Goal: Task Accomplishment & Management: Manage account settings

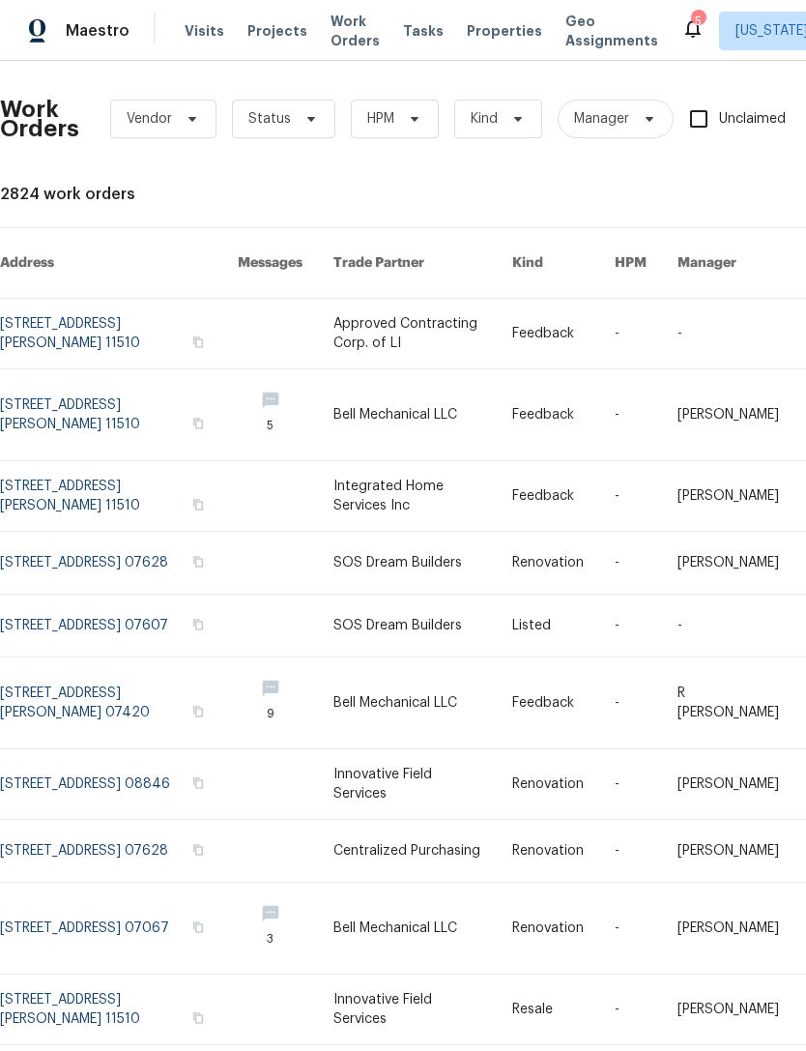
click at [336, 33] on span "Work Orders" at bounding box center [355, 31] width 49 height 39
click at [401, 135] on span "HPM" at bounding box center [395, 119] width 88 height 39
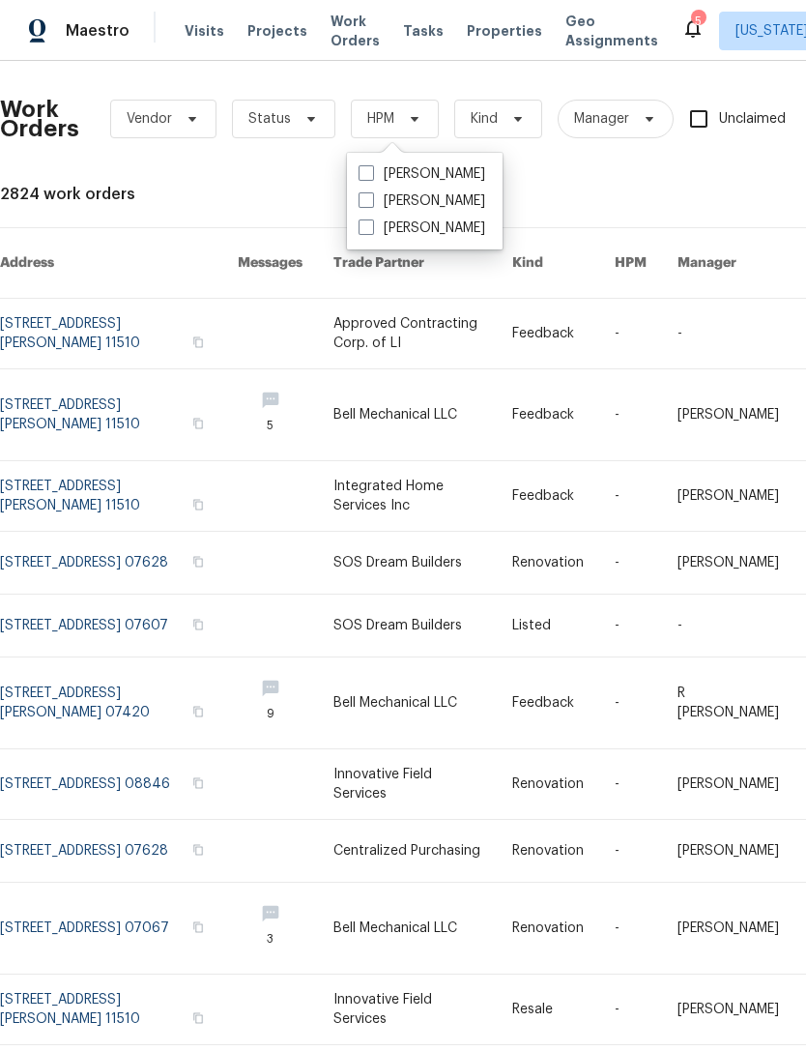
click at [471, 206] on label "[PERSON_NAME]" at bounding box center [422, 200] width 127 height 19
click at [371, 204] on input "[PERSON_NAME]" at bounding box center [365, 197] width 13 height 13
checkbox input "true"
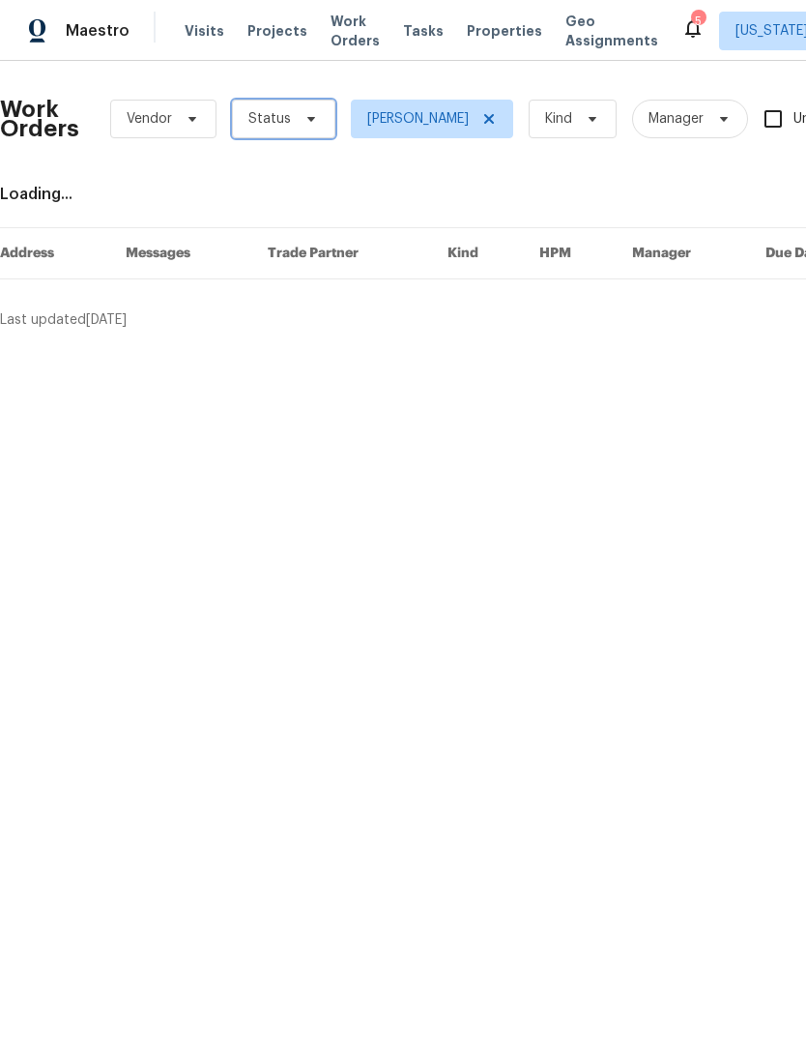
click at [308, 122] on icon at bounding box center [311, 118] width 15 height 15
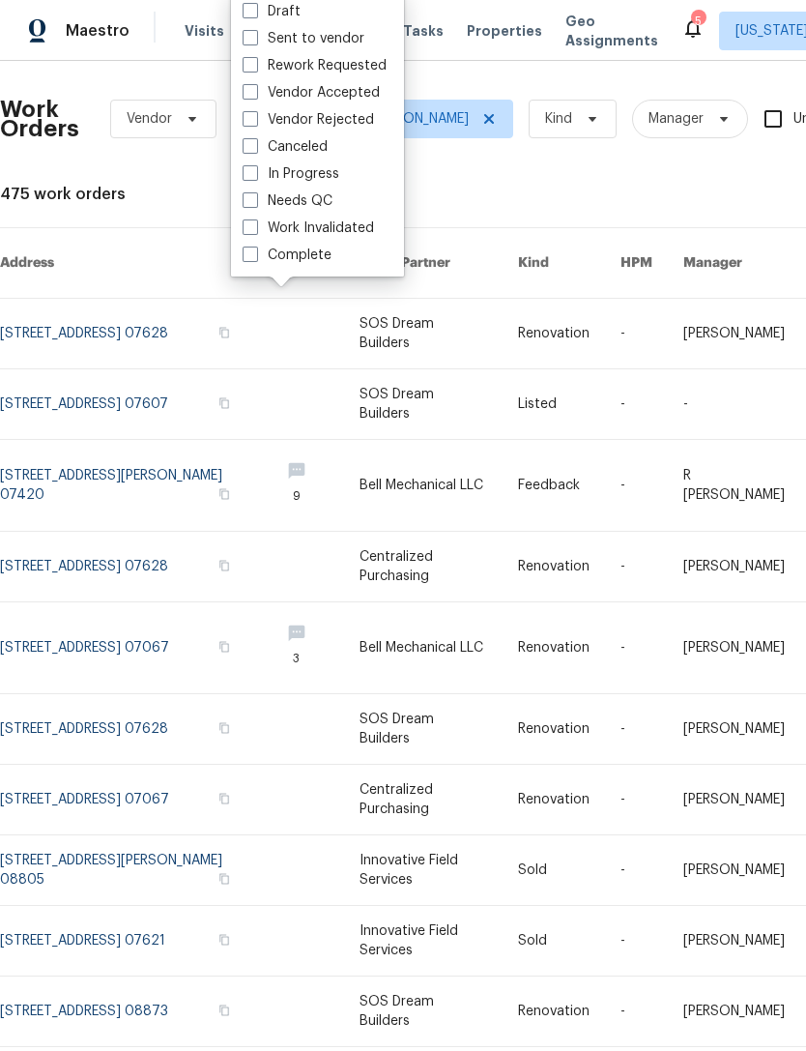
click at [330, 198] on label "Needs QC" at bounding box center [288, 200] width 90 height 19
click at [255, 198] on input "Needs QC" at bounding box center [249, 197] width 13 height 13
checkbox input "true"
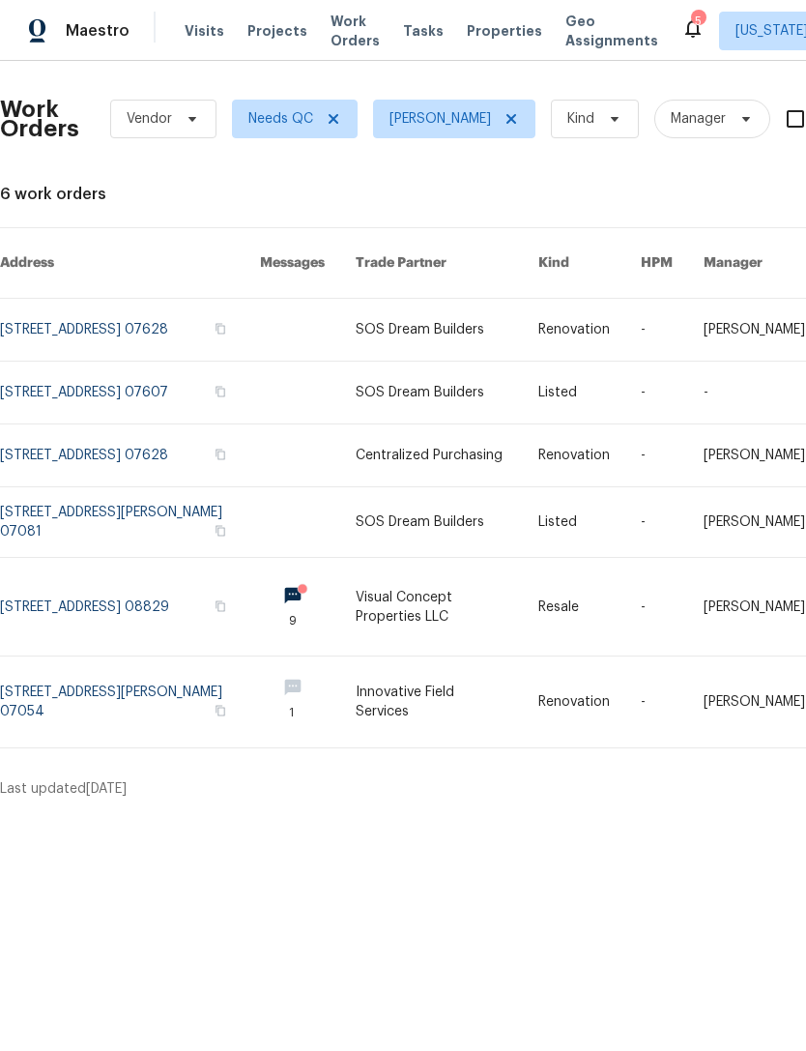
click at [297, 316] on link at bounding box center [308, 330] width 96 height 62
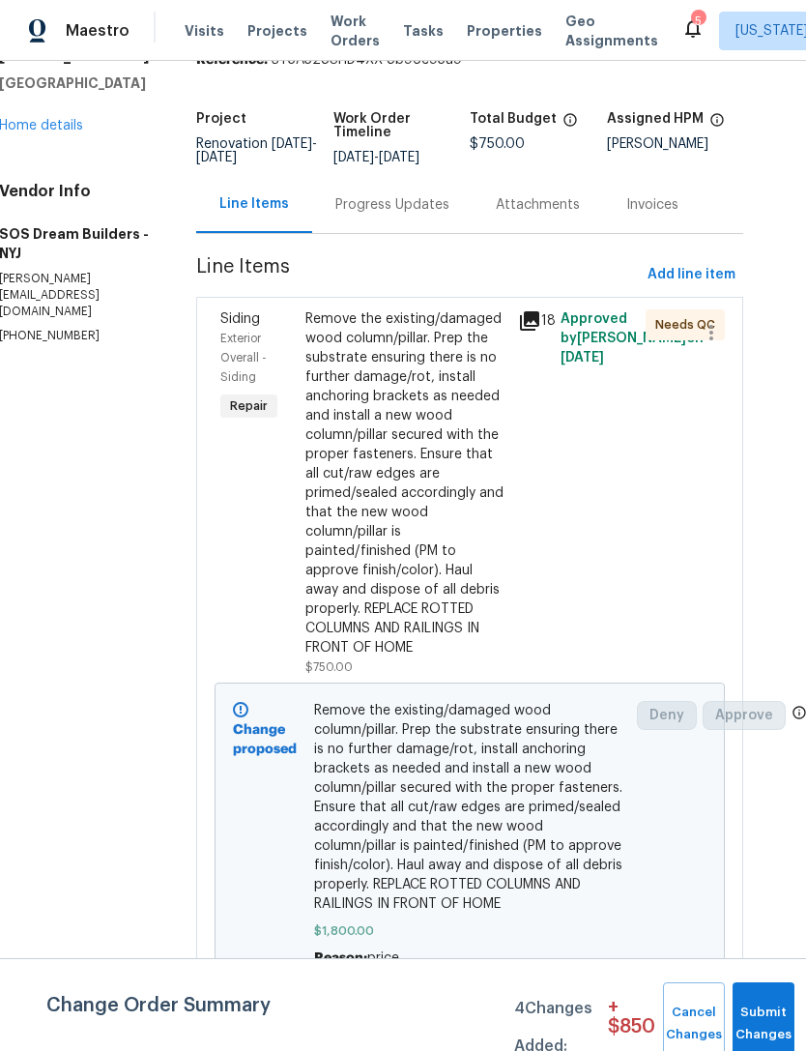
scroll to position [62, 0]
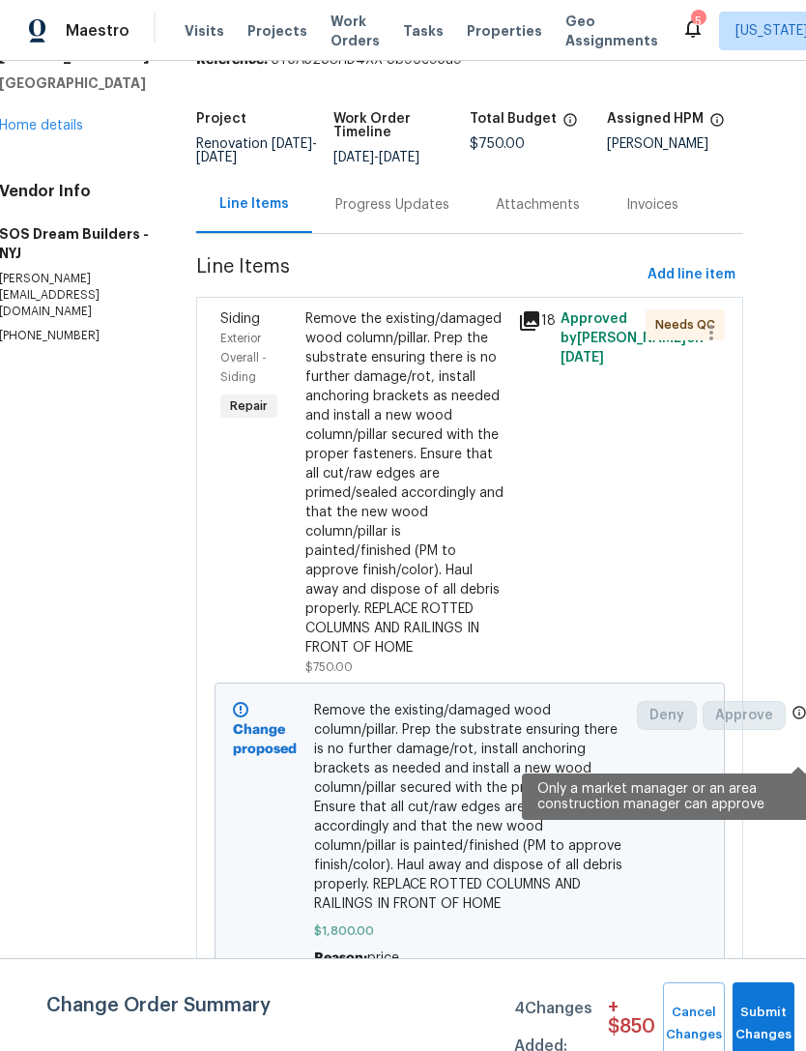
click at [797, 705] on icon at bounding box center [799, 712] width 15 height 15
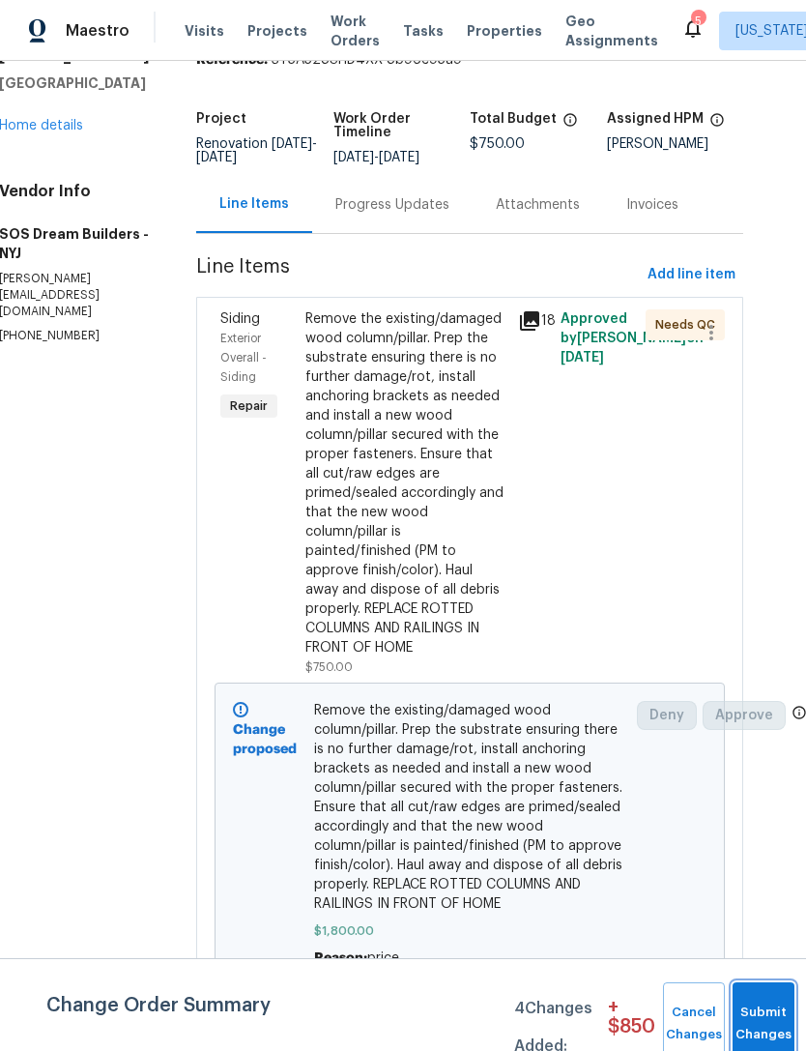
click at [763, 991] on button "Submit Changes" at bounding box center [764, 1023] width 62 height 83
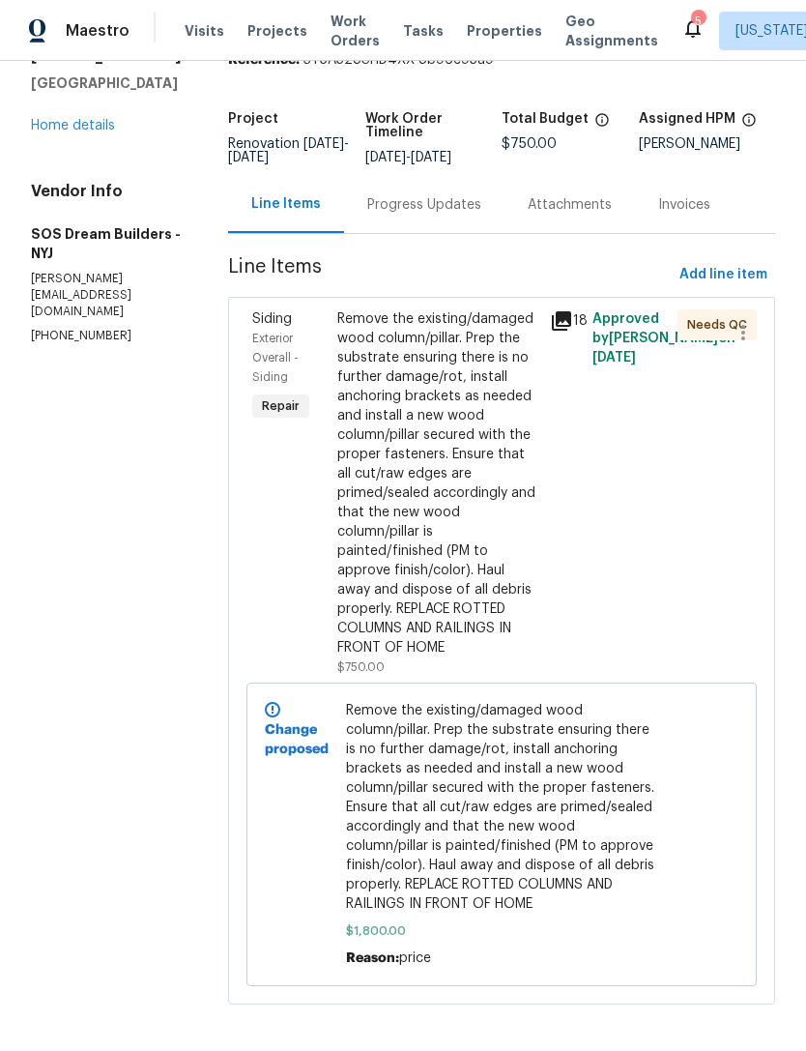
scroll to position [88, 0]
click at [465, 356] on div "Remove the existing/damaged wood column/pillar. Prep the substrate ensuring the…" at bounding box center [437, 483] width 201 height 348
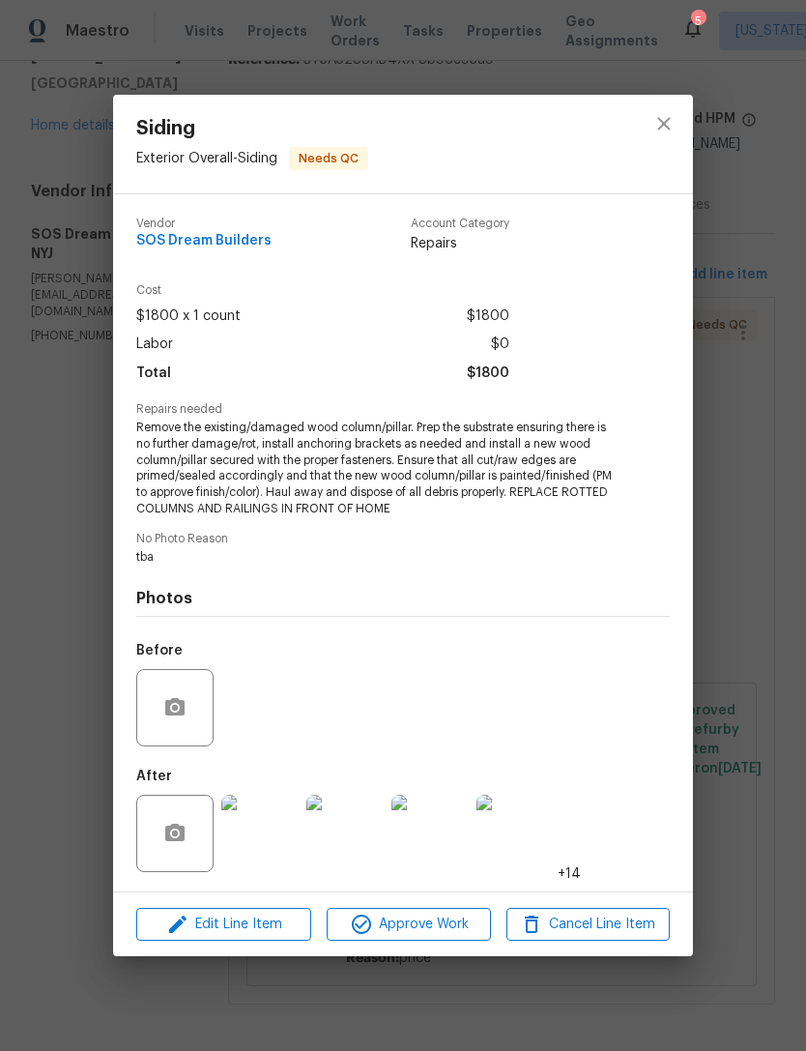
click at [282, 852] on img at bounding box center [259, 833] width 77 height 77
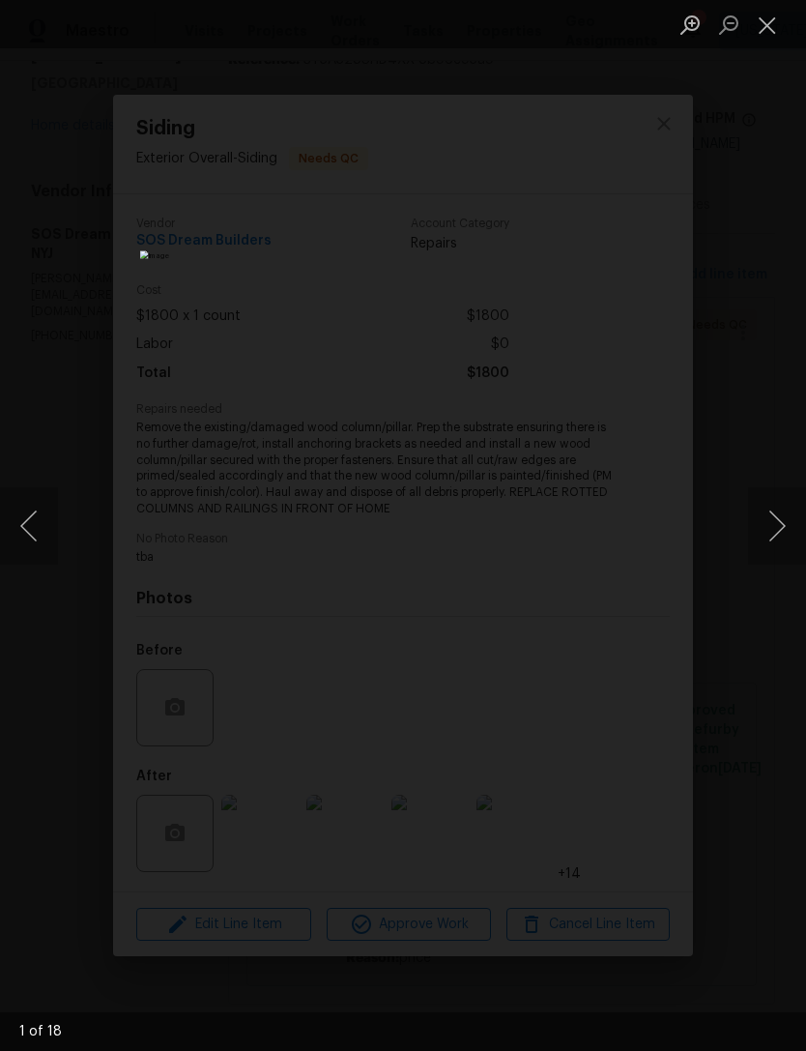
click at [766, 524] on button "Next image" at bounding box center [777, 525] width 58 height 77
click at [757, 529] on button "Next image" at bounding box center [777, 525] width 58 height 77
click at [746, 528] on div "Lightbox" at bounding box center [403, 525] width 806 height 1051
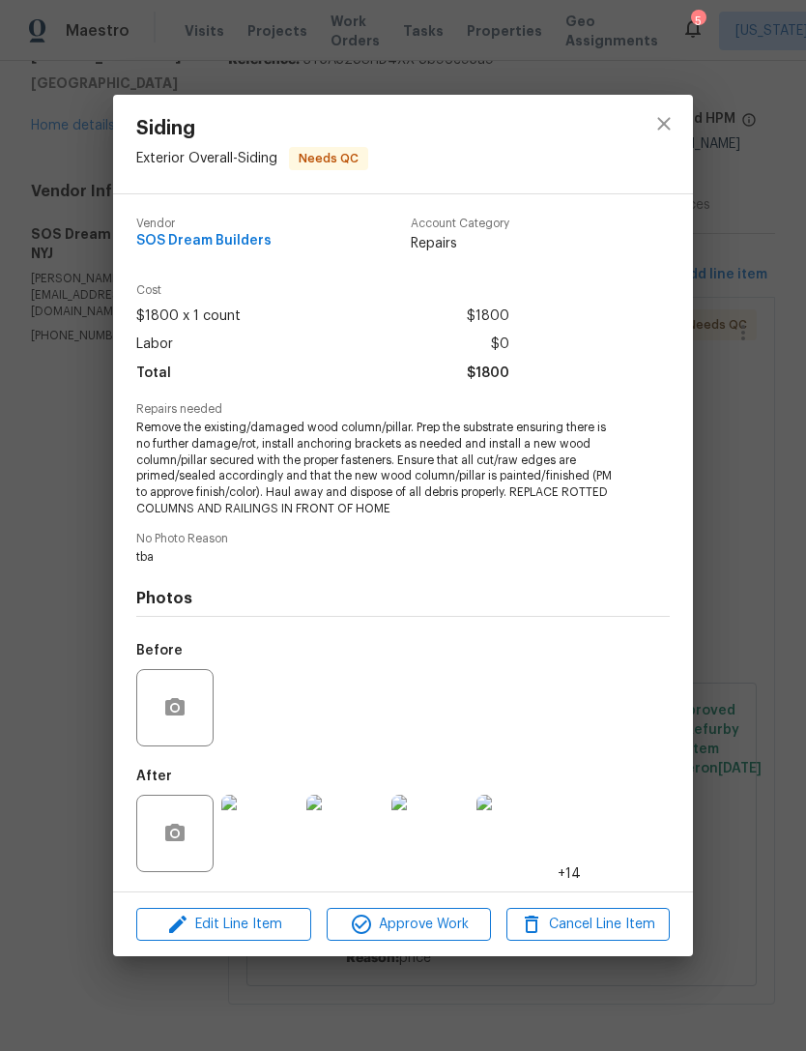
click at [742, 657] on div "Siding Exterior Overall - Siding Needs QC Vendor SOS Dream Builders Account Cat…" at bounding box center [403, 525] width 806 height 1051
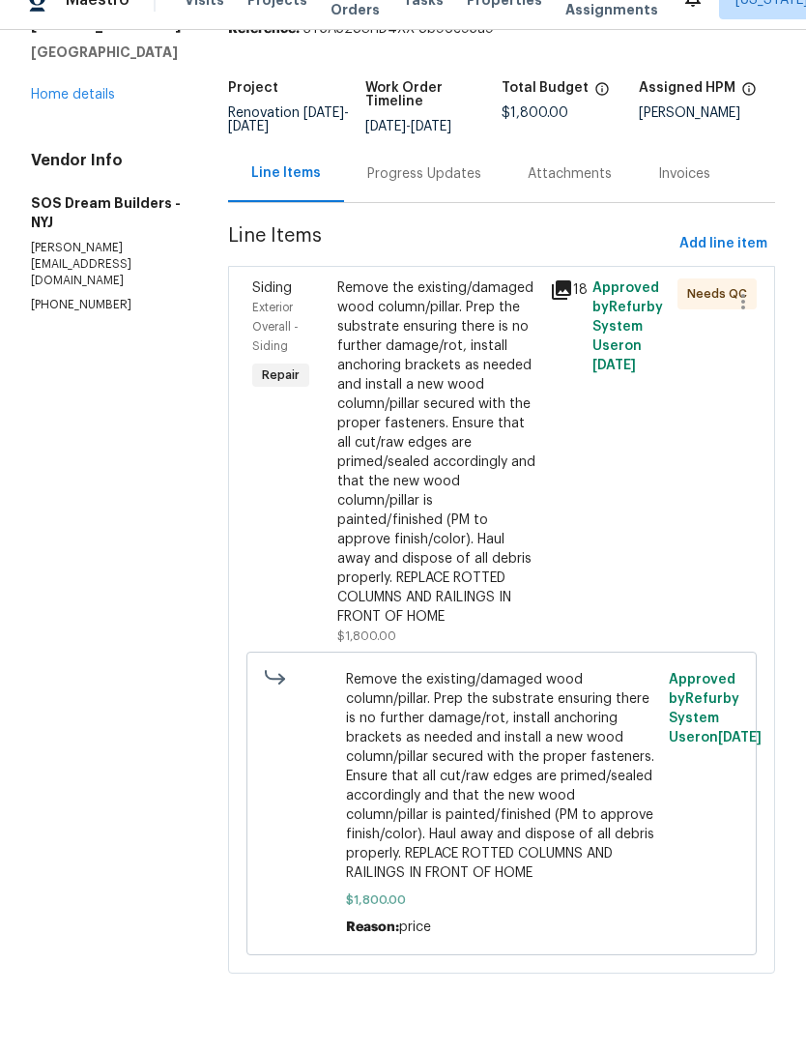
scroll to position [0, 0]
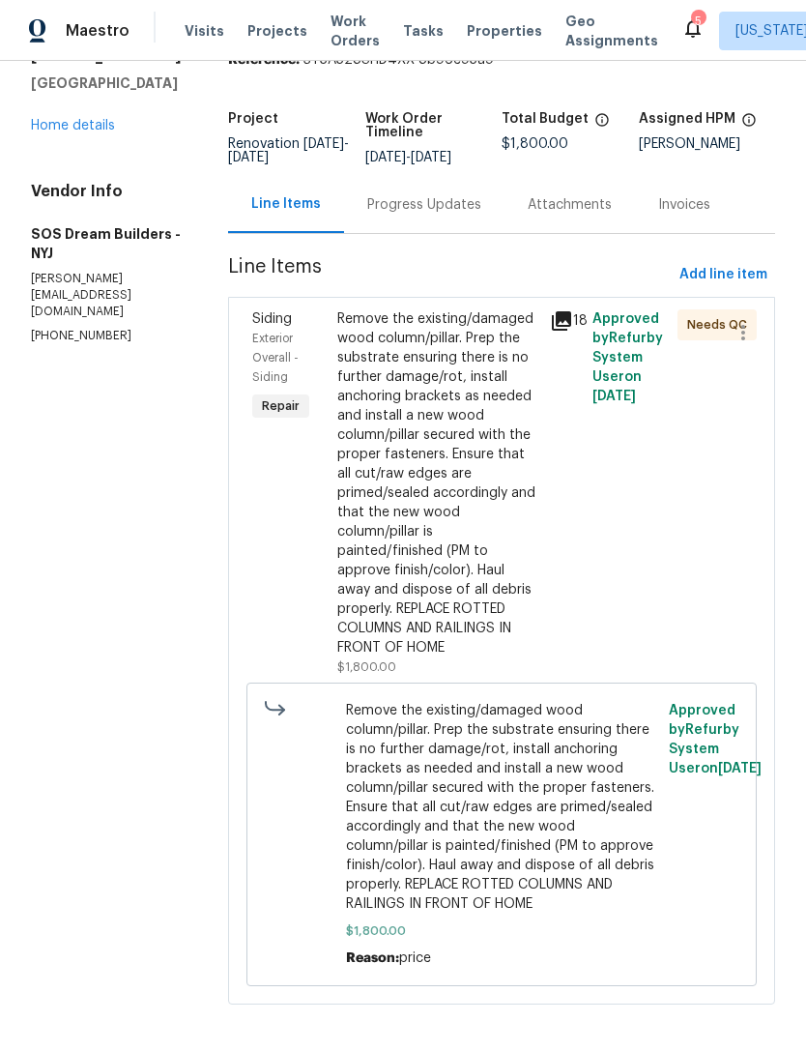
click at [486, 38] on span "Properties" at bounding box center [504, 30] width 75 height 19
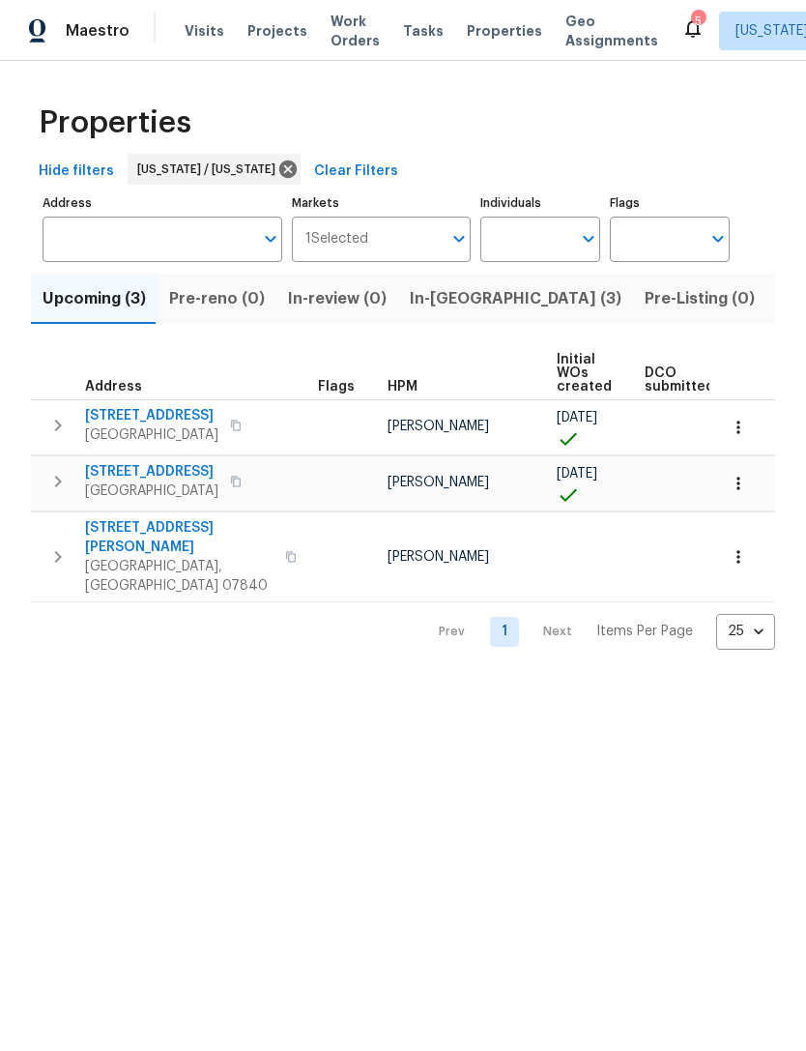
click at [448, 307] on span "In-[GEOGRAPHIC_DATA] (3)" at bounding box center [516, 298] width 212 height 27
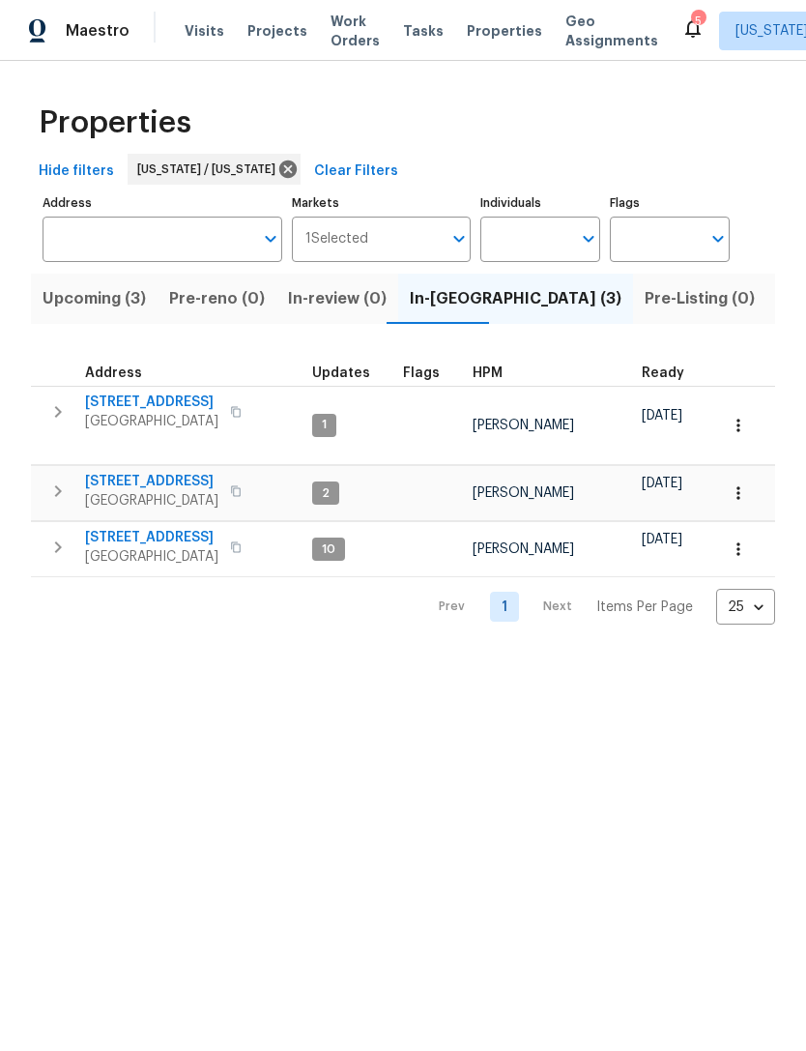
scroll to position [0, 5]
click at [144, 473] on span "85 Dance Boulevard" at bounding box center [151, 481] width 133 height 19
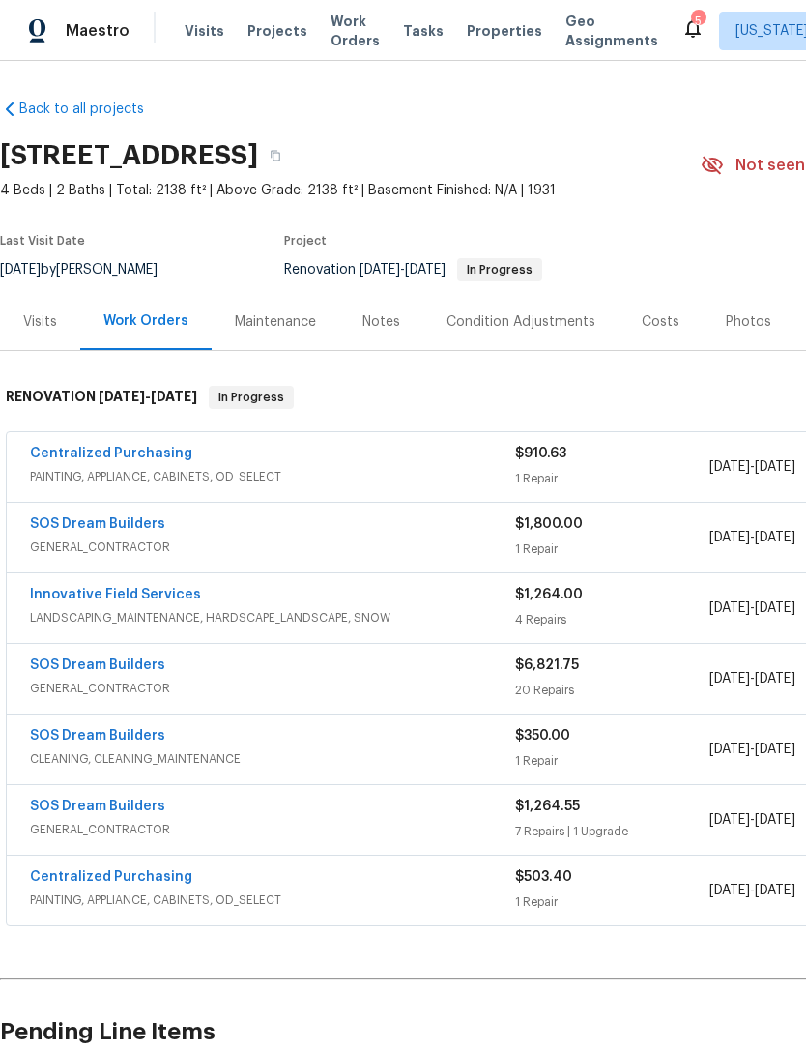
click at [208, 533] on div "SOS Dream Builders" at bounding box center [272, 525] width 485 height 23
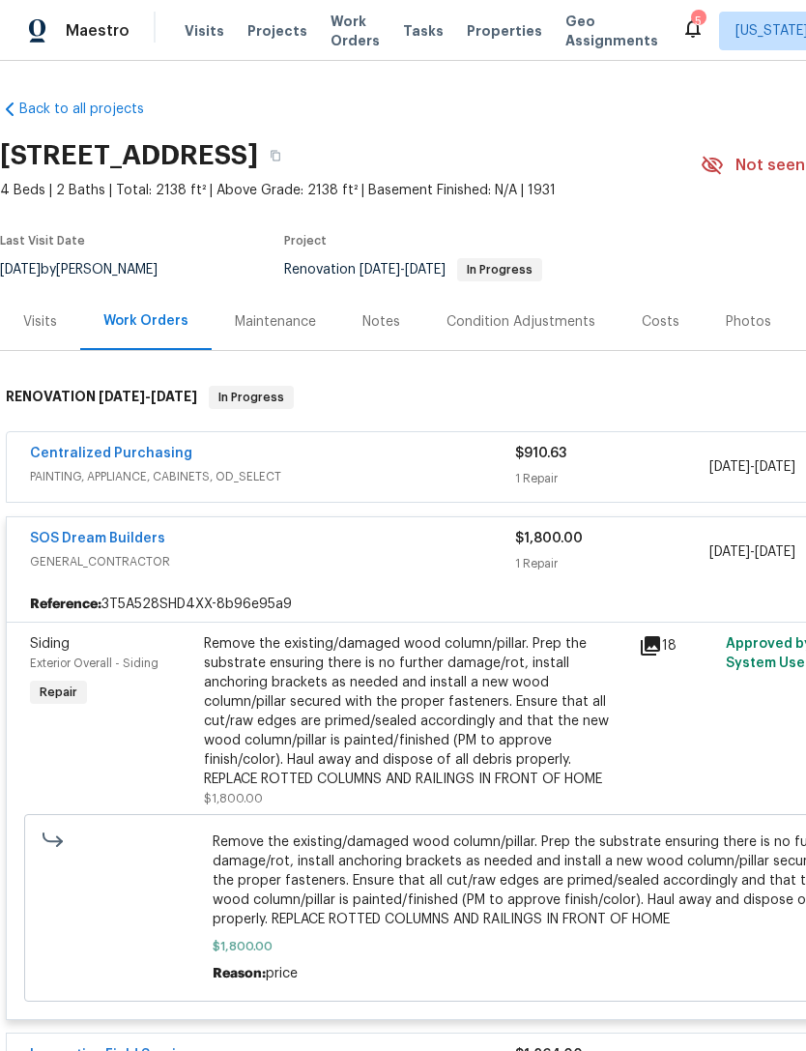
click at [444, 708] on div "Remove the existing/damaged wood column/pillar. Prep the substrate ensuring the…" at bounding box center [416, 711] width 424 height 155
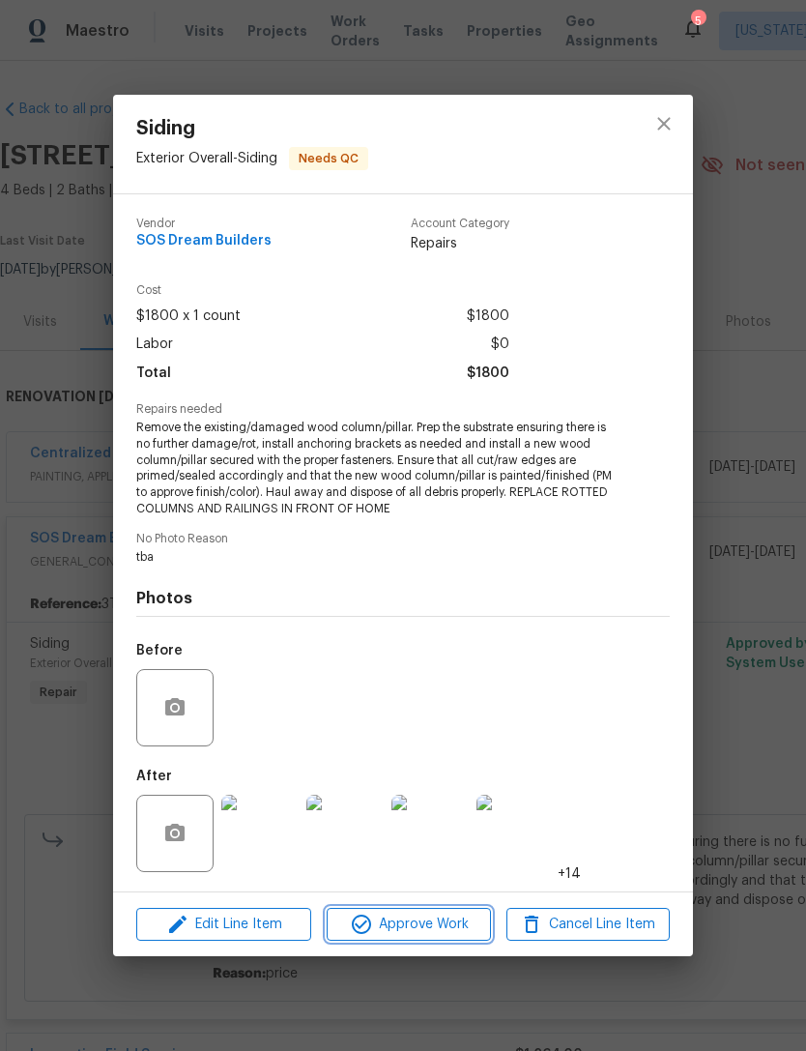
click at [414, 923] on span "Approve Work" at bounding box center [409, 925] width 152 height 24
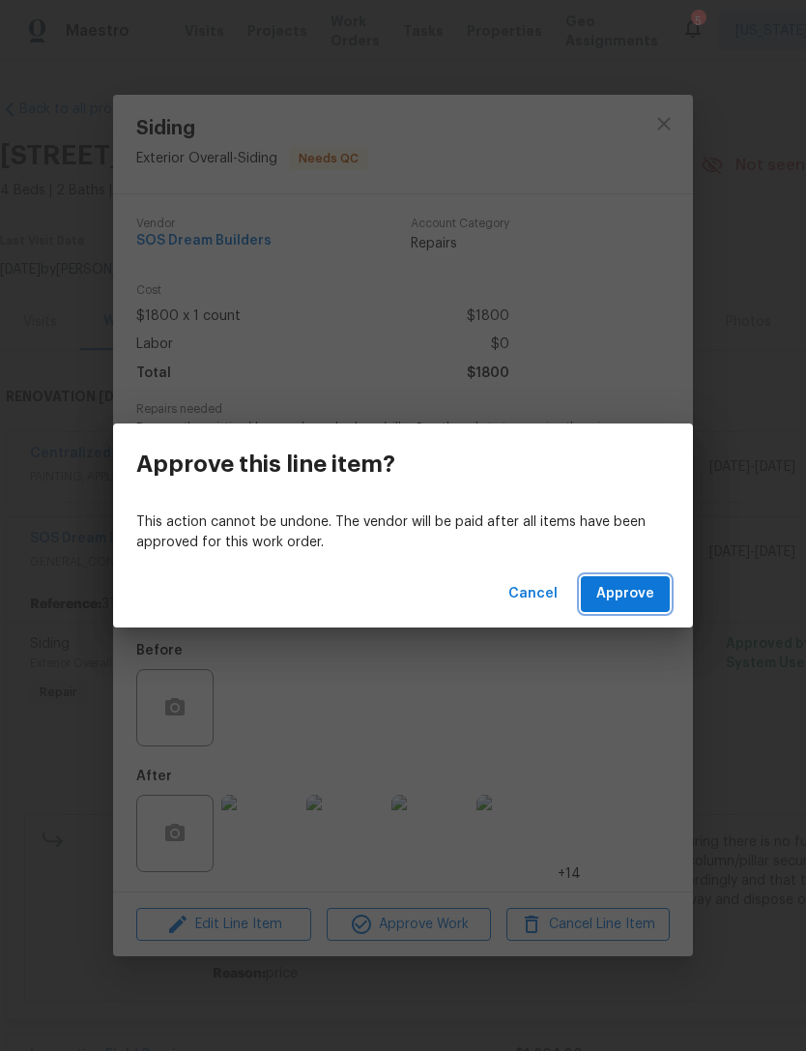
click at [659, 581] on button "Approve" at bounding box center [625, 594] width 89 height 36
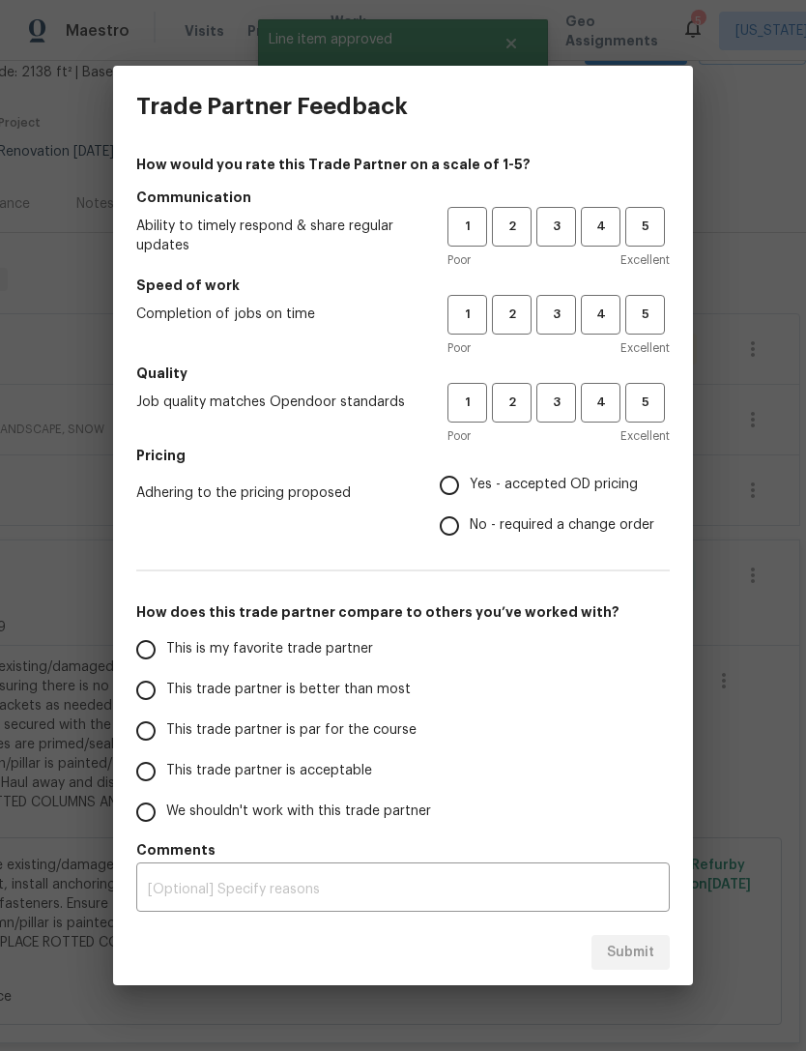
scroll to position [119, 286]
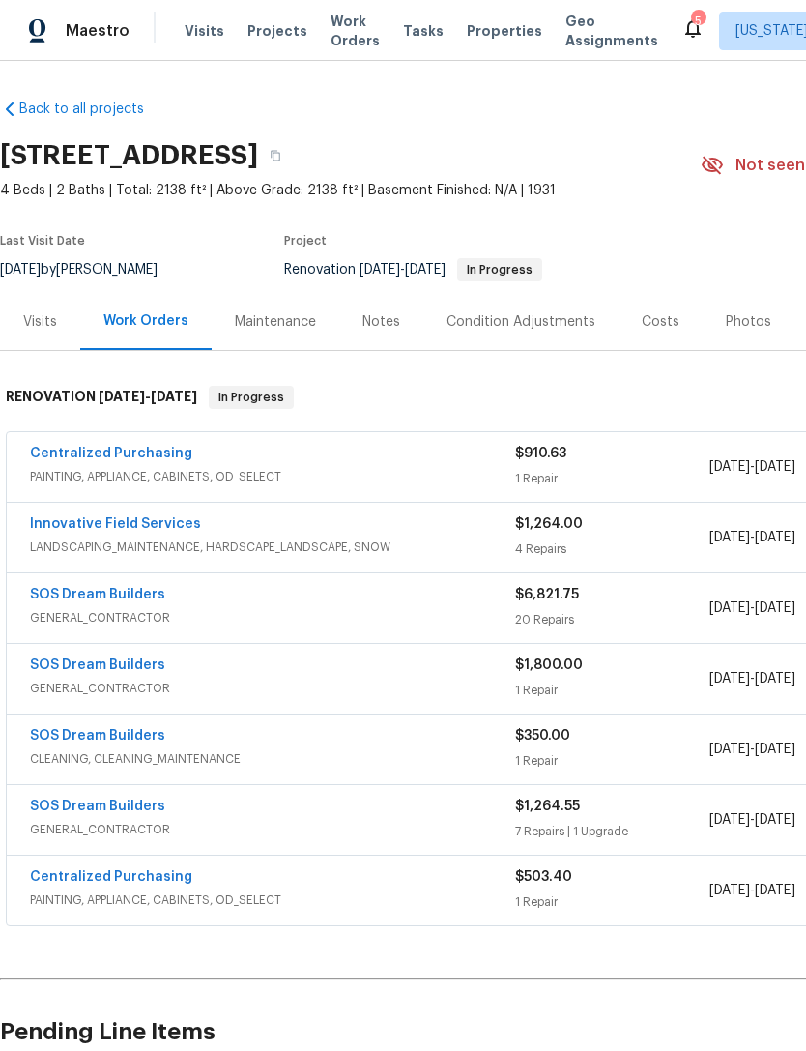
click at [484, 32] on span "Properties" at bounding box center [504, 30] width 75 height 19
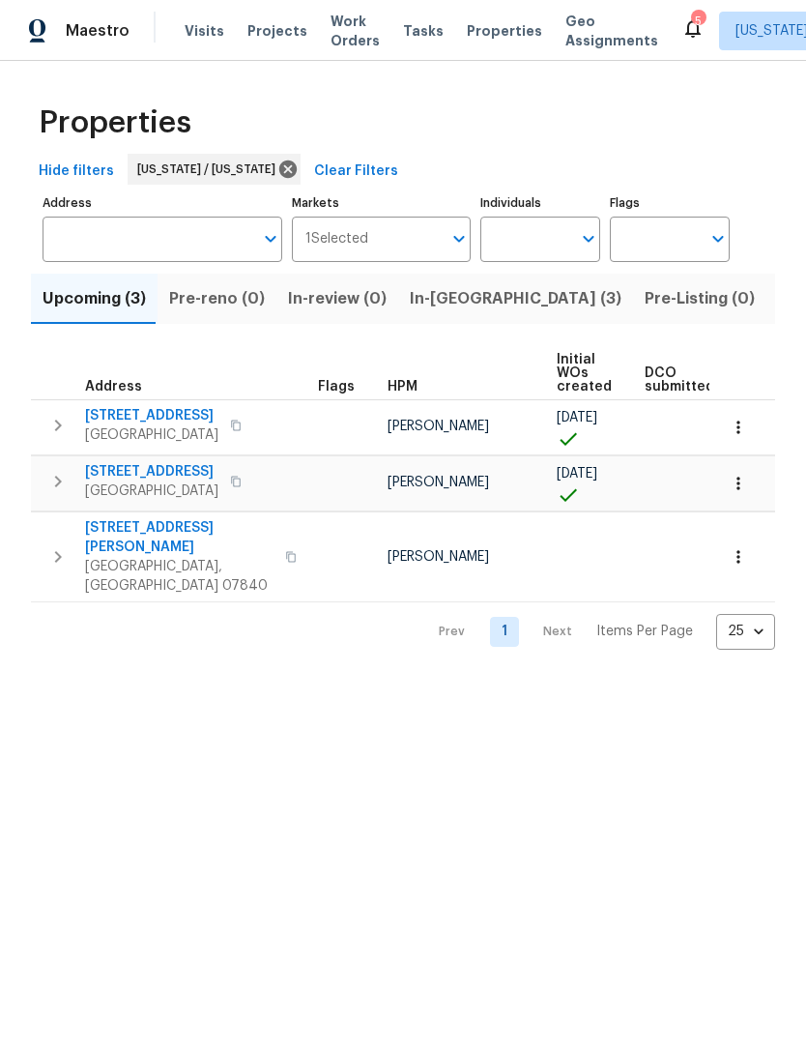
click at [449, 299] on span "In-reno (3)" at bounding box center [516, 298] width 212 height 27
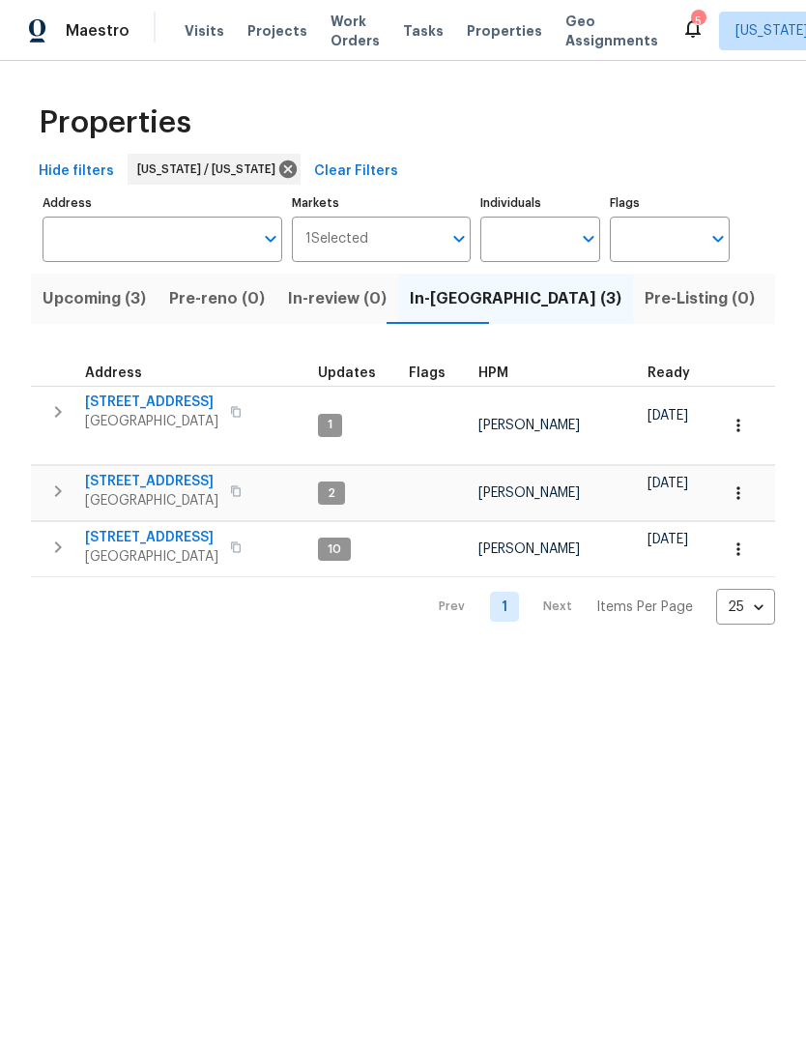
click at [500, 35] on span "Properties" at bounding box center [504, 30] width 75 height 19
click at [272, 35] on span "Projects" at bounding box center [278, 30] width 60 height 19
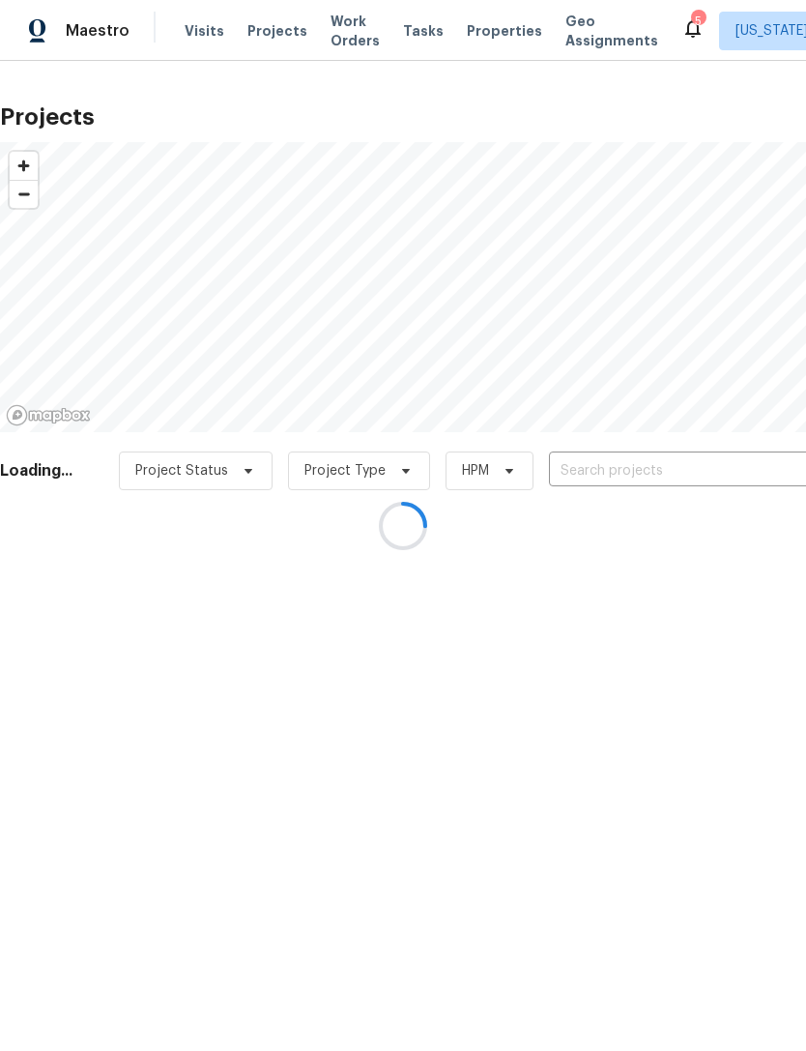
click at [343, 36] on div at bounding box center [403, 525] width 806 height 1051
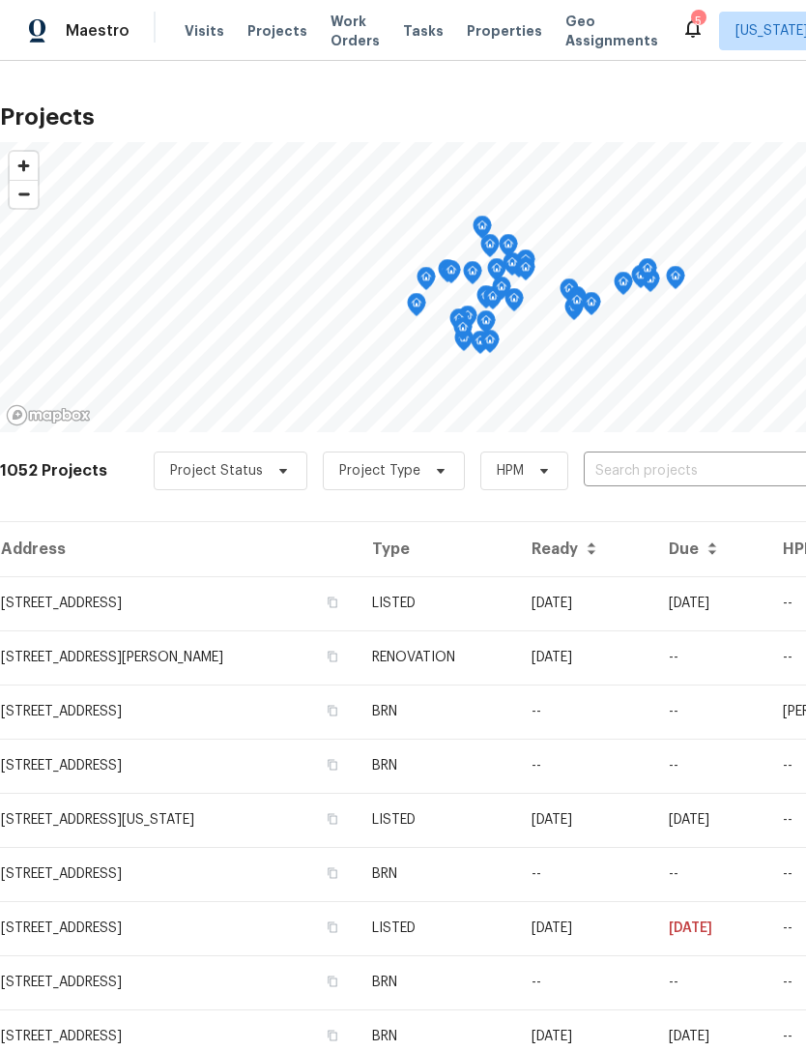
click at [333, 45] on span "Work Orders" at bounding box center [355, 31] width 49 height 39
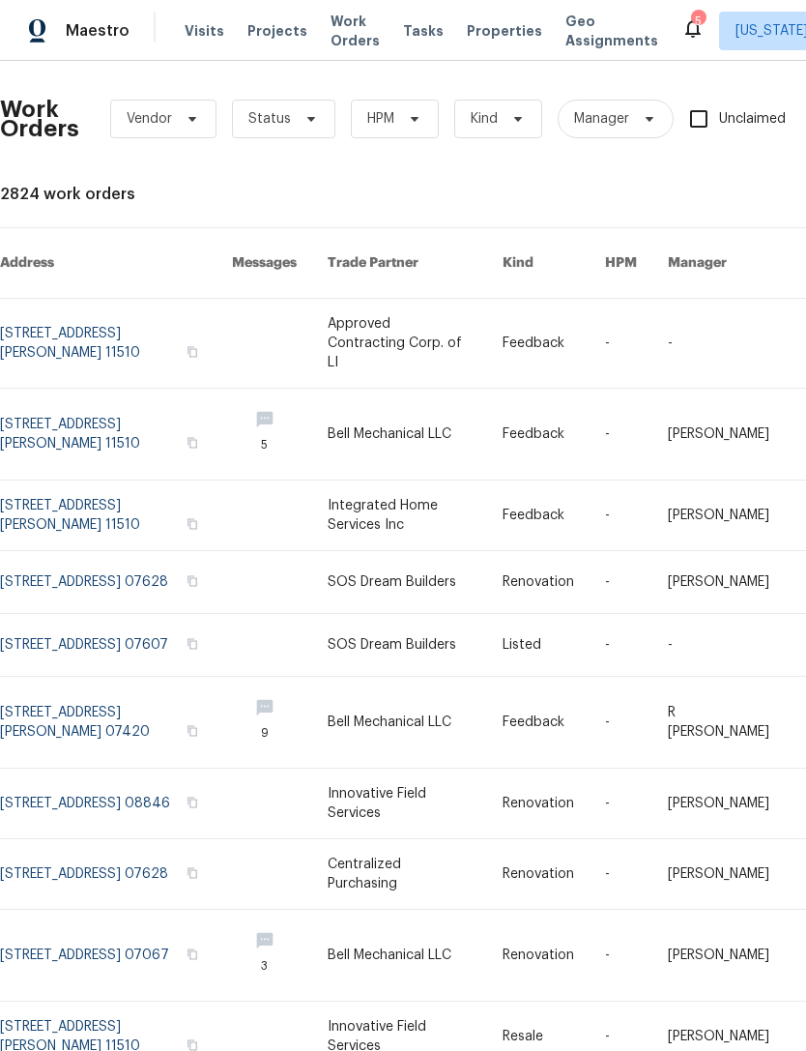
click at [477, 38] on span "Properties" at bounding box center [504, 30] width 75 height 19
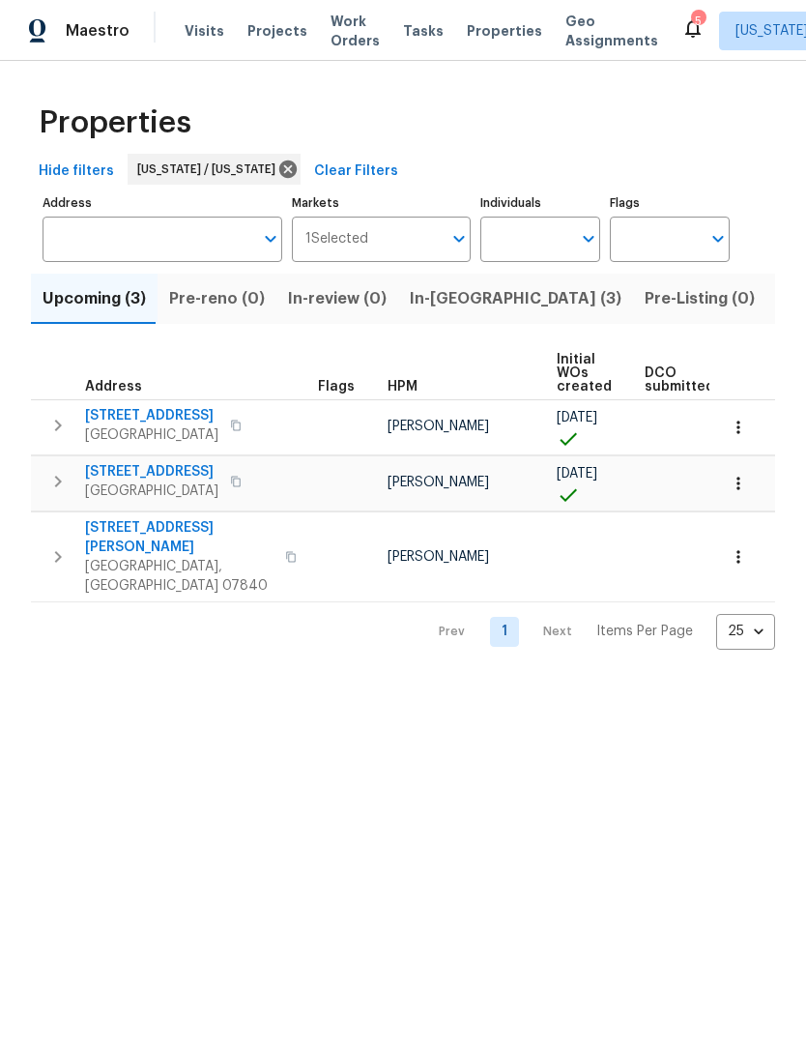
click at [778, 308] on span "Listed (21)" at bounding box center [817, 298] width 79 height 27
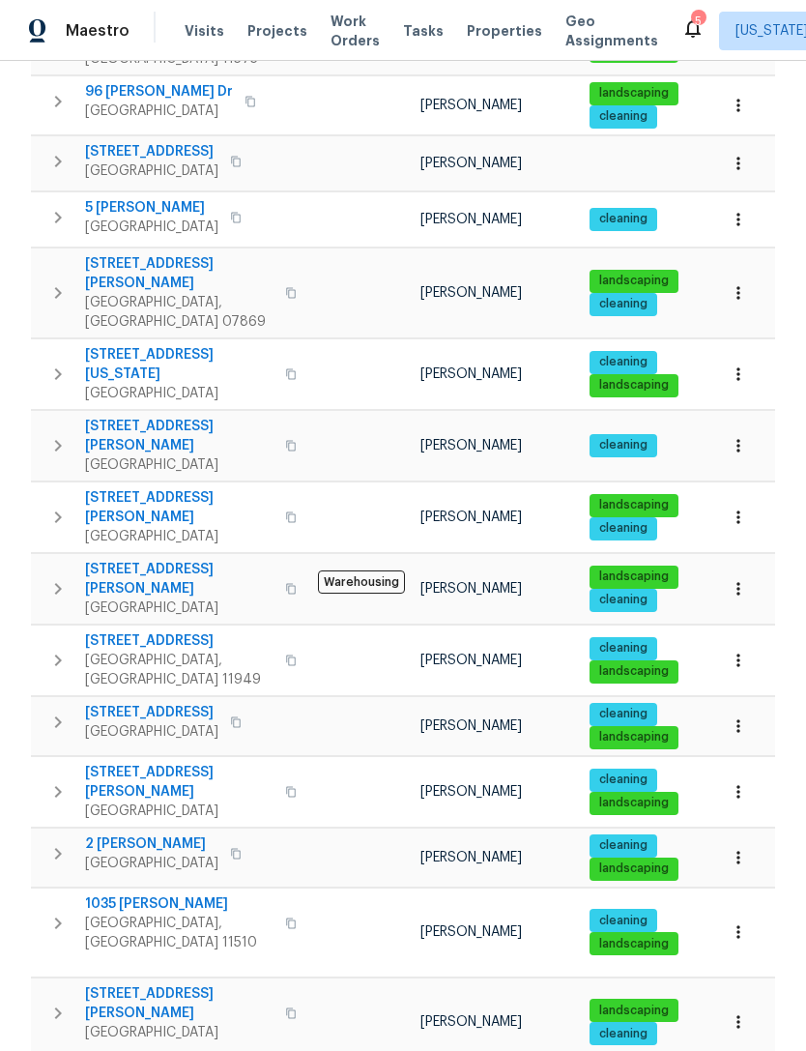
scroll to position [613, 0]
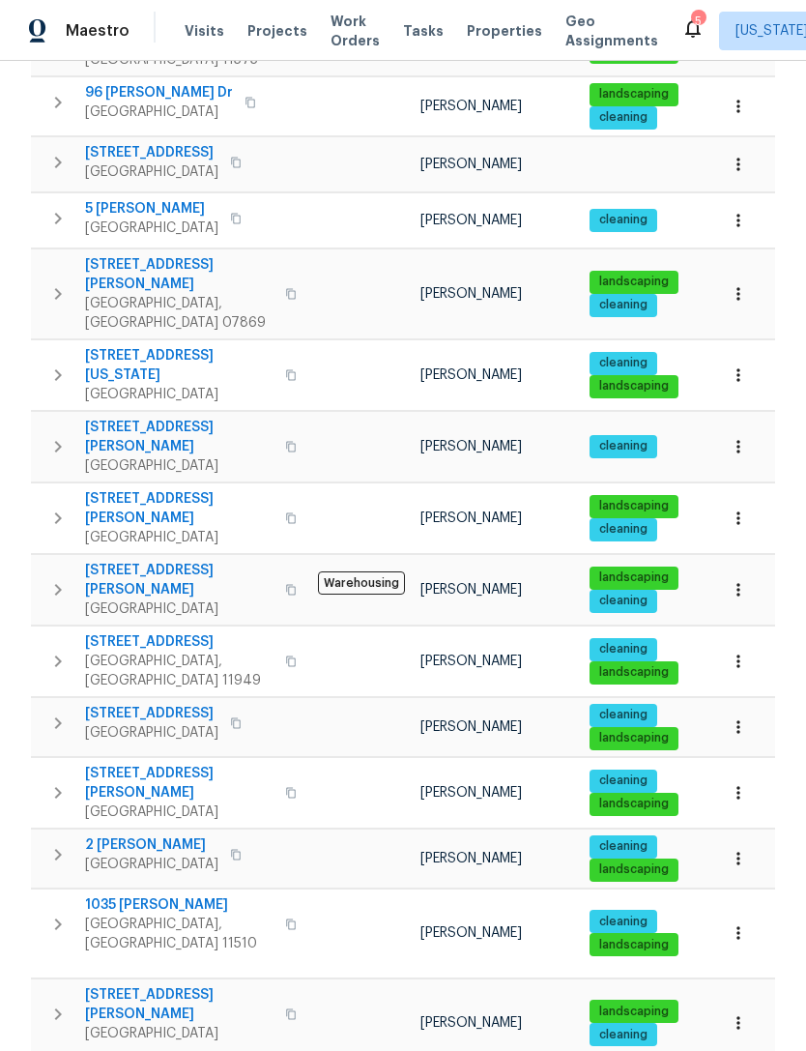
click at [141, 561] on span "2225 Stecher Ave" at bounding box center [179, 580] width 189 height 39
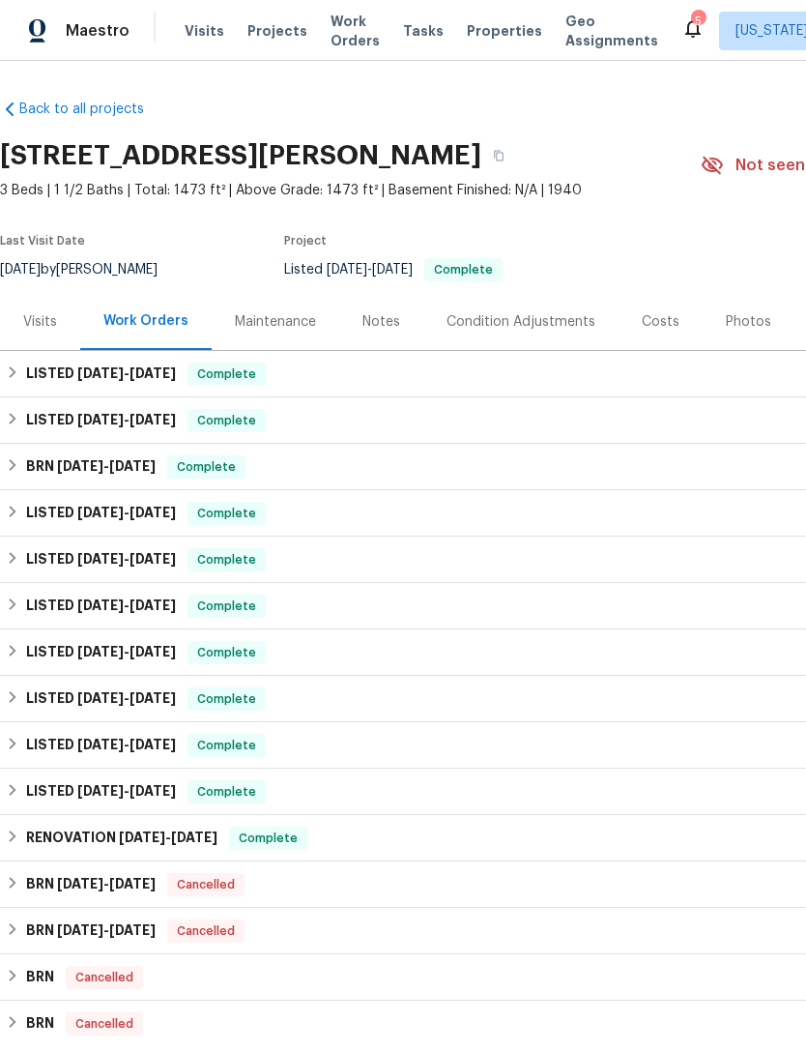
click at [62, 333] on div "Visits" at bounding box center [40, 321] width 80 height 57
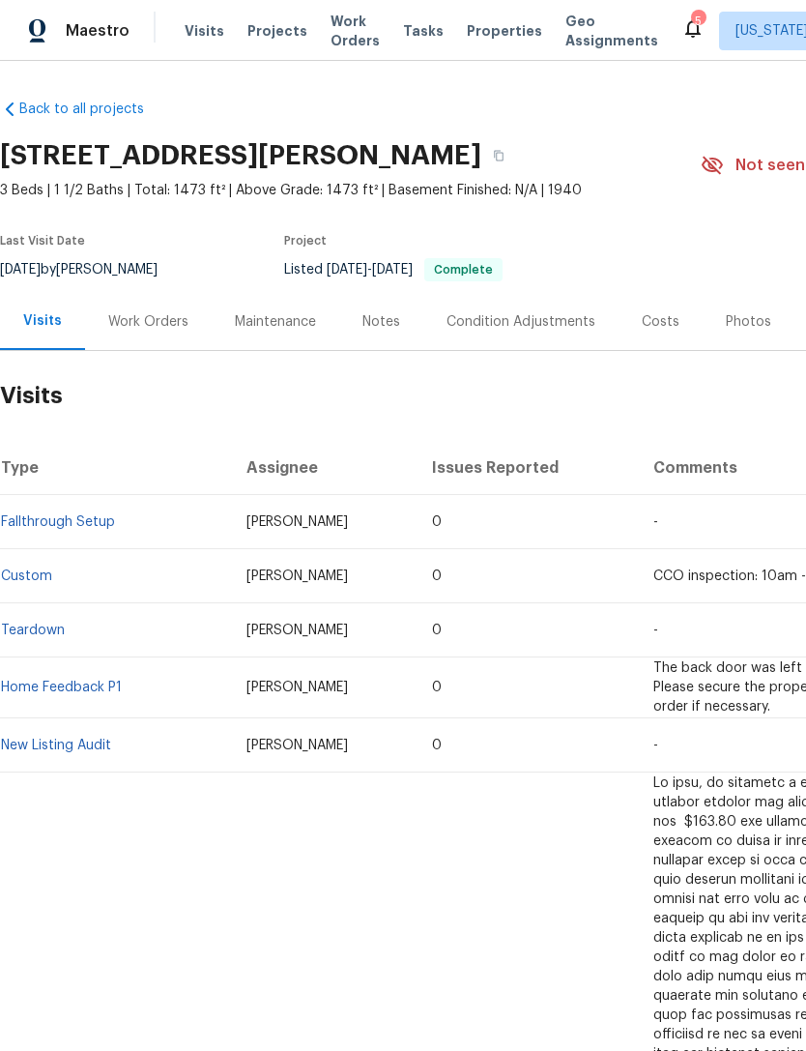
click at [160, 313] on div "Work Orders" at bounding box center [148, 321] width 80 height 19
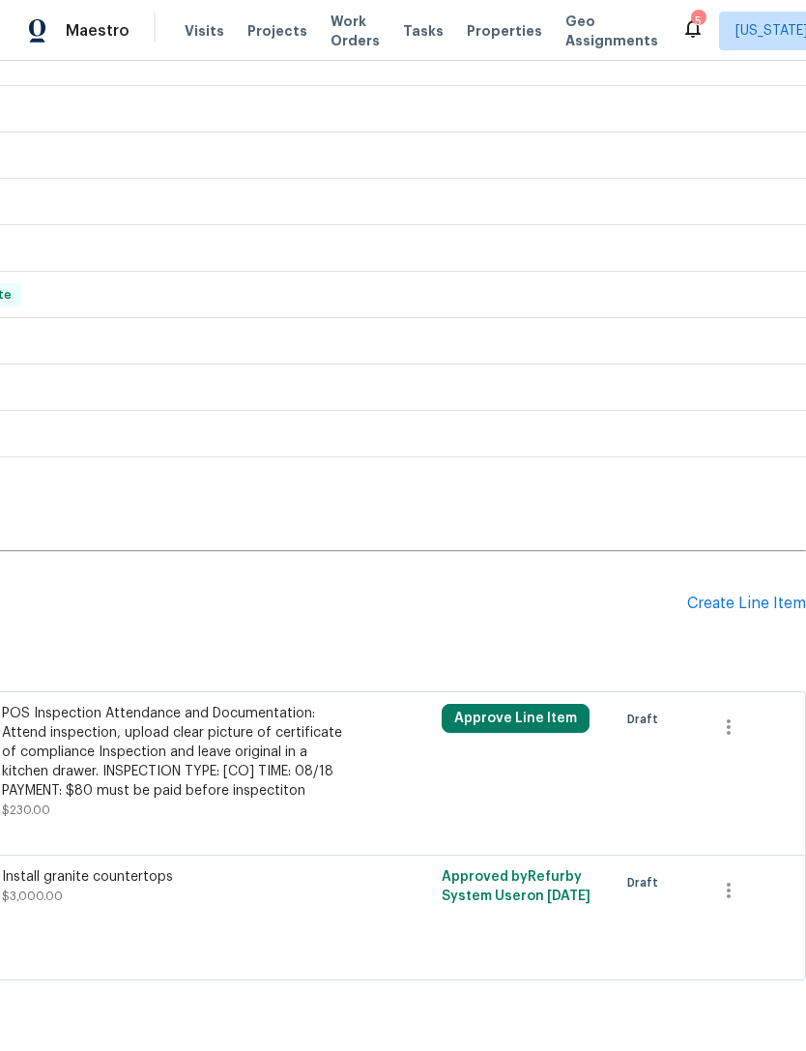
scroll to position [543, 286]
click at [746, 597] on div "Create Line Item" at bounding box center [747, 604] width 119 height 18
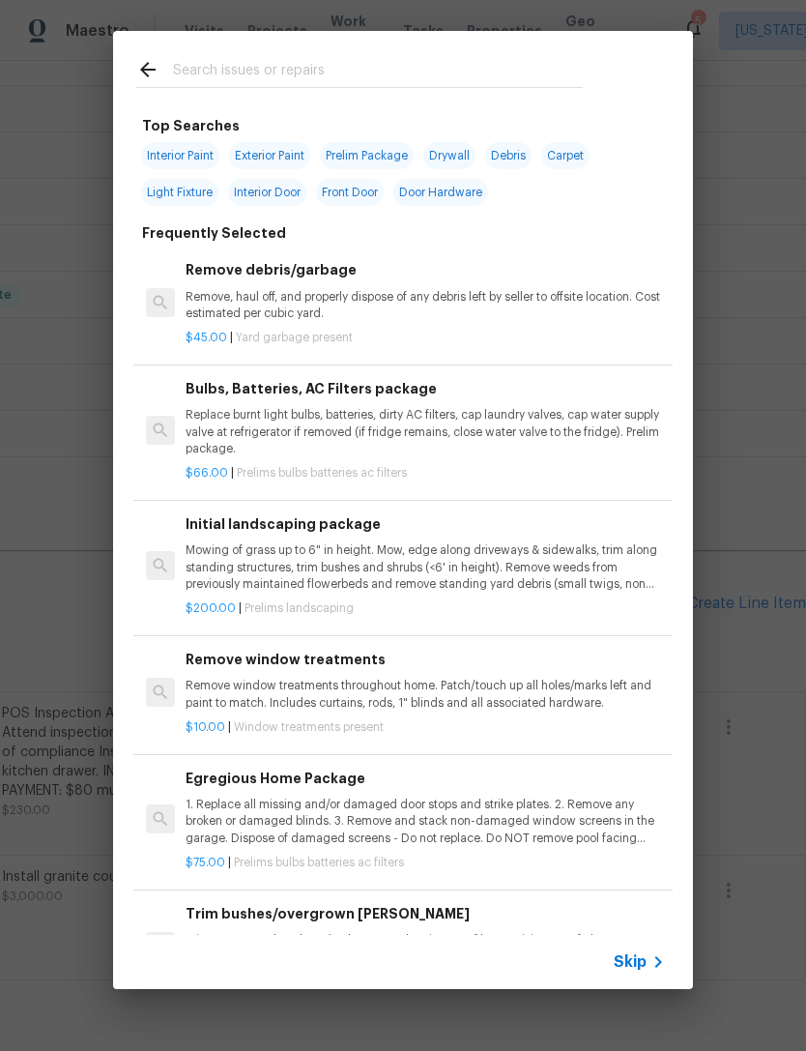
click at [452, 54] on div at bounding box center [359, 69] width 493 height 76
click at [416, 83] on input "text" at bounding box center [378, 72] width 410 height 29
type input "Land"
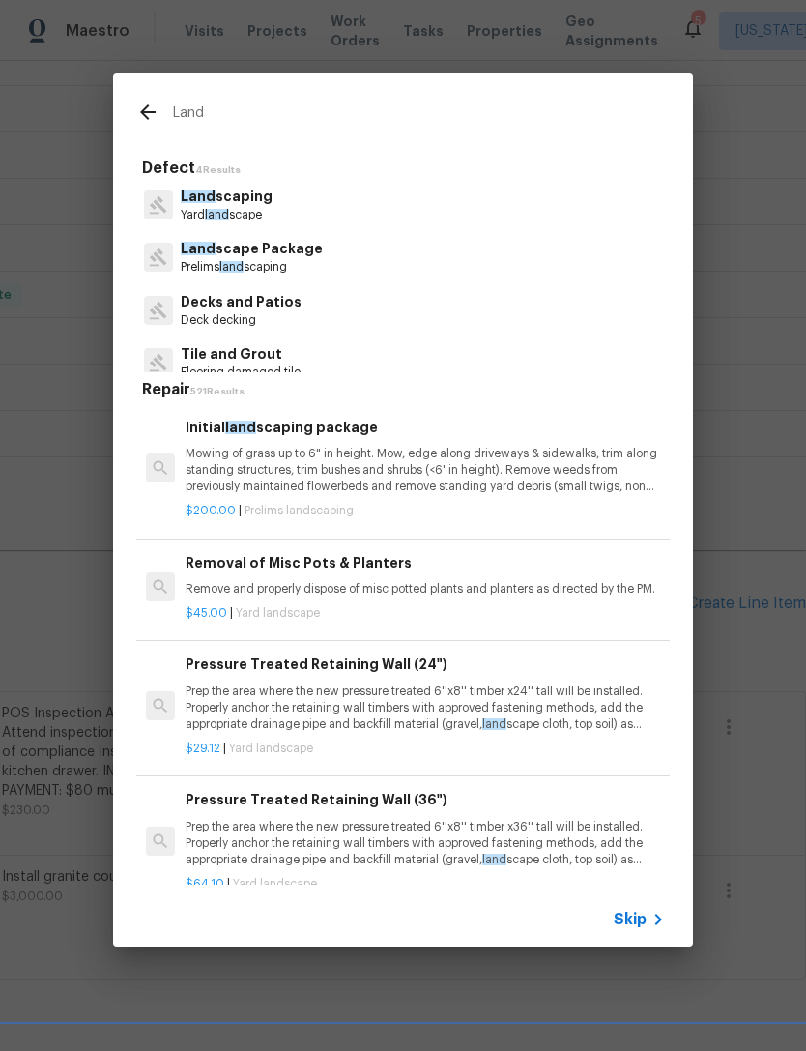
click at [491, 466] on p "Mowing of grass up to 6" in height. Mow, edge along driveways & sidewalks, trim…" at bounding box center [426, 470] width 480 height 49
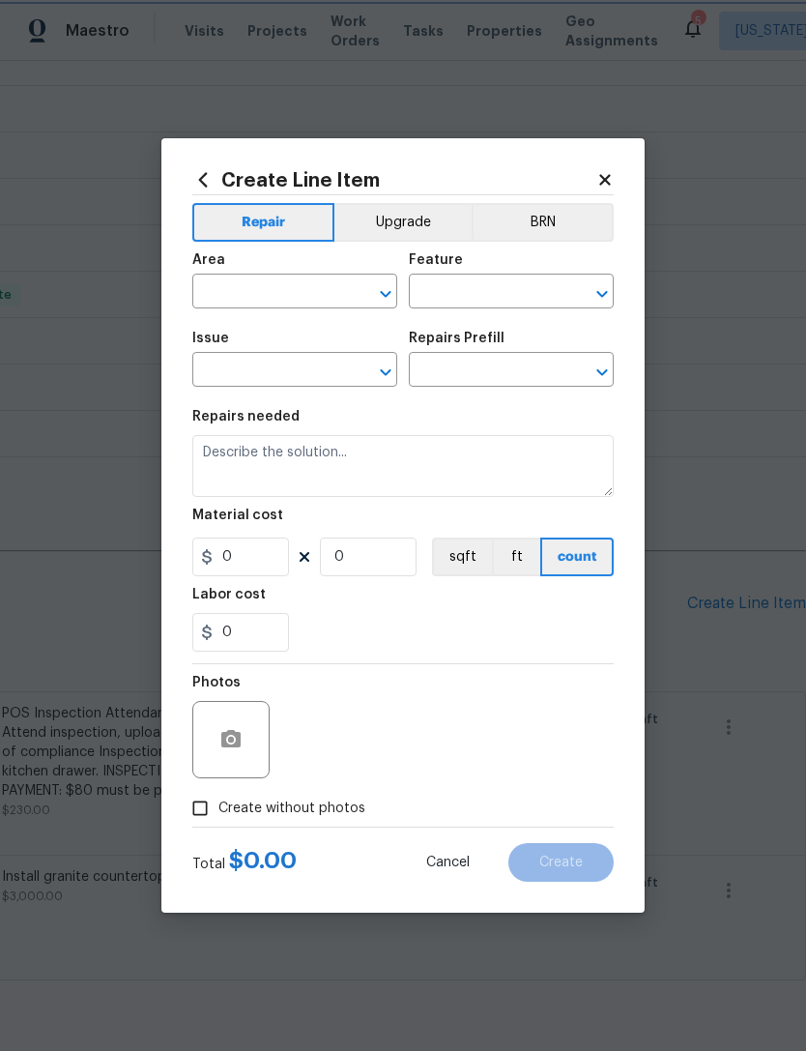
type input "Home Readiness Packages"
type input "Landscape Package"
type input "Initial landscaping package $200.00"
type textarea "Mowing of grass up to 6" in height. Mow, edge along driveways & sidewalks, trim…"
type input "200"
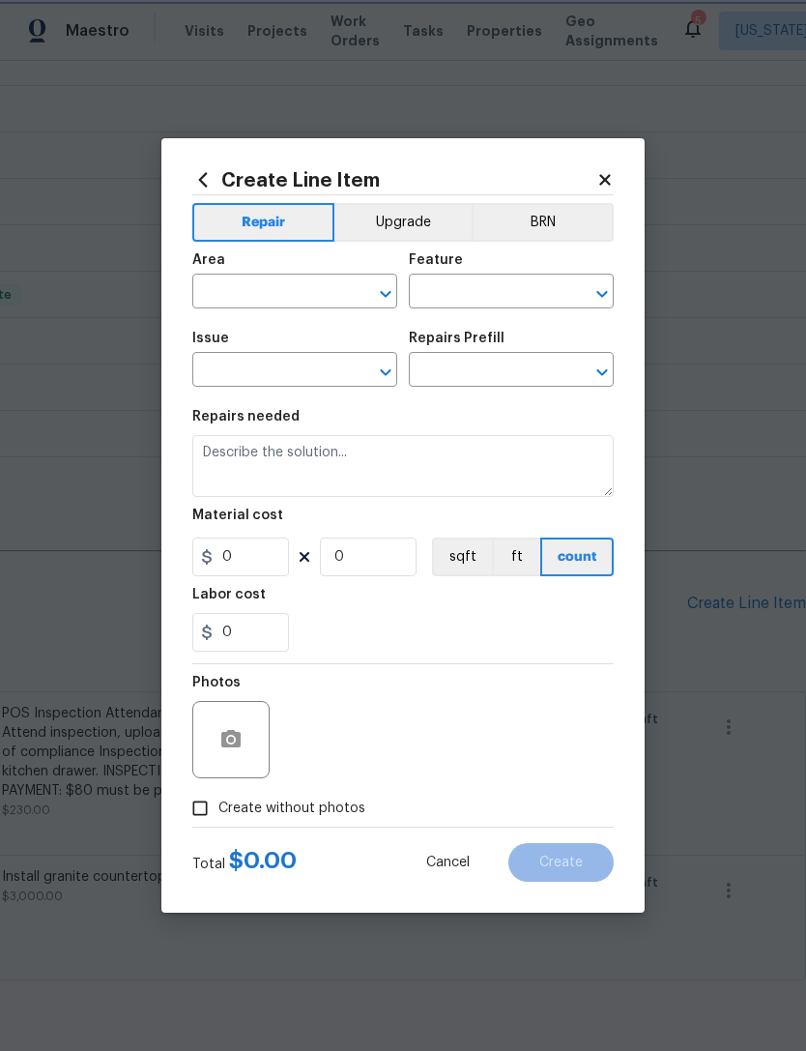
type input "1"
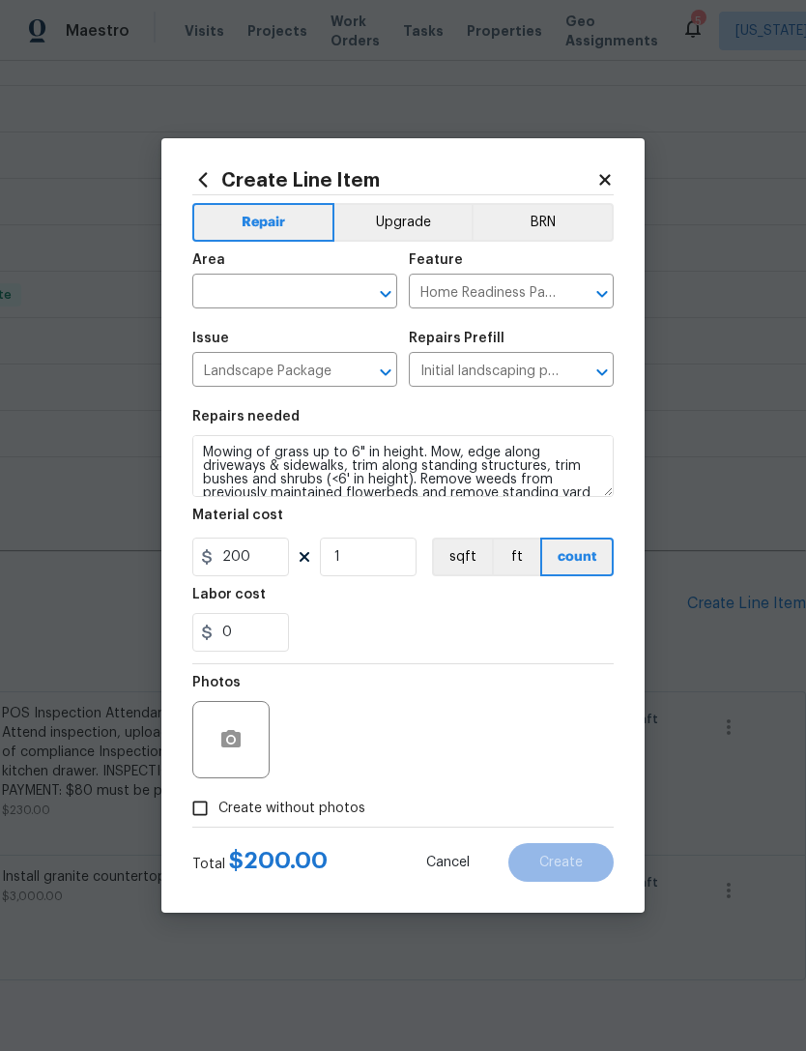
click at [290, 284] on input "text" at bounding box center [267, 293] width 151 height 30
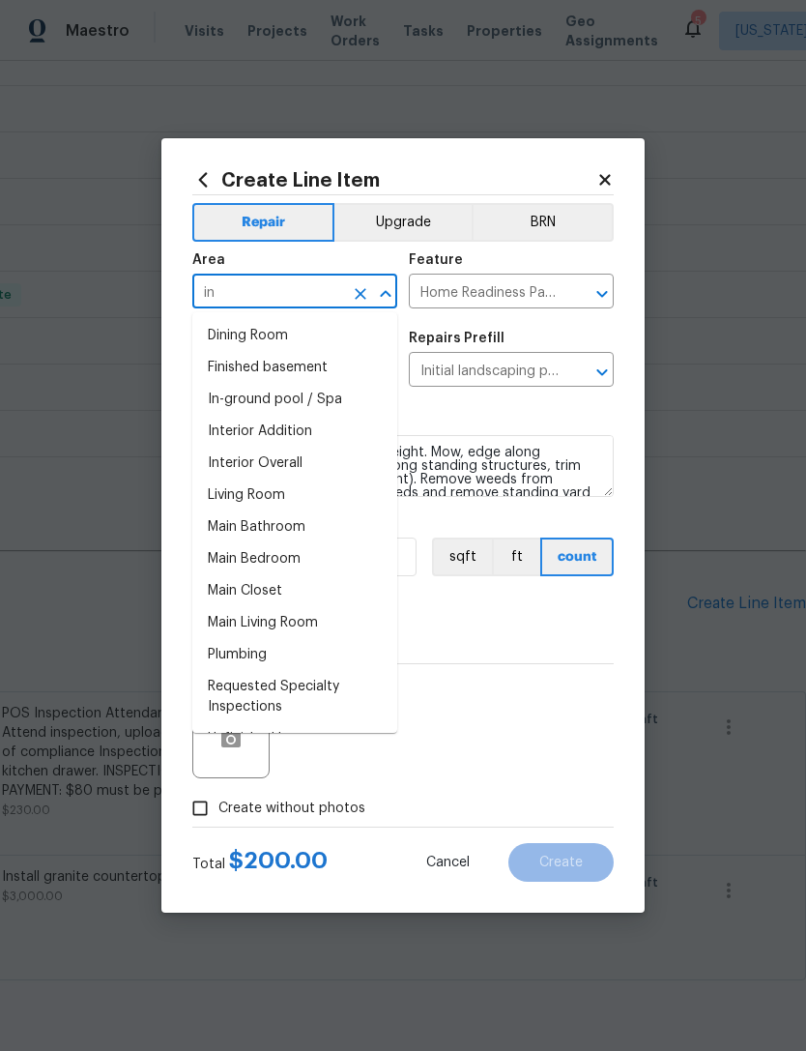
type input "i"
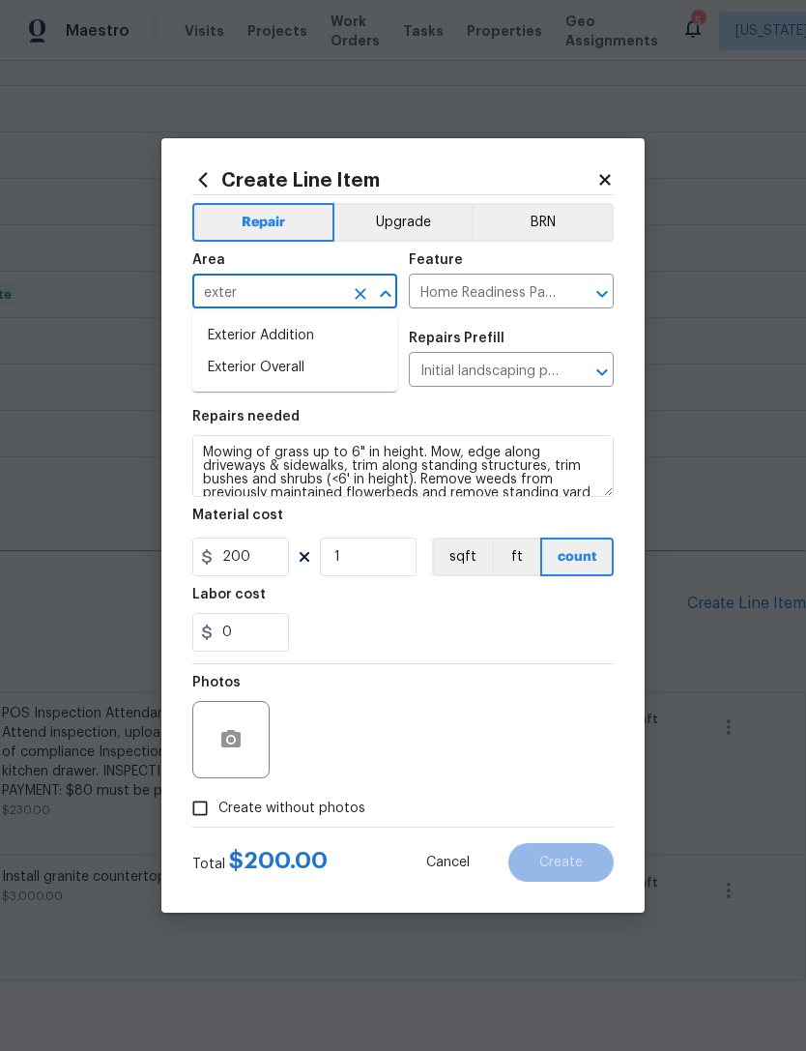
click at [334, 369] on li "Exterior Overall" at bounding box center [294, 368] width 205 height 32
type input "Exterior Overall"
click at [481, 613] on div "Labor cost" at bounding box center [403, 600] width 422 height 25
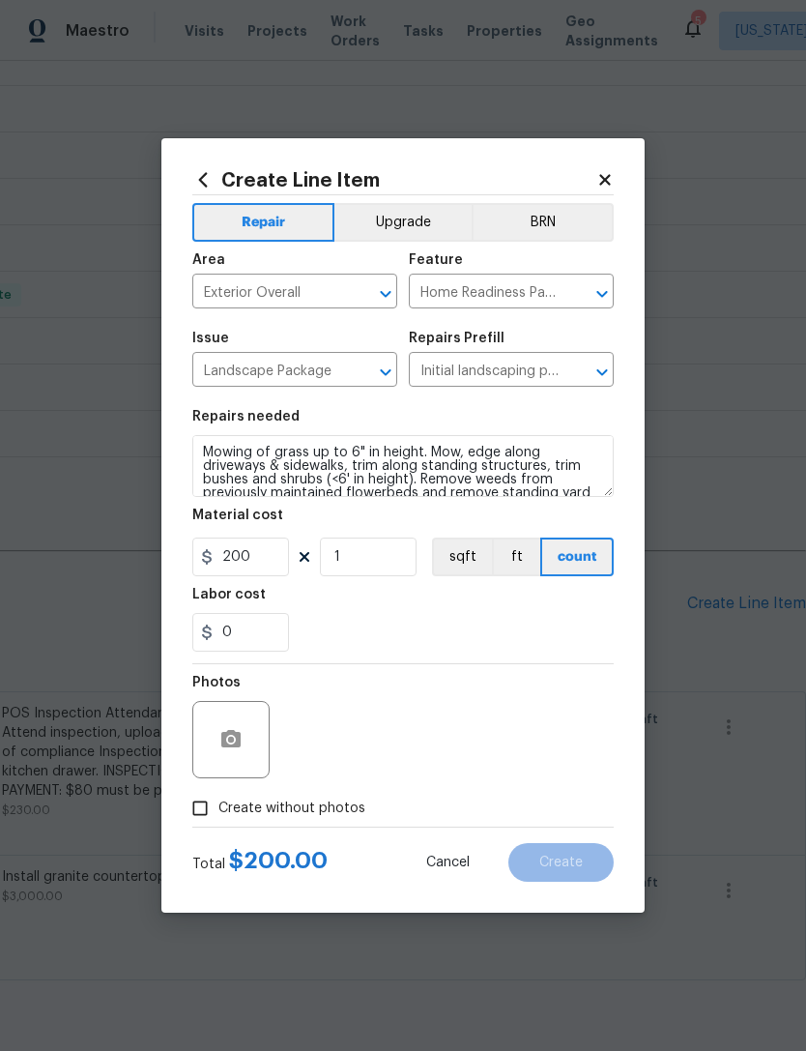
click at [333, 818] on span "Create without photos" at bounding box center [292, 809] width 147 height 20
click at [219, 818] on input "Create without photos" at bounding box center [200, 808] width 37 height 37
checkbox input "true"
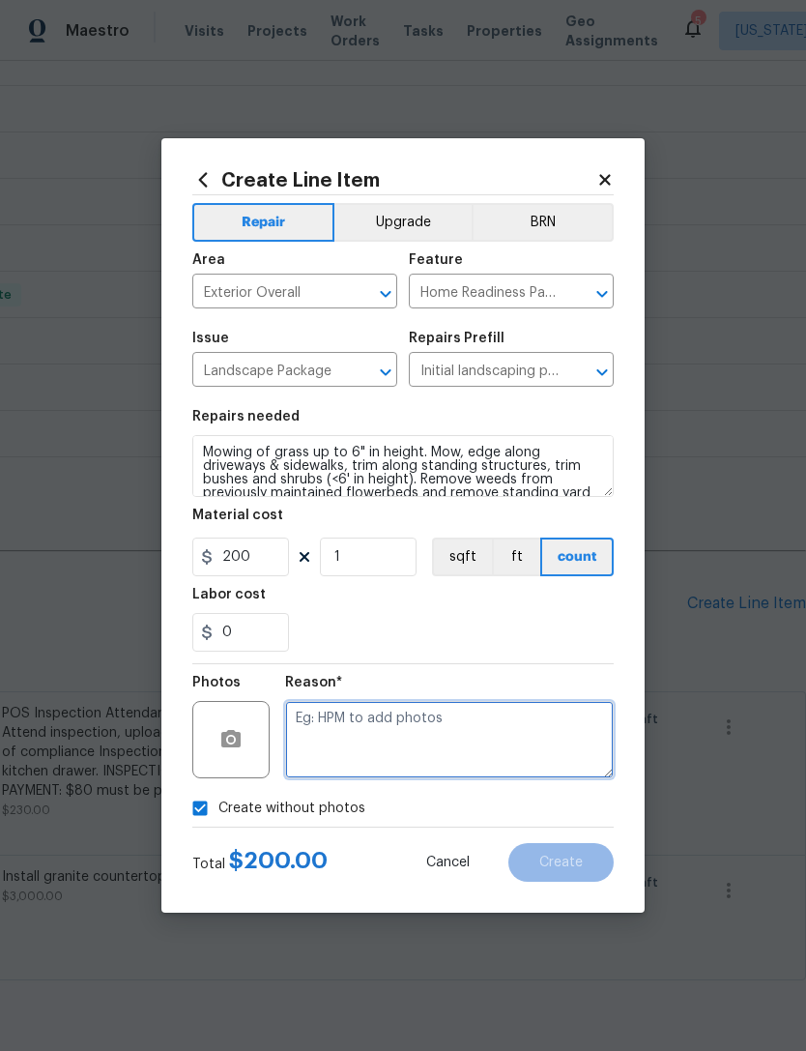
click at [426, 730] on textarea at bounding box center [449, 739] width 329 height 77
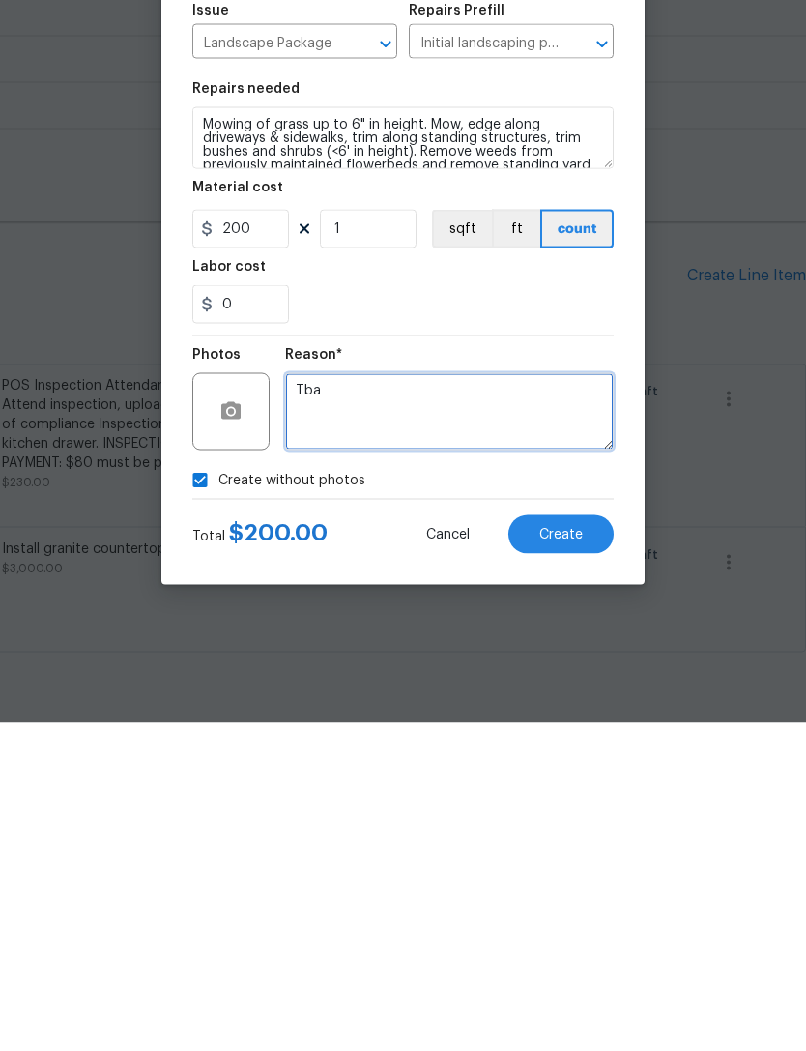
type textarea "Tba"
click at [577, 843] on button "Create" at bounding box center [561, 862] width 105 height 39
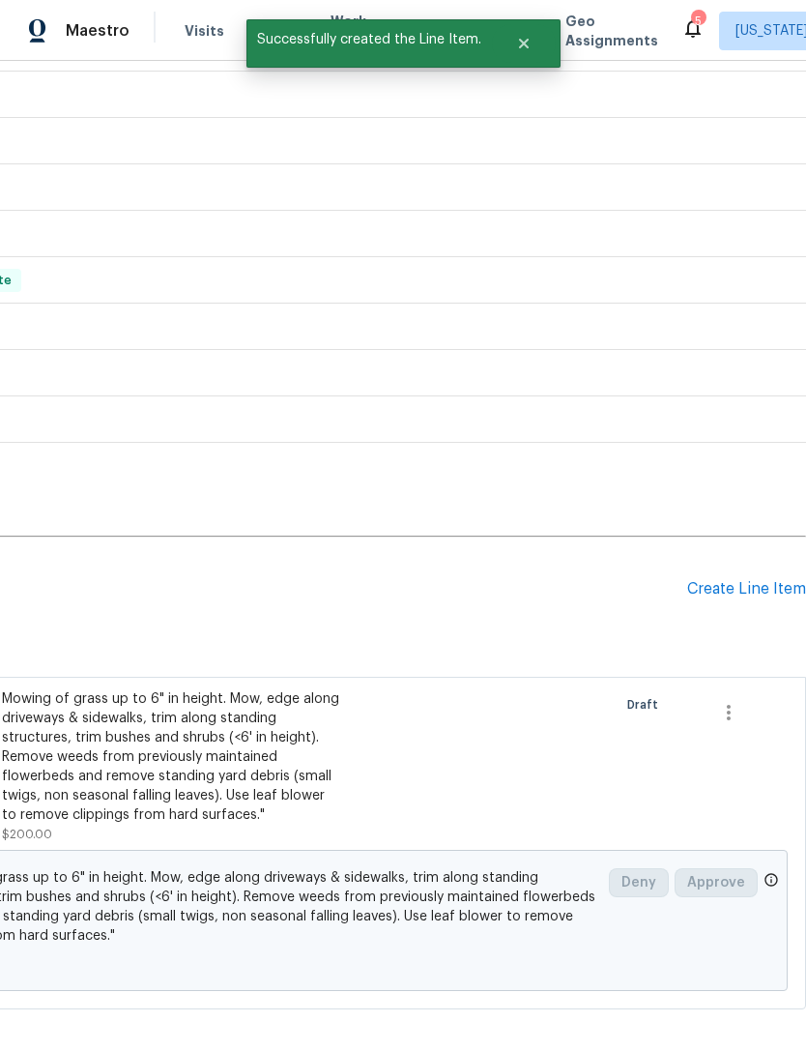
scroll to position [558, 286]
click at [748, 580] on div "Create Line Item" at bounding box center [747, 589] width 119 height 18
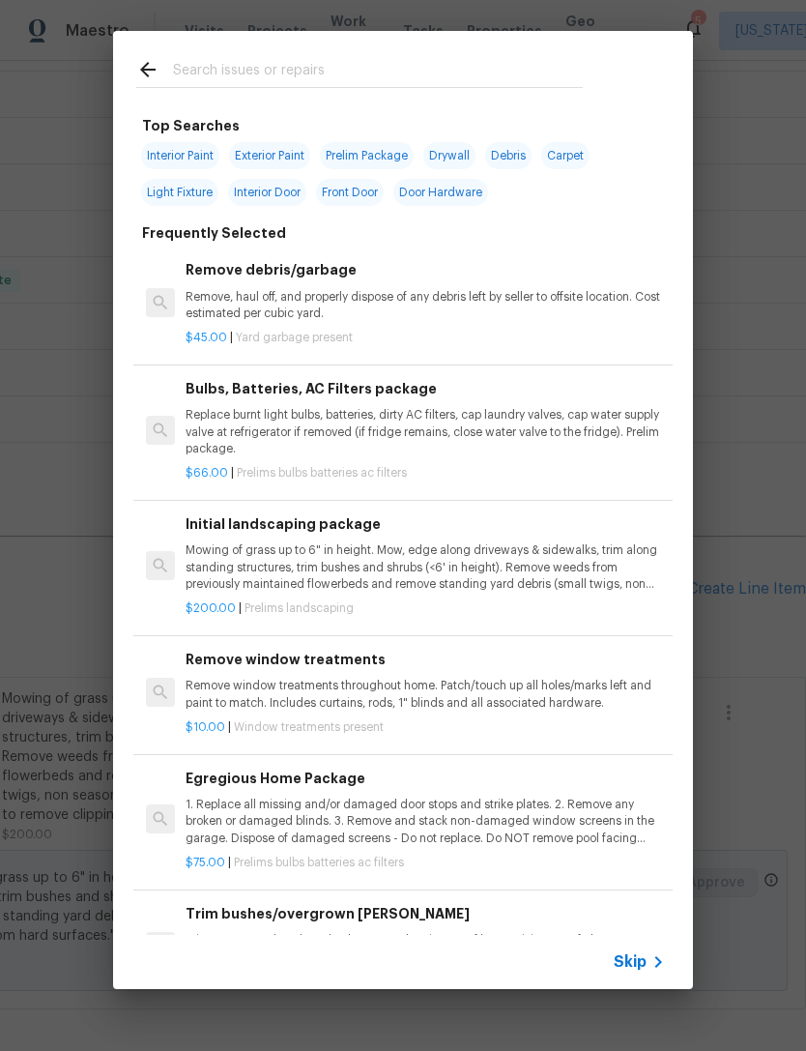
click at [518, 83] on input "text" at bounding box center [378, 72] width 410 height 29
type input "Leaf"
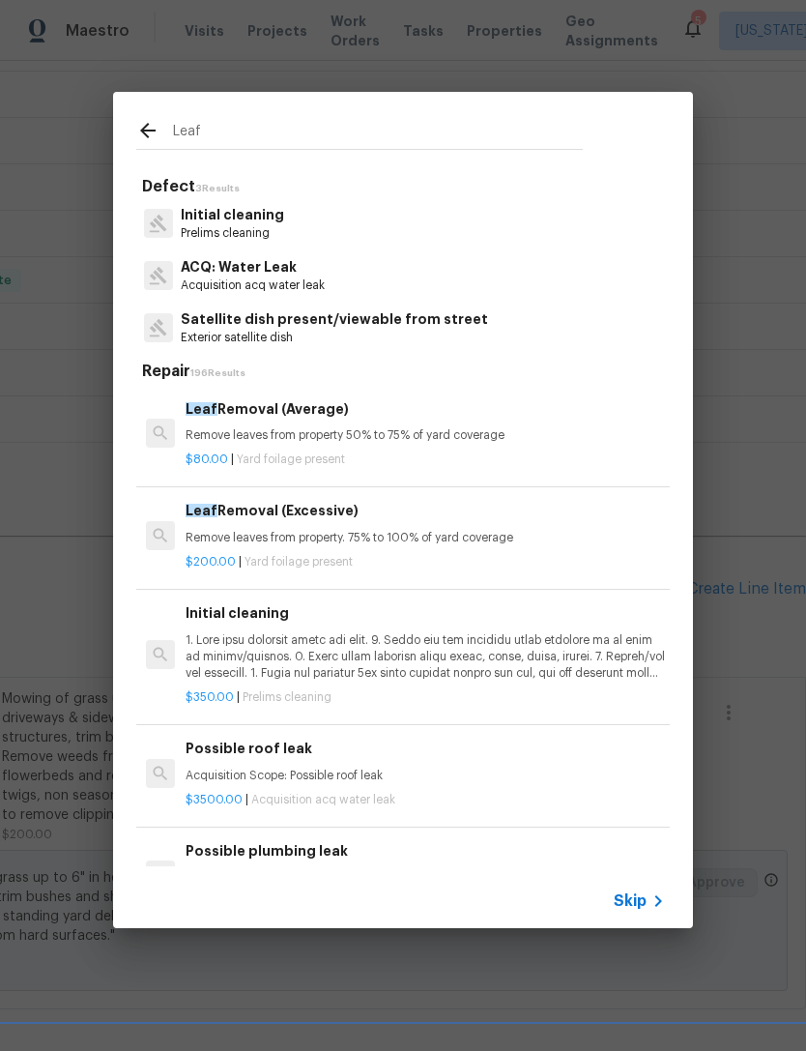
click at [486, 530] on p "Remove leaves from property. 75% to 100% of yard coverage" at bounding box center [426, 538] width 480 height 16
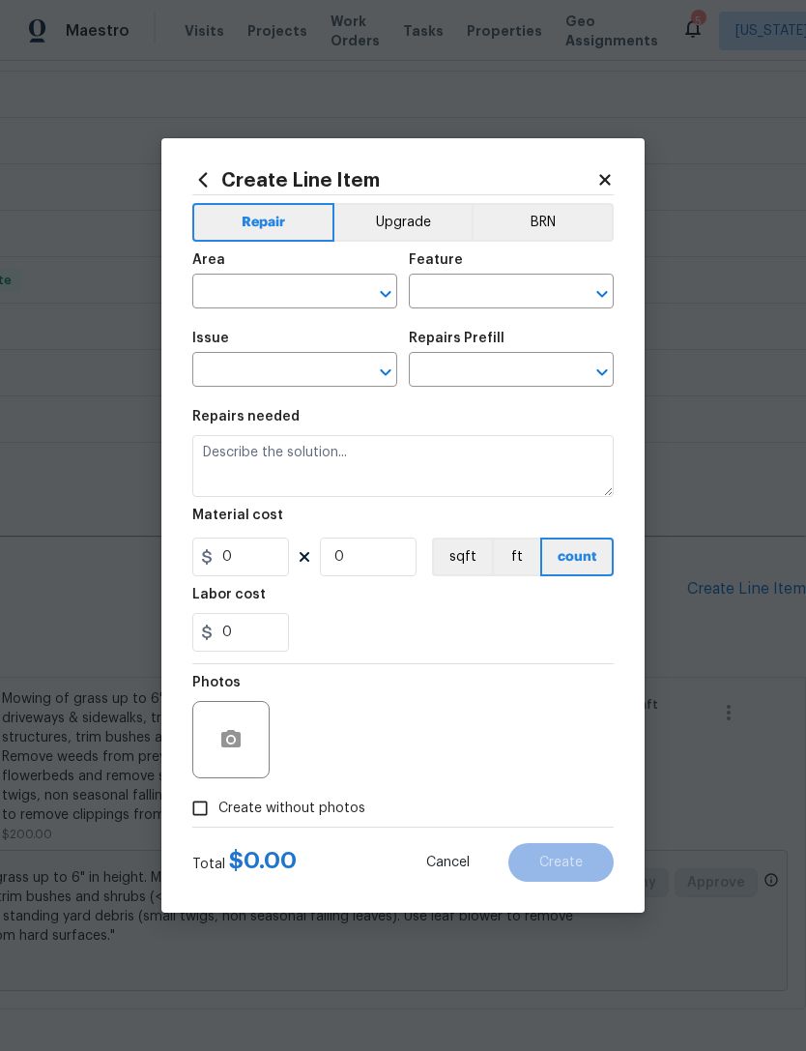
type input "Dead/overgrown tree or foliage"
type textarea "Remove leaves from property. 75% to 100% of yard coverage"
type input "1"
type input "Leaf Removal (Excessive) $200.00"
type input "200"
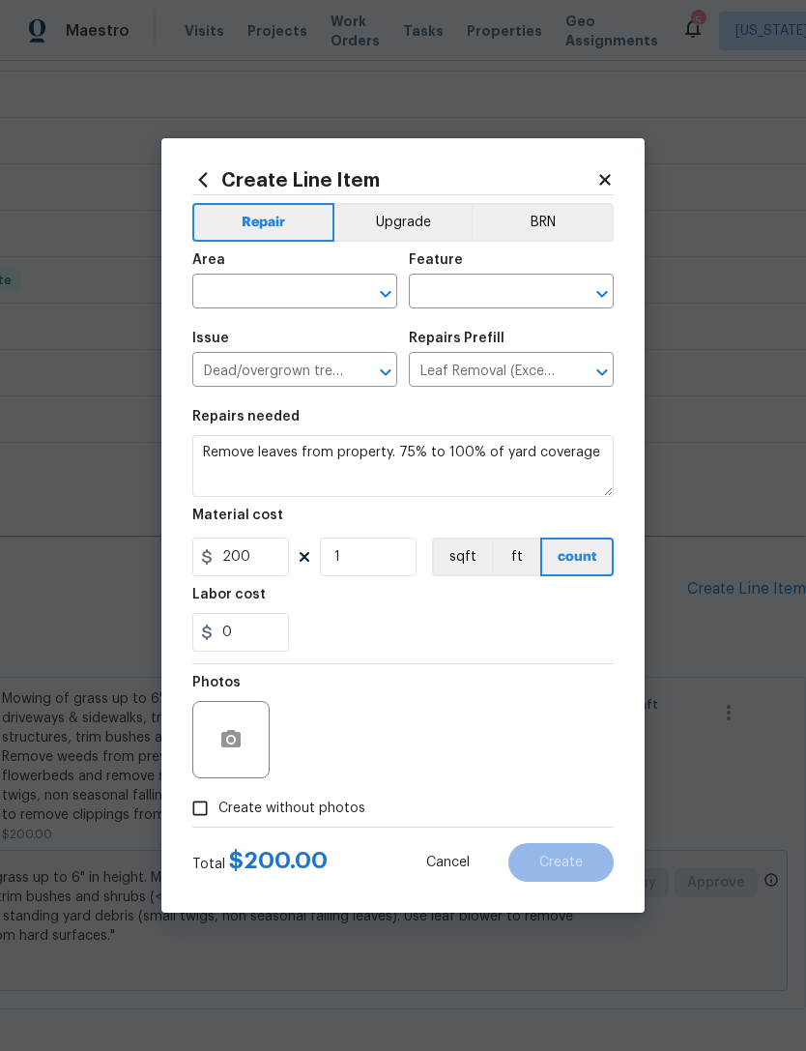
click at [203, 178] on icon at bounding box center [202, 179] width 21 height 21
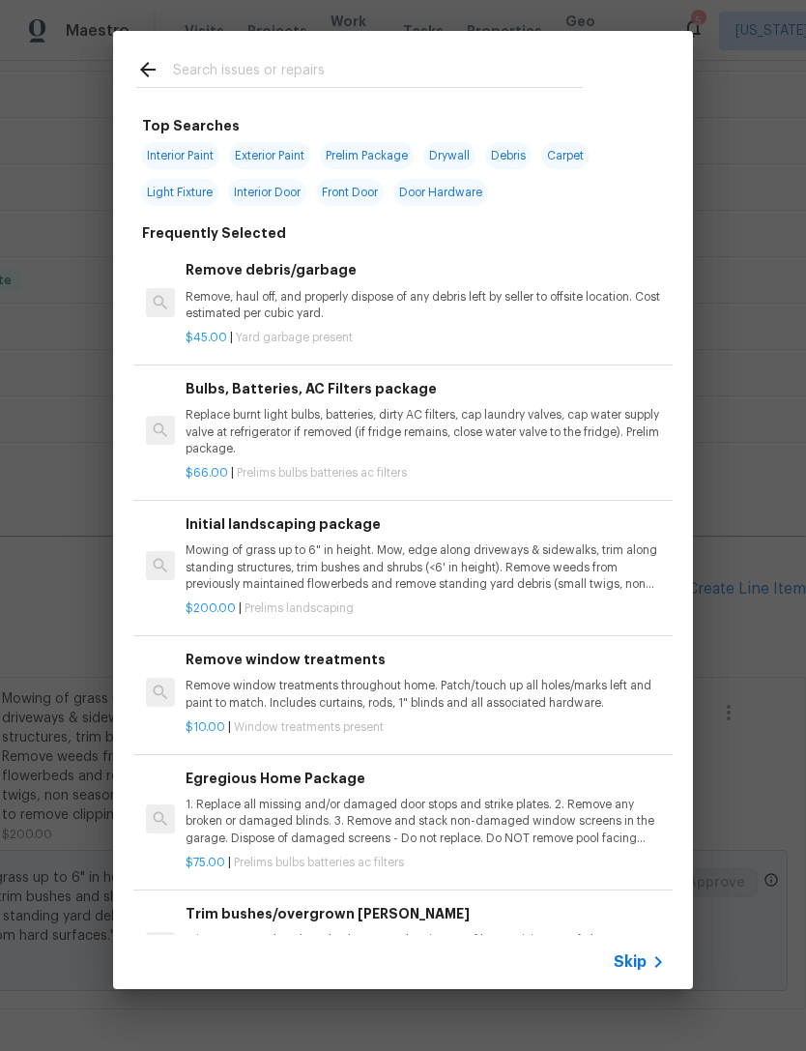
click at [510, 76] on input "text" at bounding box center [378, 72] width 410 height 29
type input "Leaf"
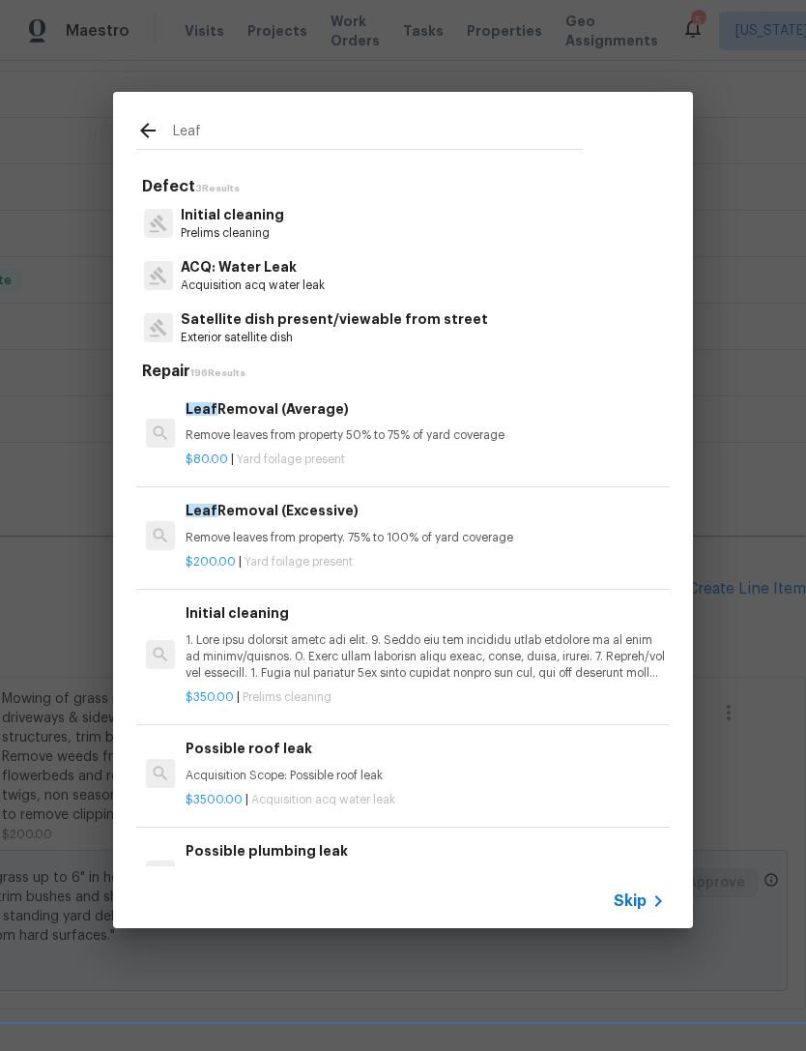
click at [465, 435] on p "Remove leaves from property 50% to 75% of yard coverage" at bounding box center [426, 435] width 480 height 16
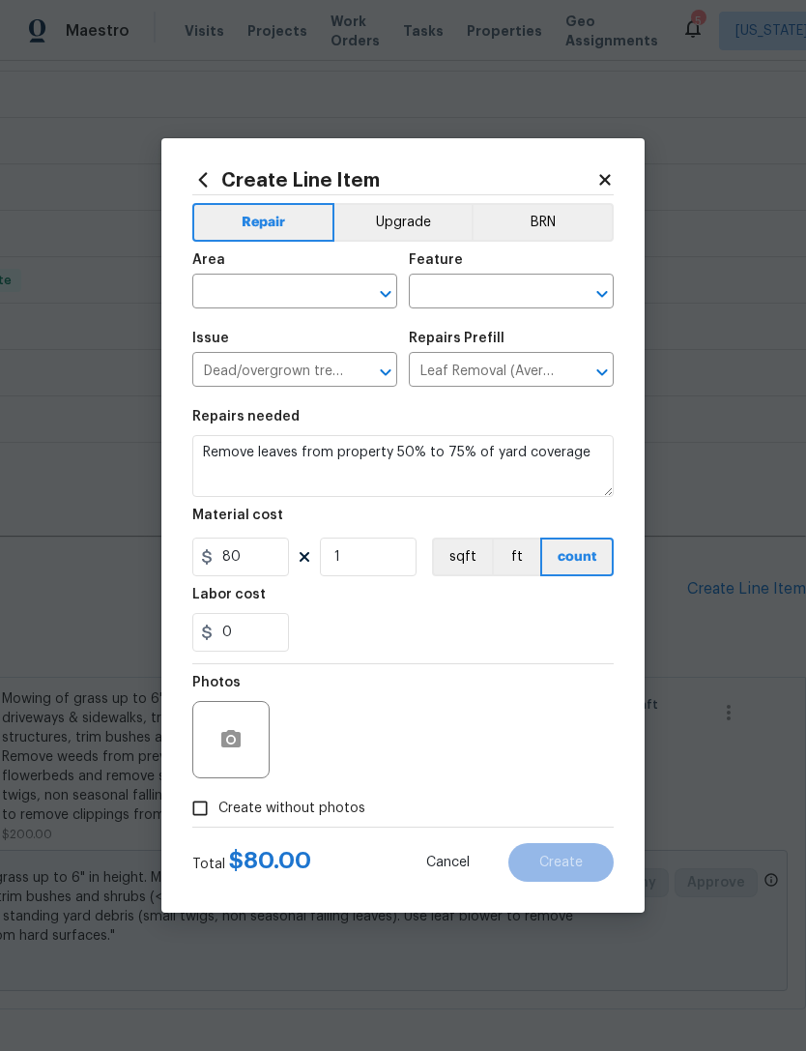
click at [326, 294] on input "text" at bounding box center [267, 293] width 151 height 30
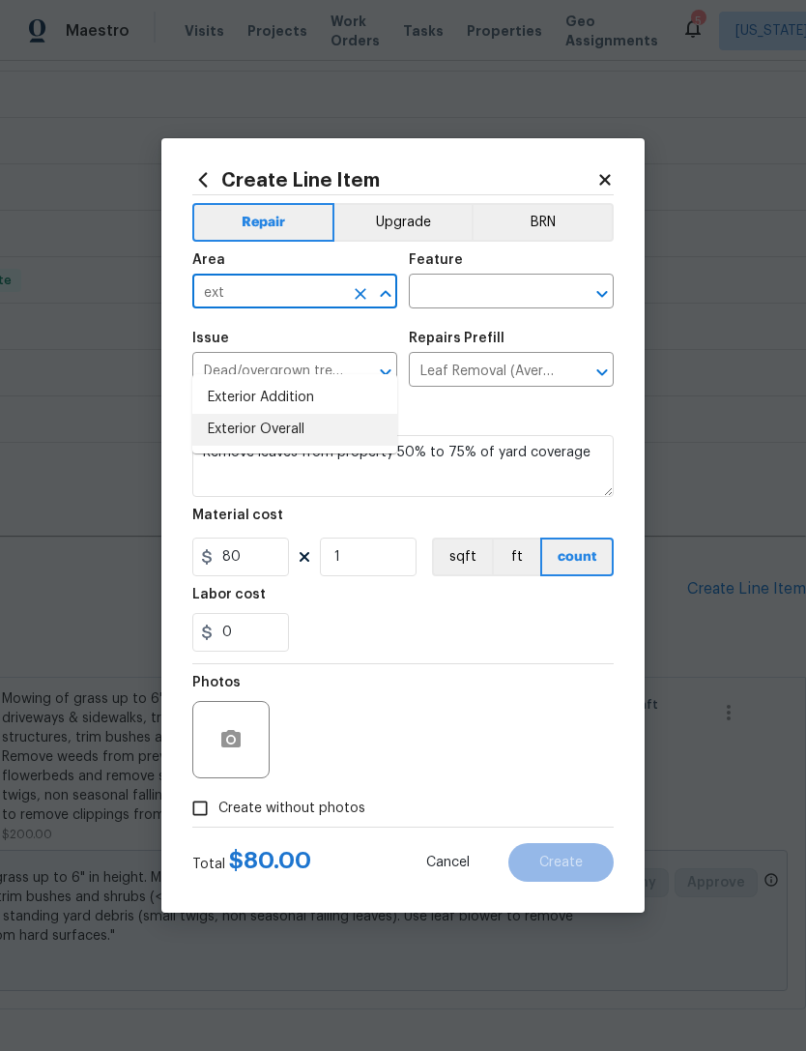
click at [366, 414] on li "Exterior Overall" at bounding box center [294, 430] width 205 height 32
type input "Exterior Overall"
click at [535, 293] on input "text" at bounding box center [484, 293] width 151 height 30
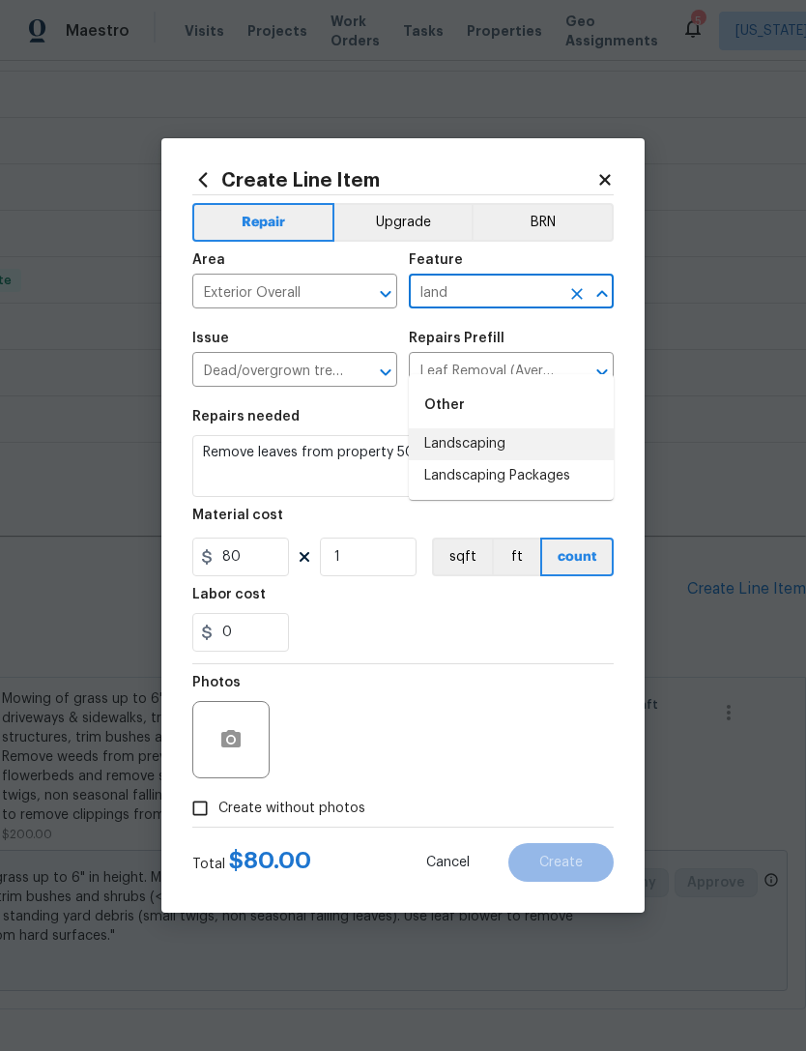
click at [551, 428] on li "Landscaping" at bounding box center [511, 444] width 205 height 32
type input "Landscaping"
click at [381, 639] on div "0" at bounding box center [403, 632] width 422 height 39
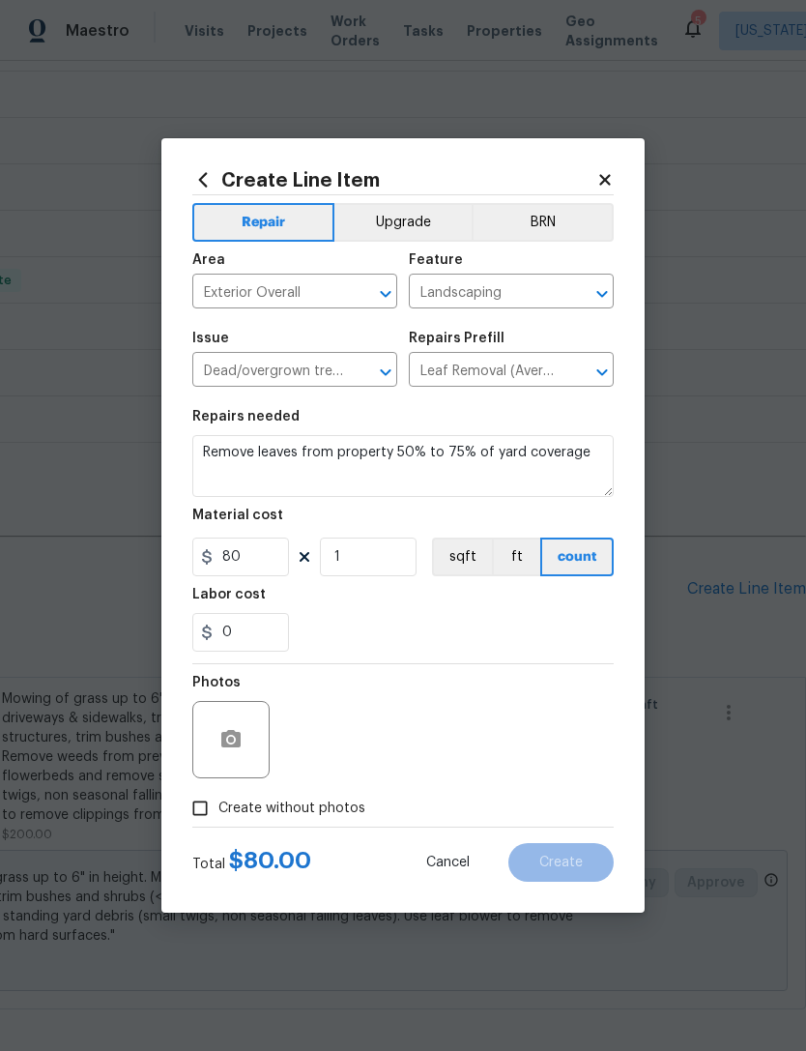
click at [294, 813] on span "Create without photos" at bounding box center [292, 809] width 147 height 20
click at [219, 813] on input "Create without photos" at bounding box center [200, 808] width 37 height 37
checkbox input "true"
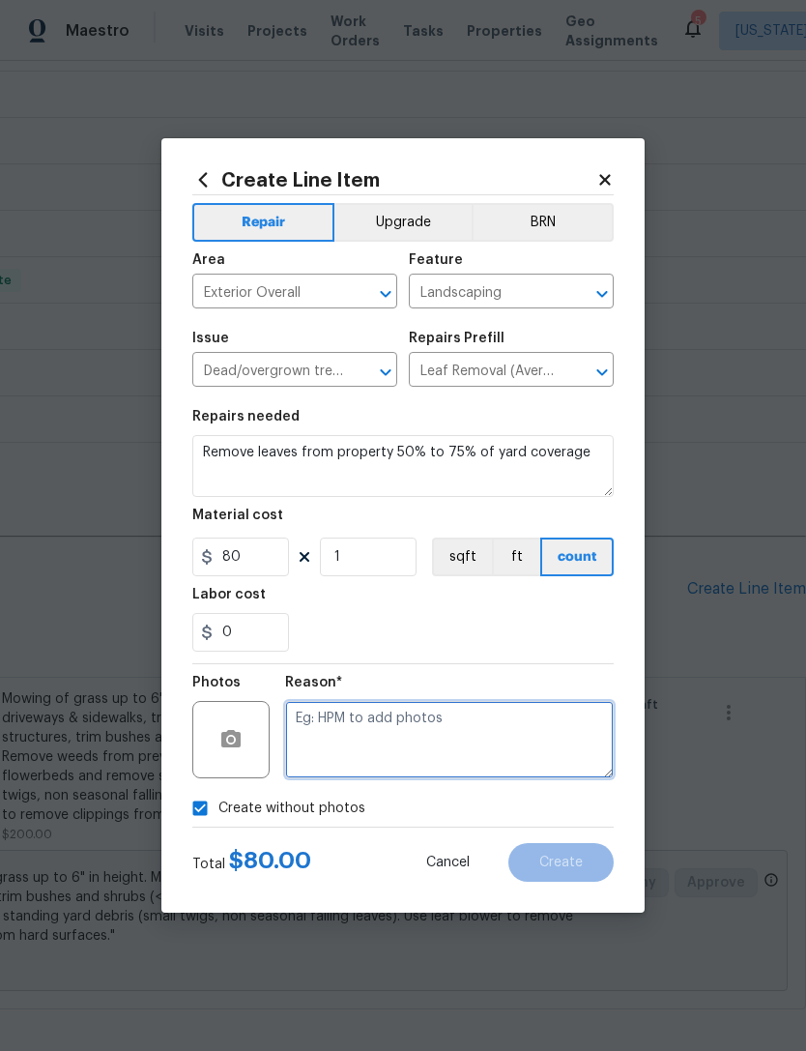
click at [418, 731] on textarea at bounding box center [449, 739] width 329 height 77
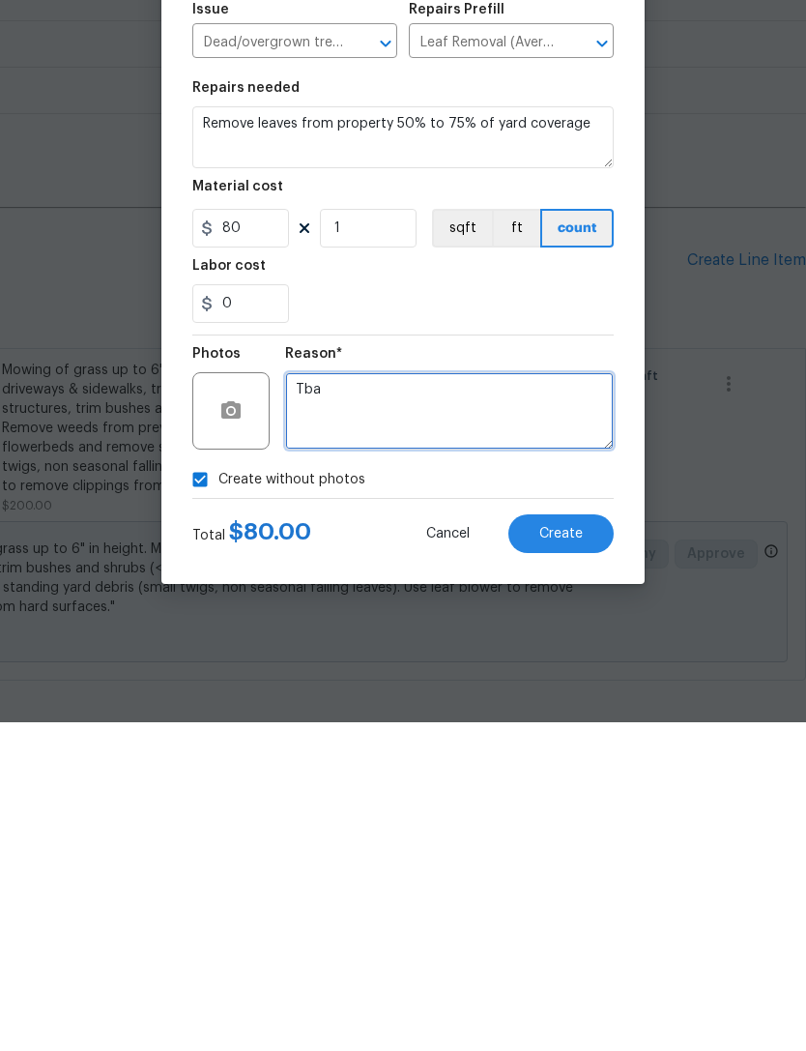
type textarea "Tba"
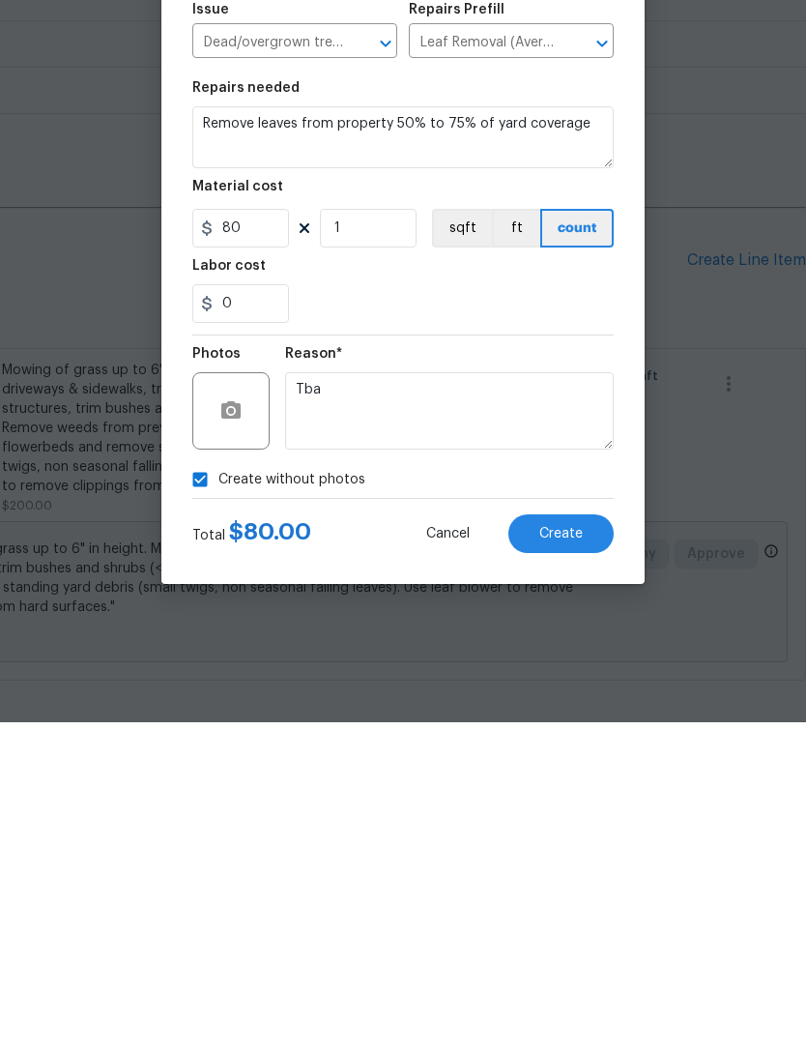
click at [577, 843] on button "Create" at bounding box center [561, 862] width 105 height 39
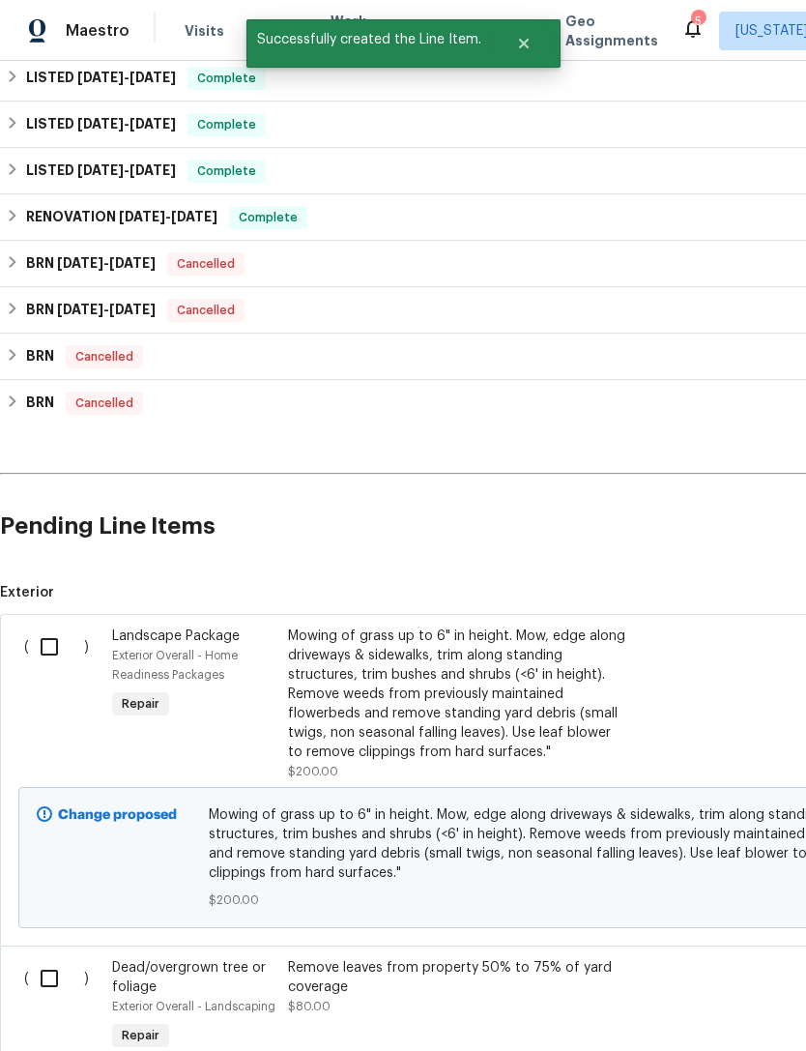
scroll to position [621, 0]
click at [56, 627] on input "checkbox" at bounding box center [56, 647] width 55 height 41
checkbox input "true"
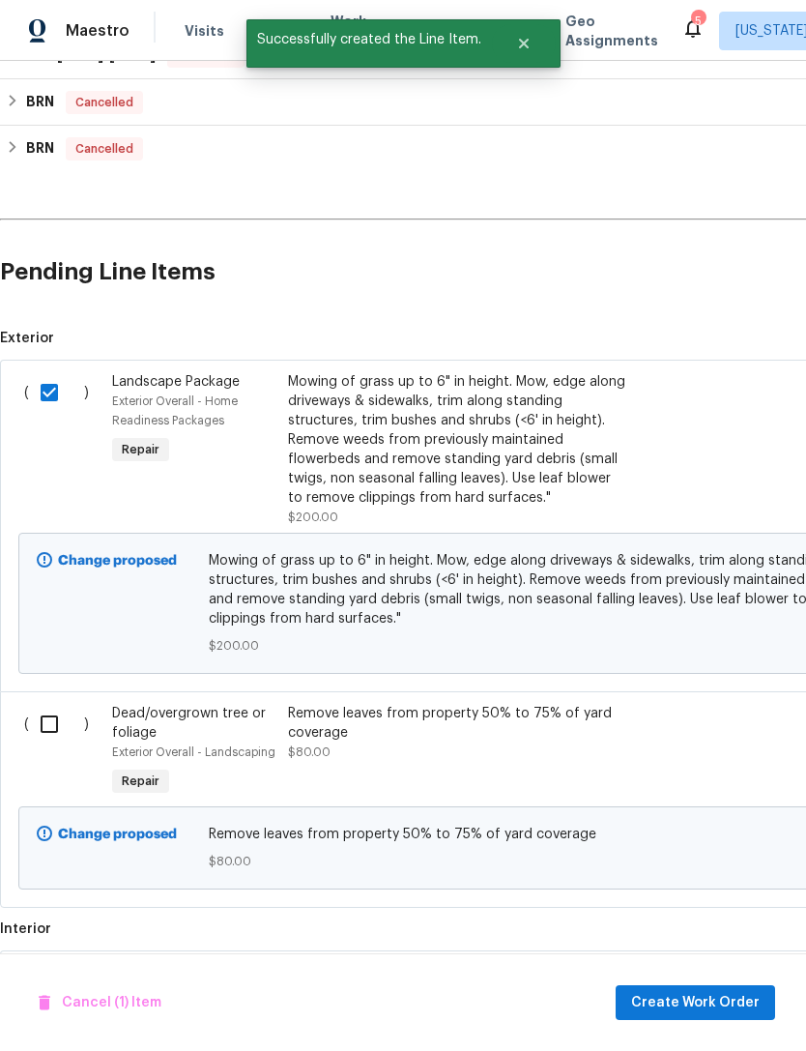
scroll to position [871, 0]
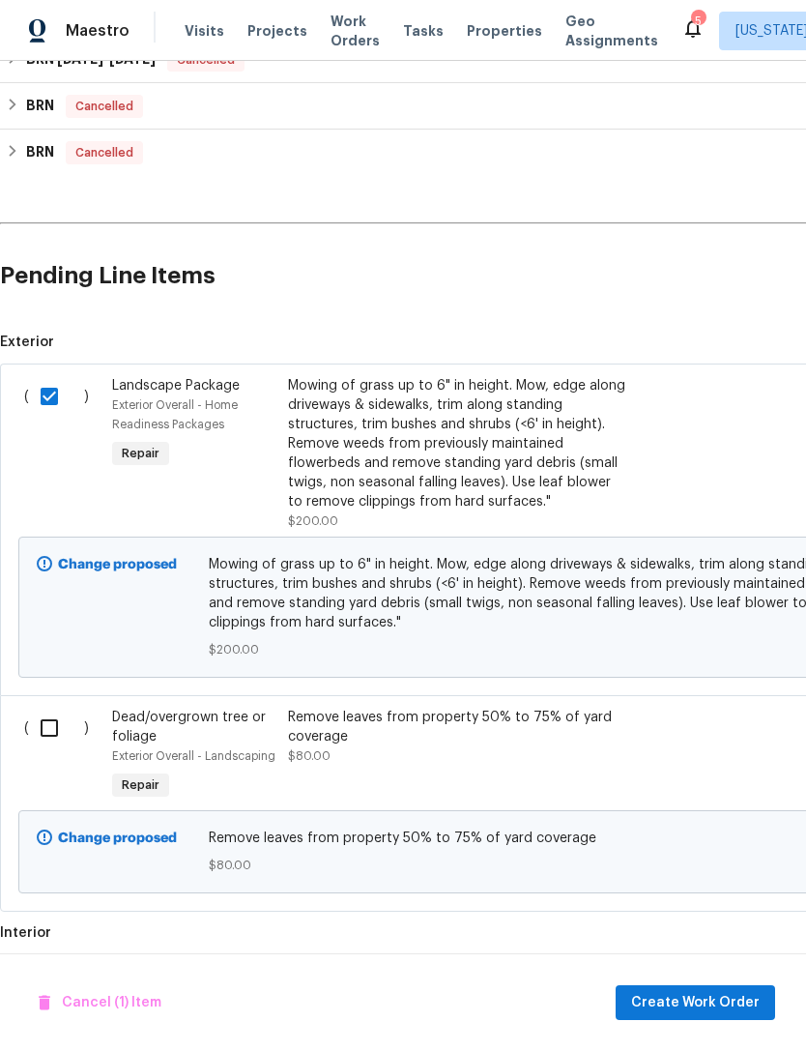
click at [69, 708] on input "checkbox" at bounding box center [56, 728] width 55 height 41
checkbox input "true"
click at [692, 995] on span "Create Work Order" at bounding box center [695, 1003] width 129 height 24
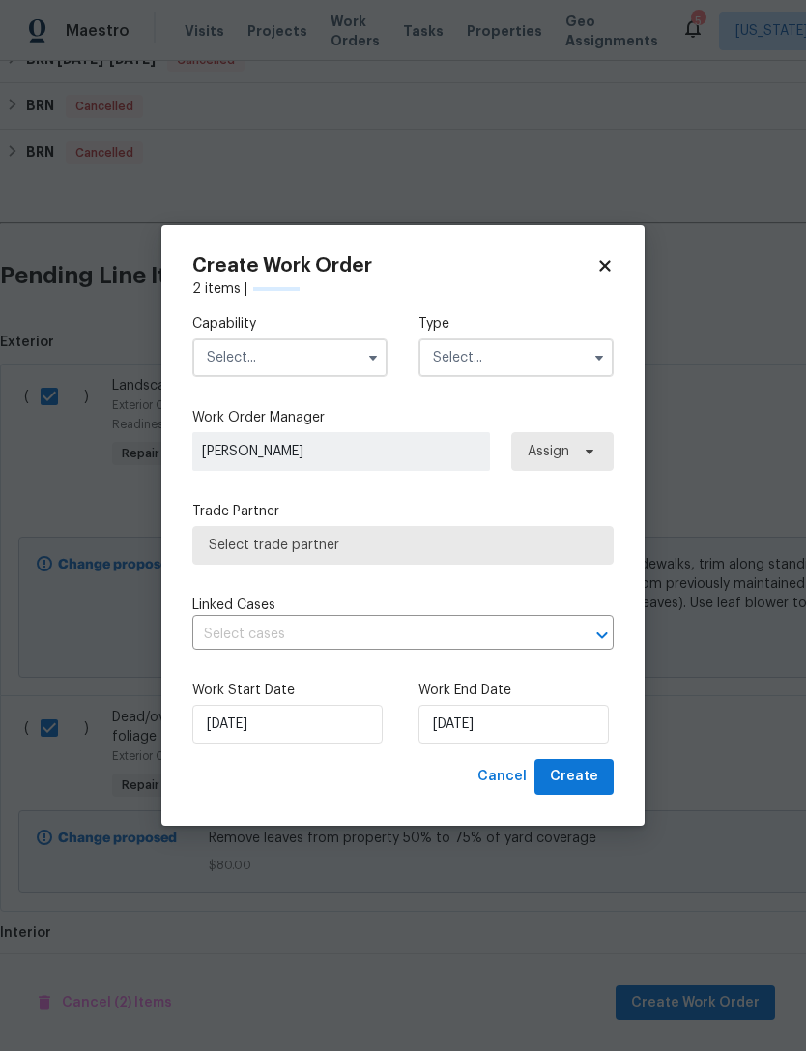
checkbox input "false"
click at [338, 359] on input "text" at bounding box center [289, 357] width 195 height 39
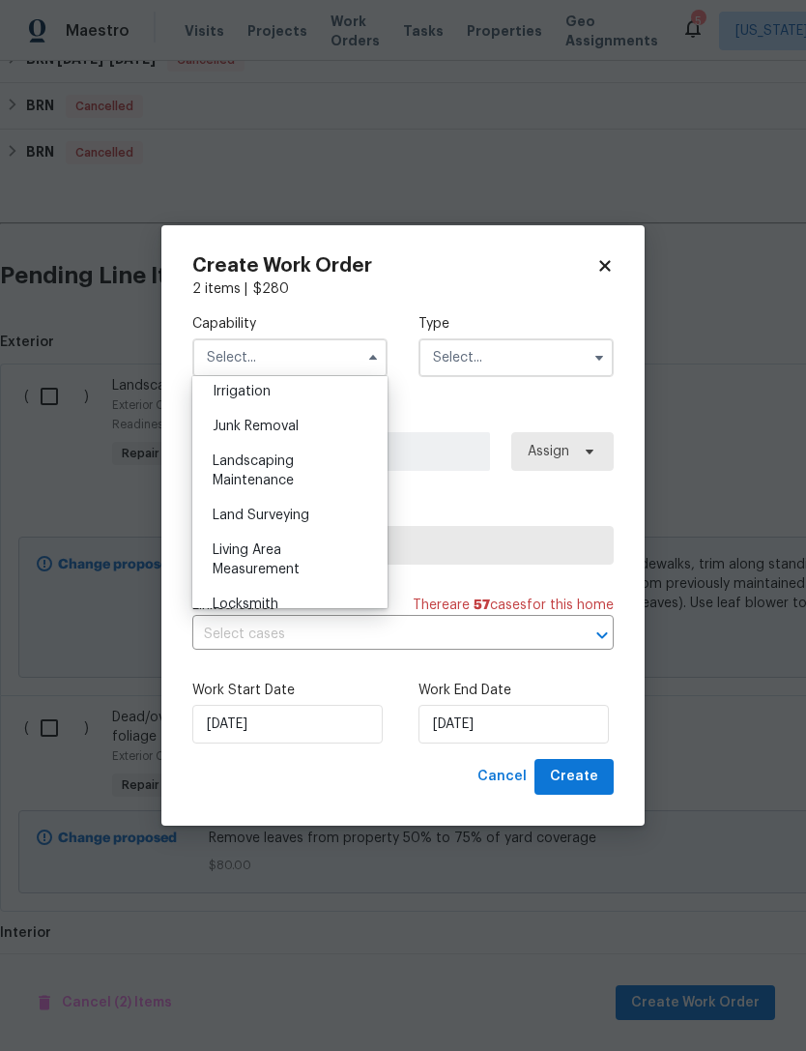
scroll to position [1218, 0]
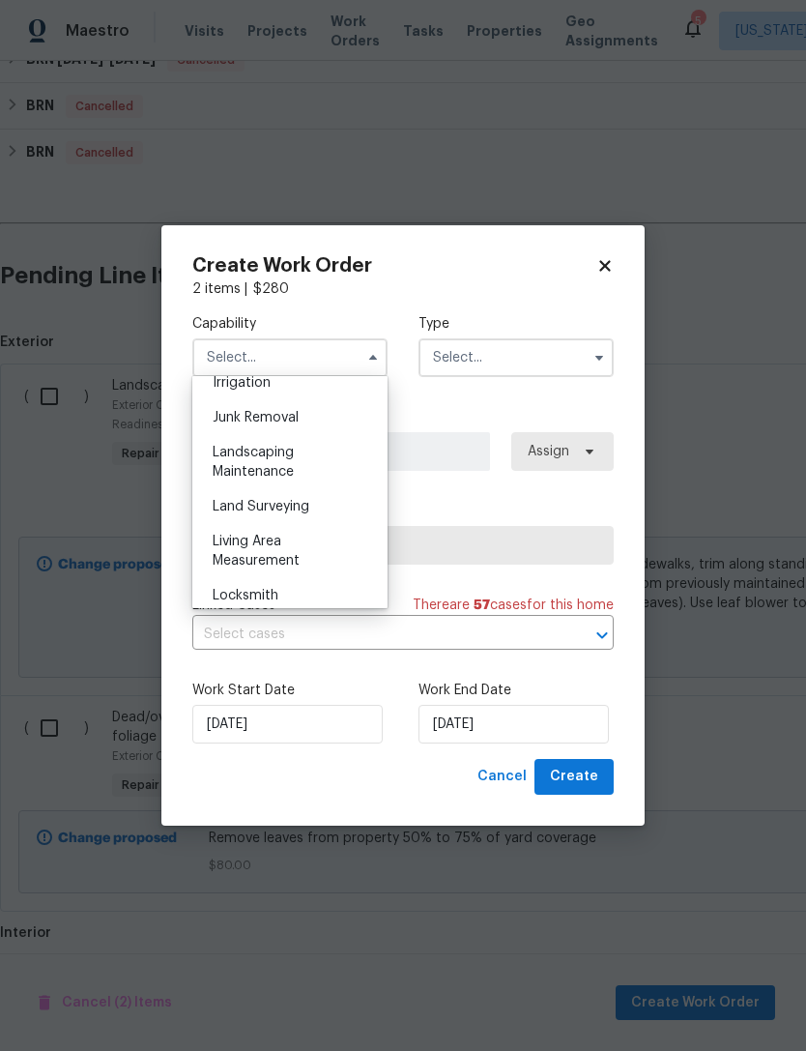
click at [317, 464] on div "Landscaping Maintenance" at bounding box center [290, 462] width 186 height 54
type input "Landscaping Maintenance"
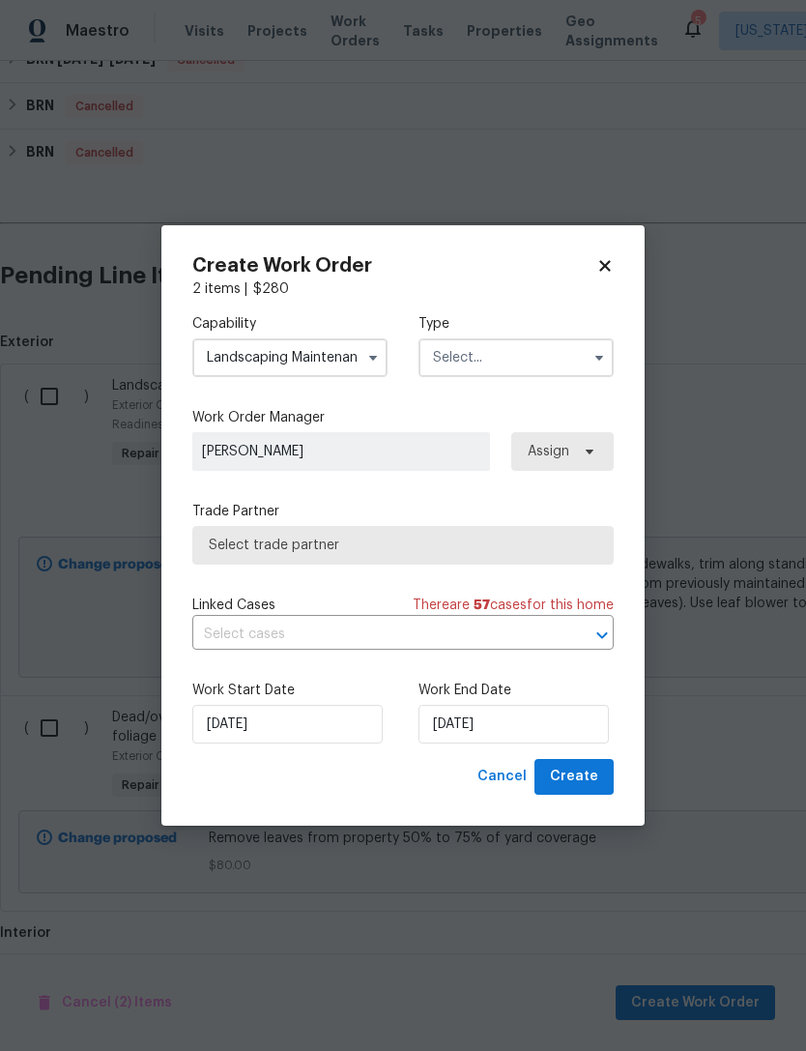
click at [552, 348] on input "text" at bounding box center [516, 357] width 195 height 39
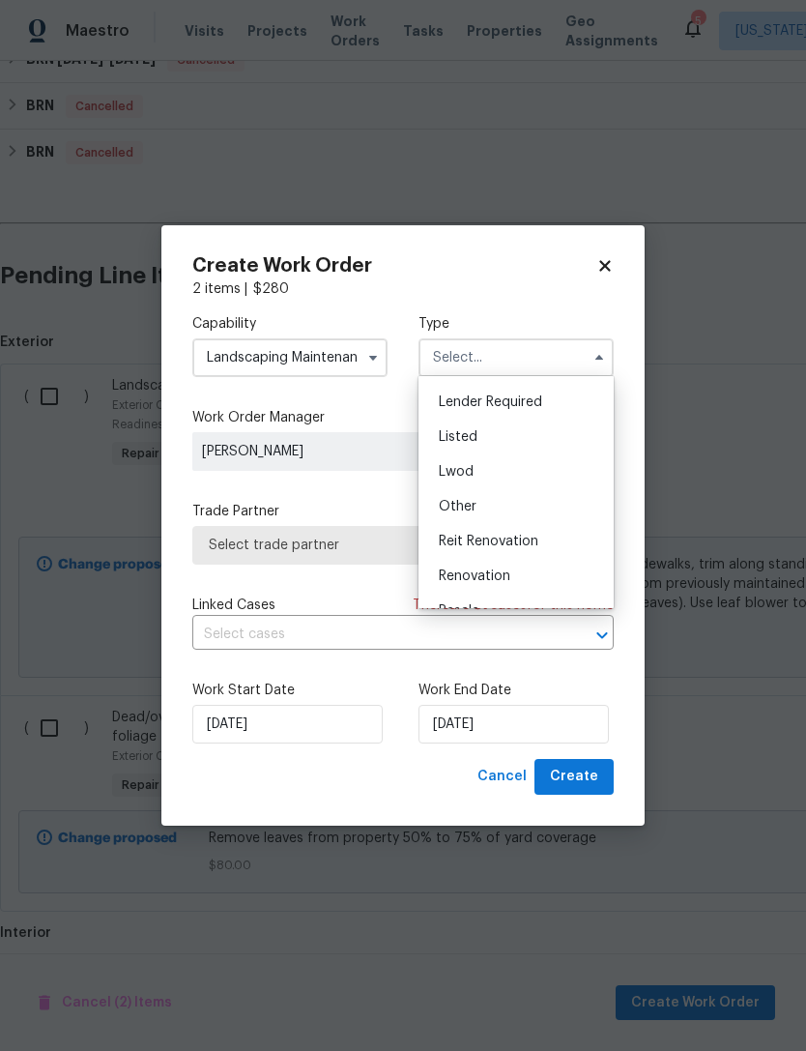
scroll to position [129, 0]
click at [535, 437] on div "Listed" at bounding box center [517, 443] width 186 height 35
type input "Listed"
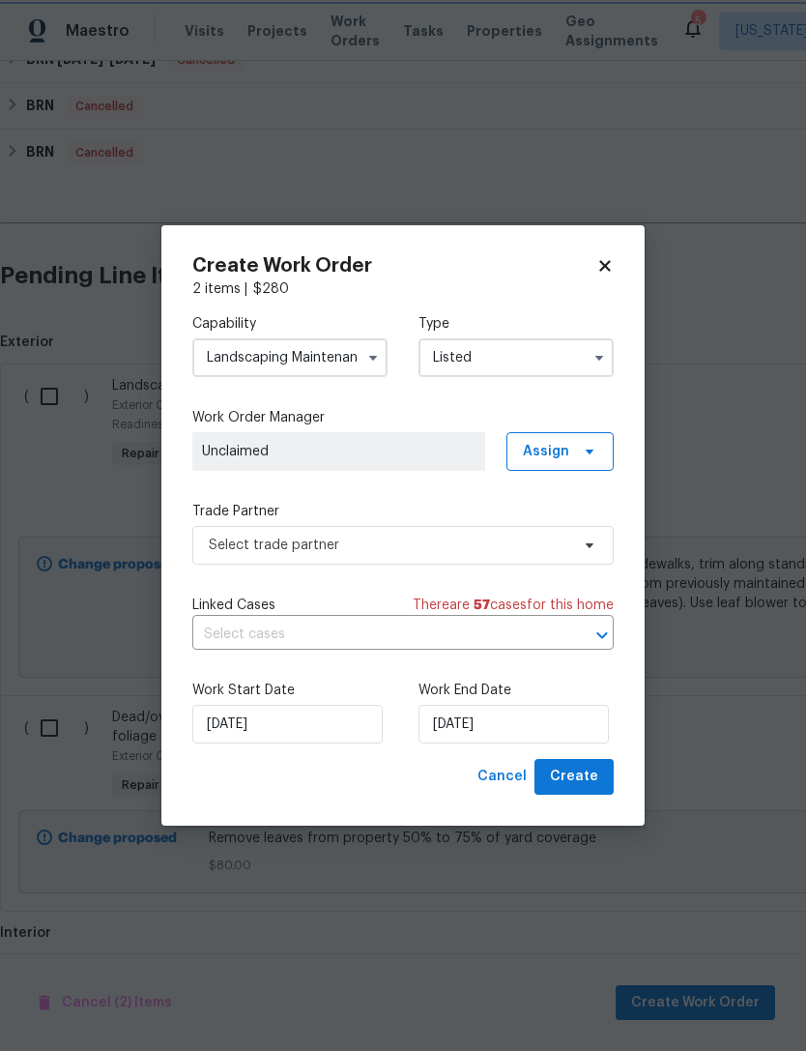
scroll to position [0, 0]
click at [573, 458] on span "Assign" at bounding box center [560, 451] width 107 height 39
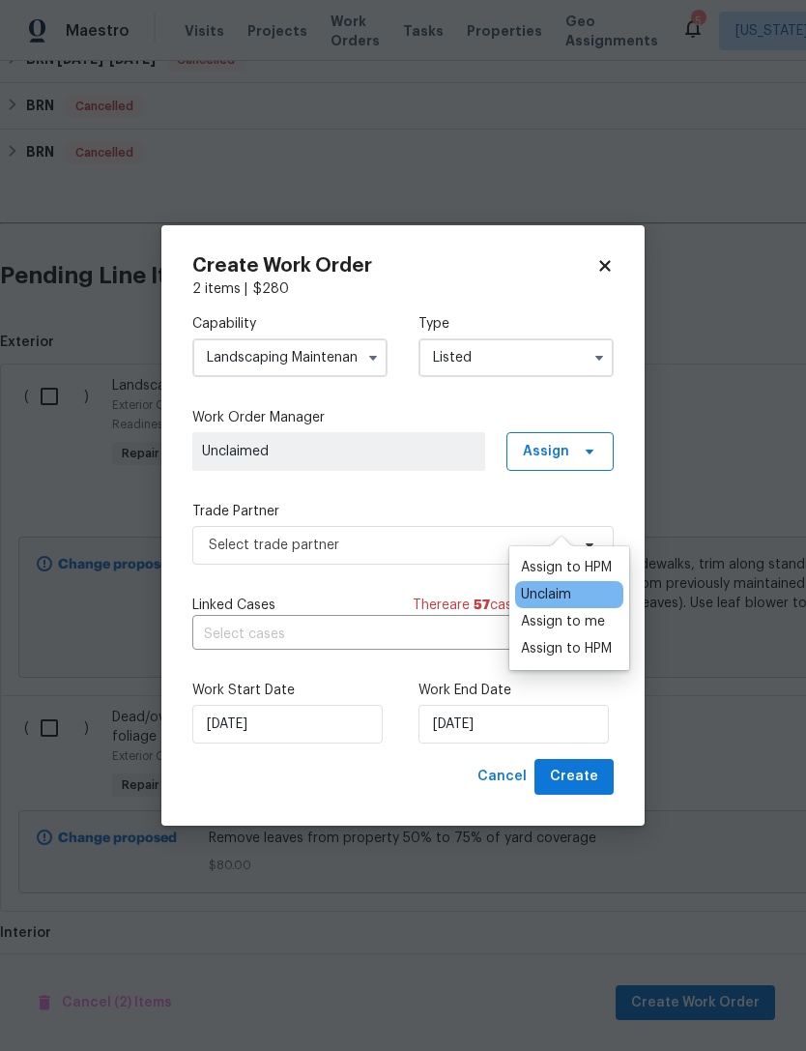
click at [598, 558] on div "Assign to HPM" at bounding box center [566, 567] width 91 height 19
click at [452, 502] on label "Trade Partner" at bounding box center [403, 511] width 422 height 19
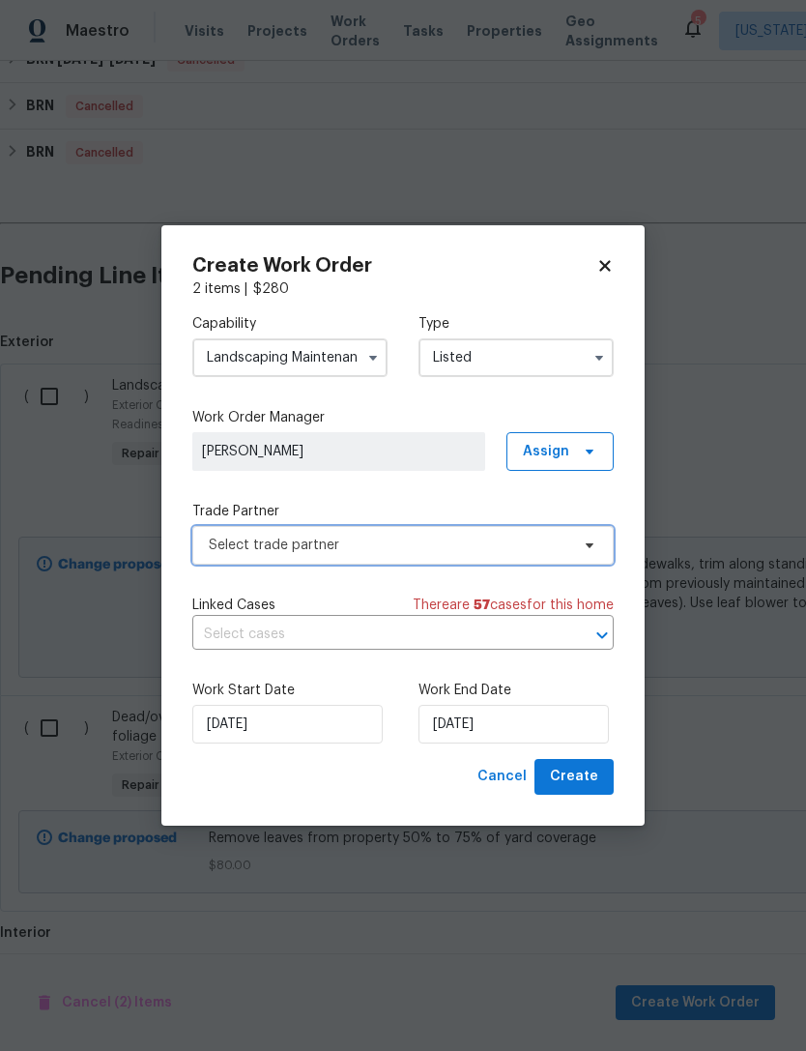
click at [468, 552] on span "Select trade partner" at bounding box center [389, 545] width 361 height 19
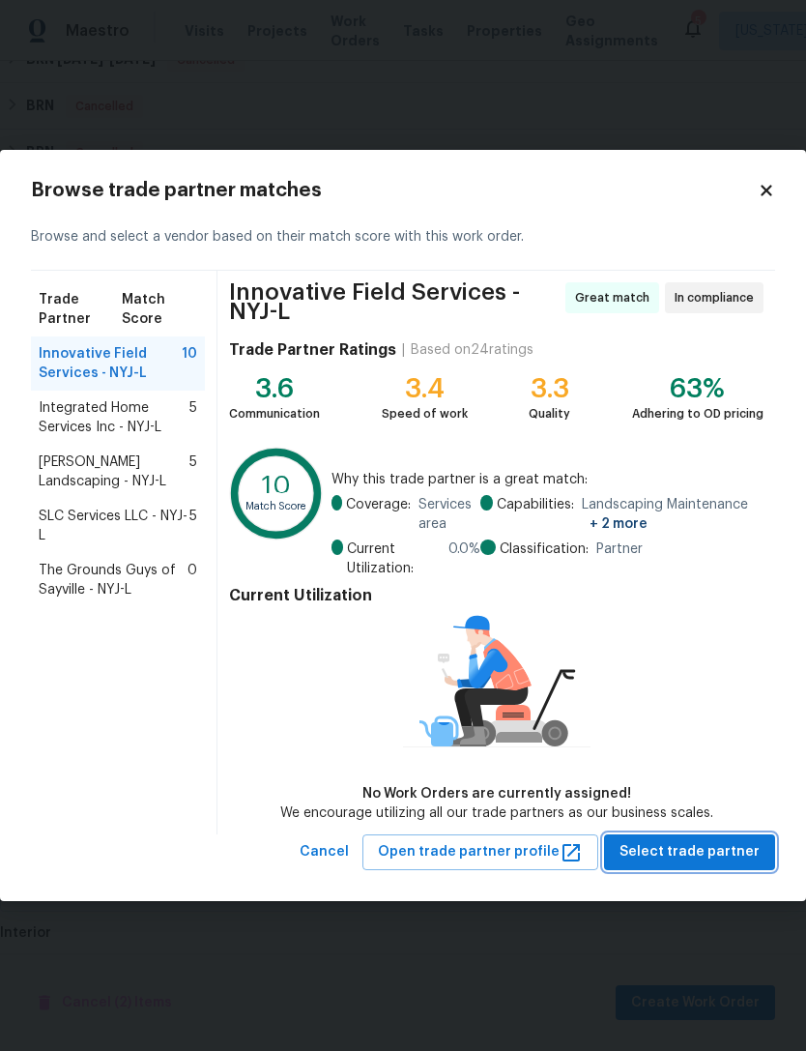
click at [721, 847] on span "Select trade partner" at bounding box center [690, 852] width 140 height 24
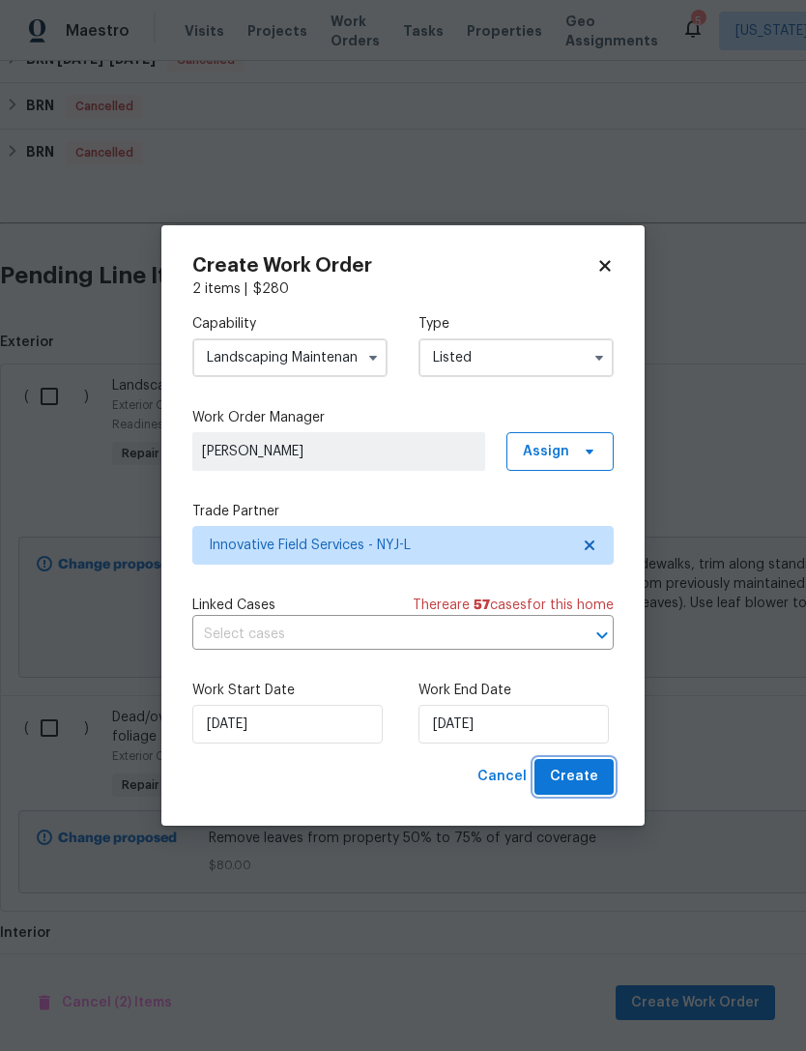
click at [583, 786] on span "Create" at bounding box center [574, 777] width 48 height 24
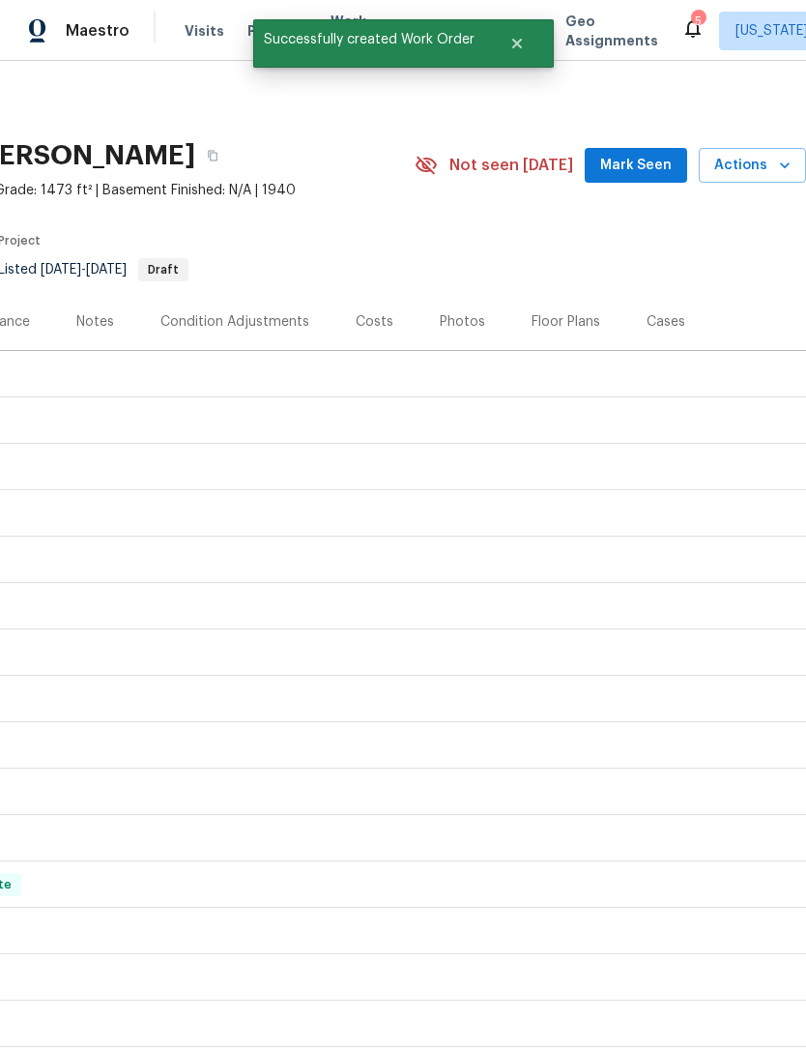
scroll to position [0, 286]
click at [701, 363] on div "LISTED 9/29/25 - 9/29/25 Draft" at bounding box center [260, 374] width 1081 height 23
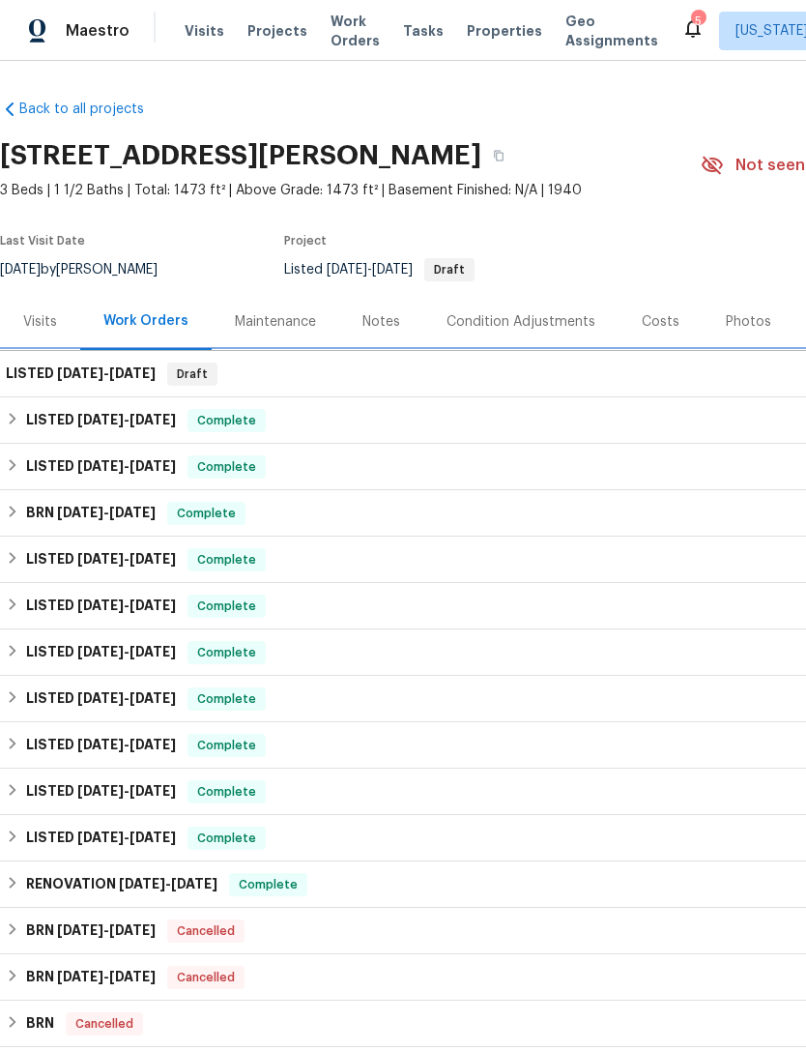
scroll to position [0, 0]
click at [226, 351] on div "LISTED 9/29/25 - 9/29/25 Draft" at bounding box center [546, 374] width 1093 height 46
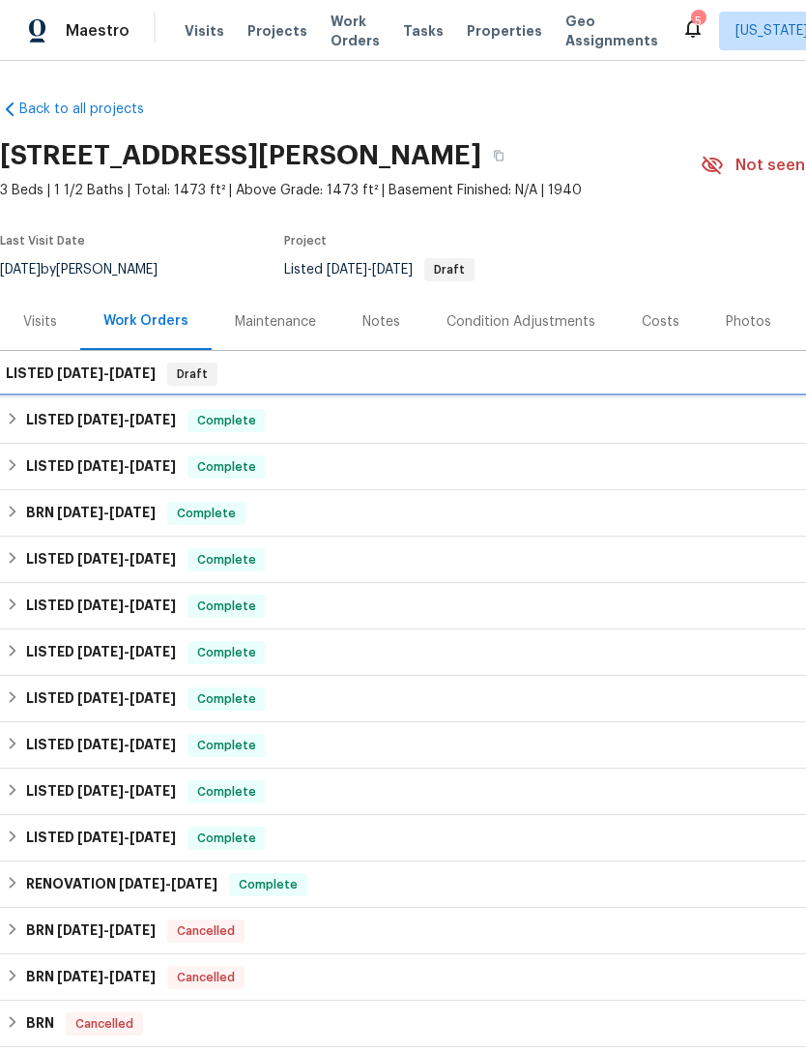
click at [106, 397] on div "LISTED 8/12/25 - 8/18/25 Complete" at bounding box center [546, 420] width 1093 height 46
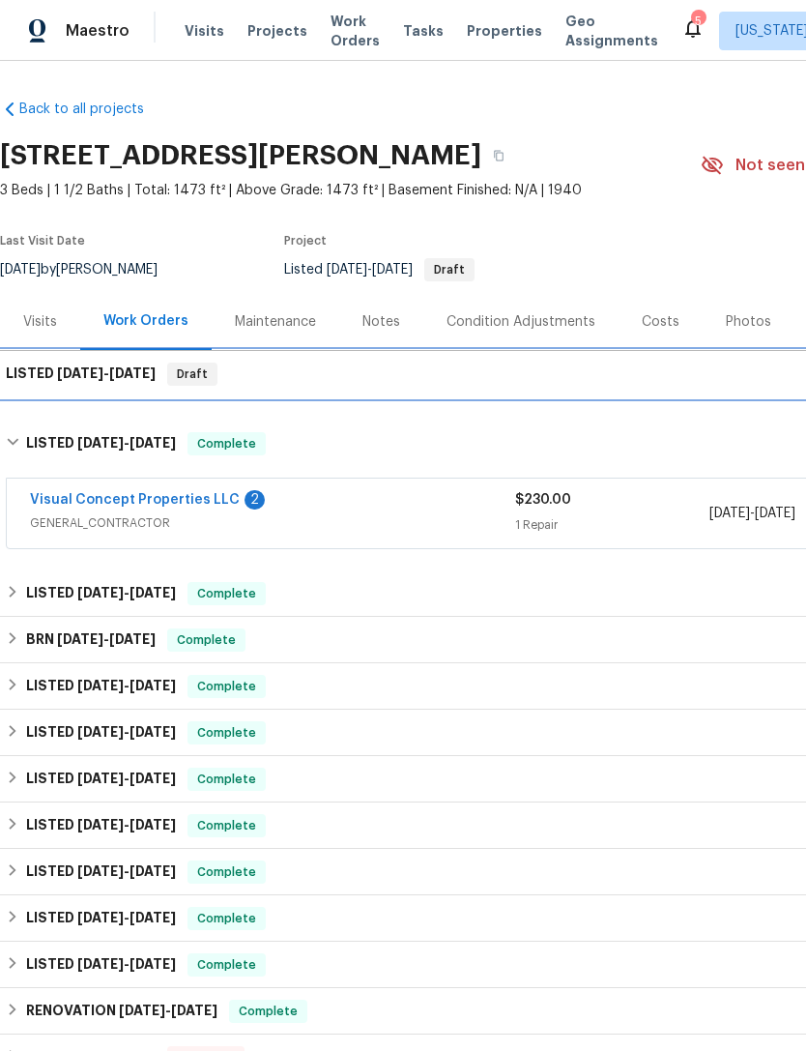
click at [58, 366] on span "9/29/25" at bounding box center [80, 373] width 46 height 14
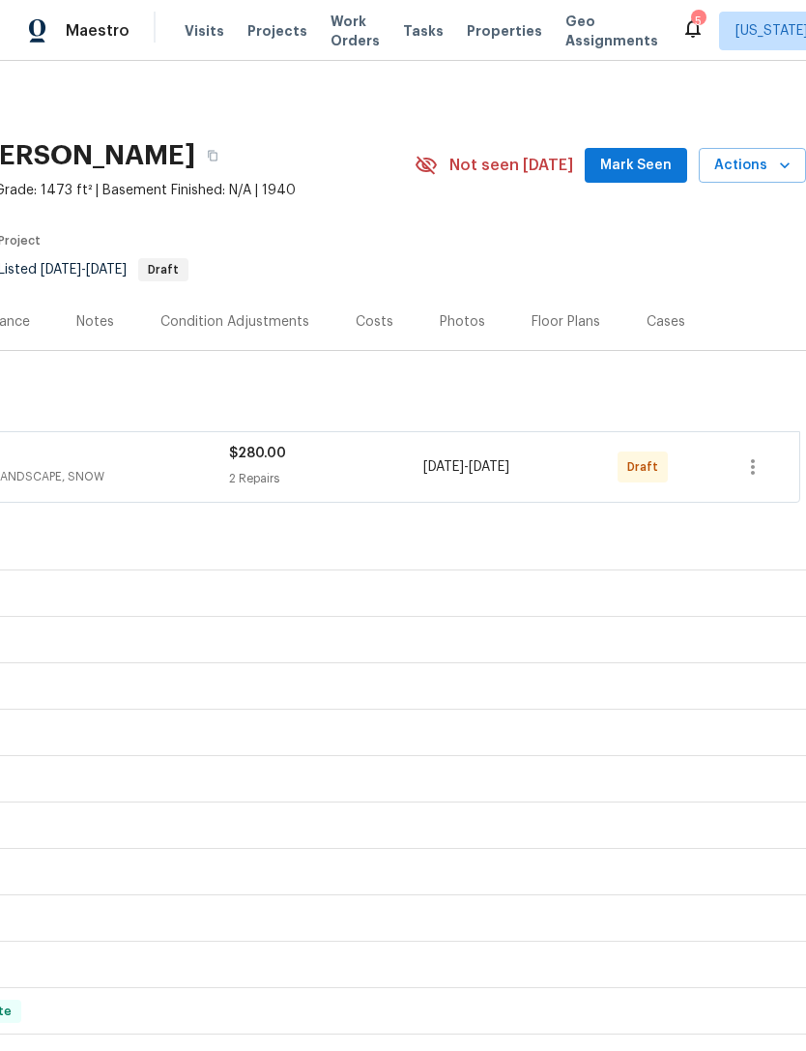
scroll to position [0, 286]
click at [760, 473] on icon "button" at bounding box center [753, 466] width 23 height 23
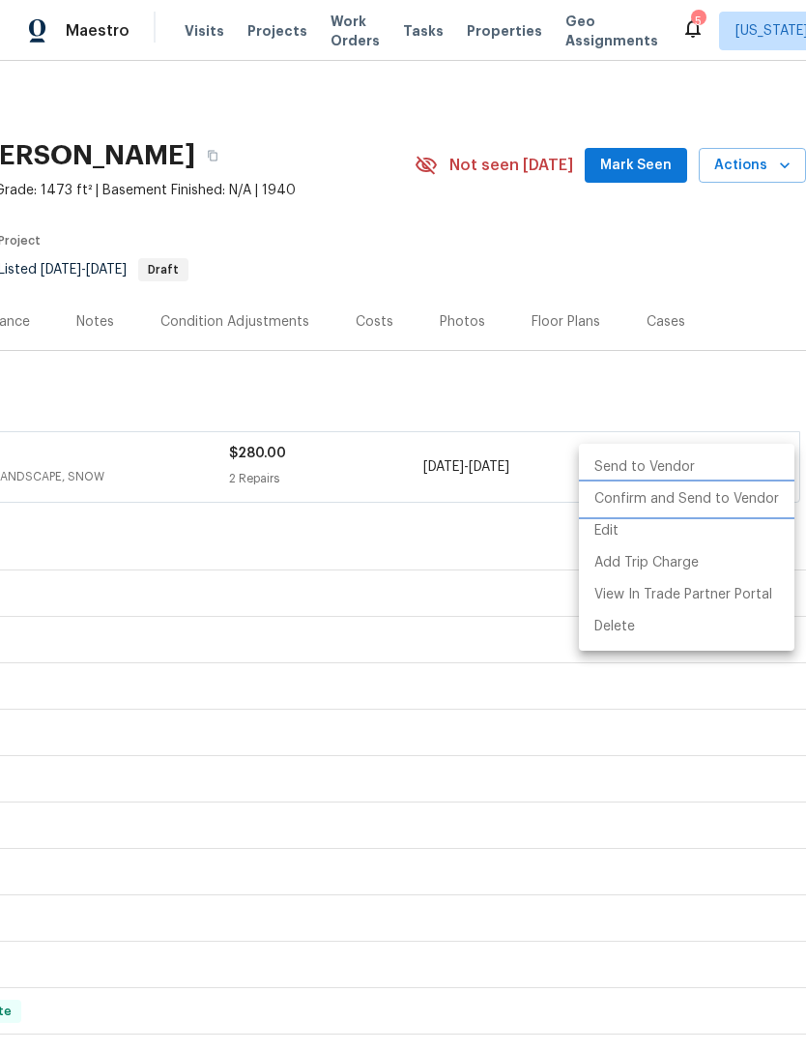
click at [727, 498] on li "Confirm and Send to Vendor" at bounding box center [687, 500] width 216 height 32
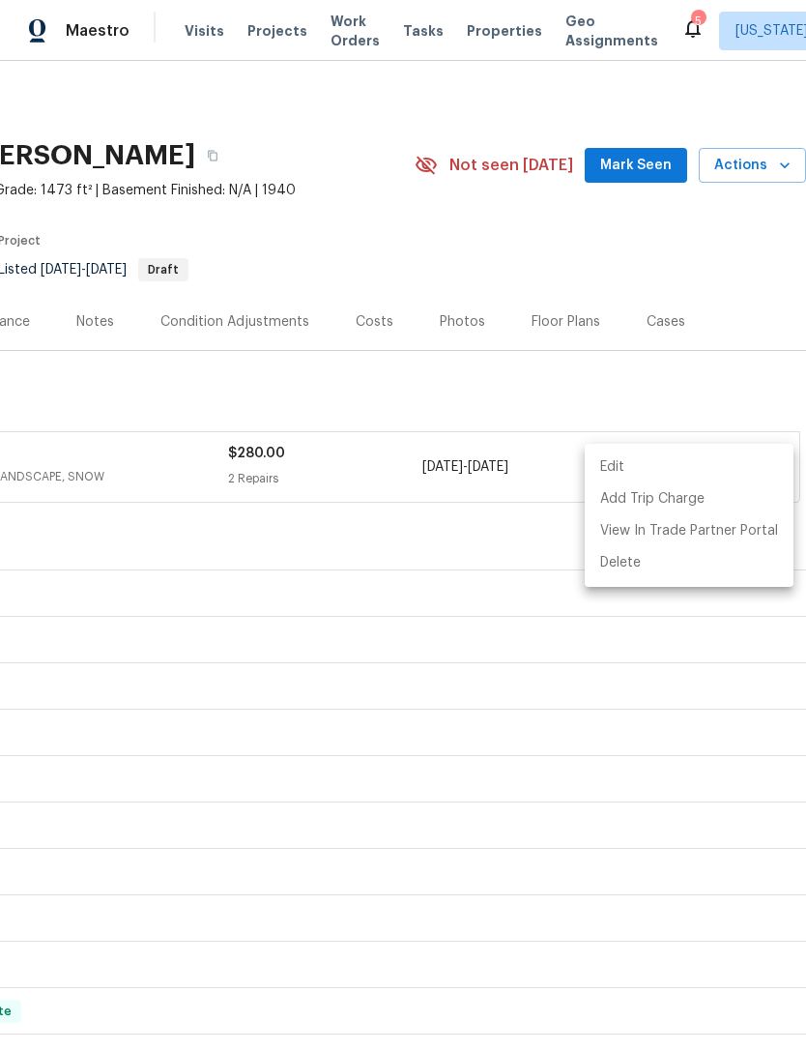
click at [469, 524] on div at bounding box center [403, 525] width 806 height 1051
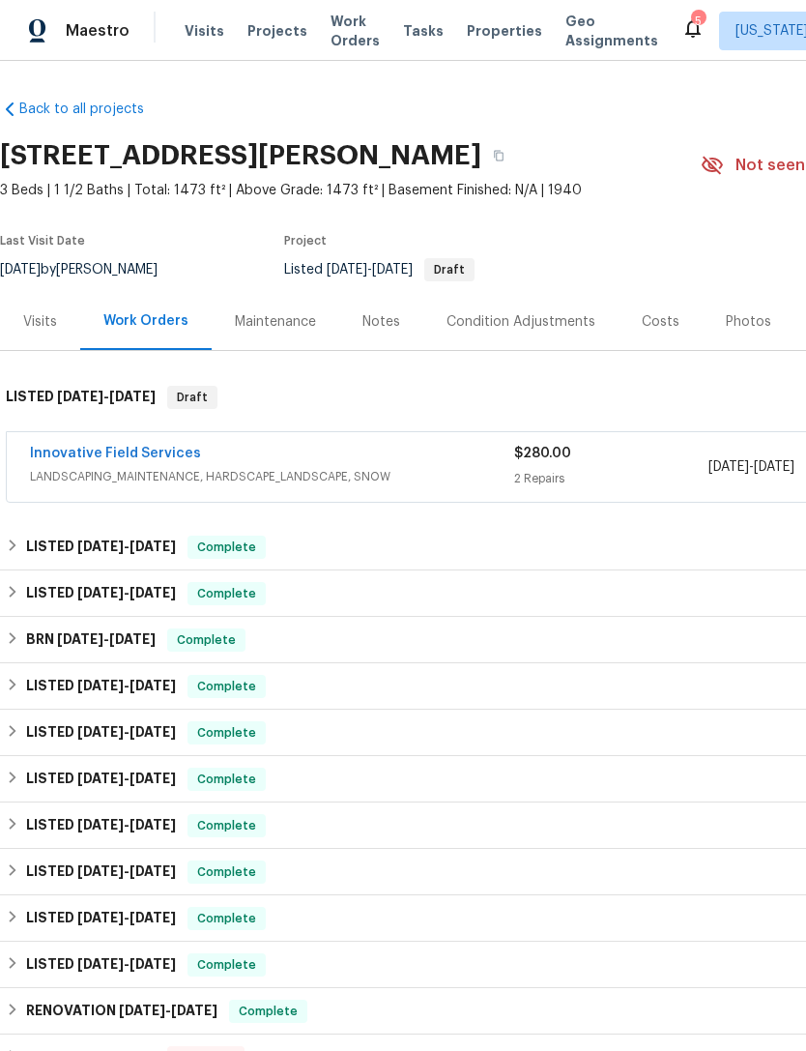
scroll to position [0, 0]
click at [484, 33] on span "Properties" at bounding box center [504, 30] width 75 height 19
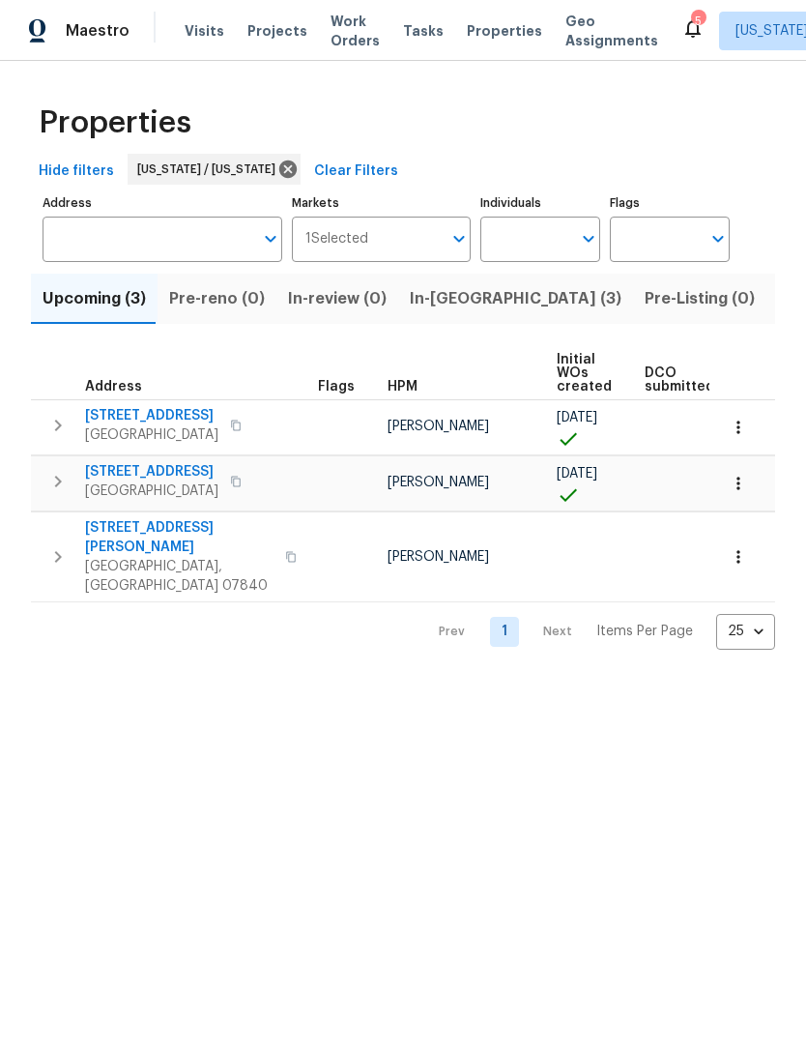
click at [140, 418] on span "22 Green Rd" at bounding box center [151, 415] width 133 height 19
click at [62, 545] on icon "button" at bounding box center [57, 556] width 23 height 23
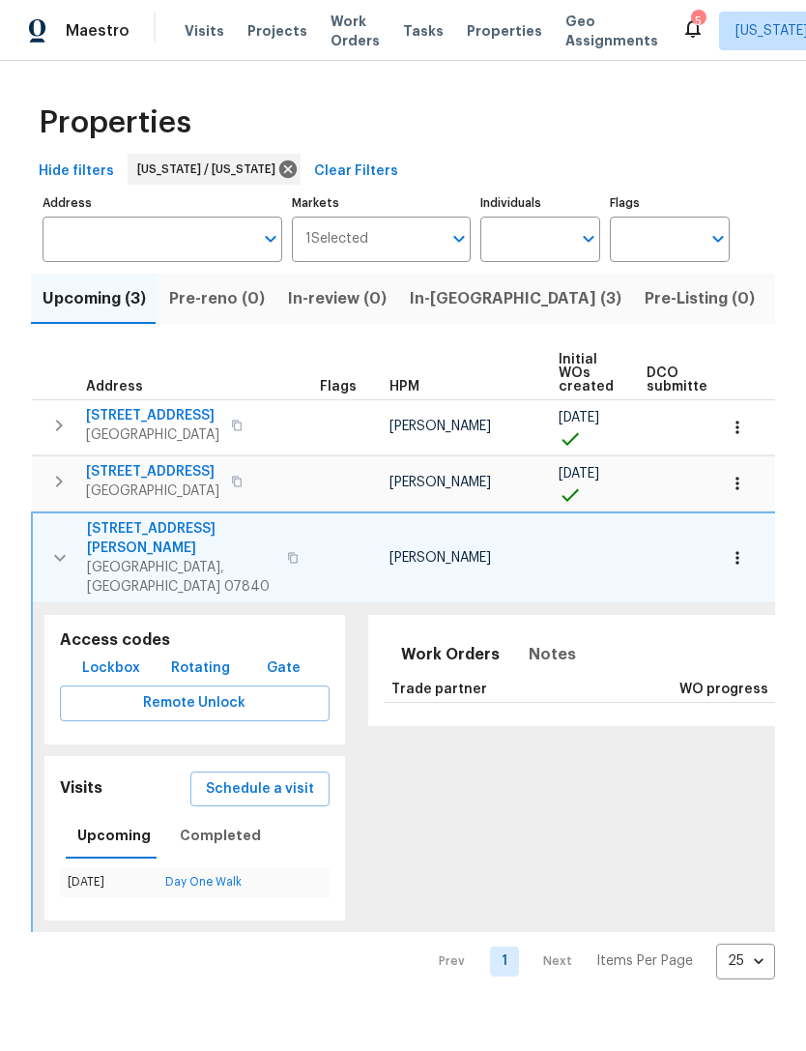
click at [163, 534] on span "[STREET_ADDRESS][PERSON_NAME]" at bounding box center [181, 538] width 189 height 39
click at [60, 546] on icon "button" at bounding box center [59, 557] width 23 height 23
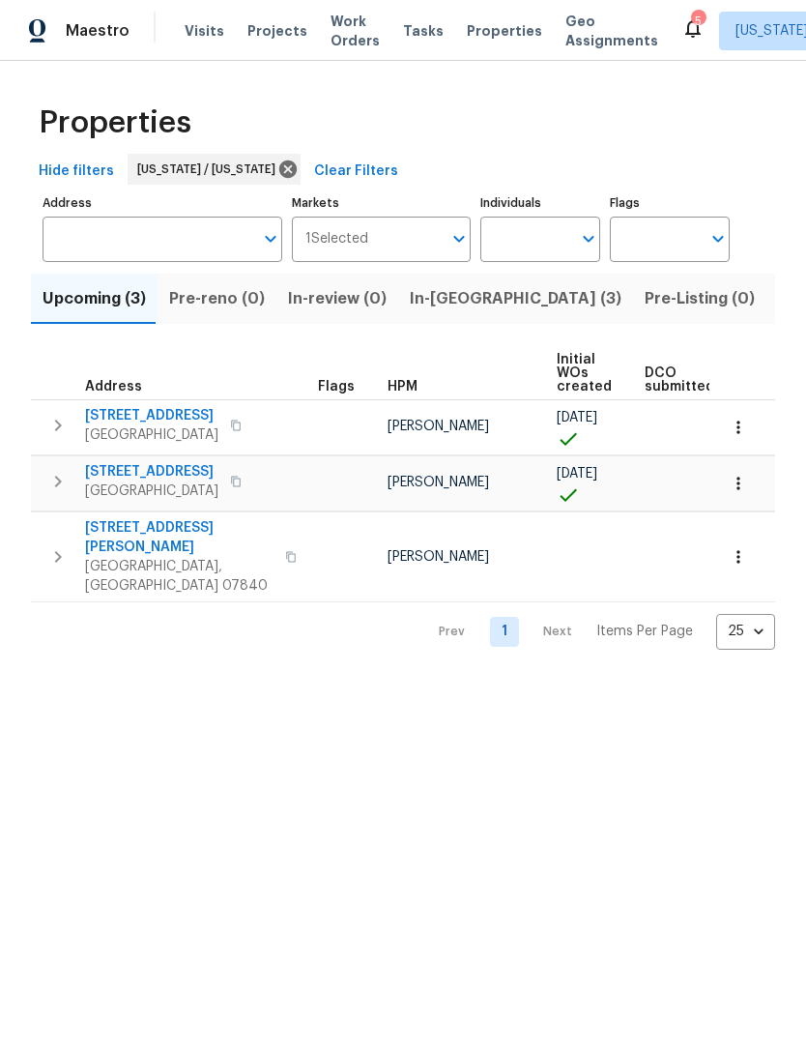
click at [57, 484] on icon "button" at bounding box center [57, 481] width 23 height 23
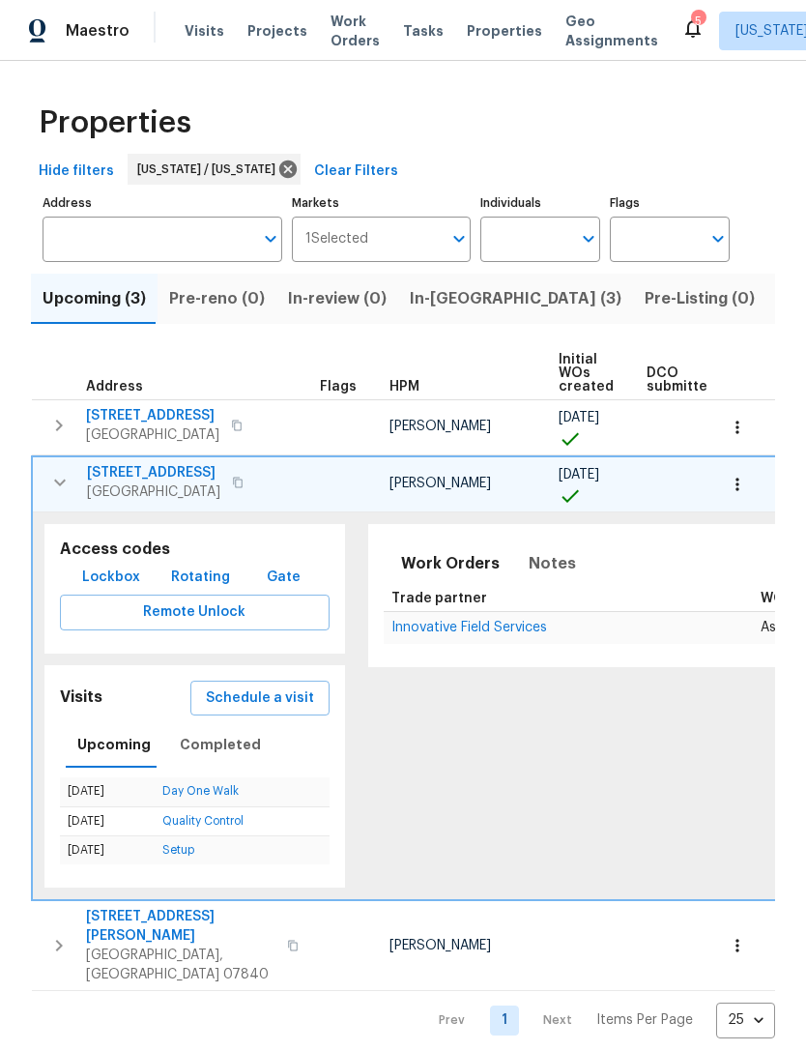
click at [51, 490] on icon "button" at bounding box center [59, 482] width 23 height 23
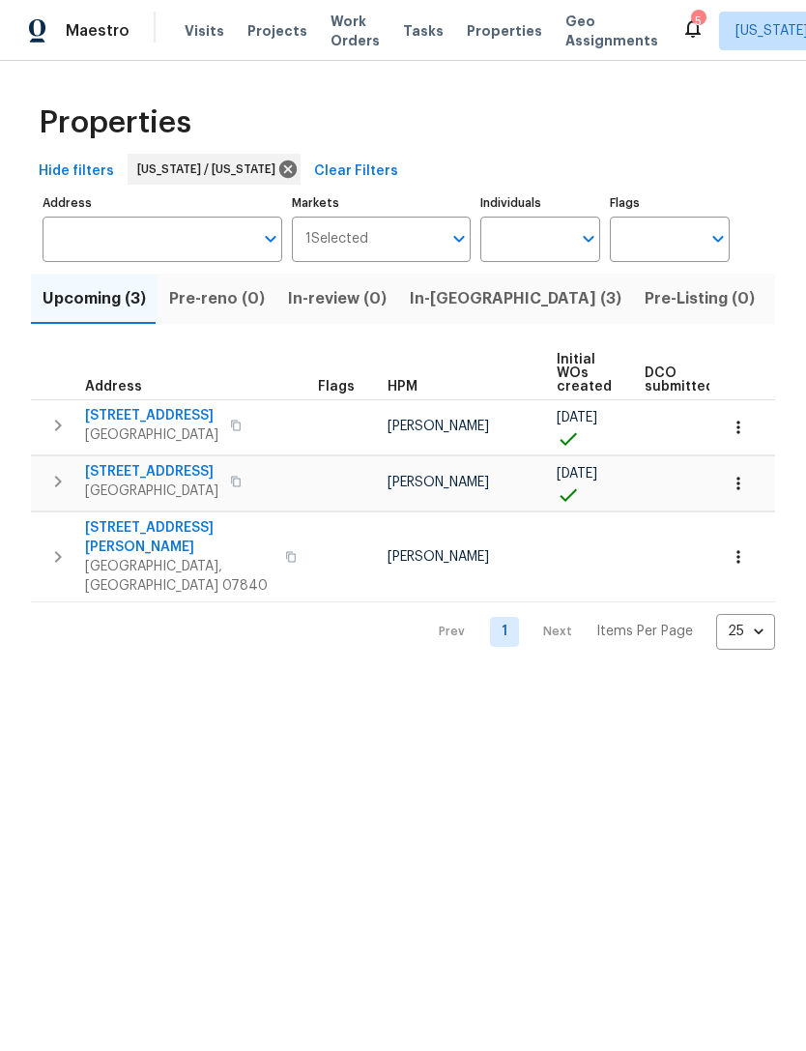
click at [443, 302] on span "In-reno (3)" at bounding box center [516, 298] width 212 height 27
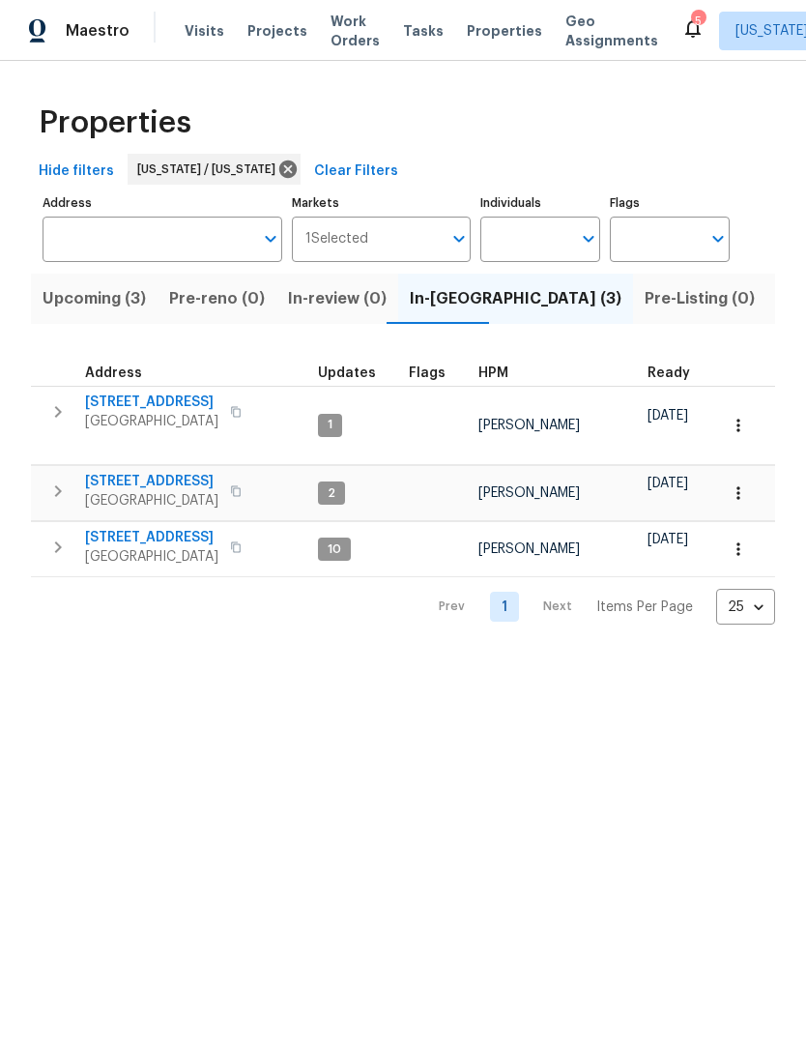
click at [127, 400] on span "77 Avebury Pl" at bounding box center [151, 402] width 133 height 19
click at [347, 37] on span "Work Orders" at bounding box center [355, 31] width 49 height 39
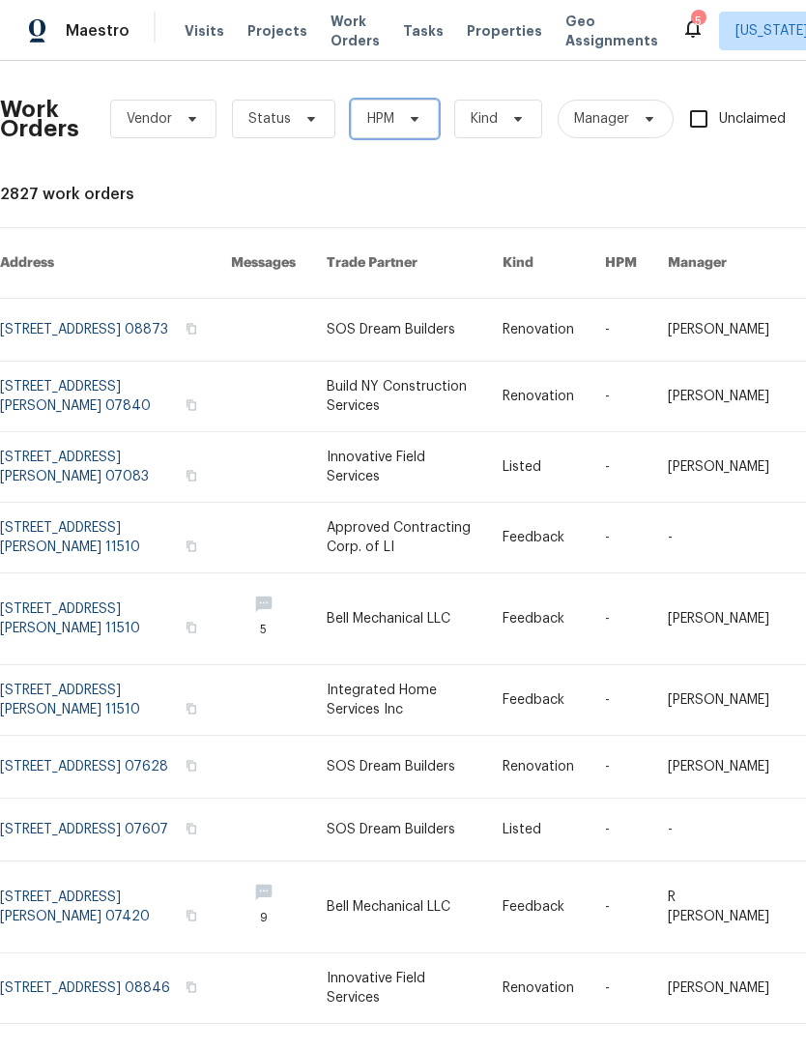
click at [408, 127] on span "HPM" at bounding box center [395, 119] width 88 height 39
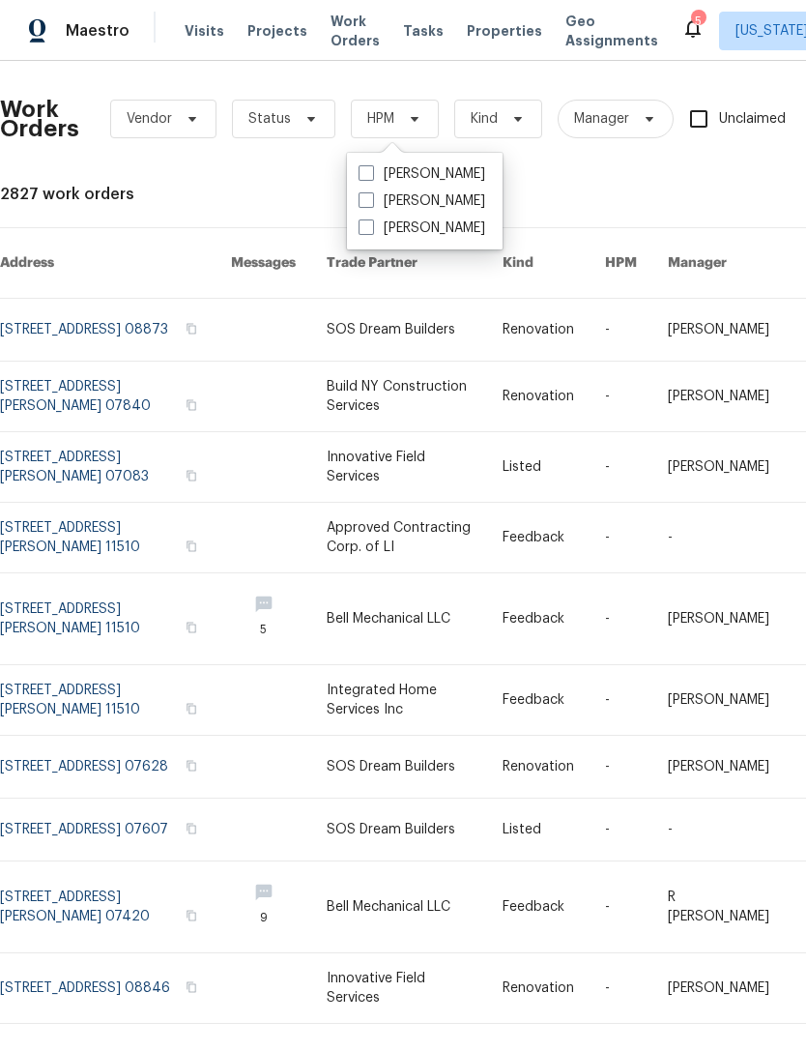
click at [396, 201] on label "[PERSON_NAME]" at bounding box center [422, 200] width 127 height 19
click at [371, 201] on input "[PERSON_NAME]" at bounding box center [365, 197] width 13 height 13
checkbox input "true"
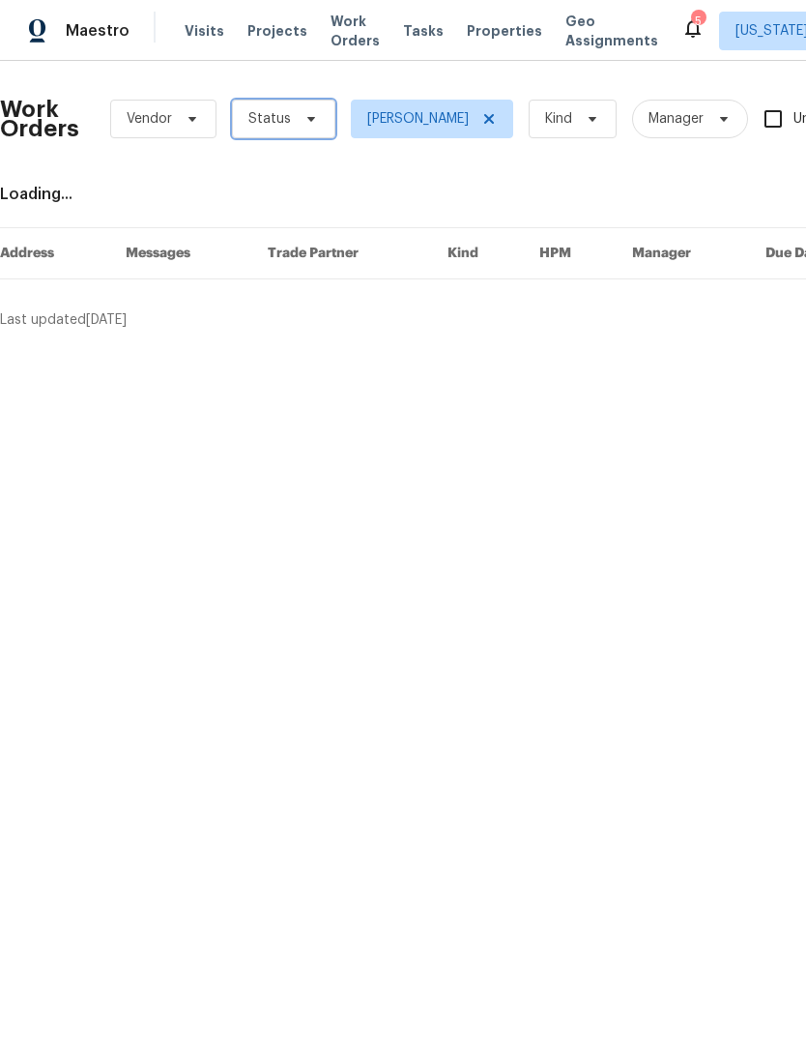
click at [316, 125] on span "Status" at bounding box center [283, 119] width 103 height 39
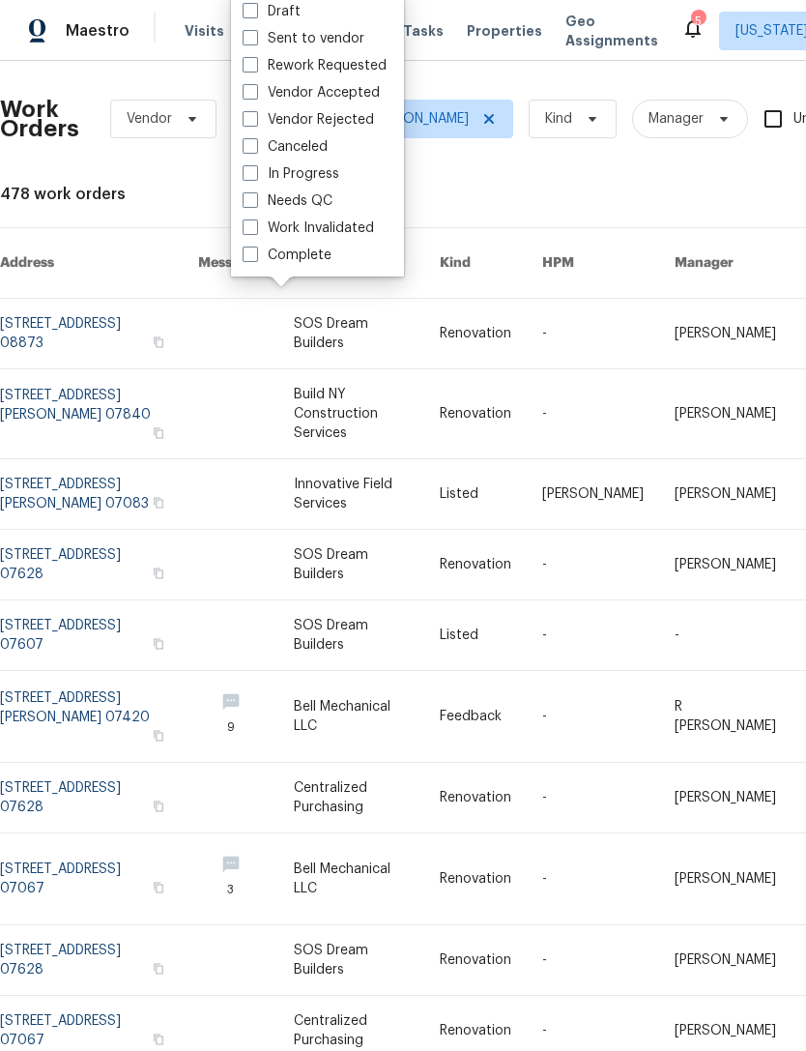
click at [253, 203] on span at bounding box center [250, 199] width 15 height 15
click at [253, 203] on input "Needs QC" at bounding box center [249, 197] width 13 height 13
checkbox input "true"
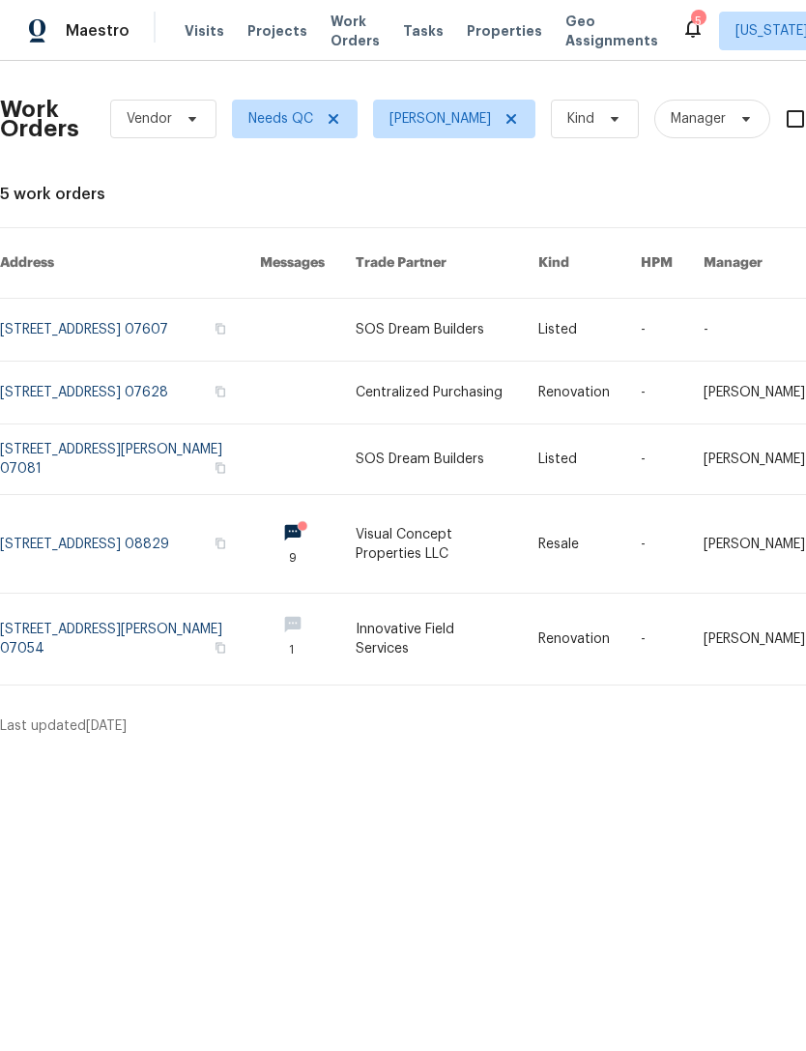
click at [448, 621] on link at bounding box center [447, 639] width 182 height 91
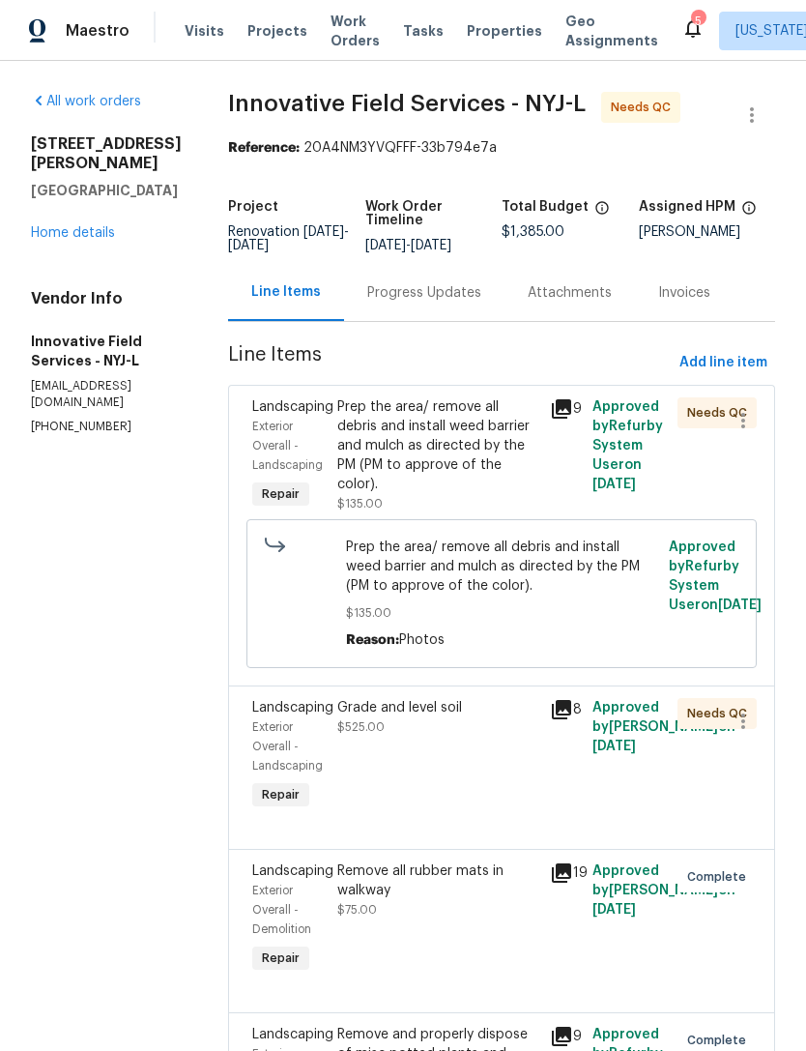
click at [458, 455] on div "Prep the area/ remove all debris and install weed barrier and mulch as directed…" at bounding box center [437, 445] width 201 height 97
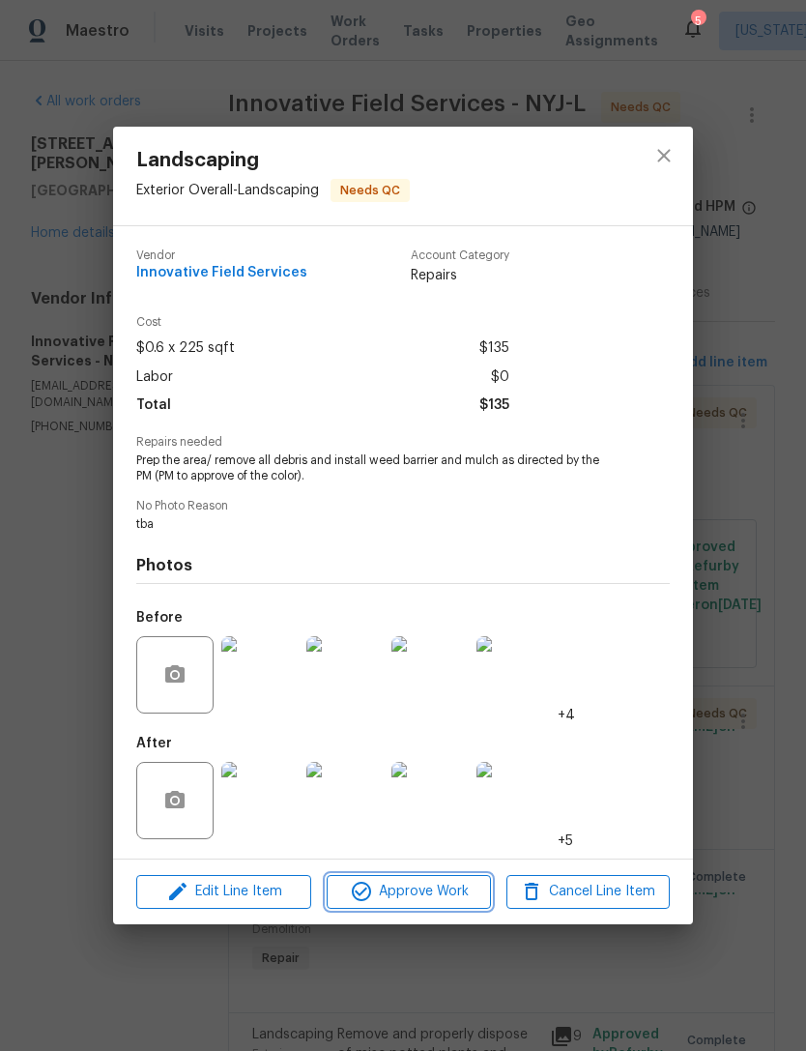
click at [439, 894] on span "Approve Work" at bounding box center [409, 892] width 152 height 24
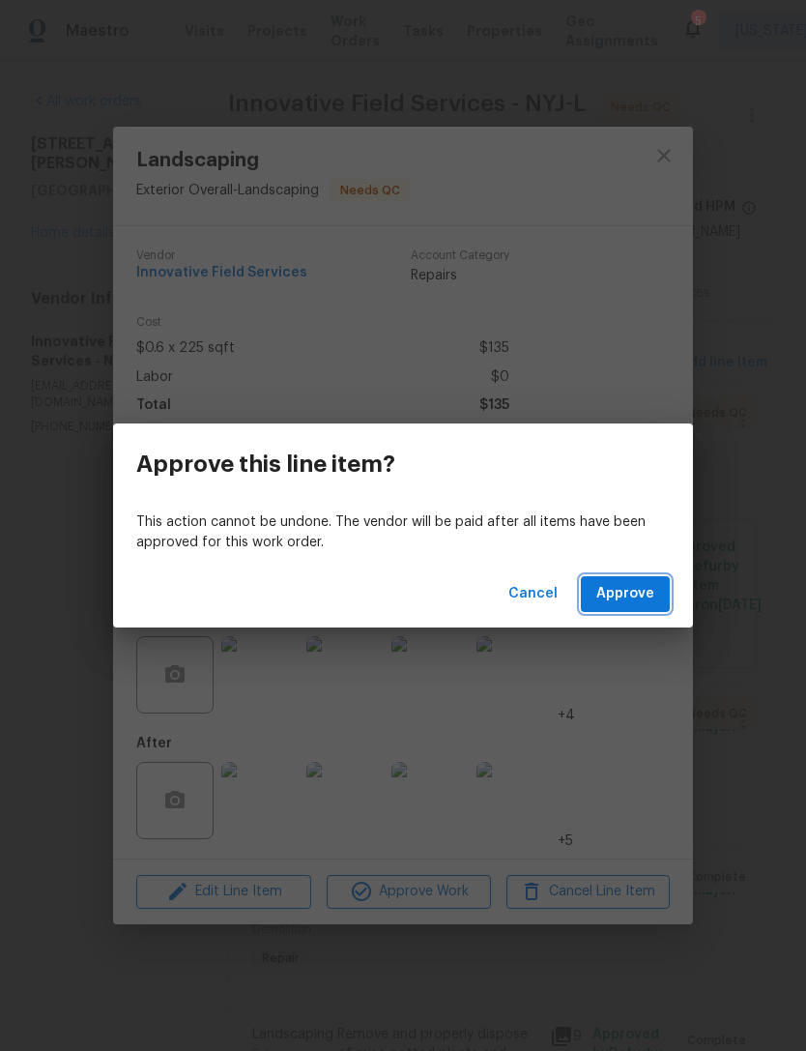
click at [649, 595] on span "Approve" at bounding box center [626, 594] width 58 height 24
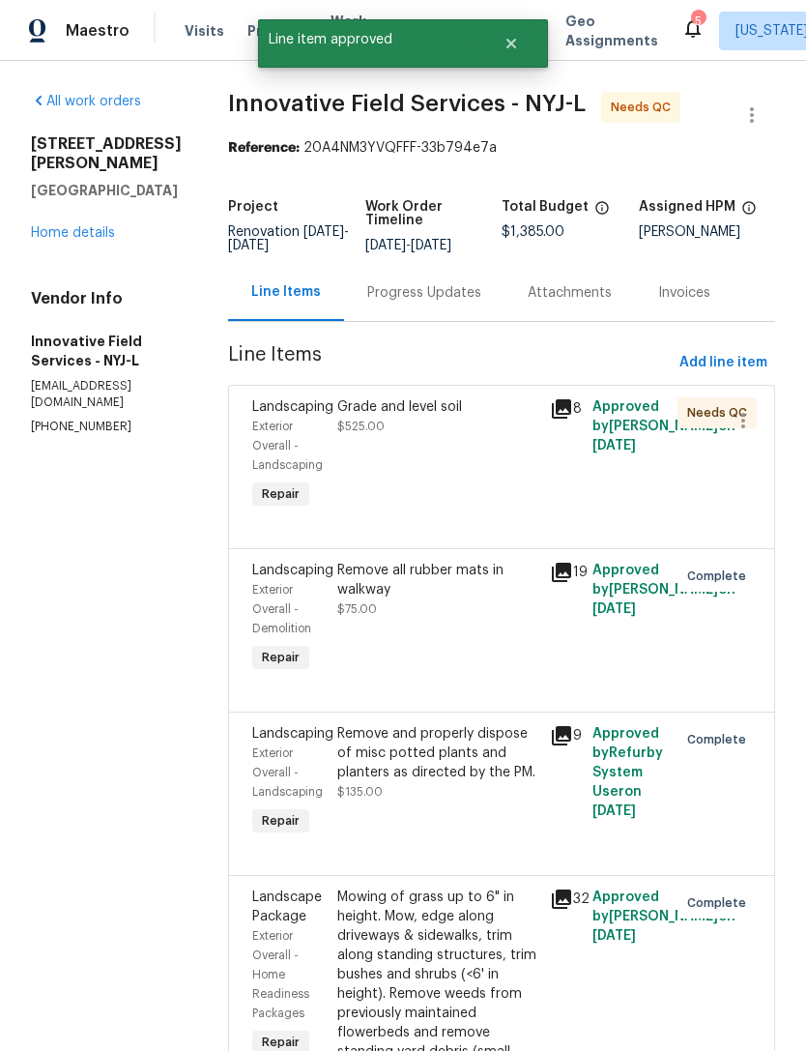
click at [460, 502] on div "Grade and level soil $525.00" at bounding box center [438, 456] width 213 height 128
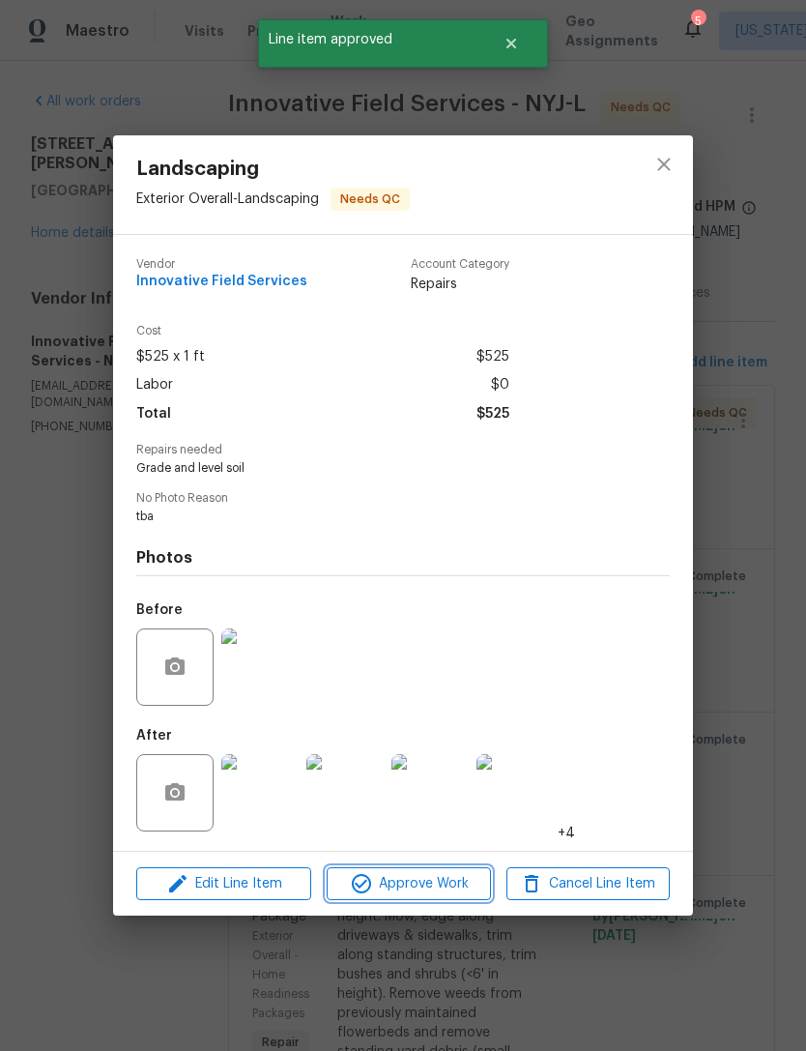
click at [435, 879] on span "Approve Work" at bounding box center [409, 884] width 152 height 24
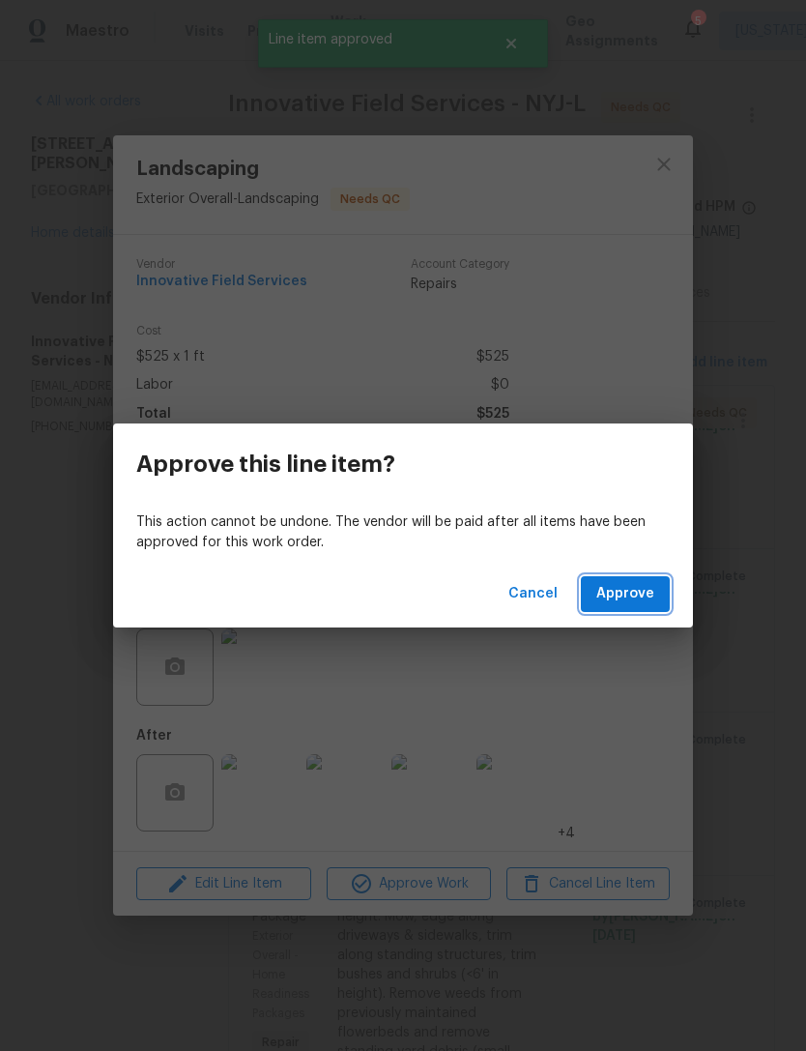
click at [646, 599] on span "Approve" at bounding box center [626, 594] width 58 height 24
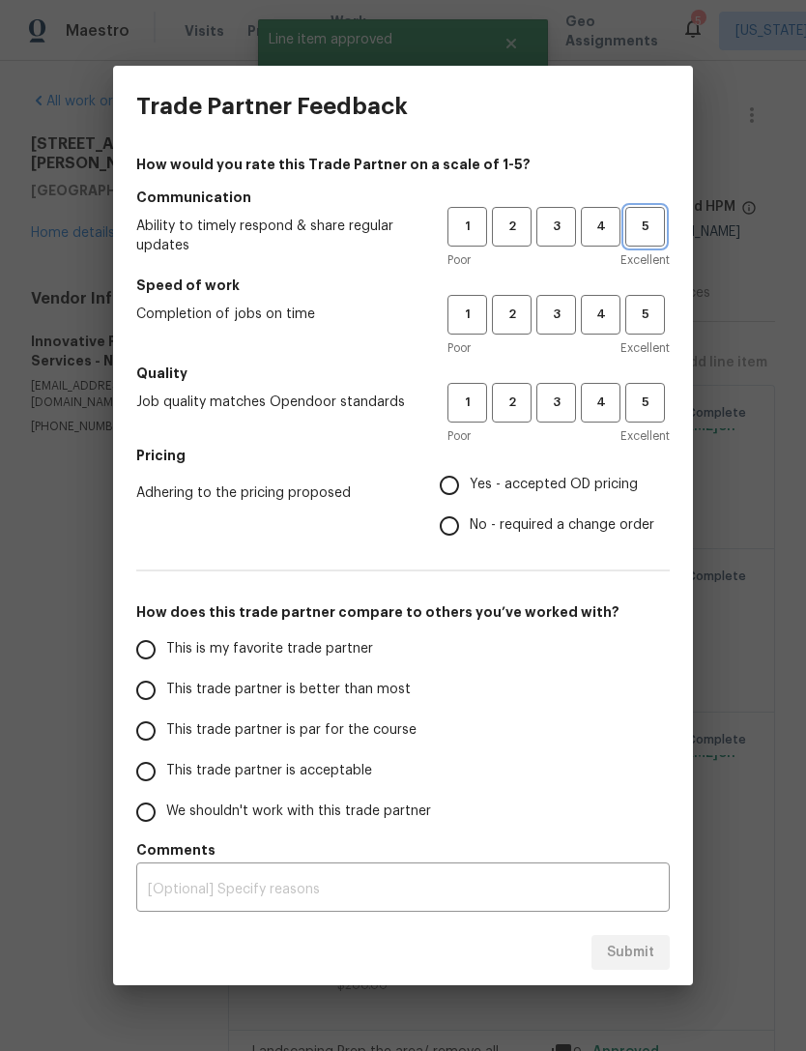
click at [651, 236] on span "5" at bounding box center [646, 227] width 36 height 22
click at [597, 328] on button "4" at bounding box center [601, 315] width 40 height 40
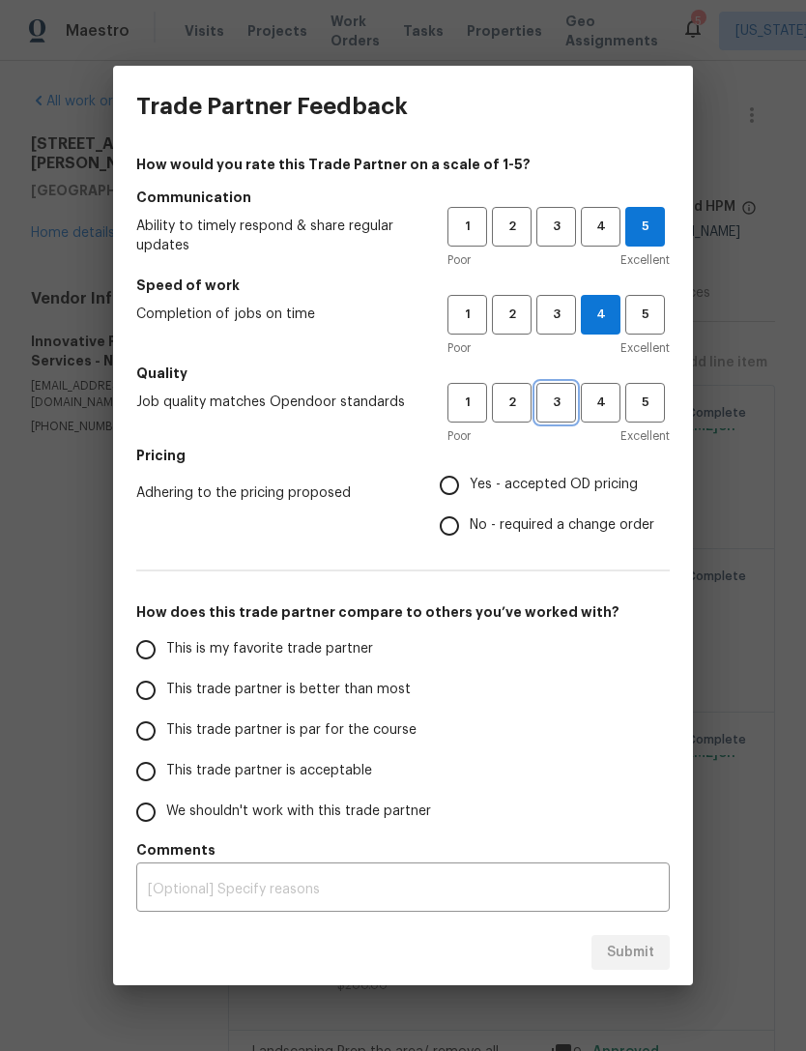
click at [572, 418] on button "3" at bounding box center [557, 403] width 40 height 40
click at [617, 493] on span "Yes - accepted OD pricing" at bounding box center [554, 485] width 168 height 20
click at [470, 493] on input "Yes - accepted OD pricing" at bounding box center [449, 485] width 41 height 41
radio input "true"
click at [510, 698] on div "This is my favorite trade partner This trade partner is better than most This t…" at bounding box center [403, 731] width 534 height 203
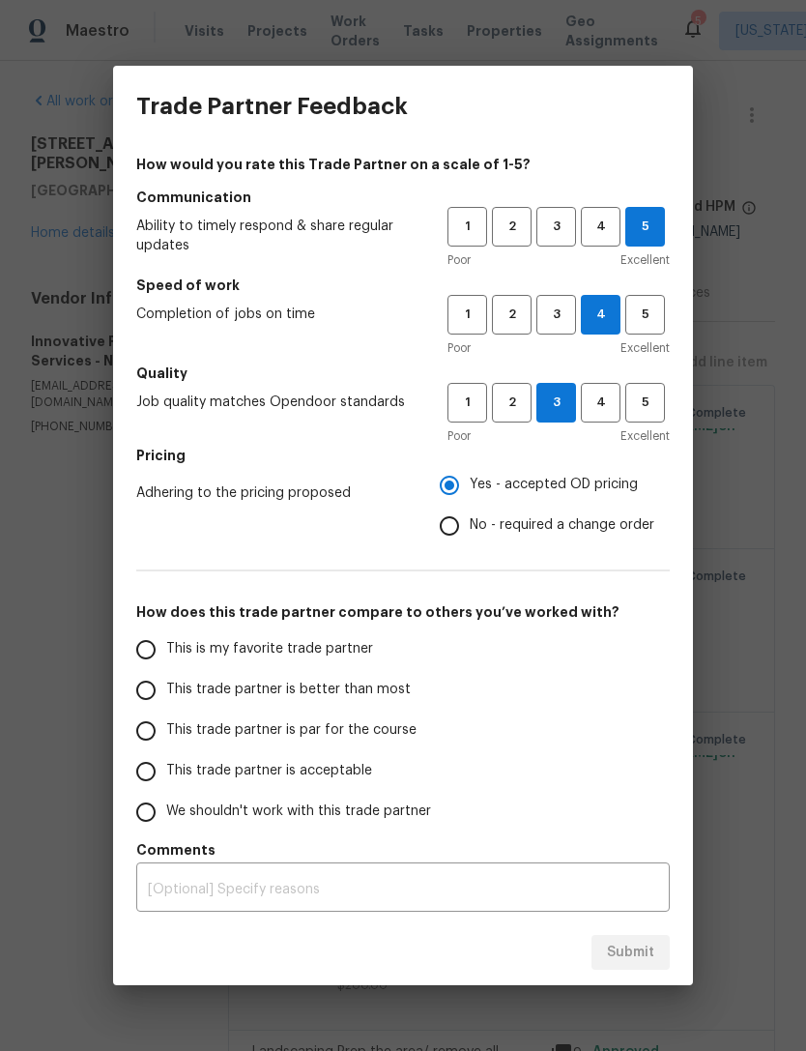
click at [496, 692] on div "This is my favorite trade partner This trade partner is better than most This t…" at bounding box center [403, 731] width 534 height 203
click at [372, 694] on span "This trade partner is better than most" at bounding box center [288, 690] width 245 height 20
click at [166, 694] on input "This trade partner is better than most" at bounding box center [146, 690] width 41 height 41
click at [637, 945] on span "Submit" at bounding box center [630, 953] width 47 height 24
radio input "true"
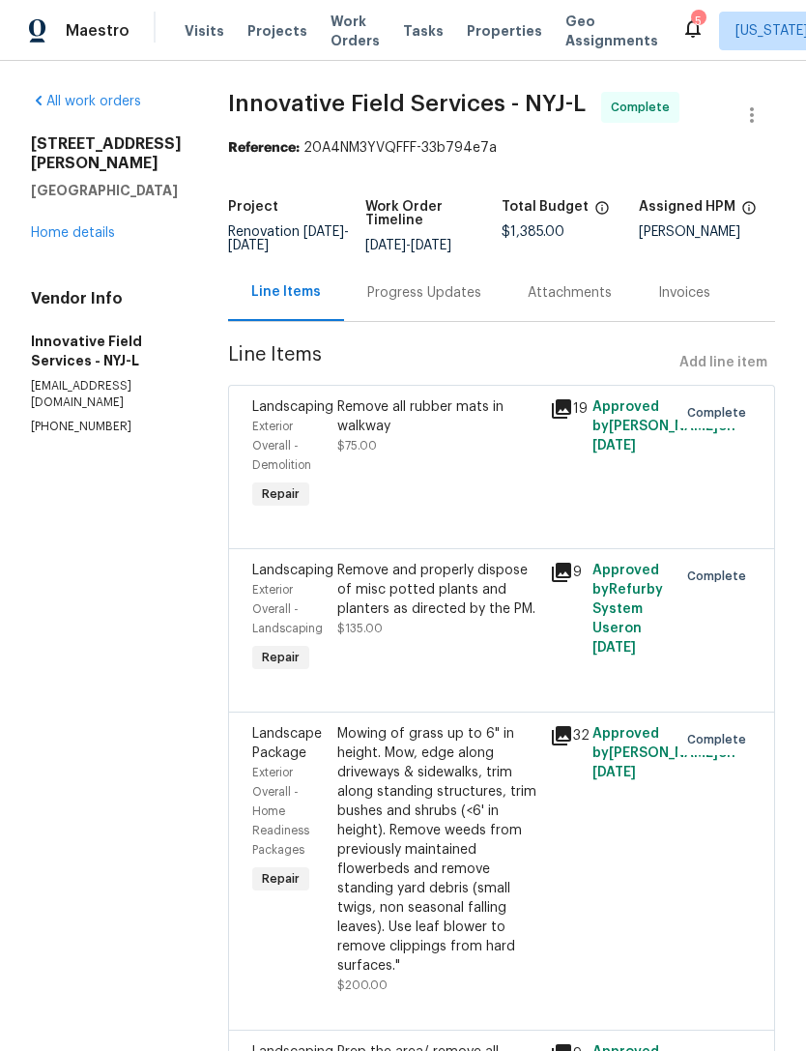
radio input "false"
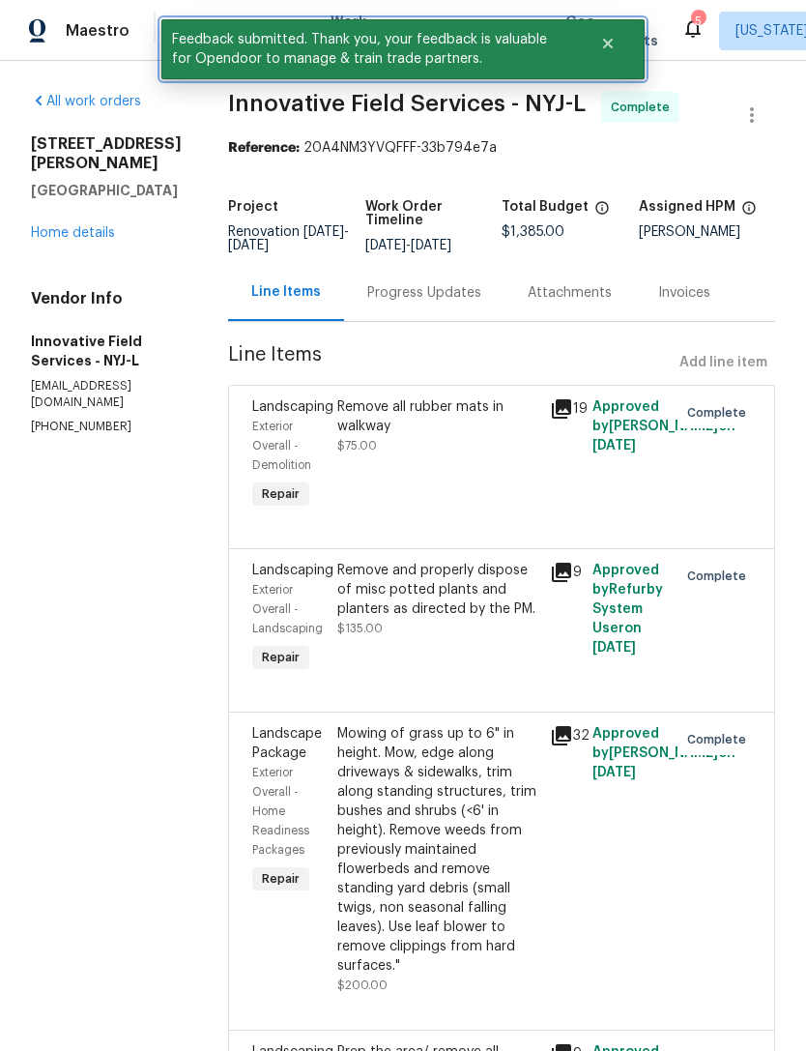
click at [607, 43] on icon "Close" at bounding box center [608, 44] width 10 height 10
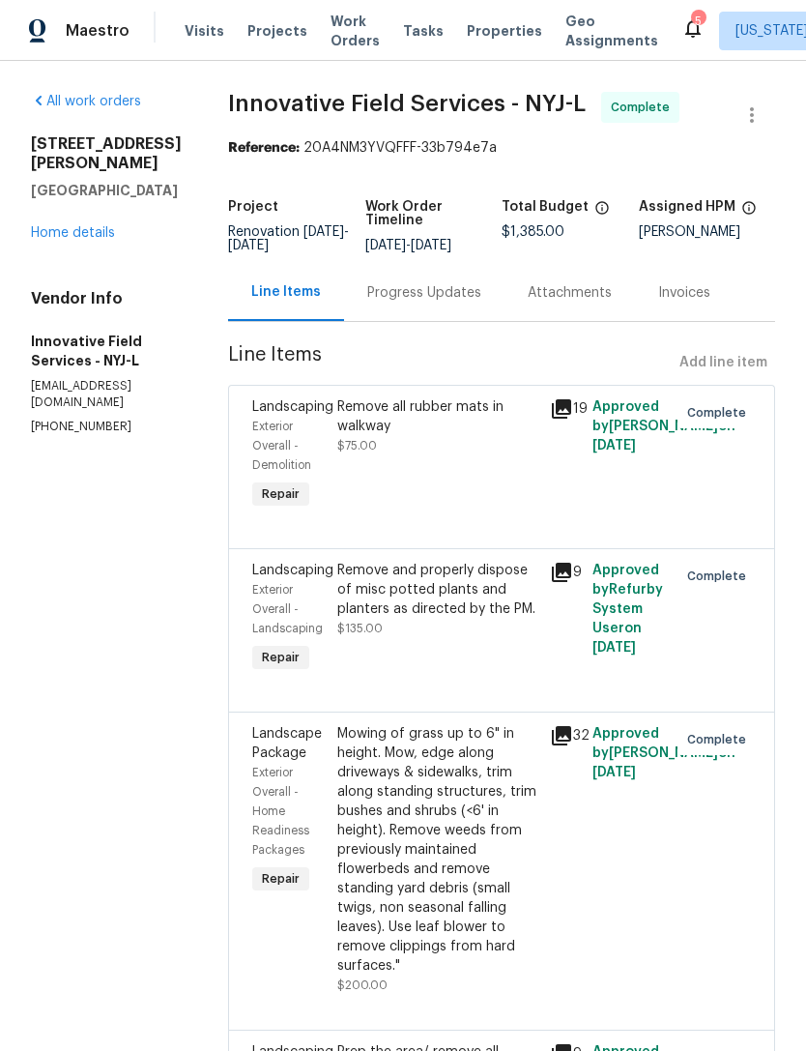
click at [342, 44] on span "Work Orders" at bounding box center [355, 31] width 49 height 39
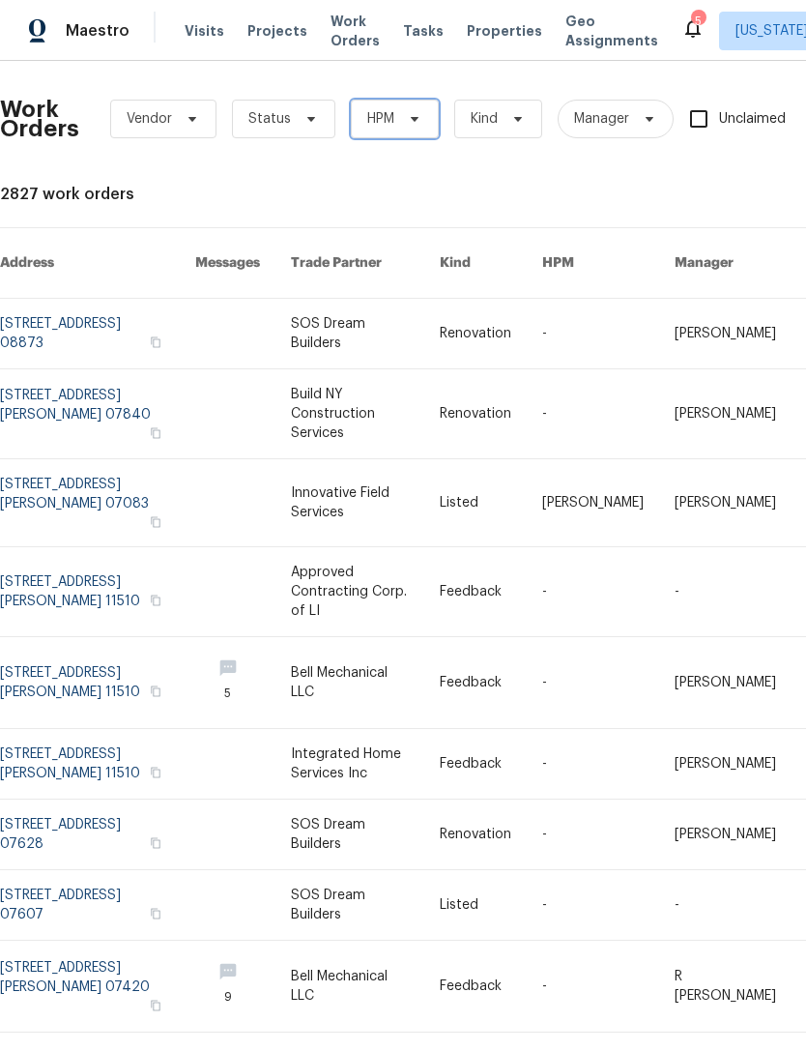
click at [420, 127] on span "HPM" at bounding box center [395, 119] width 88 height 39
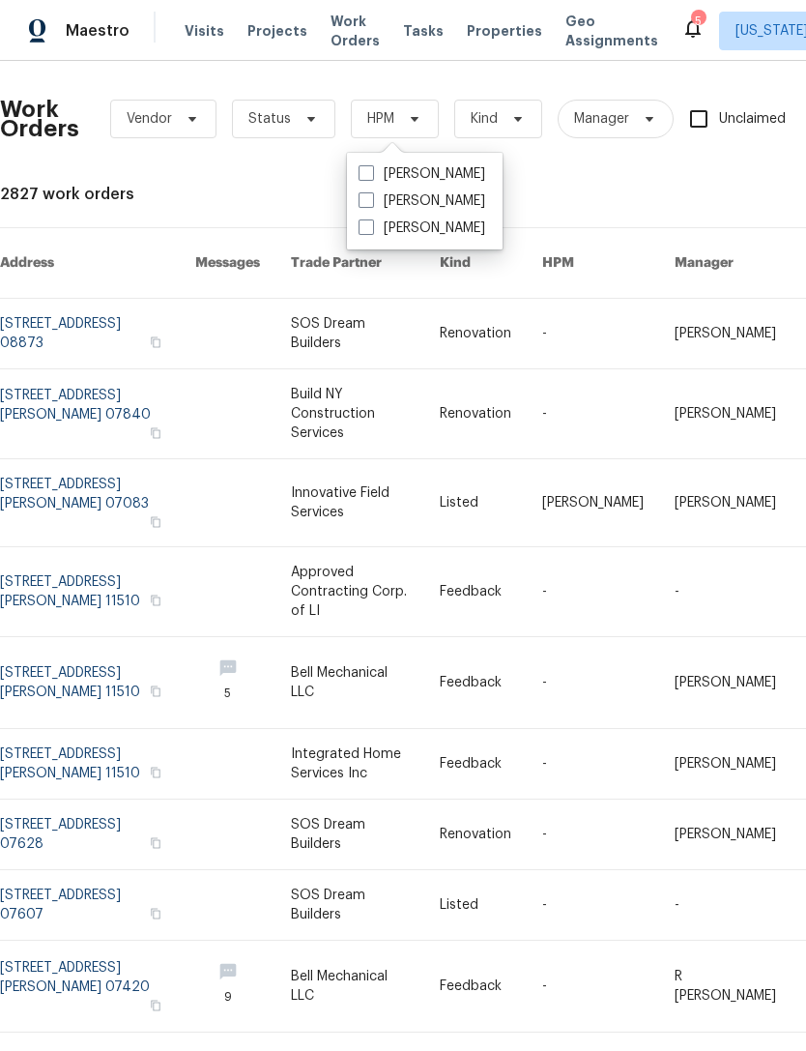
click at [439, 202] on label "[PERSON_NAME]" at bounding box center [422, 200] width 127 height 19
click at [371, 202] on input "[PERSON_NAME]" at bounding box center [365, 197] width 13 height 13
checkbox input "true"
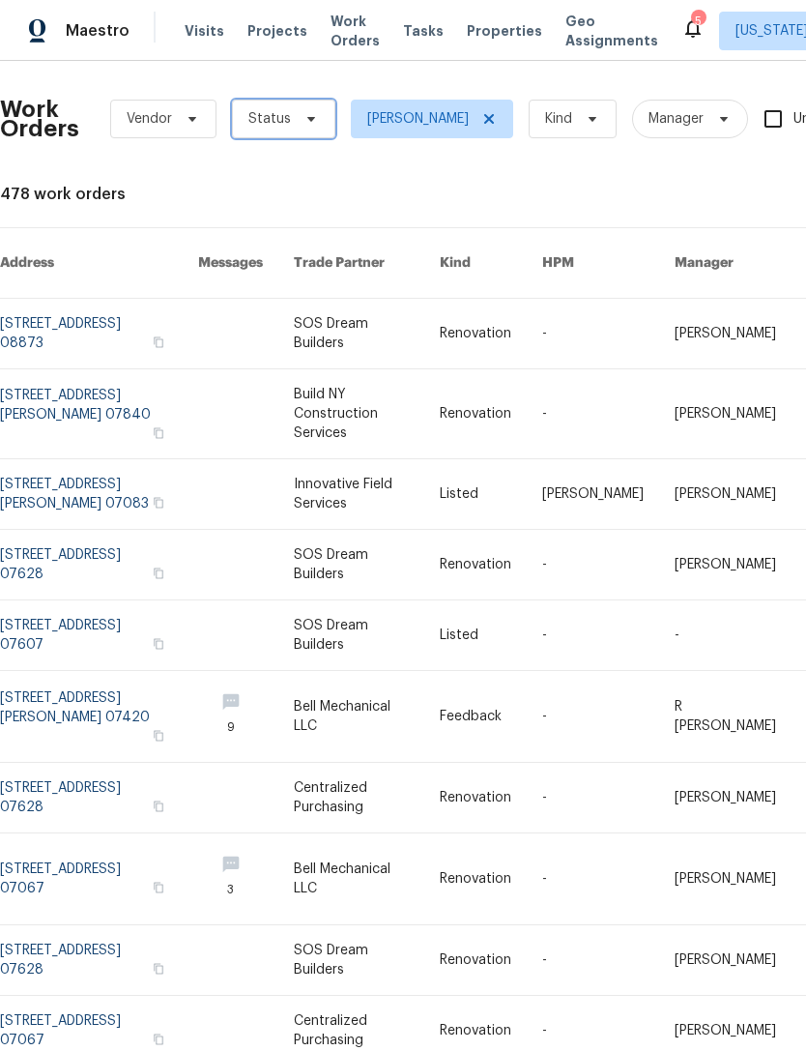
click at [304, 120] on icon at bounding box center [311, 118] width 15 height 15
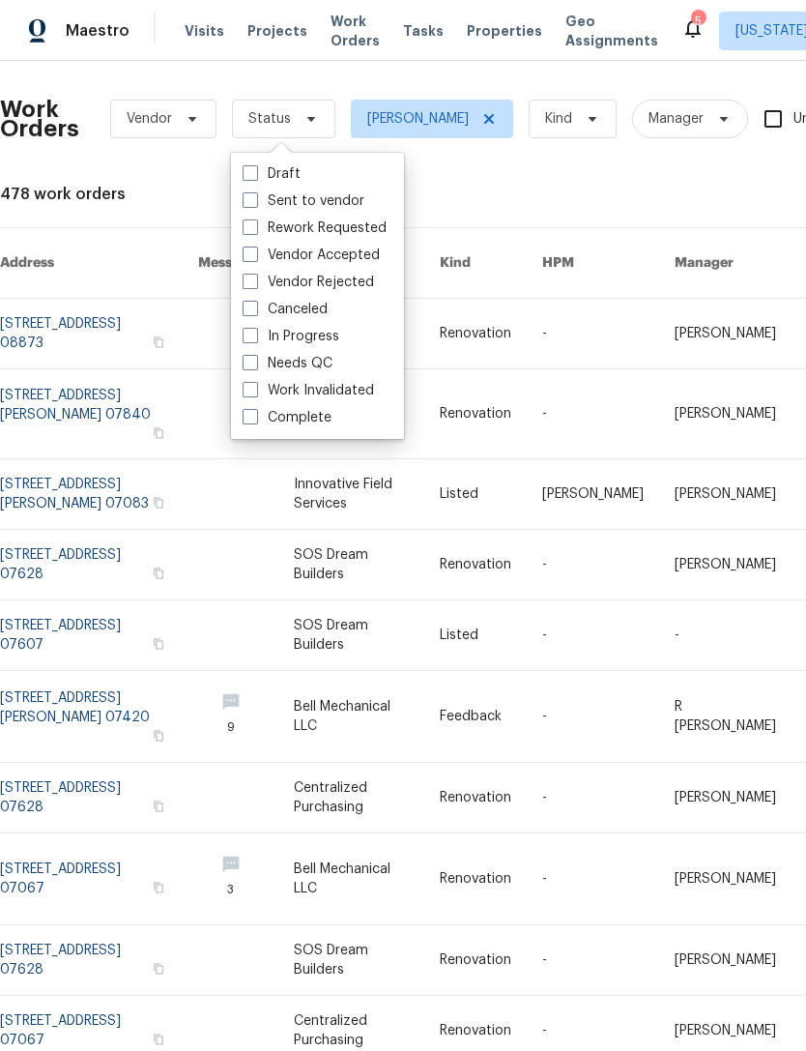
click at [332, 356] on label "Needs QC" at bounding box center [288, 363] width 90 height 19
click at [255, 356] on input "Needs QC" at bounding box center [249, 360] width 13 height 13
checkbox input "true"
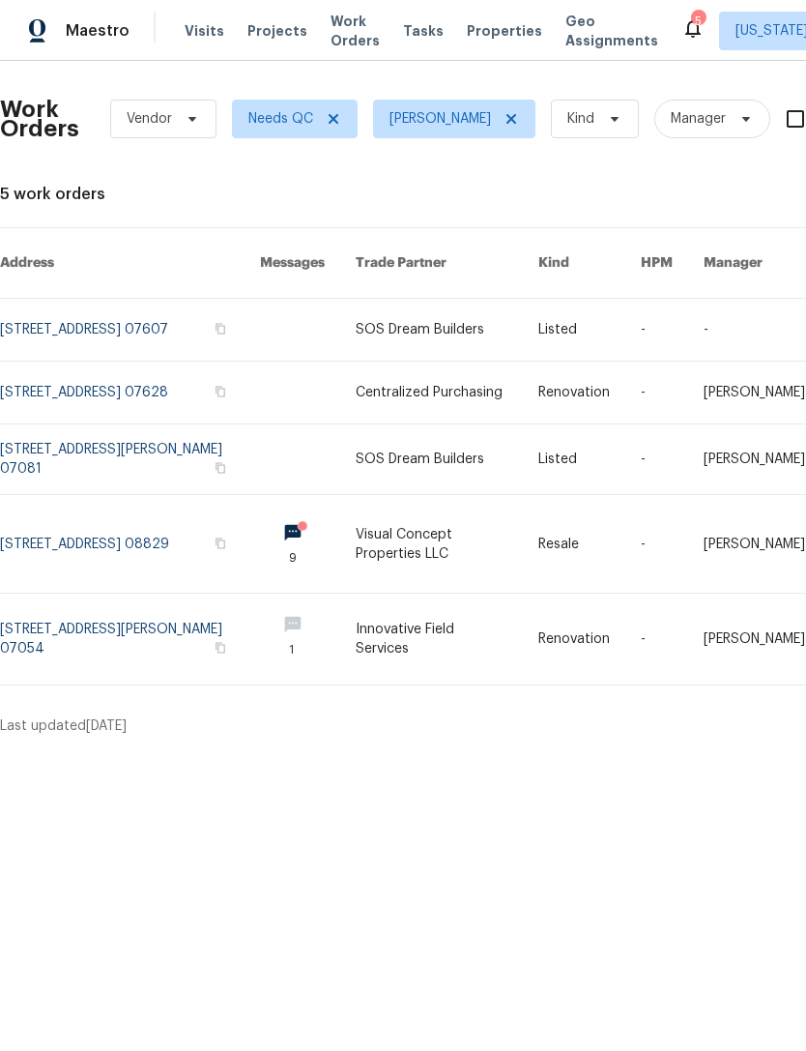
click at [452, 539] on link at bounding box center [447, 544] width 182 height 98
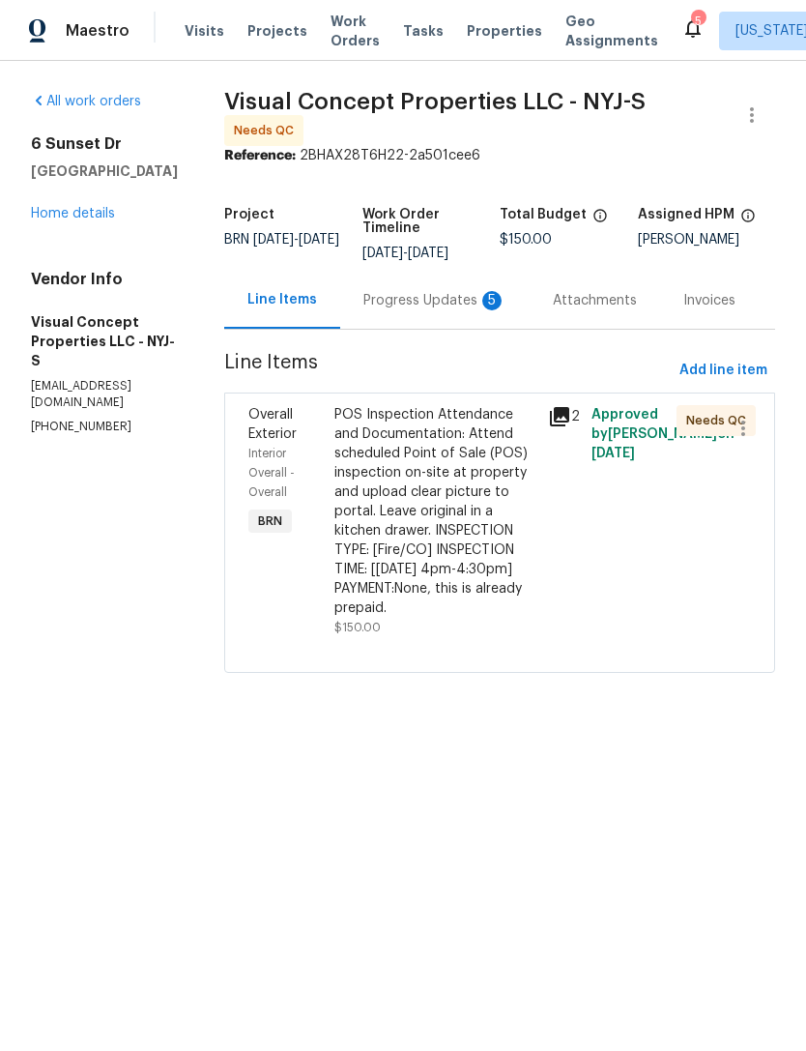
click at [432, 310] on div "Progress Updates 5" at bounding box center [435, 300] width 143 height 19
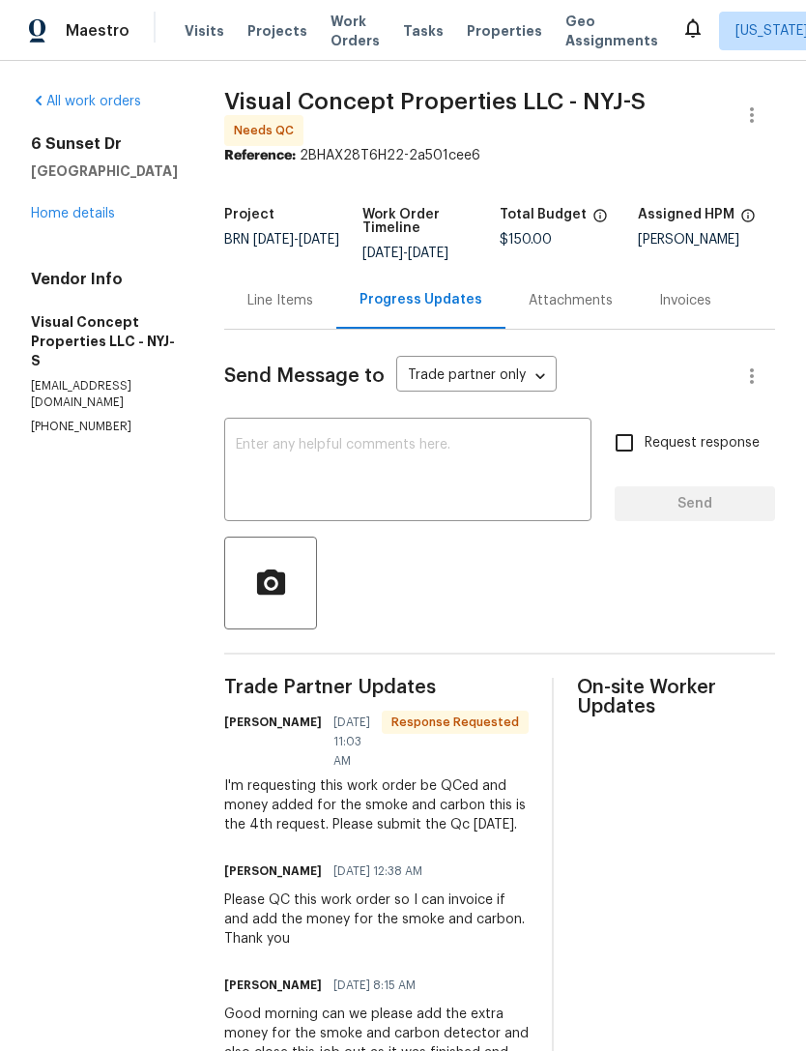
click at [309, 310] on div "Line Items" at bounding box center [281, 300] width 66 height 19
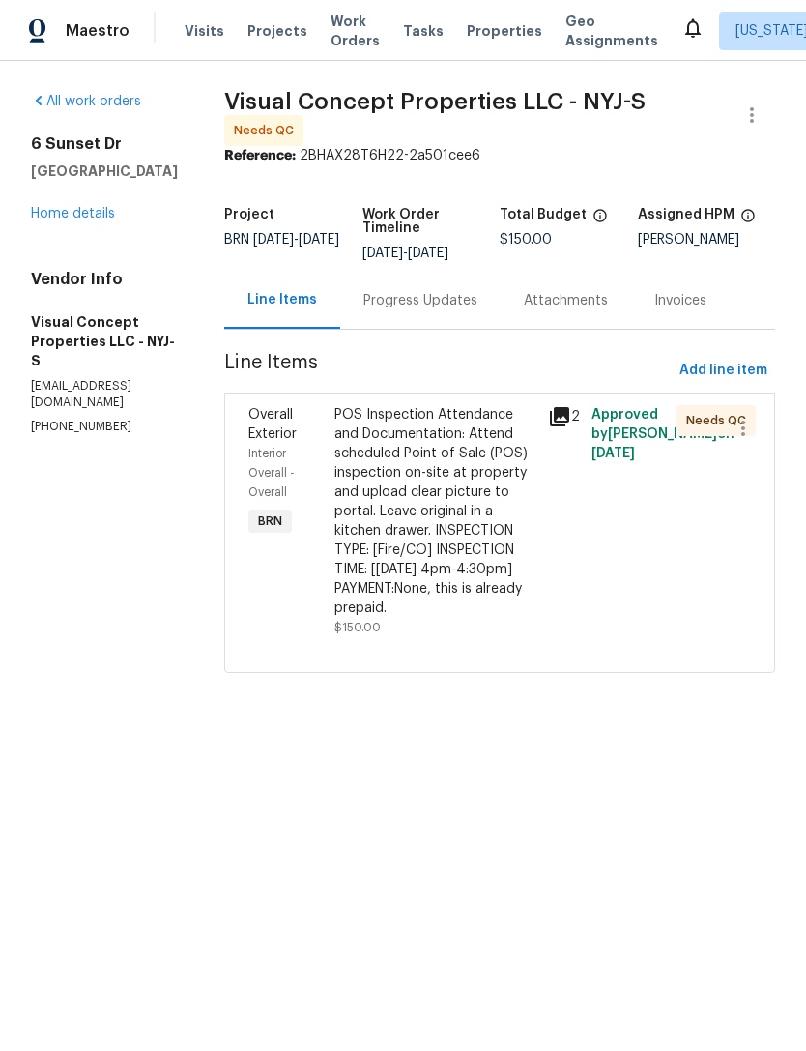
click at [486, 542] on div "POS Inspection Attendance and Documentation: Attend scheduled Point of Sale (PO…" at bounding box center [436, 511] width 203 height 213
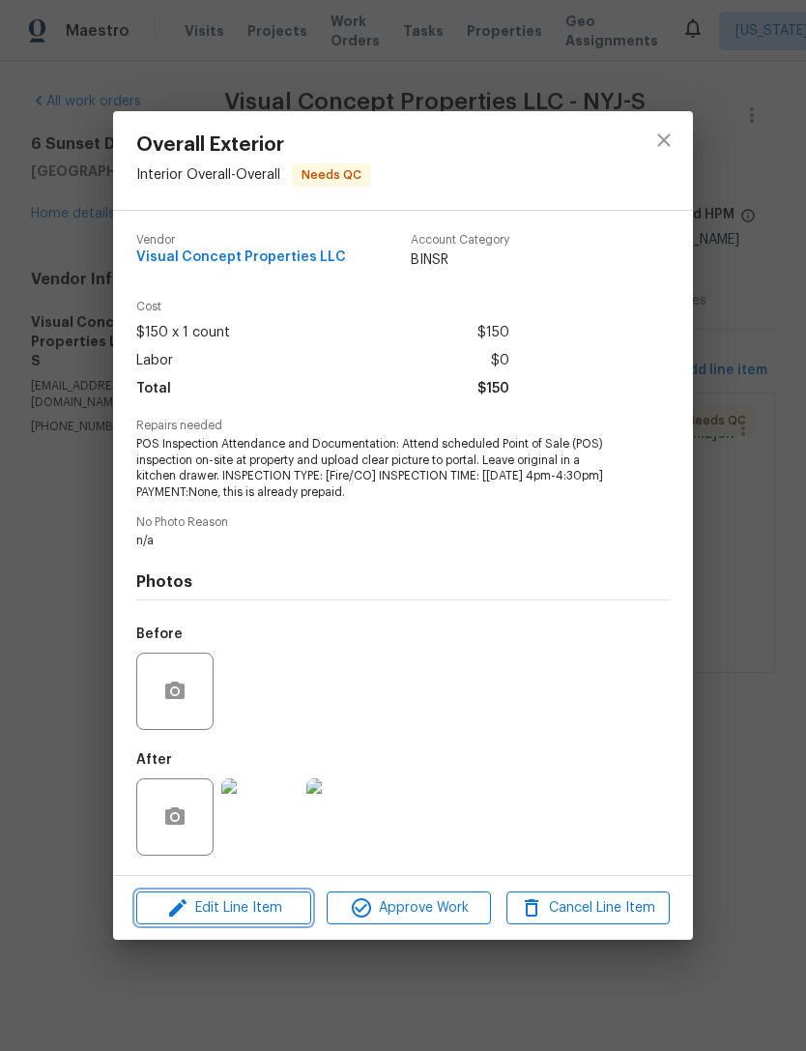
click at [299, 911] on span "Edit Line Item" at bounding box center [223, 908] width 163 height 24
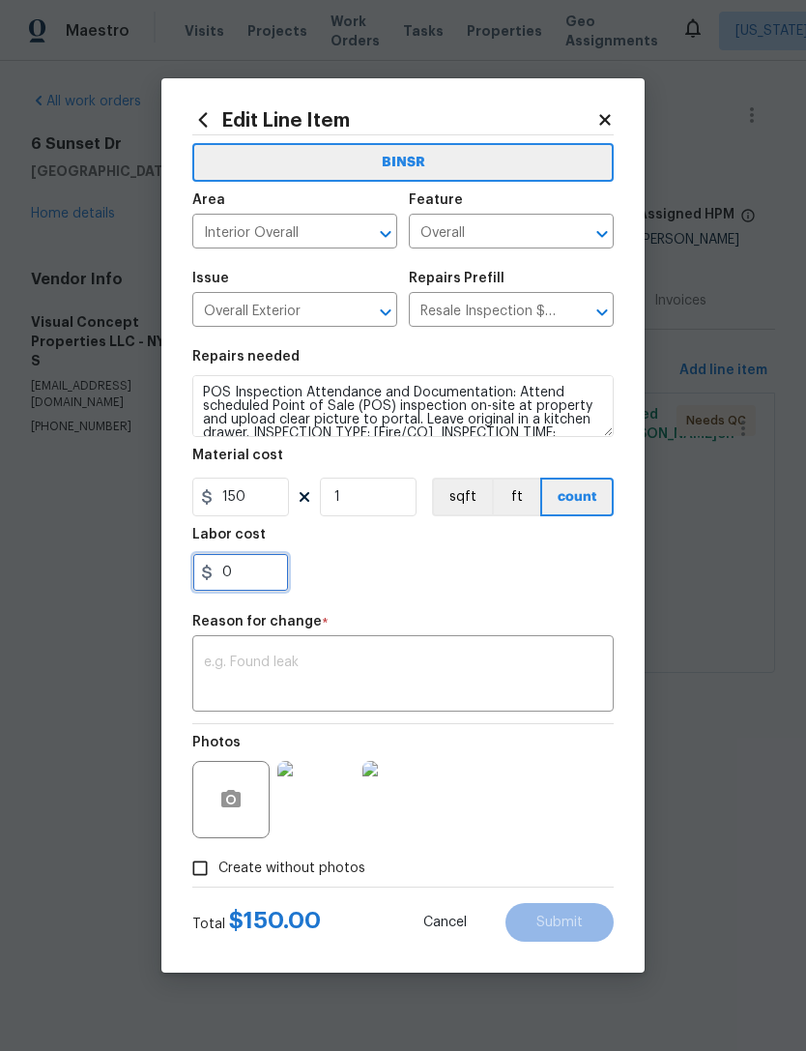
click at [267, 585] on input "0" at bounding box center [240, 572] width 97 height 39
type input "75"
click at [488, 563] on div "75" at bounding box center [403, 572] width 422 height 39
click at [472, 659] on textarea at bounding box center [403, 676] width 398 height 41
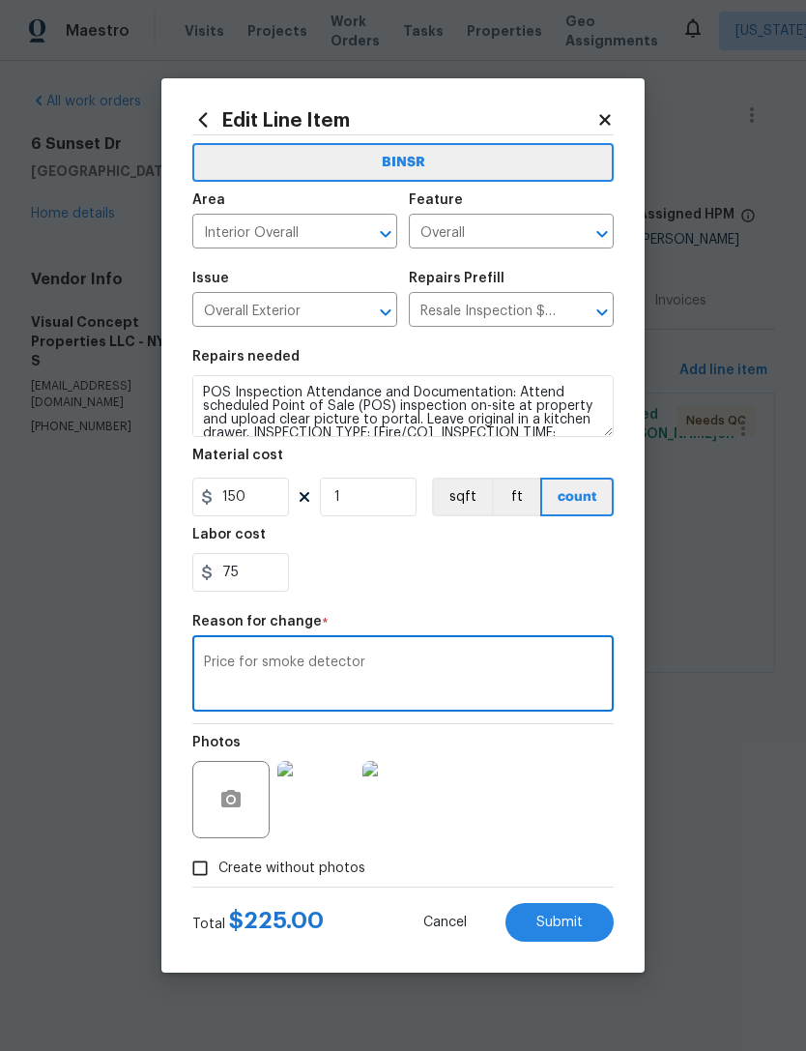
type textarea "Price for smoke detector"
click at [571, 584] on div "75" at bounding box center [403, 572] width 422 height 39
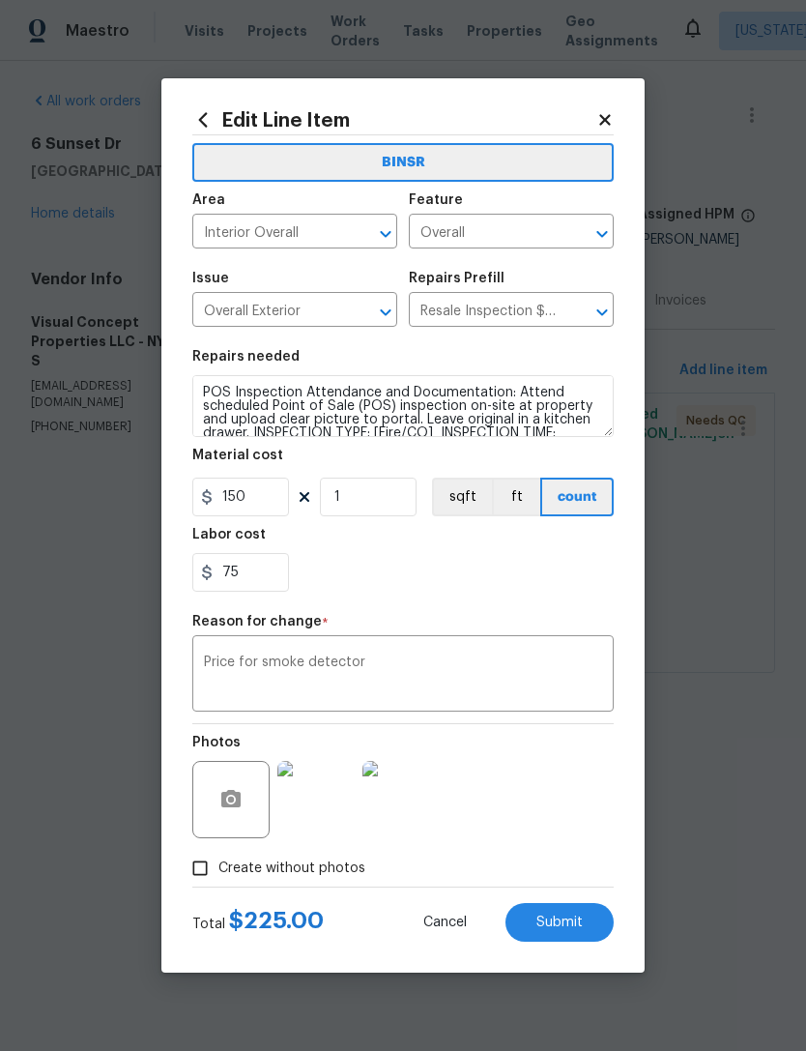
click at [571, 921] on span "Submit" at bounding box center [560, 923] width 46 height 15
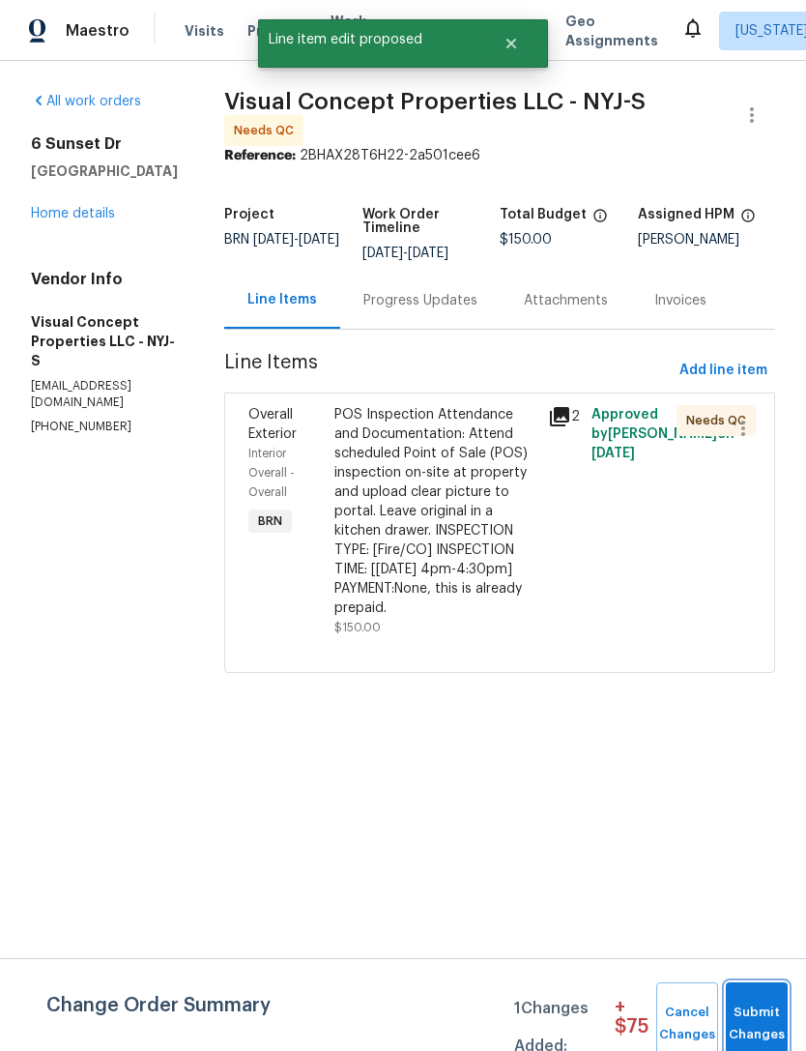
click at [750, 998] on button "Submit Changes" at bounding box center [757, 1023] width 62 height 83
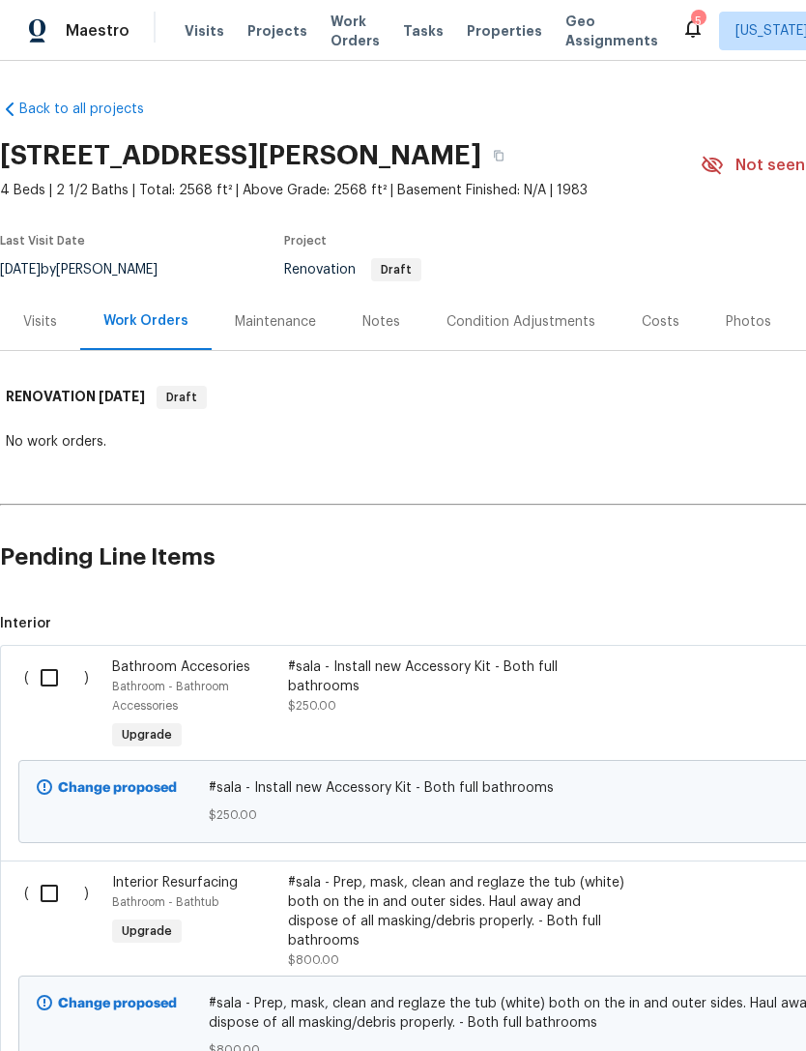
click at [40, 314] on div "Visits" at bounding box center [40, 321] width 34 height 19
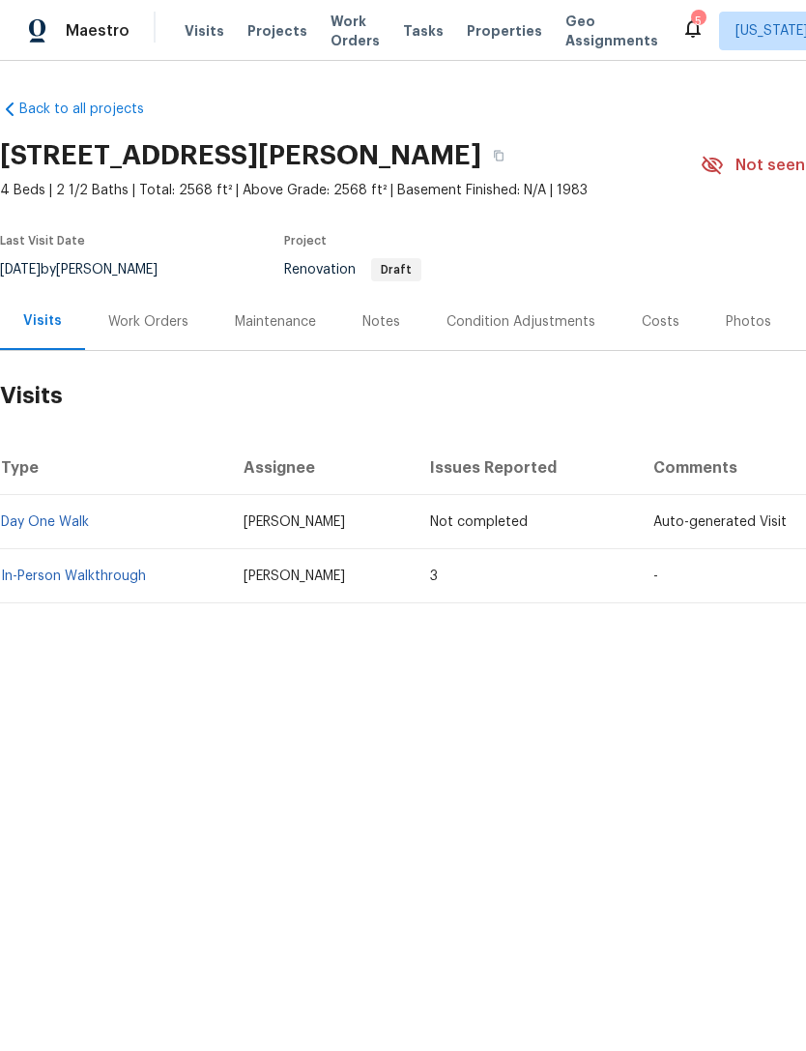
click at [99, 581] on link "In-Person Walkthrough" at bounding box center [73, 577] width 145 height 14
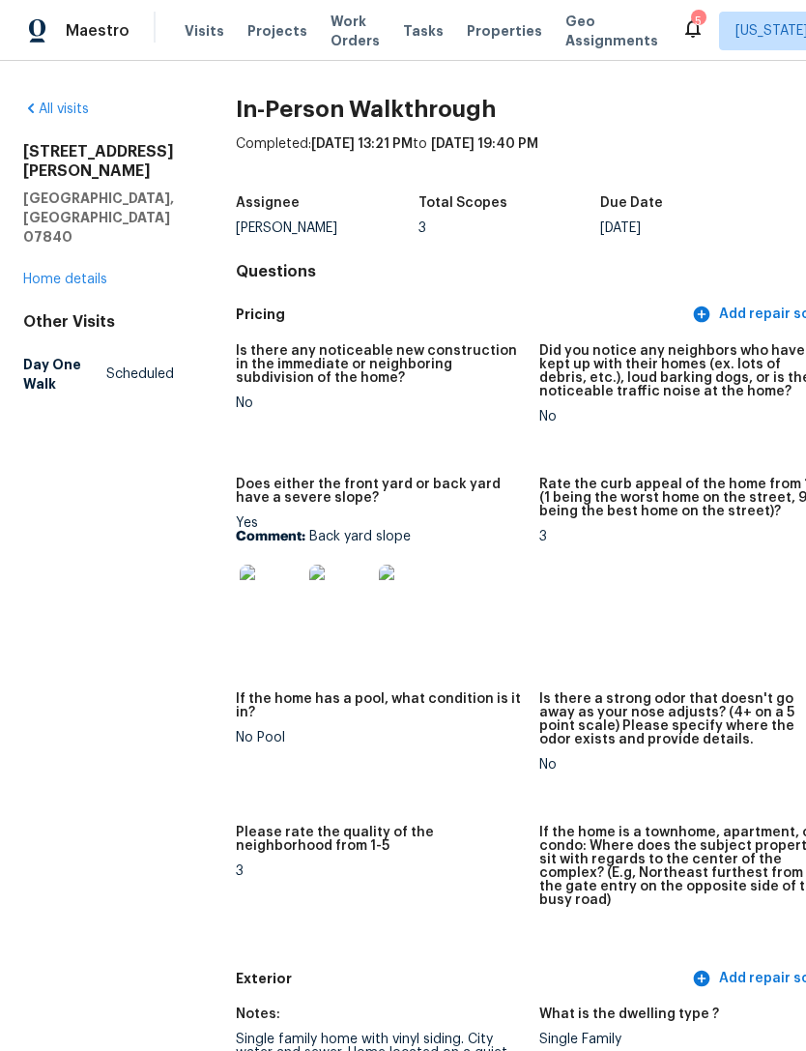
click at [240, 601] on img at bounding box center [271, 596] width 62 height 62
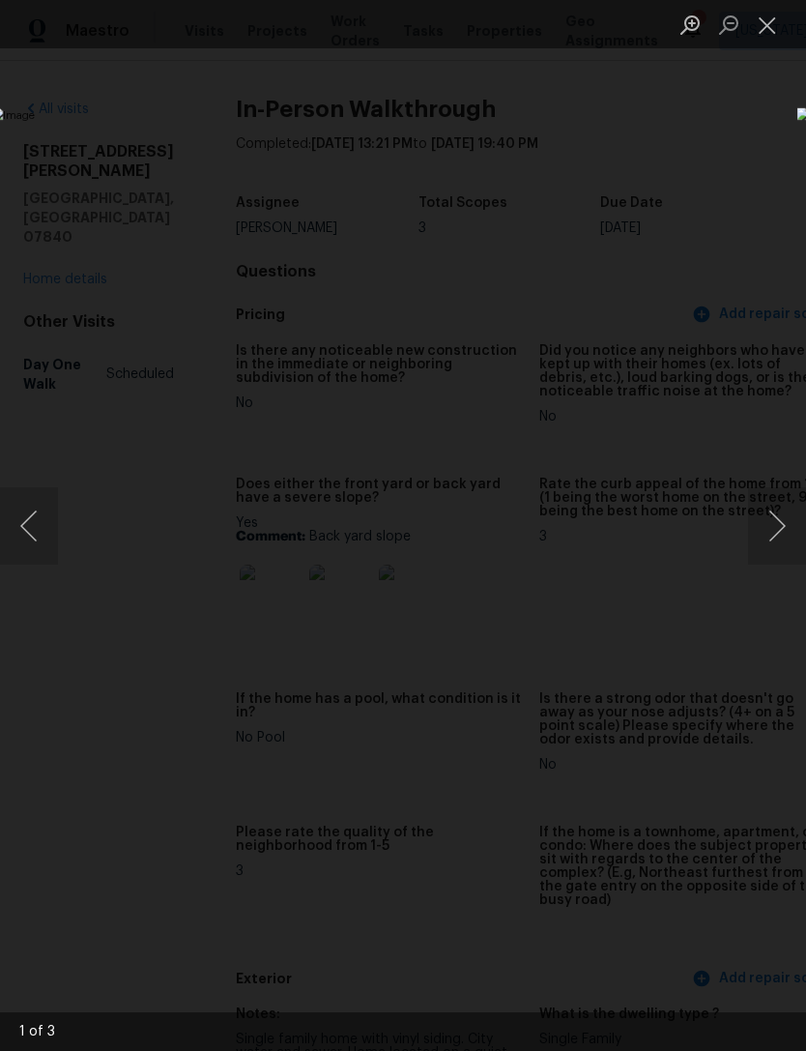
click at [772, 536] on button "Next image" at bounding box center [777, 525] width 58 height 77
click at [767, 543] on button "Next image" at bounding box center [777, 525] width 58 height 77
click at [758, 543] on button "Next image" at bounding box center [777, 525] width 58 height 77
click at [768, 36] on button "Close lightbox" at bounding box center [767, 25] width 39 height 34
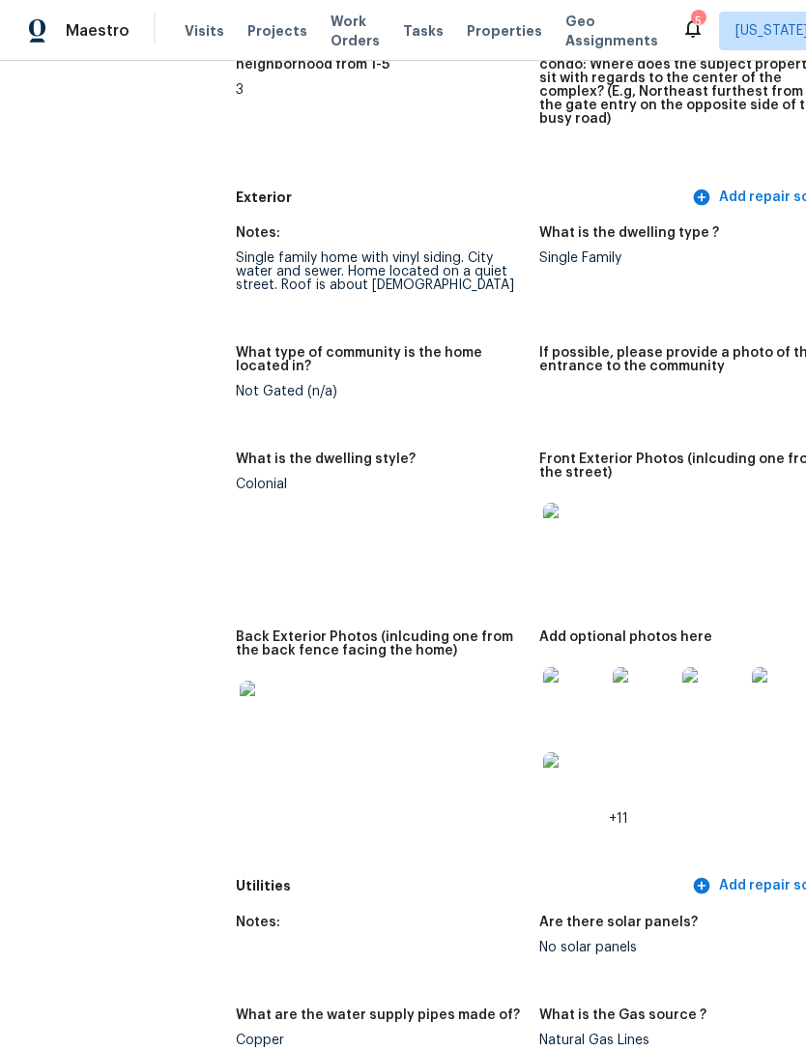
scroll to position [781, 0]
click at [543, 693] on img at bounding box center [574, 698] width 62 height 62
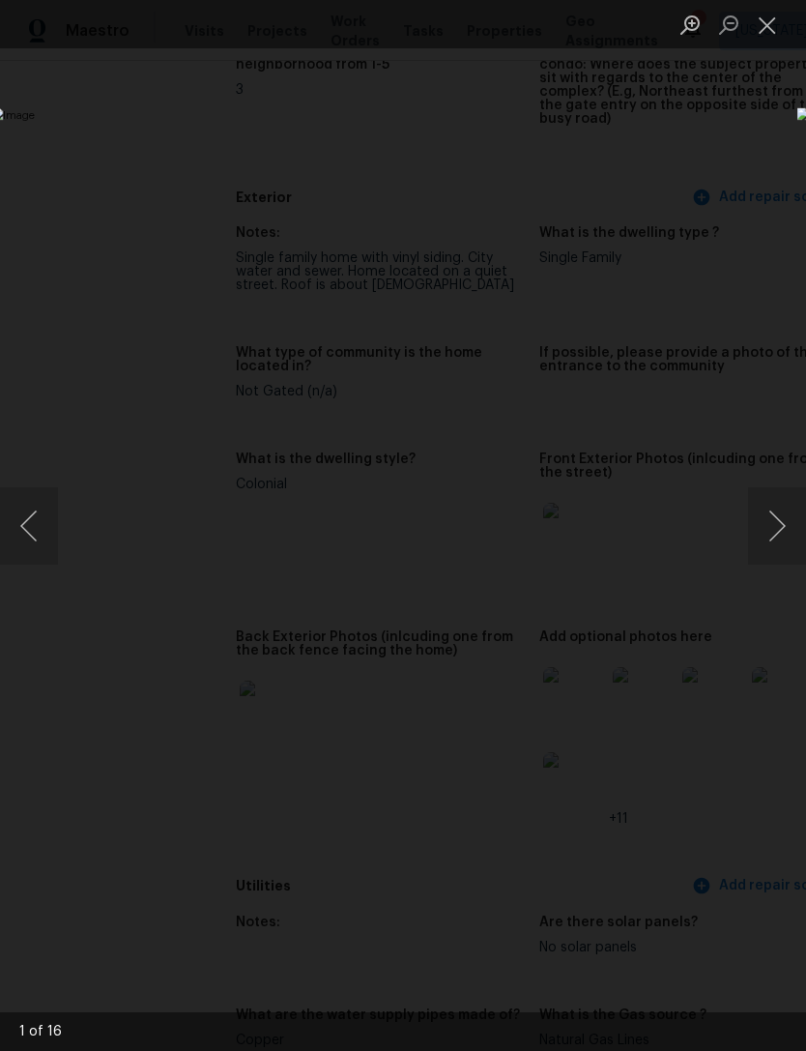
click at [767, 15] on button "Close lightbox" at bounding box center [767, 25] width 39 height 34
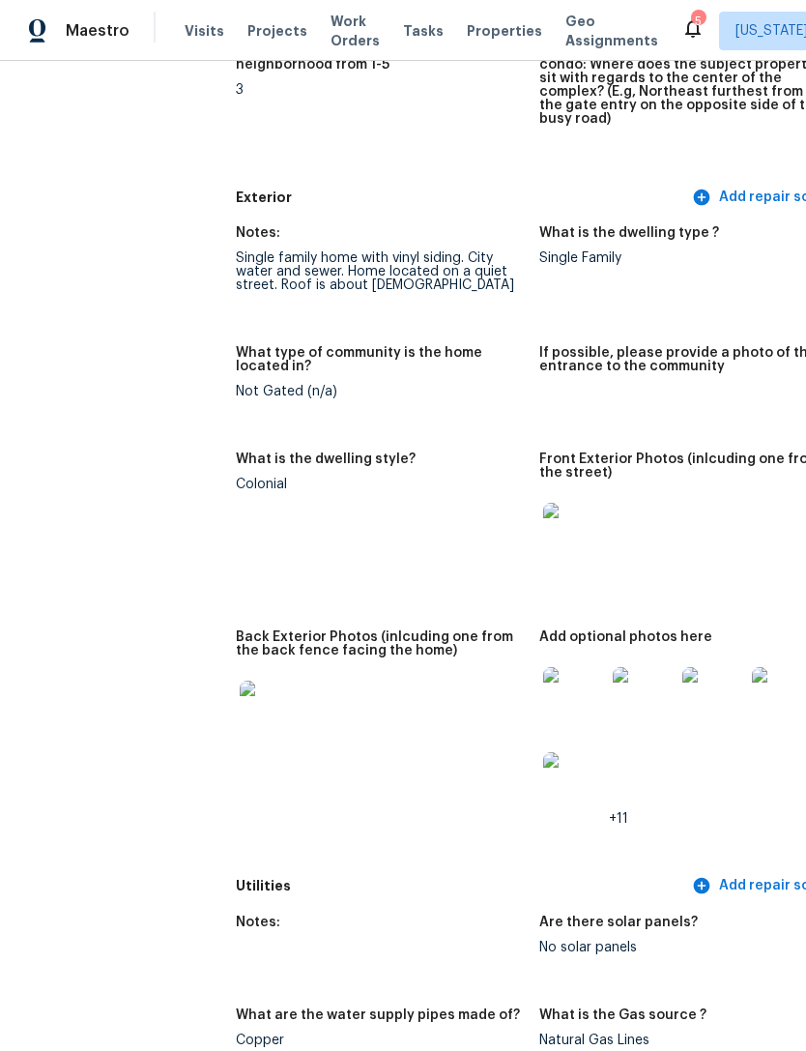
click at [543, 520] on img at bounding box center [574, 534] width 62 height 62
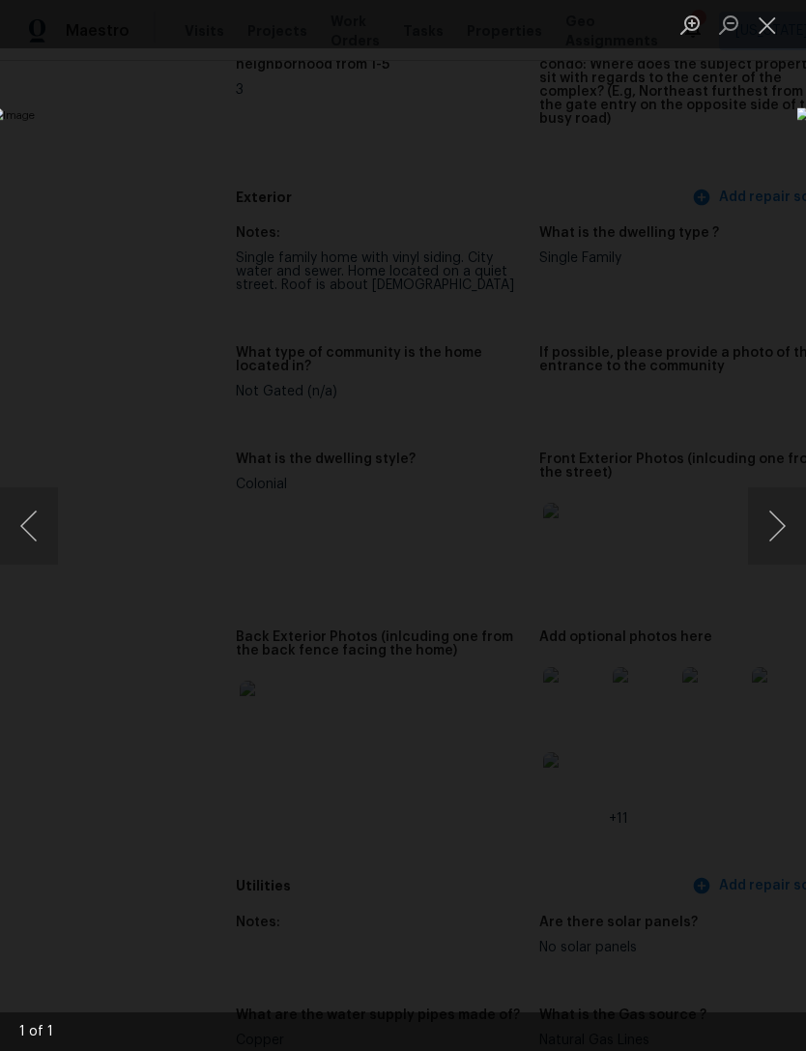
click at [770, 30] on button "Close lightbox" at bounding box center [767, 25] width 39 height 34
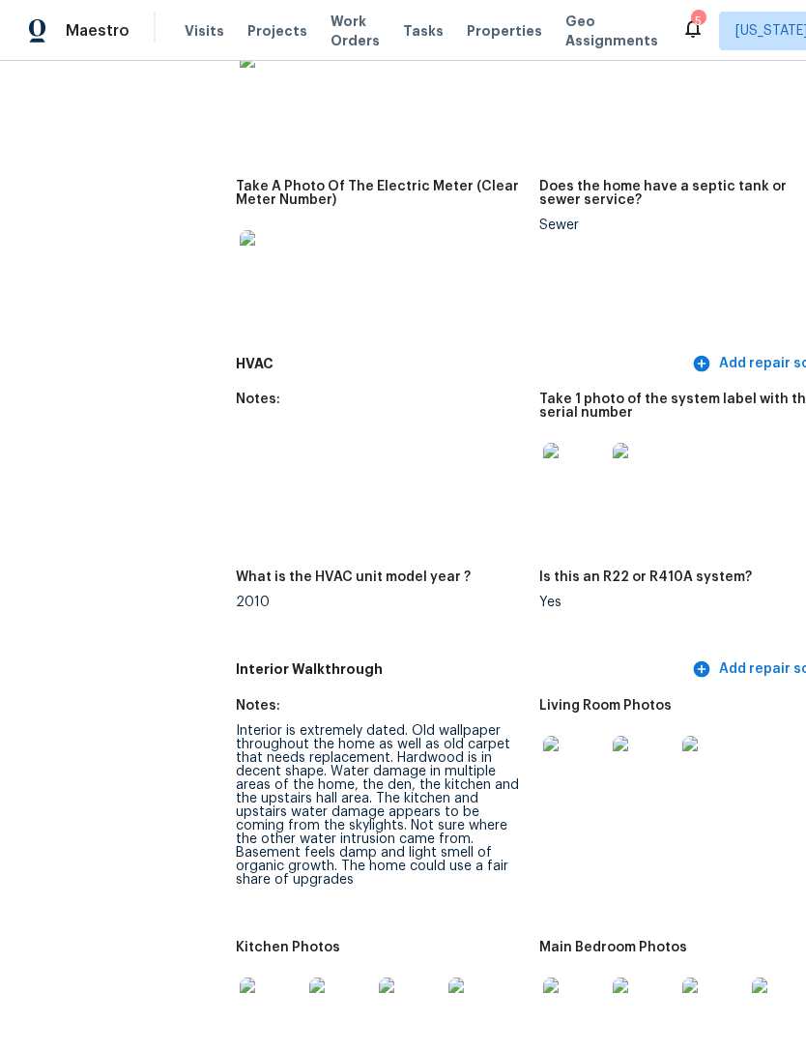
scroll to position [1908, 9]
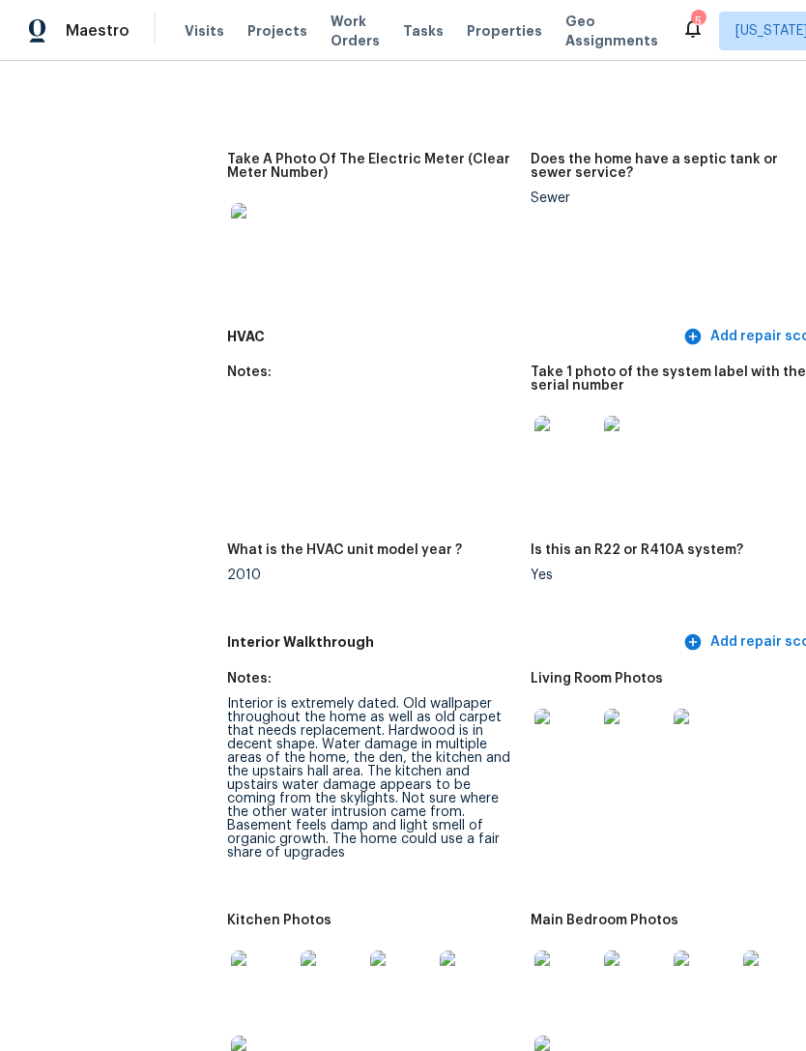
click at [535, 729] on img at bounding box center [566, 740] width 62 height 62
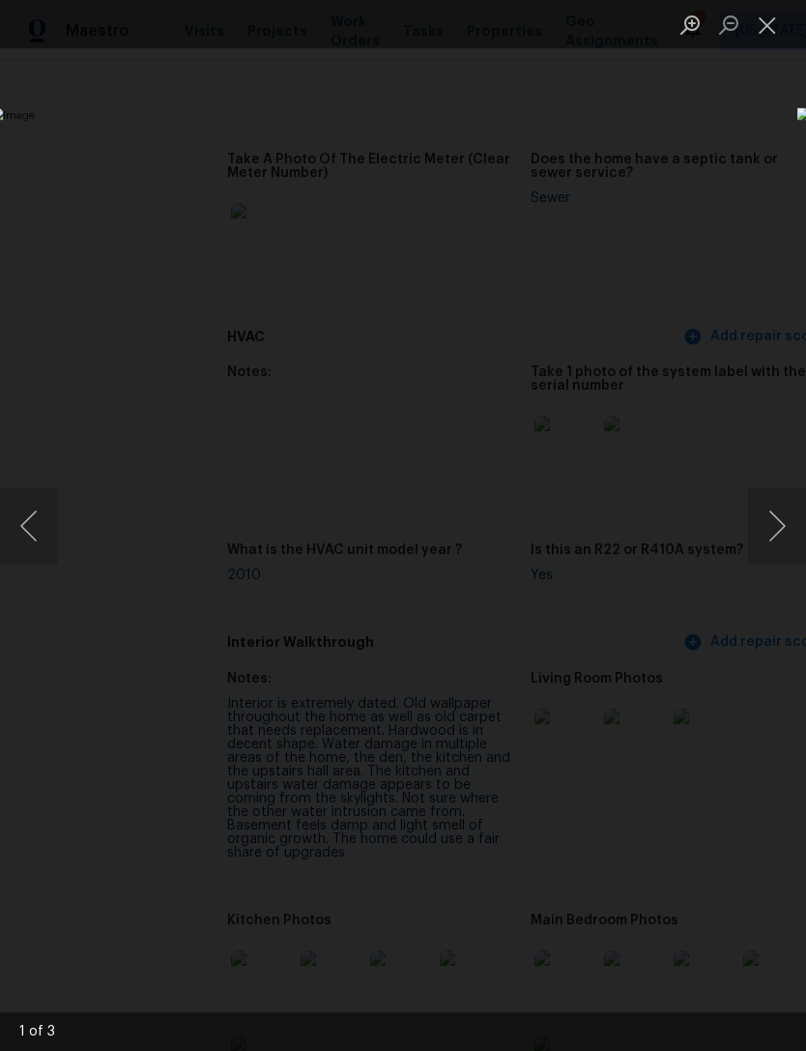
click at [632, 531] on img "Lightbox" at bounding box center [311, 524] width 641 height 835
click at [779, 529] on button "Next image" at bounding box center [777, 525] width 58 height 77
click at [752, 550] on button "Next image" at bounding box center [777, 525] width 58 height 77
click at [764, 546] on button "Next image" at bounding box center [777, 525] width 58 height 77
click at [759, 547] on button "Next image" at bounding box center [777, 525] width 58 height 77
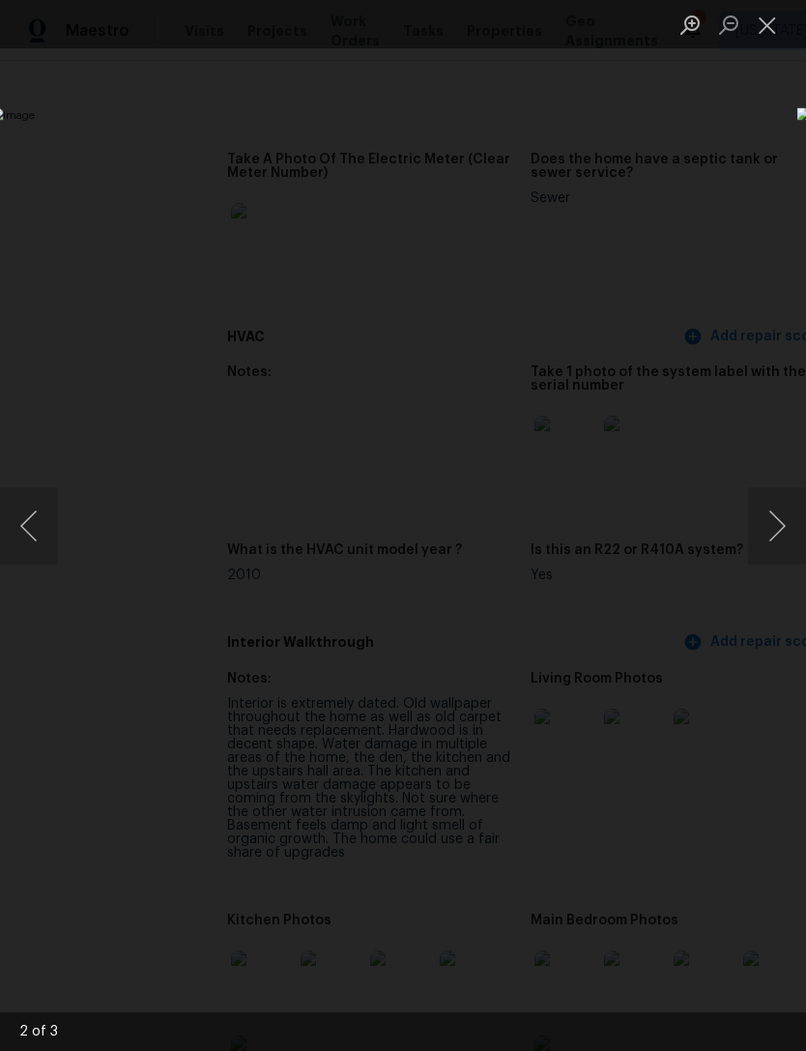
click at [757, 545] on button "Next image" at bounding box center [777, 525] width 58 height 77
click at [756, 547] on button "Next image" at bounding box center [777, 525] width 58 height 77
click at [632, 531] on img "Lightbox" at bounding box center [311, 524] width 641 height 835
click at [752, 540] on button "Next image" at bounding box center [777, 525] width 58 height 77
click at [526, 895] on div "Lightbox" at bounding box center [403, 525] width 806 height 1051
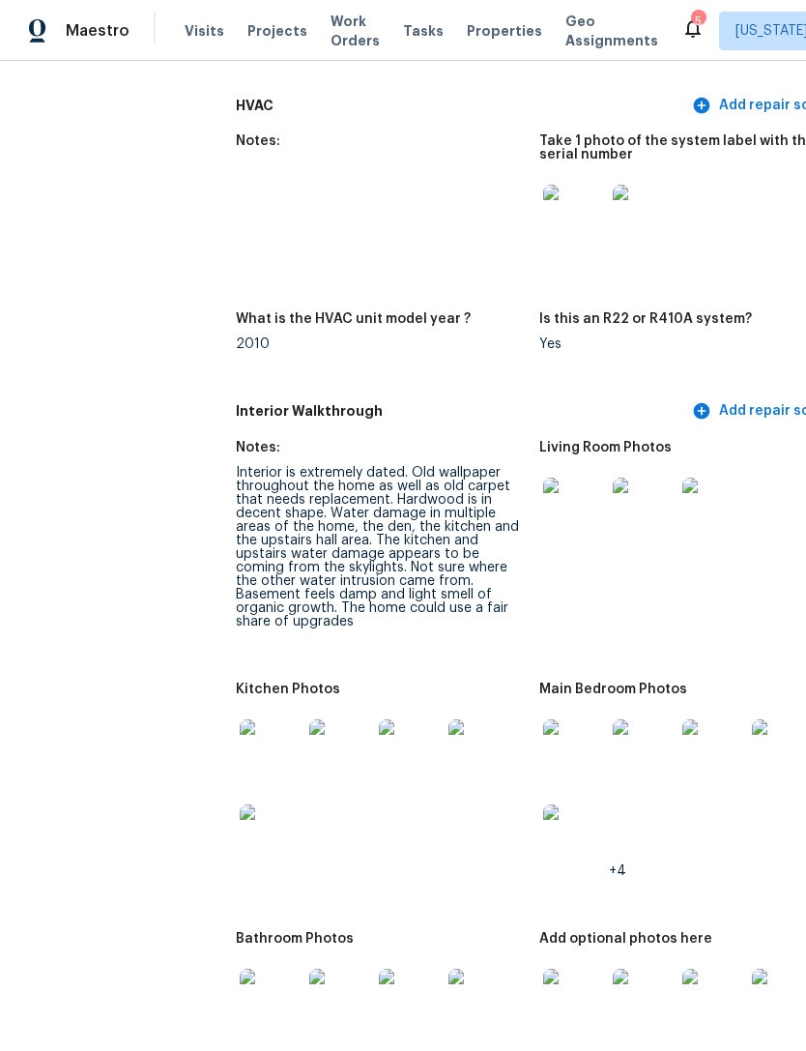
scroll to position [2139, 0]
click at [240, 728] on img at bounding box center [271, 750] width 62 height 62
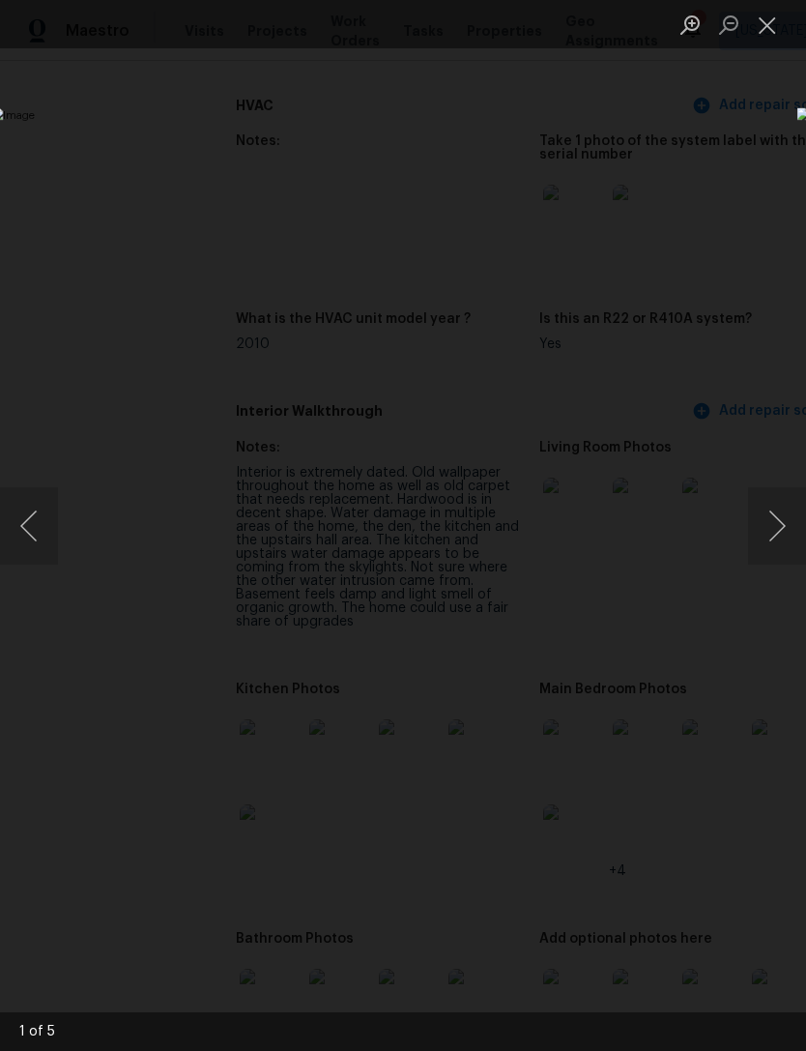
click at [762, 529] on button "Next image" at bounding box center [777, 525] width 58 height 77
click at [632, 544] on img "Lightbox" at bounding box center [311, 524] width 641 height 835
click at [758, 539] on button "Next image" at bounding box center [777, 525] width 58 height 77
click at [756, 547] on button "Next image" at bounding box center [777, 525] width 58 height 77
click at [632, 544] on img "Lightbox" at bounding box center [311, 524] width 641 height 835
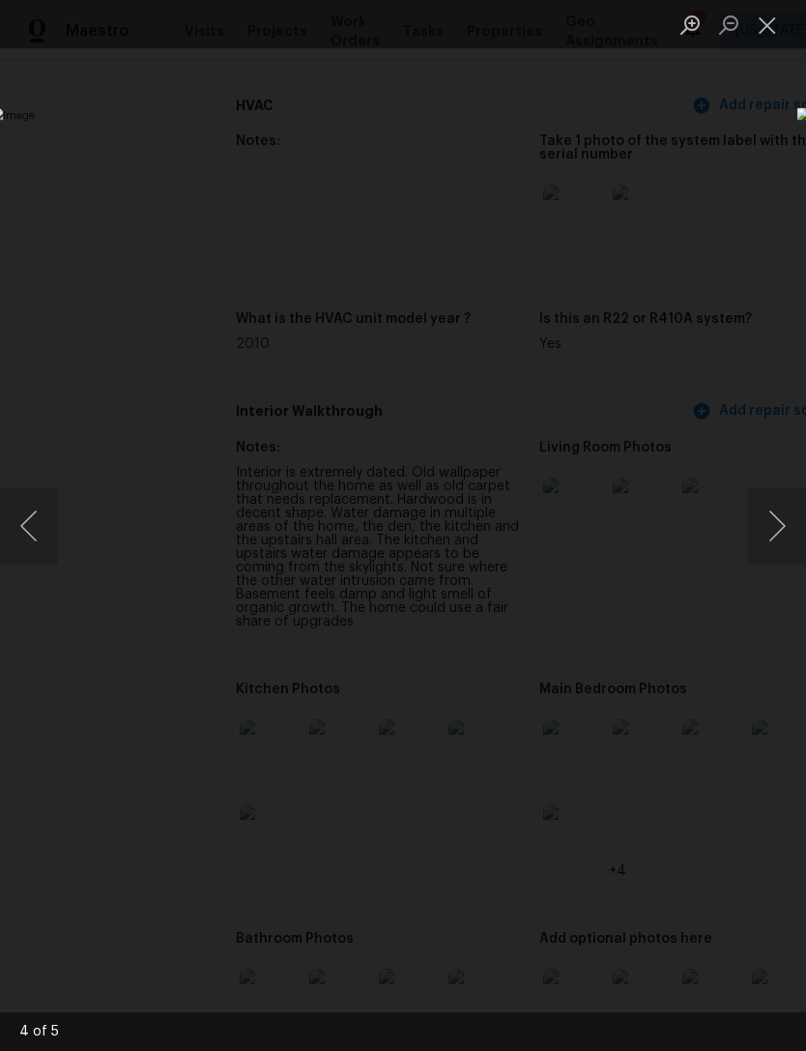
click at [766, 545] on button "Next image" at bounding box center [777, 525] width 58 height 77
click at [753, 542] on button "Next image" at bounding box center [777, 525] width 58 height 77
click at [763, 561] on button "Next image" at bounding box center [777, 525] width 58 height 77
click at [760, 562] on button "Next image" at bounding box center [777, 525] width 58 height 77
click at [632, 568] on img "Lightbox" at bounding box center [311, 524] width 641 height 835
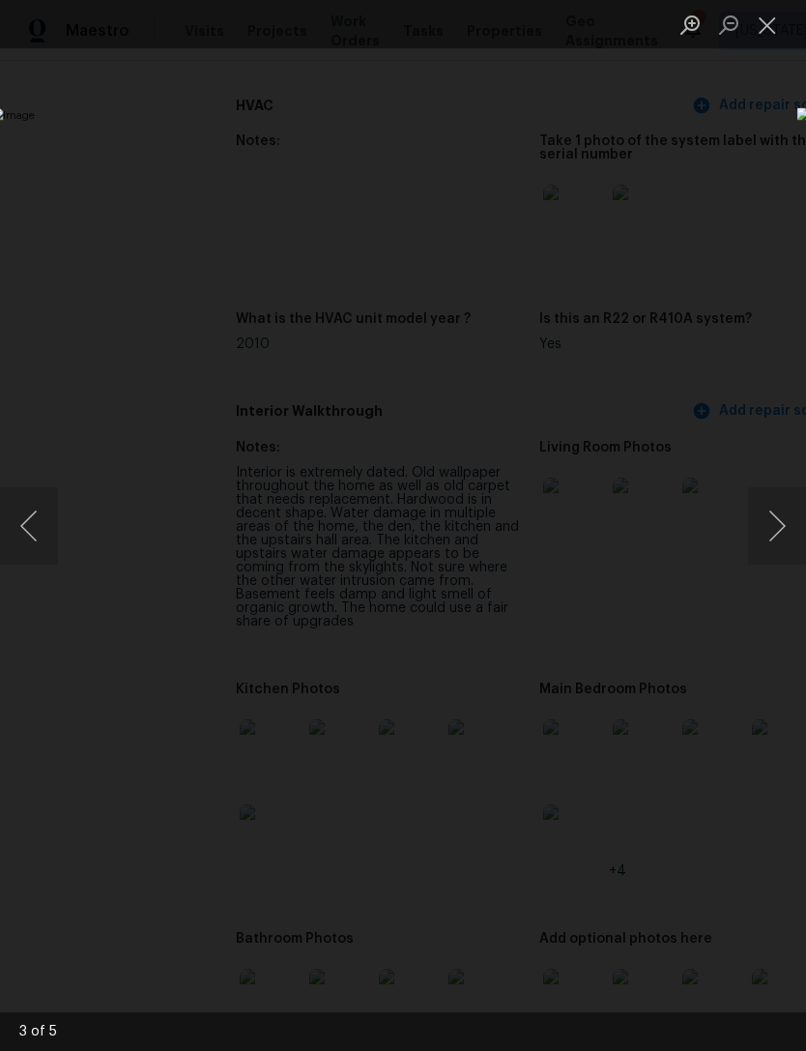
click at [771, 38] on button "Close lightbox" at bounding box center [767, 25] width 39 height 34
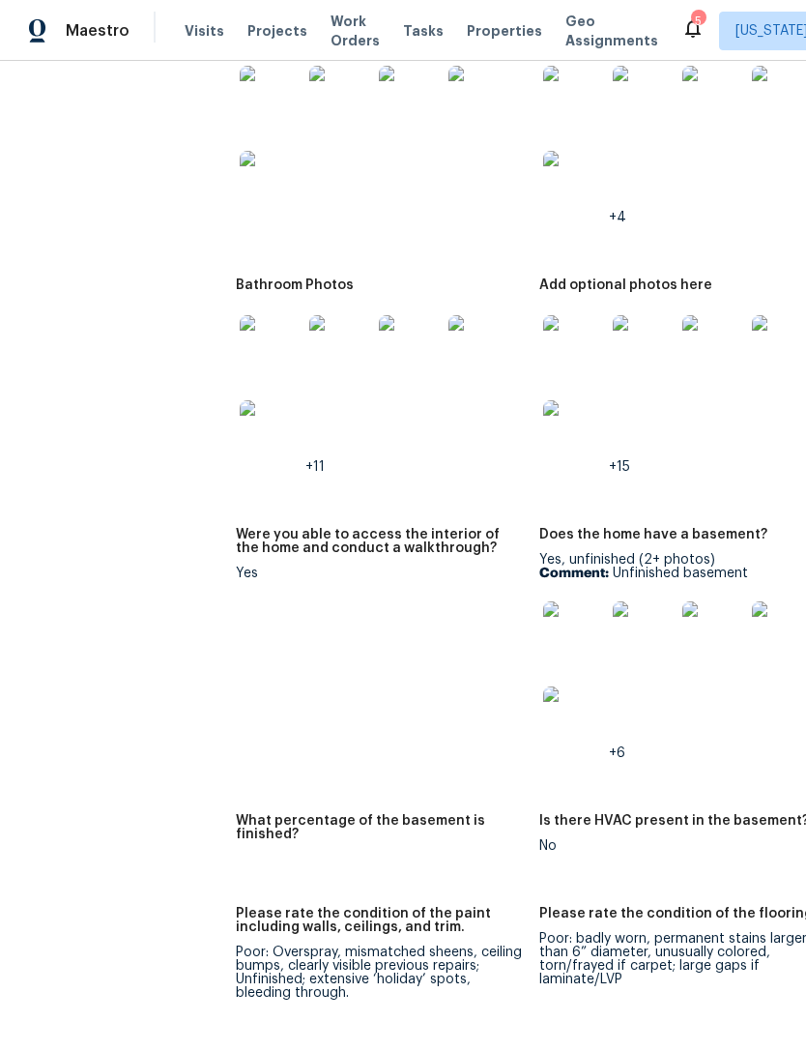
scroll to position [2792, 0]
click at [543, 616] on img at bounding box center [574, 633] width 62 height 62
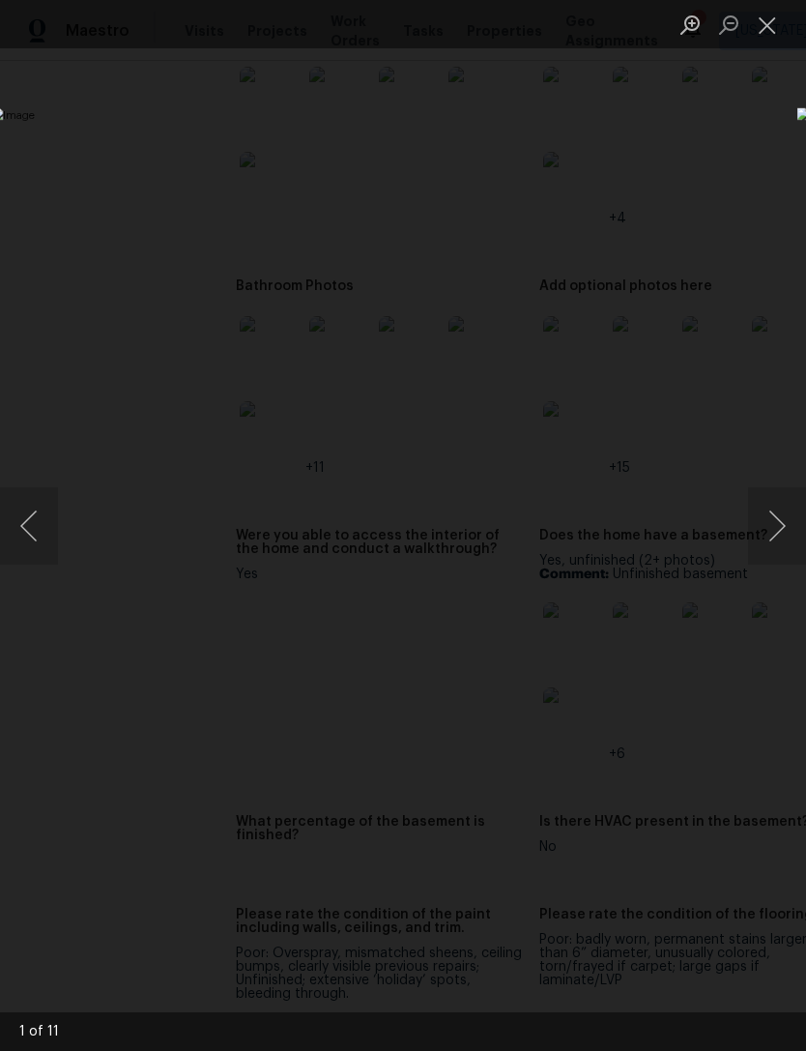
click at [768, 524] on button "Next image" at bounding box center [777, 525] width 58 height 77
click at [749, 532] on button "Next image" at bounding box center [777, 525] width 58 height 77
click at [632, 540] on img "Lightbox" at bounding box center [311, 524] width 641 height 835
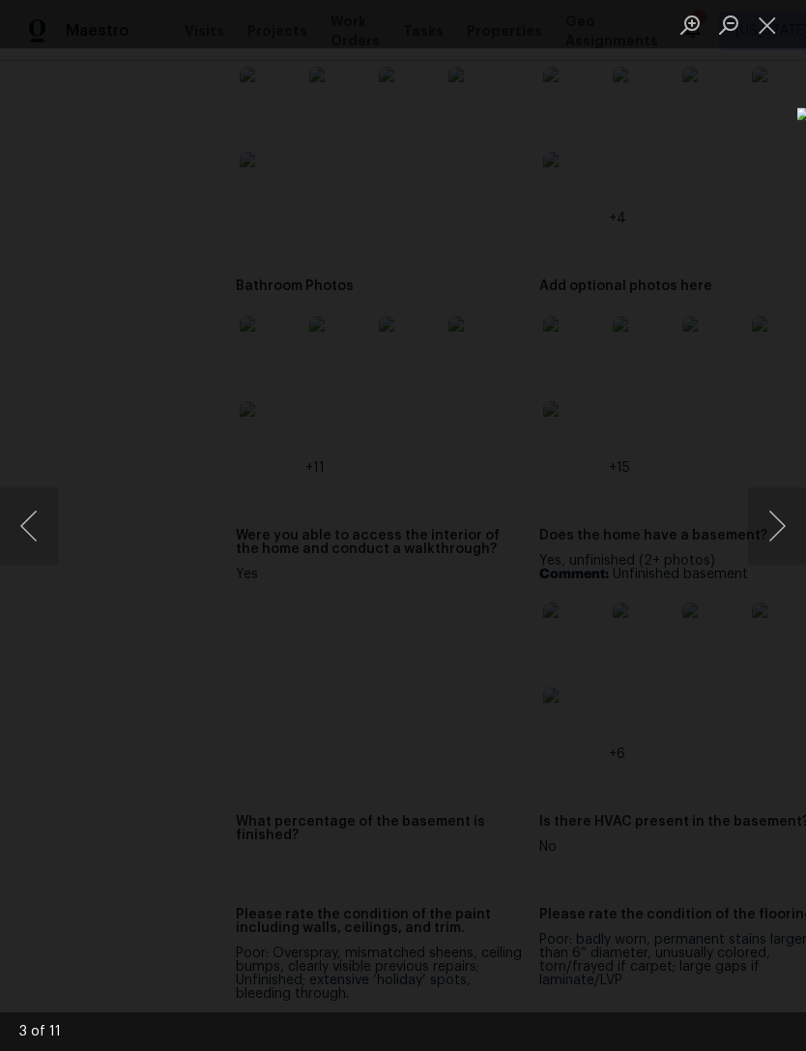
click at [773, 34] on button "Close lightbox" at bounding box center [767, 25] width 39 height 34
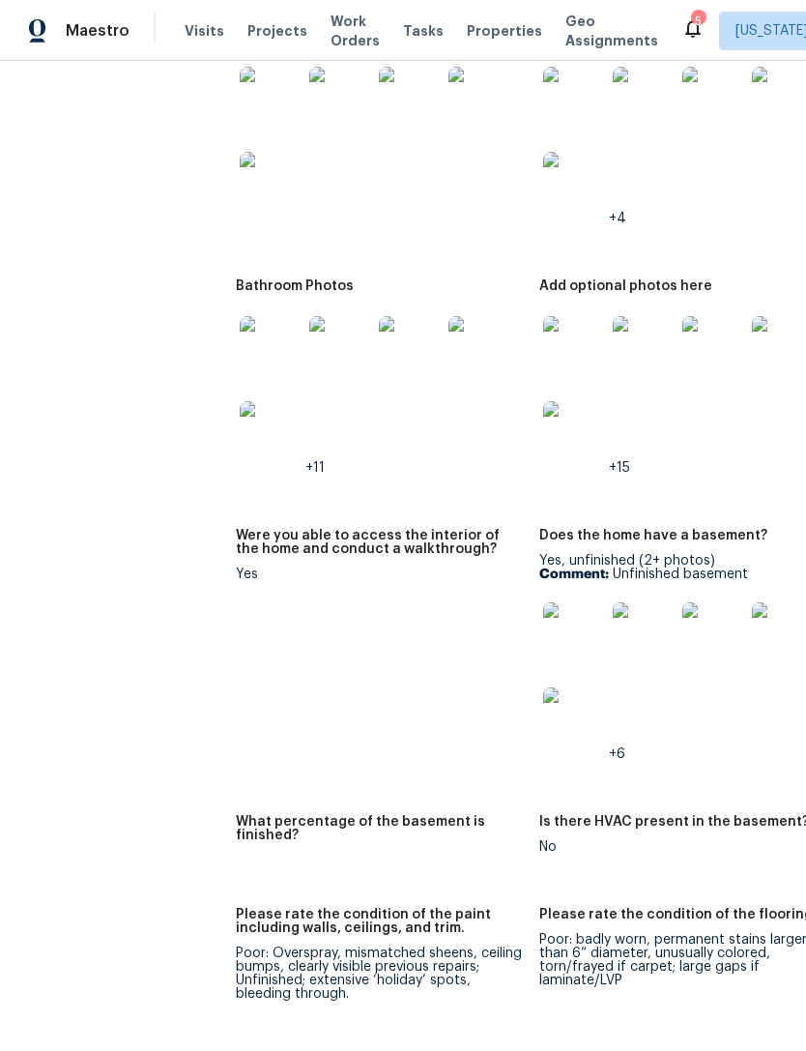
click at [543, 327] on img at bounding box center [574, 347] width 62 height 62
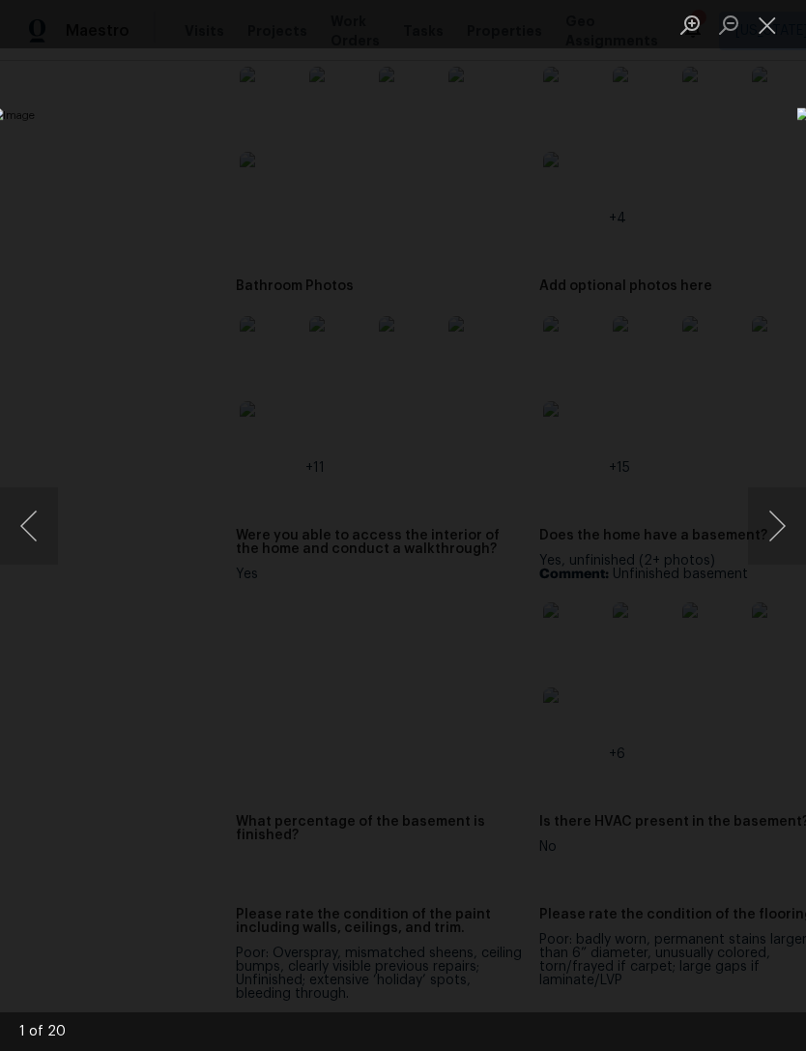
click at [774, 560] on button "Next image" at bounding box center [777, 525] width 58 height 77
click at [765, 559] on button "Next image" at bounding box center [777, 525] width 58 height 77
click at [632, 570] on img "Lightbox" at bounding box center [311, 524] width 641 height 835
click at [632, 573] on img "Lightbox" at bounding box center [311, 524] width 641 height 835
click at [778, 552] on button "Next image" at bounding box center [777, 525] width 58 height 77
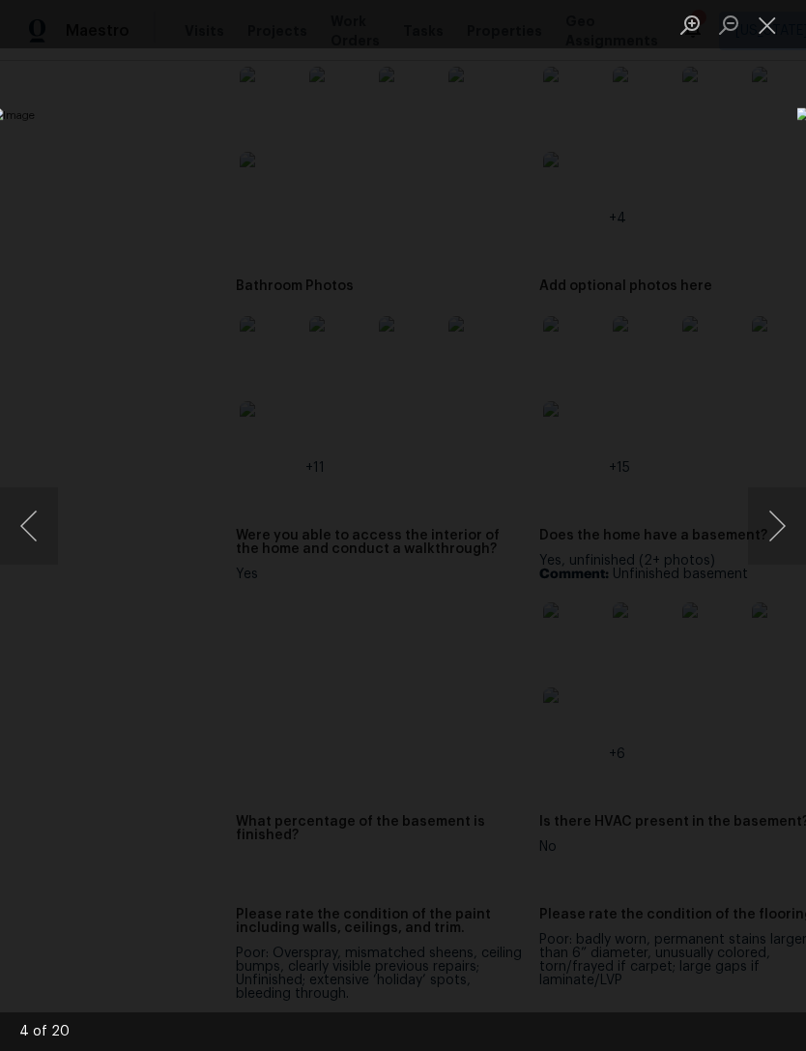
click at [774, 549] on button "Next image" at bounding box center [777, 525] width 58 height 77
click at [767, 552] on button "Next image" at bounding box center [777, 525] width 58 height 77
click at [762, 556] on button "Next image" at bounding box center [777, 525] width 58 height 77
click at [762, 555] on button "Next image" at bounding box center [777, 525] width 58 height 77
click at [763, 558] on button "Next image" at bounding box center [777, 525] width 58 height 77
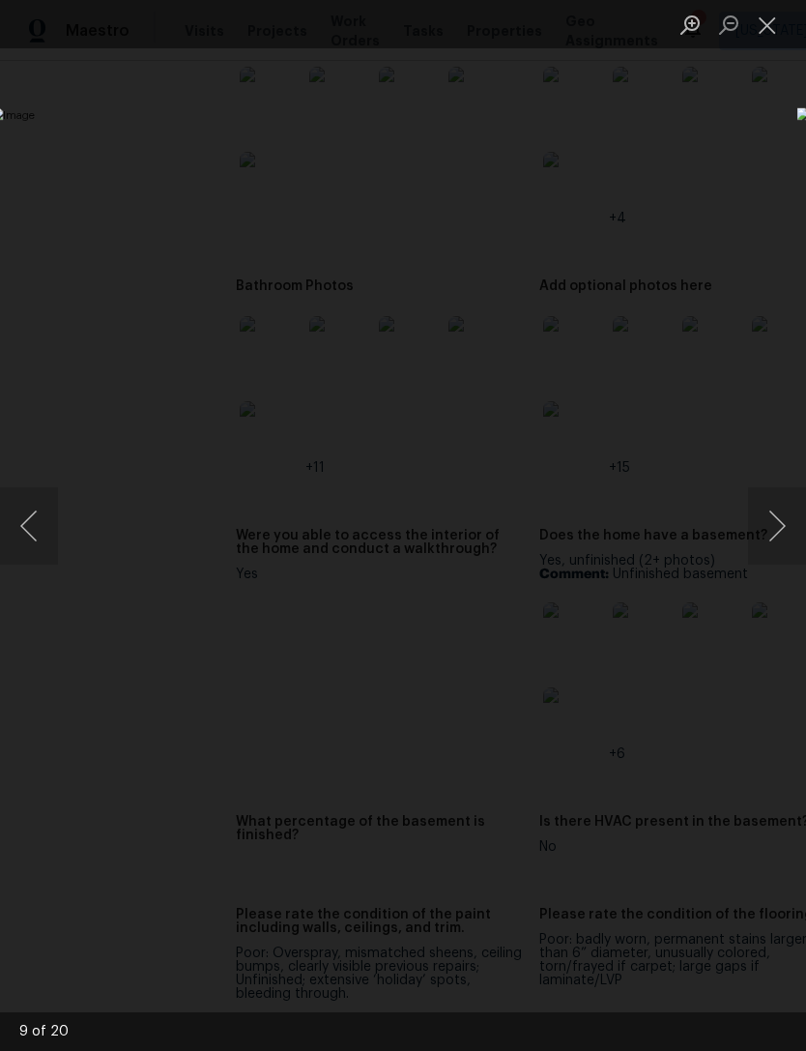
click at [760, 561] on button "Next image" at bounding box center [777, 525] width 58 height 77
click at [758, 551] on button "Next image" at bounding box center [777, 525] width 58 height 77
click at [759, 557] on button "Next image" at bounding box center [777, 525] width 58 height 77
click at [760, 554] on button "Next image" at bounding box center [777, 525] width 58 height 77
click at [759, 558] on button "Next image" at bounding box center [777, 525] width 58 height 77
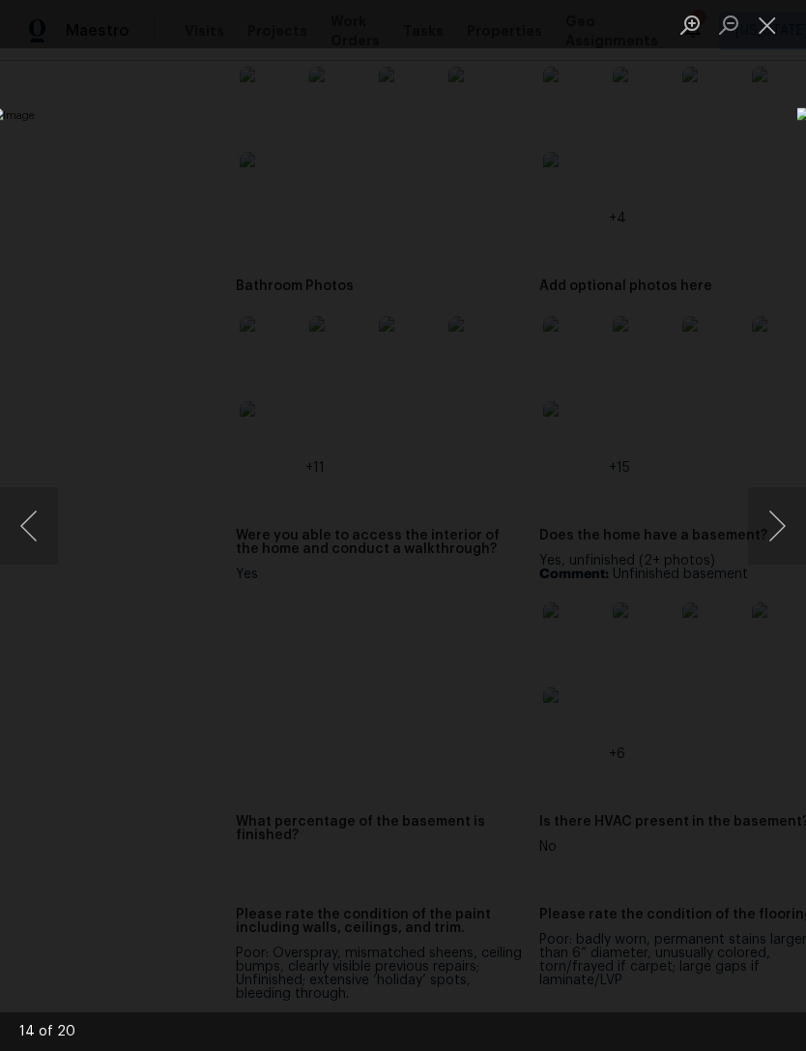
click at [760, 556] on button "Next image" at bounding box center [777, 525] width 58 height 77
click at [748, 535] on button "Next image" at bounding box center [777, 525] width 58 height 77
click at [754, 548] on button "Next image" at bounding box center [777, 525] width 58 height 77
click at [755, 556] on button "Next image" at bounding box center [777, 525] width 58 height 77
click at [770, 549] on button "Next image" at bounding box center [777, 525] width 58 height 77
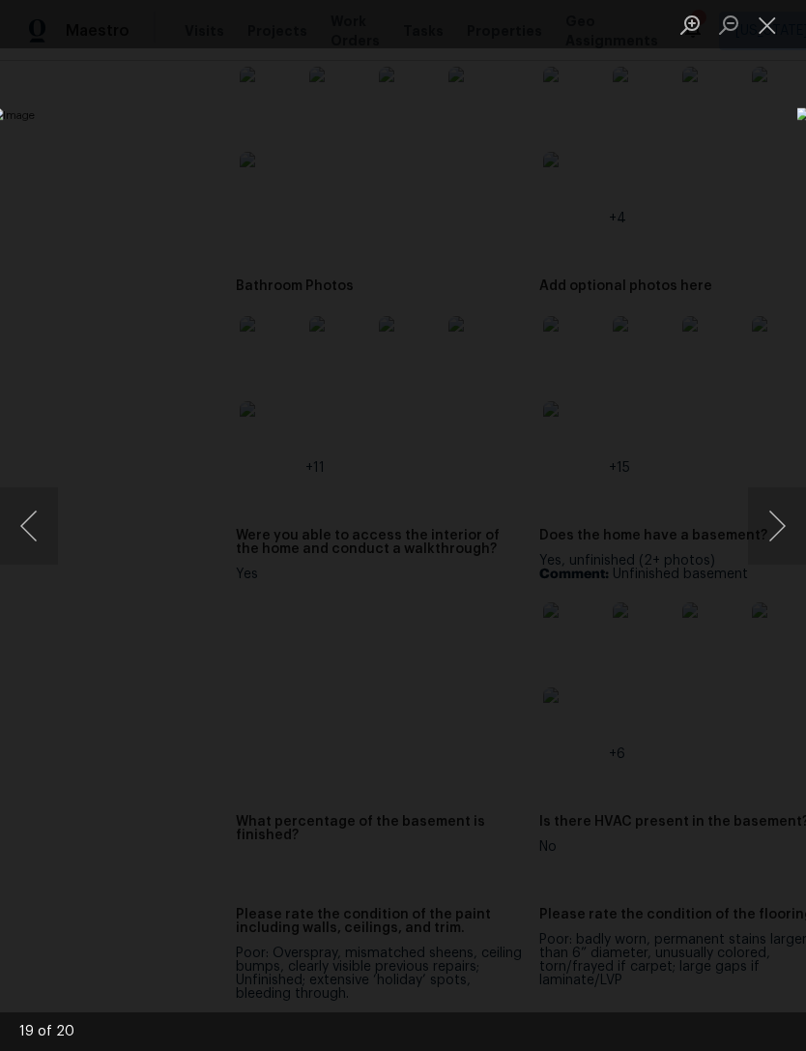
click at [769, 559] on button "Next image" at bounding box center [777, 525] width 58 height 77
click at [771, 553] on button "Next image" at bounding box center [777, 525] width 58 height 77
click at [765, 563] on button "Next image" at bounding box center [777, 525] width 58 height 77
click at [764, 563] on button "Next image" at bounding box center [777, 525] width 58 height 77
click at [762, 559] on button "Next image" at bounding box center [777, 525] width 58 height 77
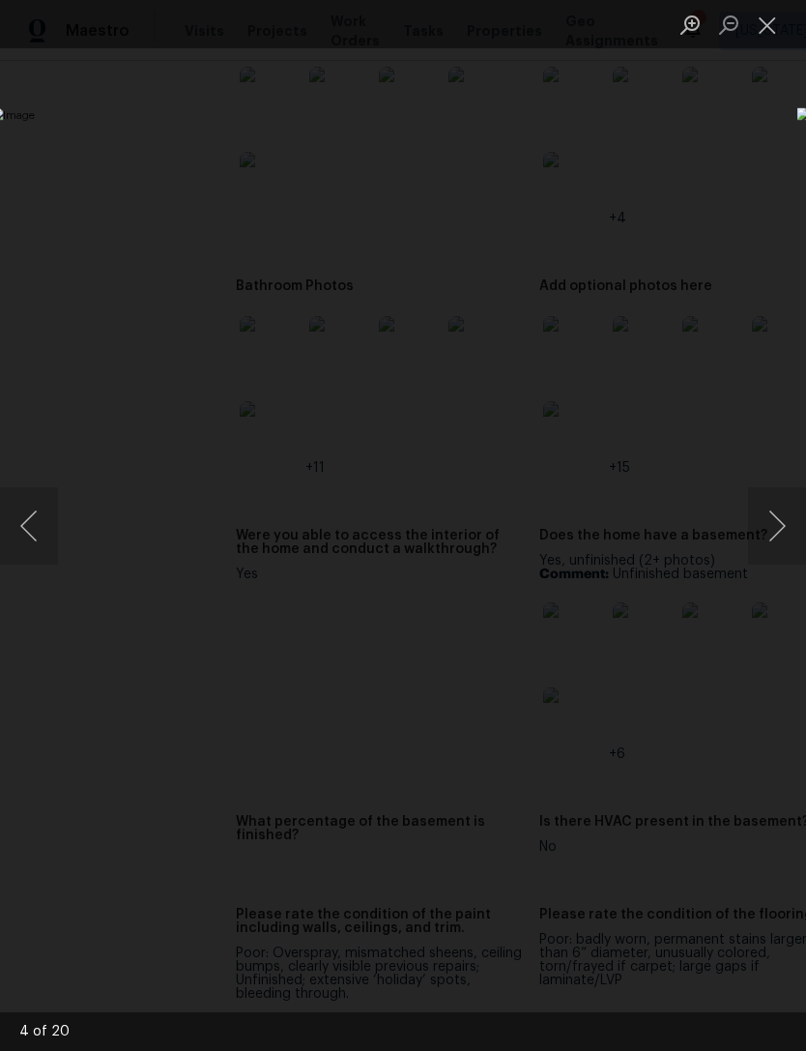
click at [761, 563] on button "Next image" at bounding box center [777, 525] width 58 height 77
click at [632, 569] on img "Lightbox" at bounding box center [311, 524] width 641 height 835
click at [632, 566] on img "Lightbox" at bounding box center [311, 524] width 641 height 835
click at [632, 565] on img "Lightbox" at bounding box center [311, 524] width 641 height 835
click at [764, 561] on button "Next image" at bounding box center [777, 525] width 58 height 77
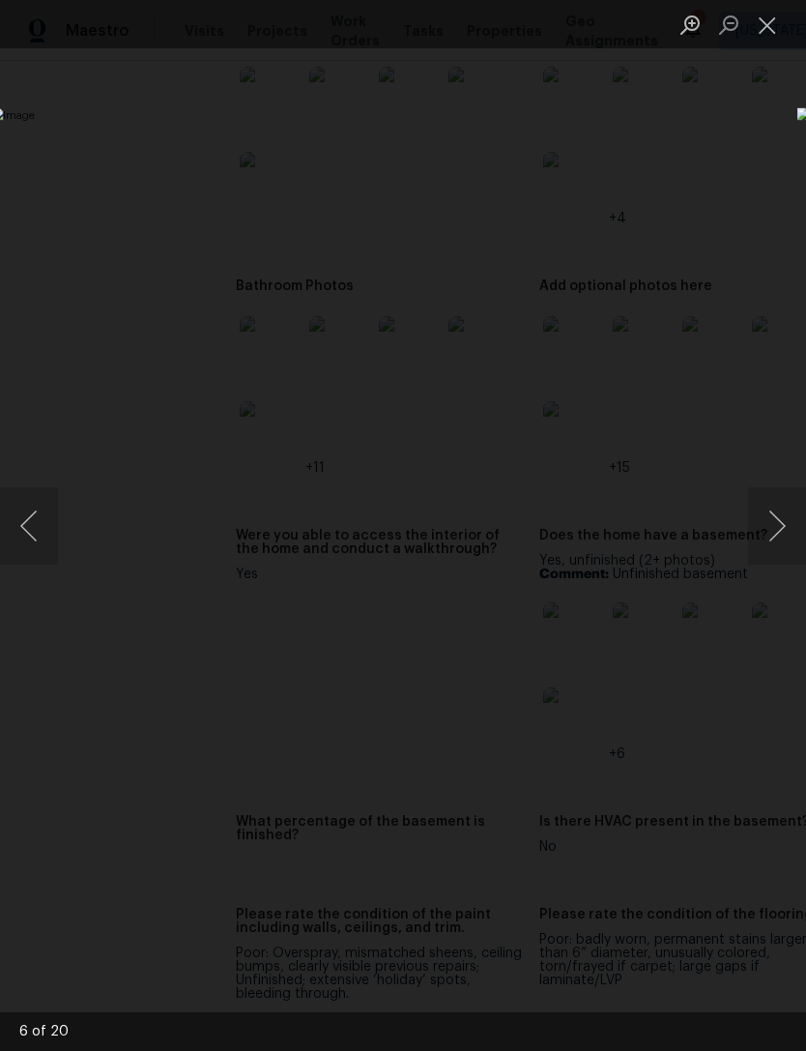
click at [764, 560] on button "Next image" at bounding box center [777, 525] width 58 height 77
click at [604, 882] on div "Lightbox" at bounding box center [403, 525] width 806 height 1051
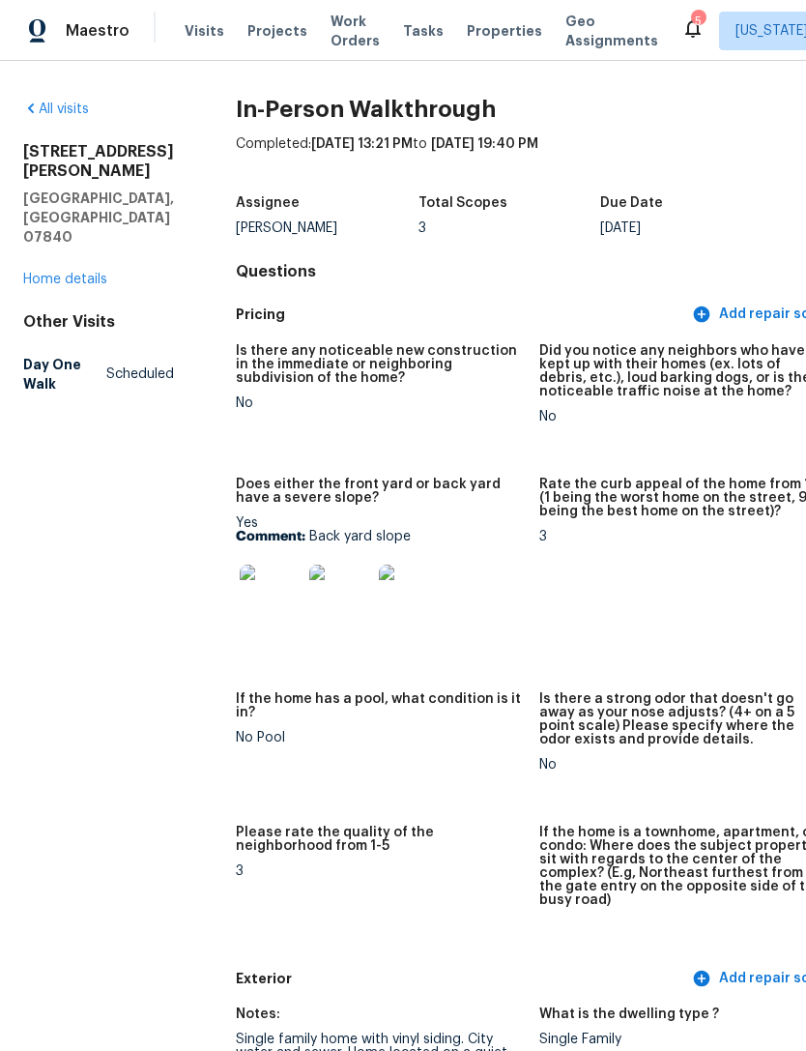
scroll to position [0, 0]
click at [99, 273] on link "Home details" at bounding box center [65, 280] width 84 height 14
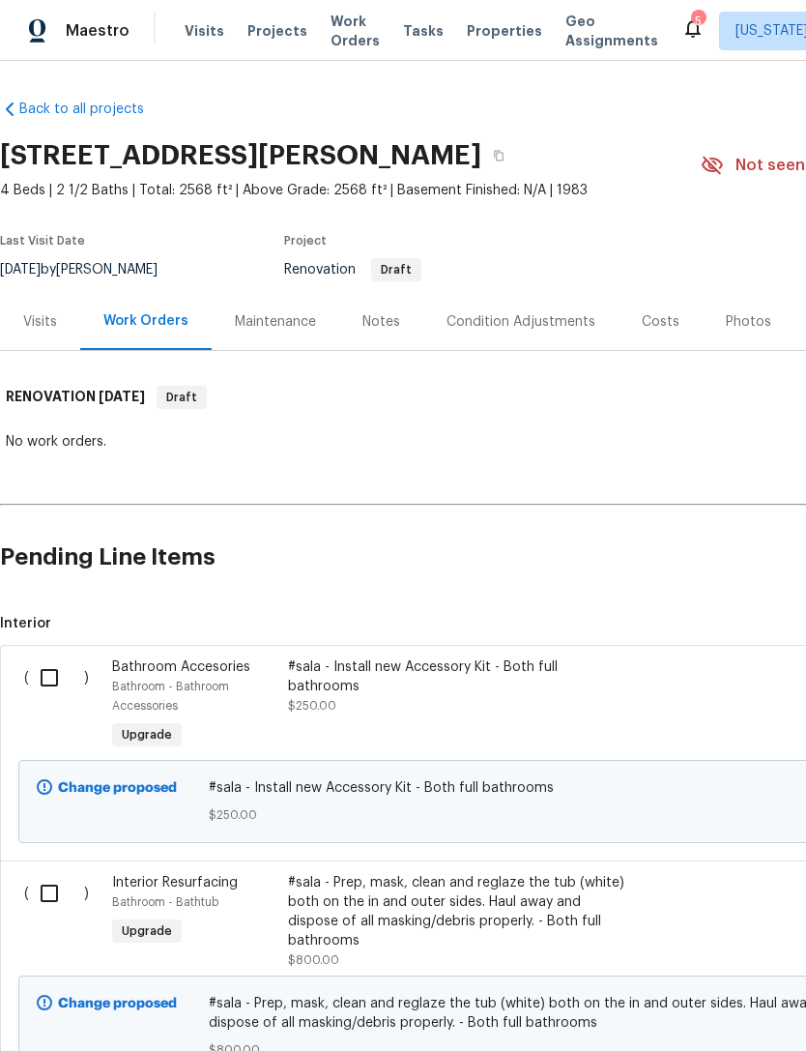
click at [389, 331] on div "Notes" at bounding box center [382, 321] width 38 height 19
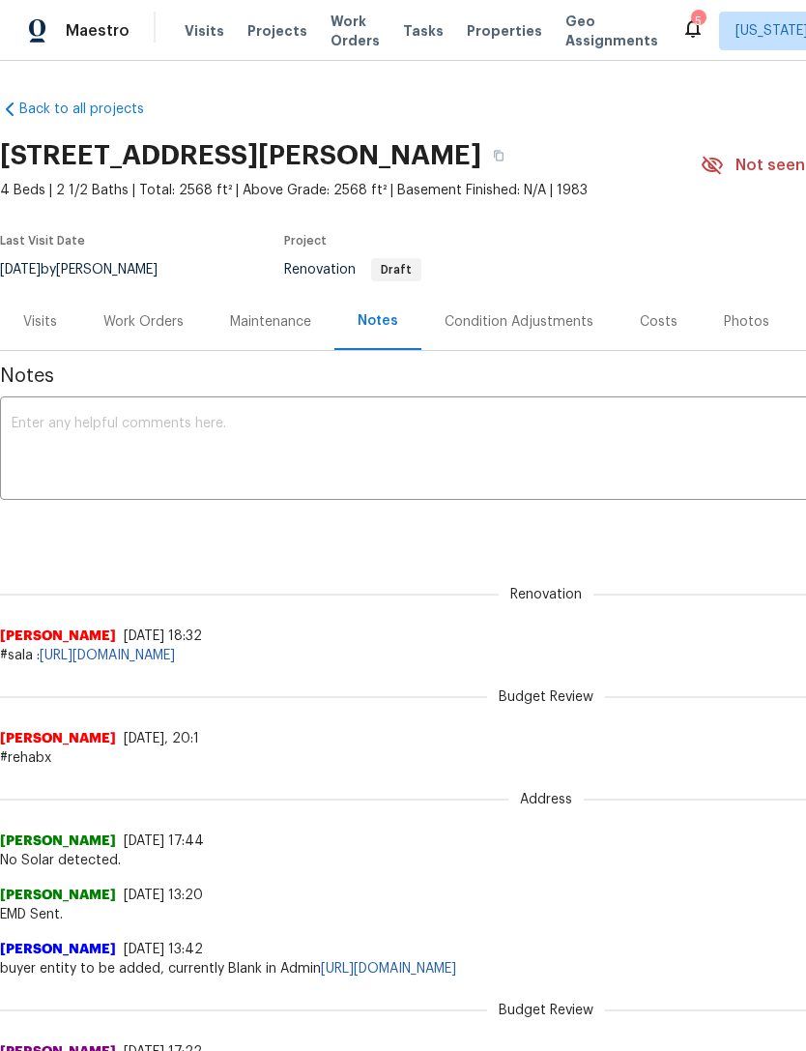
click at [175, 660] on link "[URL][DOMAIN_NAME]" at bounding box center [107, 656] width 135 height 14
click at [56, 314] on div "Visits" at bounding box center [40, 321] width 34 height 19
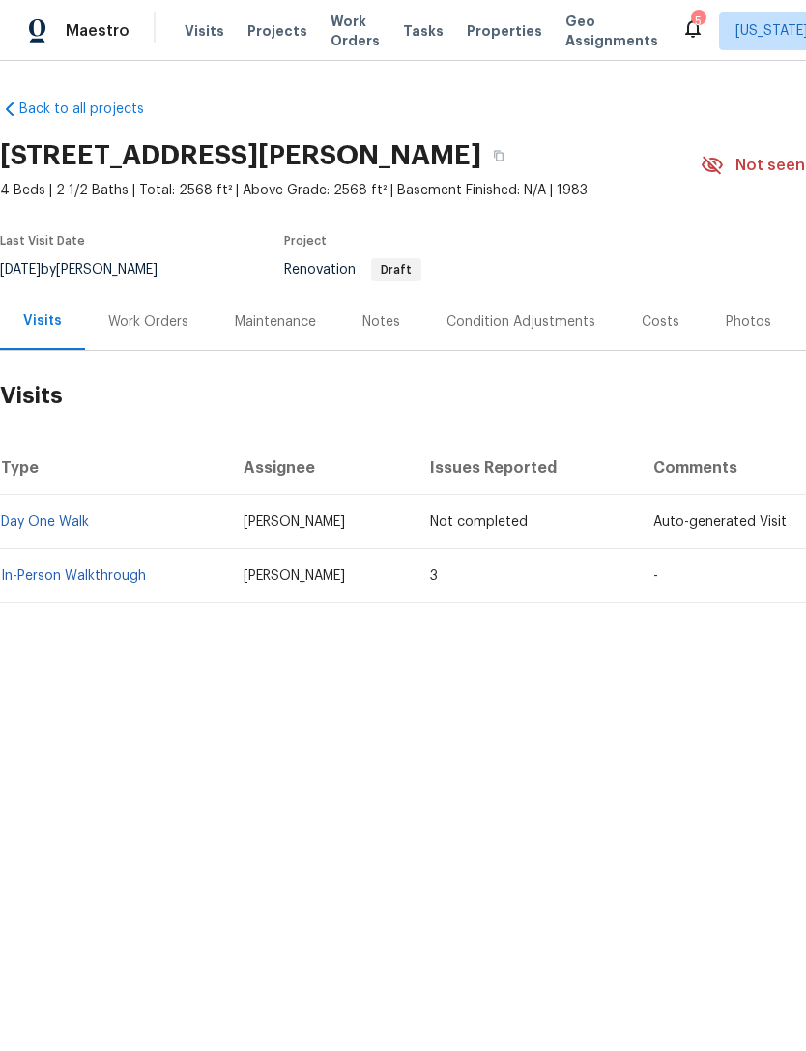
scroll to position [0, -1]
click at [155, 319] on div "Work Orders" at bounding box center [148, 321] width 80 height 19
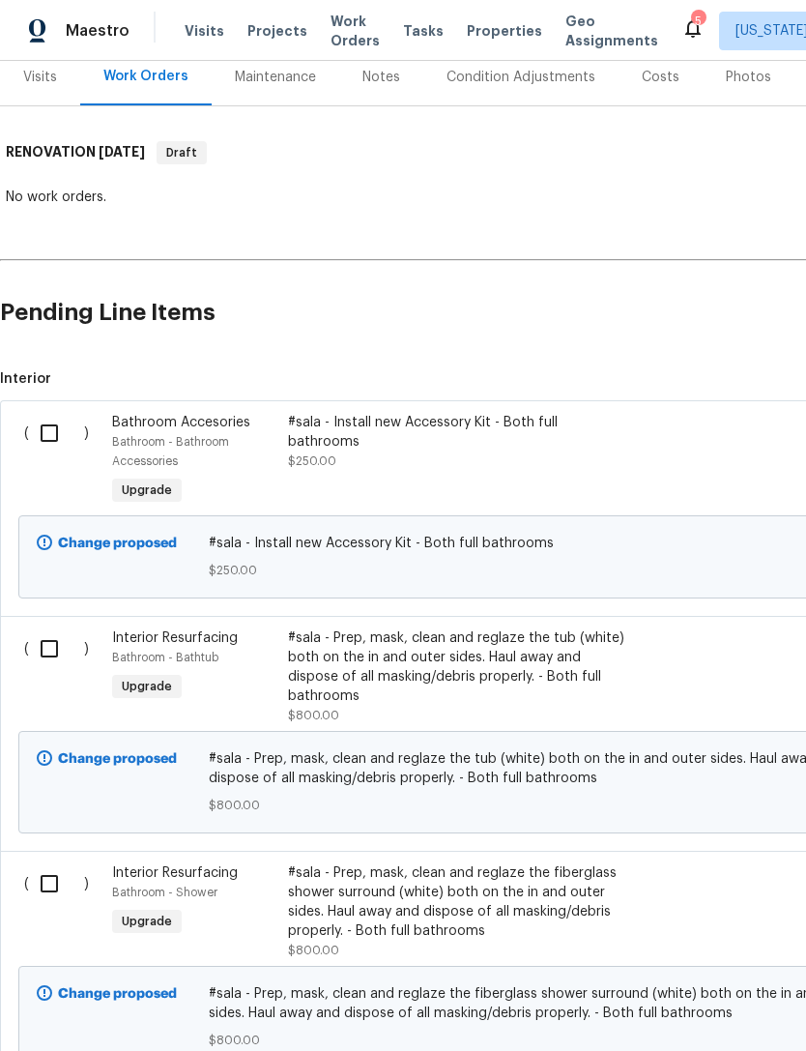
scroll to position [244, 0]
click at [46, 433] on input "checkbox" at bounding box center [56, 434] width 55 height 41
checkbox input "true"
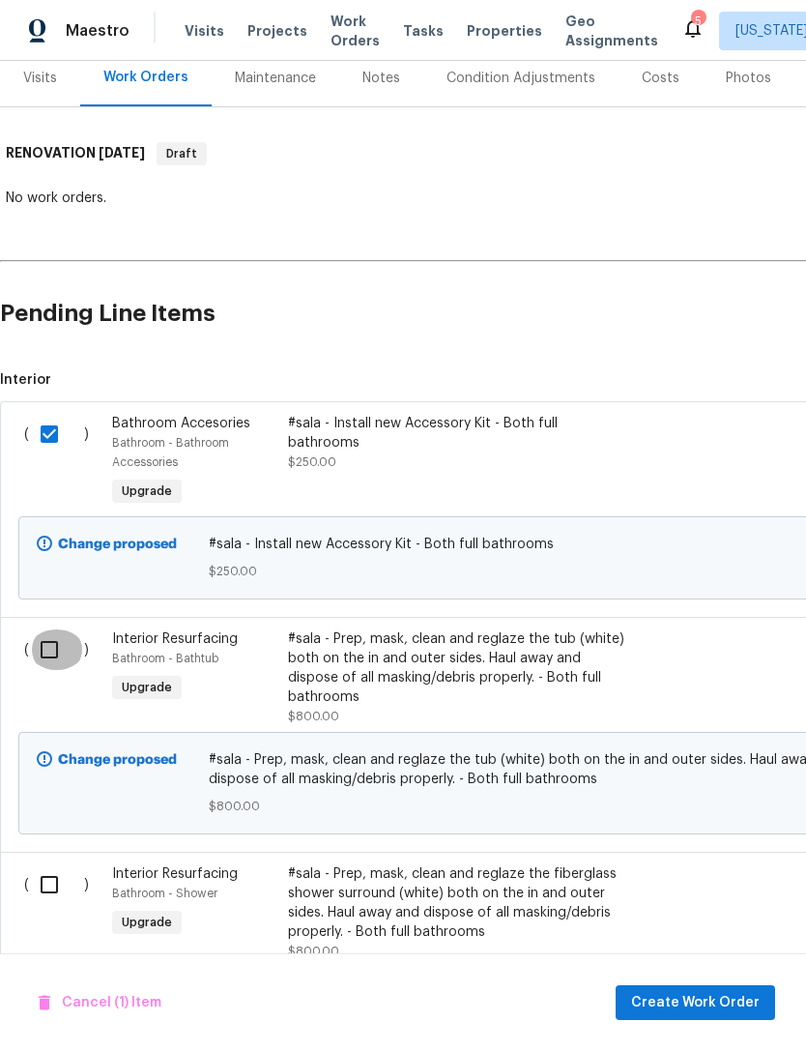
click at [61, 654] on input "checkbox" at bounding box center [56, 650] width 55 height 41
checkbox input "true"
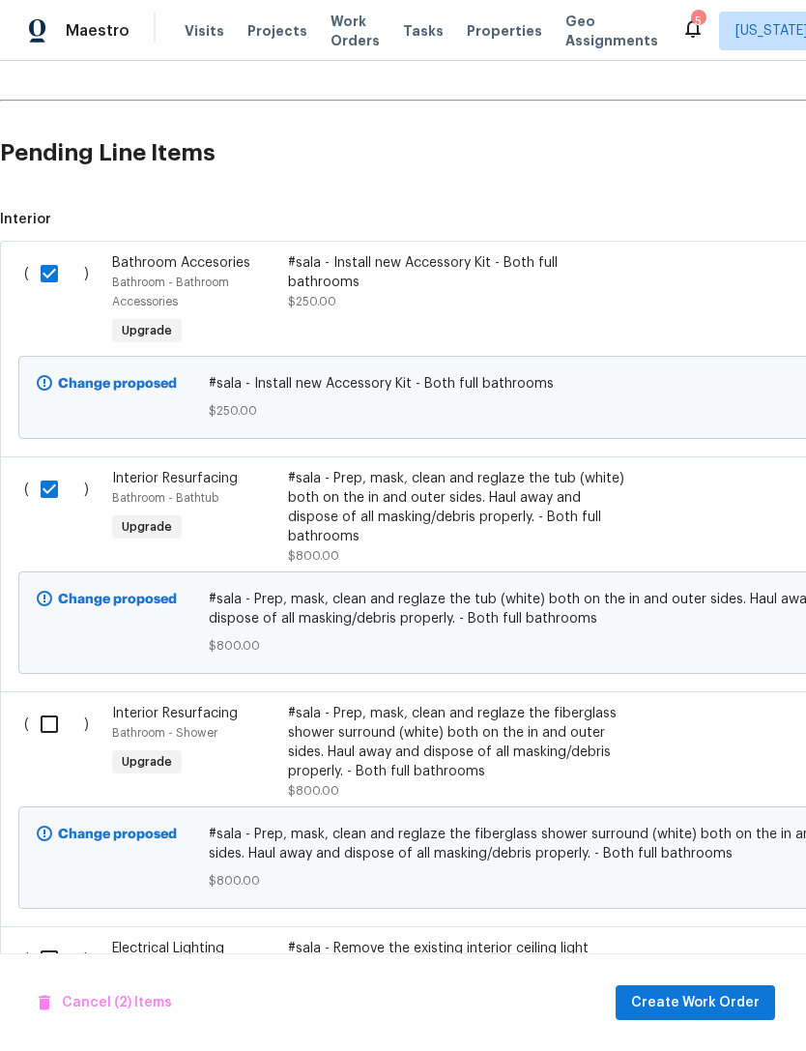
scroll to position [406, 0]
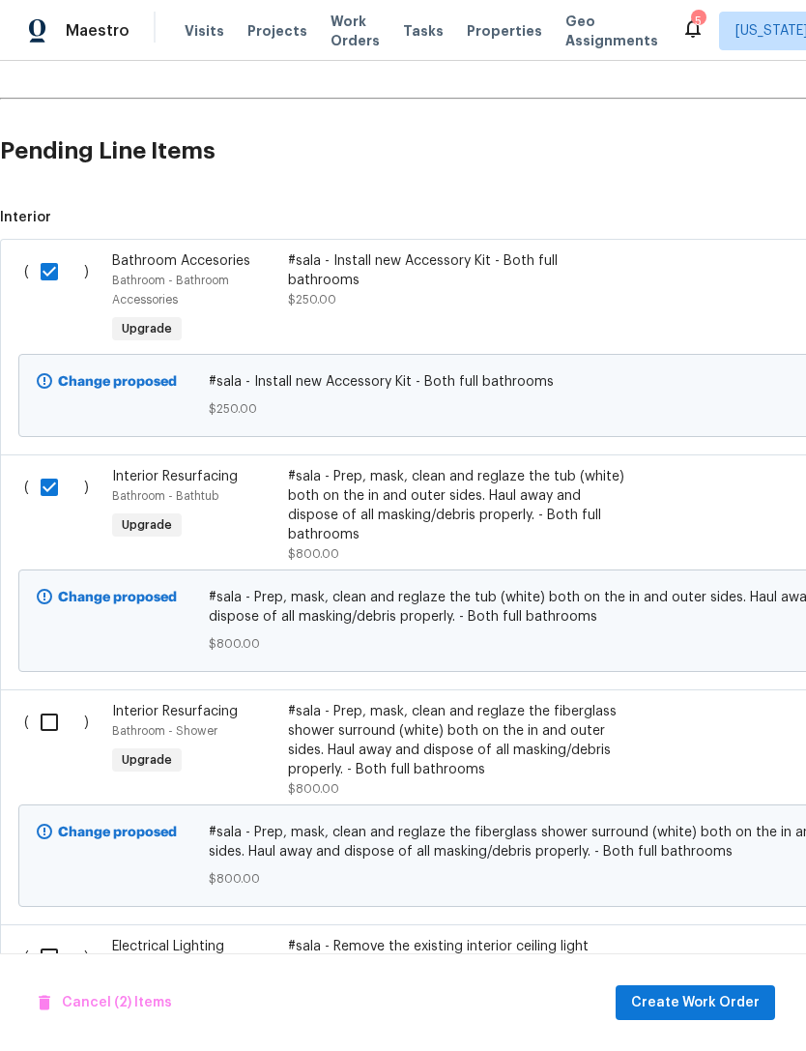
click at [52, 728] on input "checkbox" at bounding box center [56, 722] width 55 height 41
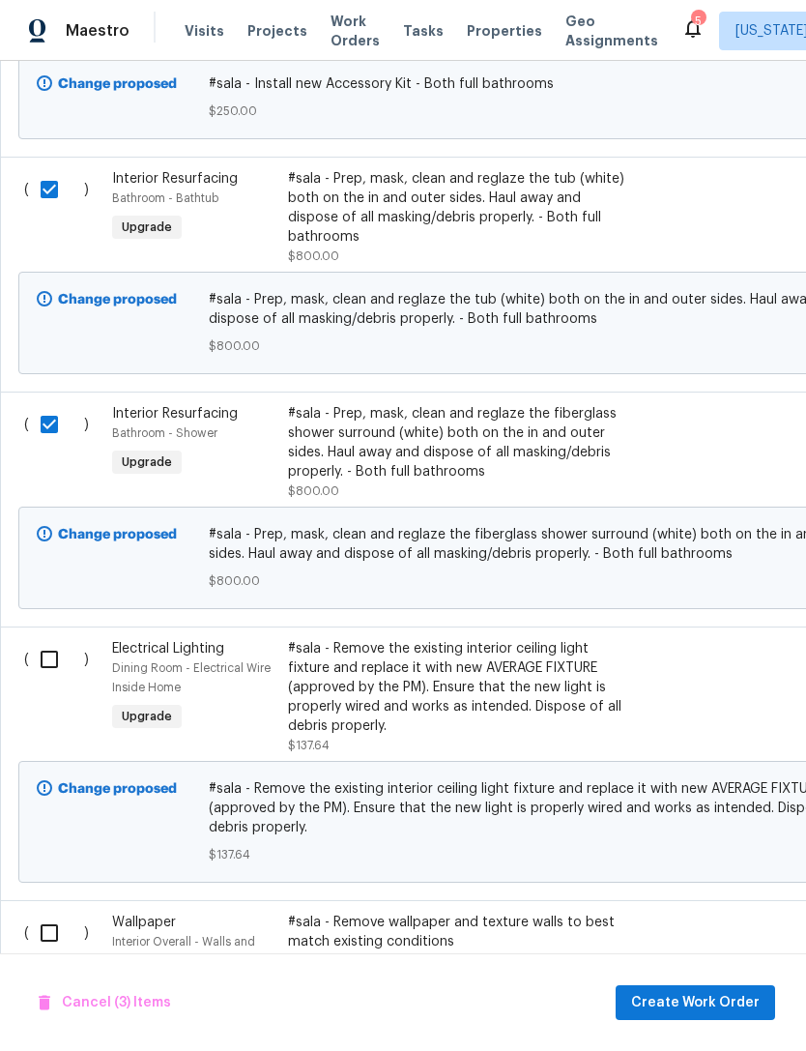
scroll to position [704, 0]
click at [67, 439] on input "checkbox" at bounding box center [56, 424] width 55 height 41
checkbox input "false"
click at [50, 680] on input "checkbox" at bounding box center [56, 659] width 55 height 41
checkbox input "true"
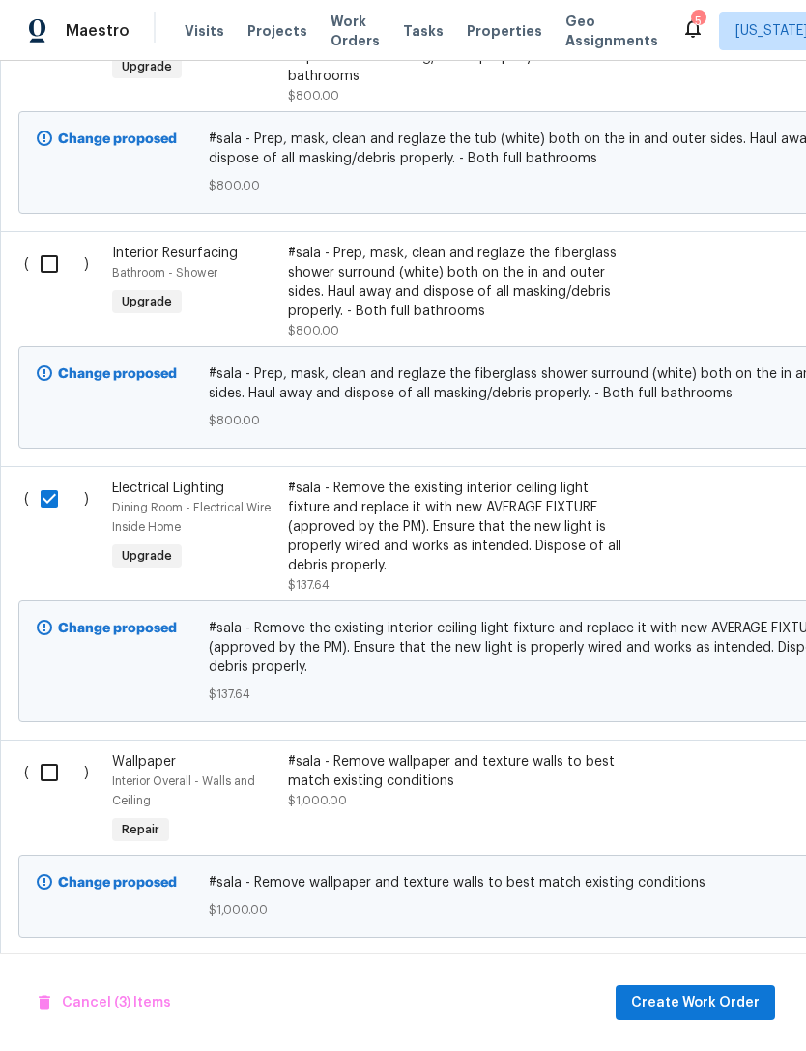
scroll to position [874, 0]
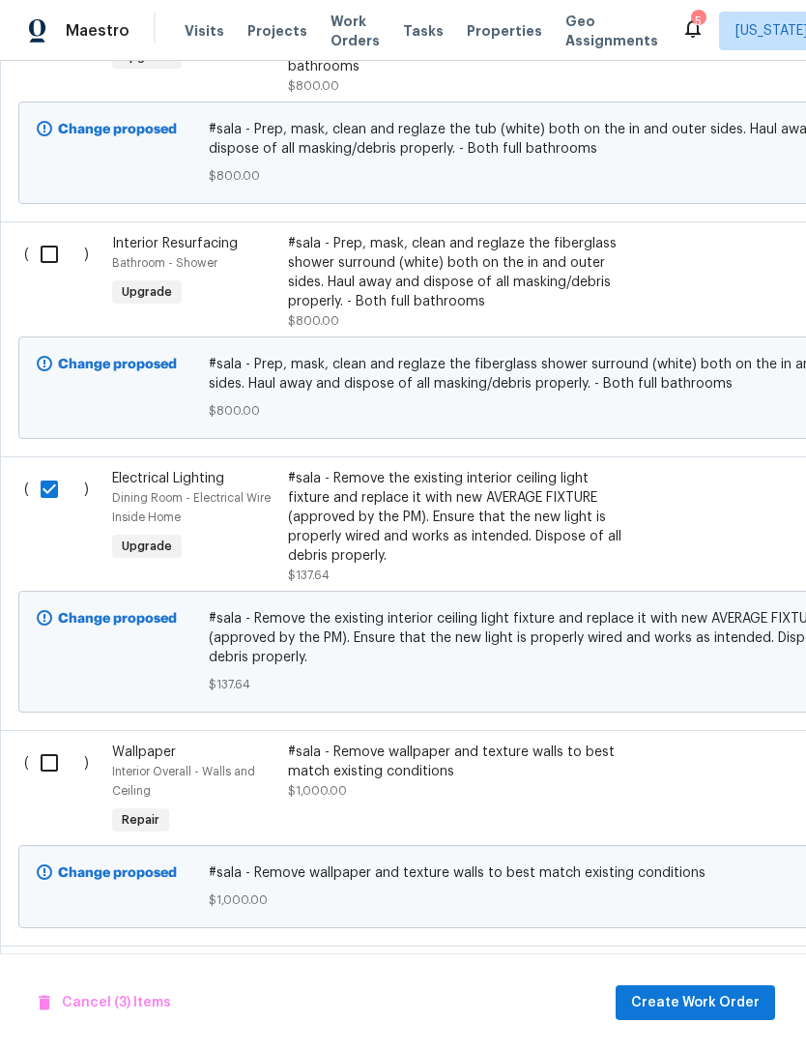
click at [53, 772] on input "checkbox" at bounding box center [56, 763] width 55 height 41
checkbox input "true"
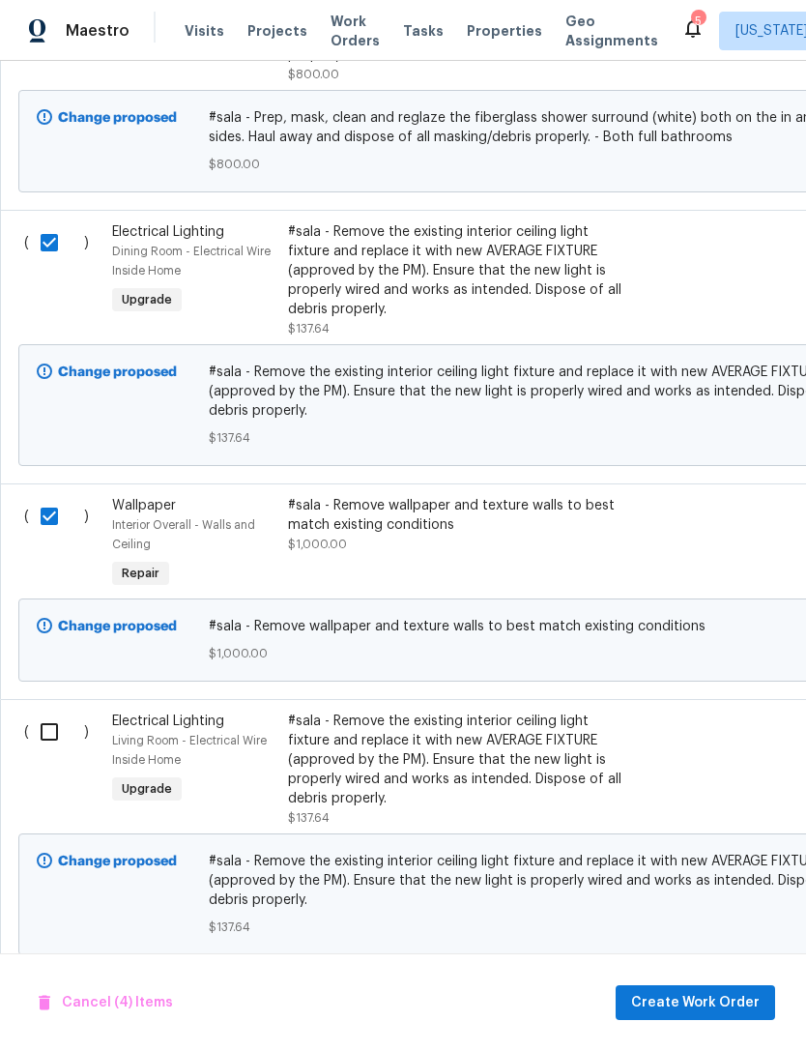
scroll to position [1120, 0]
click at [55, 743] on input "checkbox" at bounding box center [56, 733] width 55 height 41
checkbox input "true"
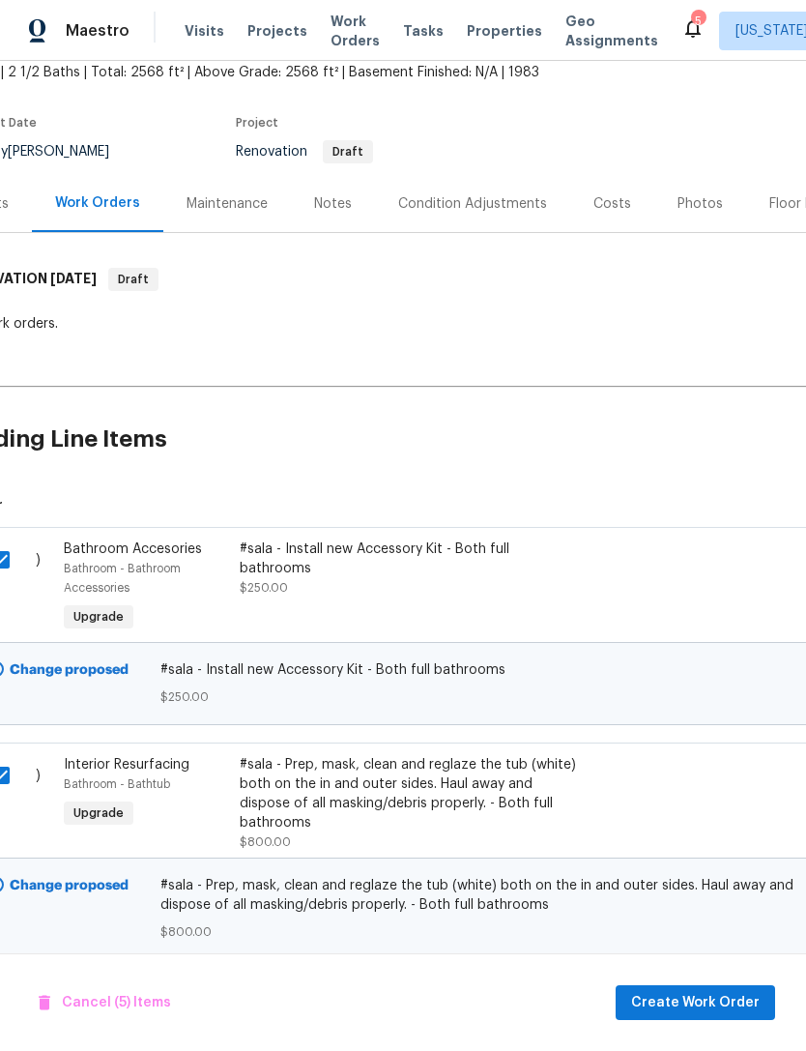
scroll to position [116, 49]
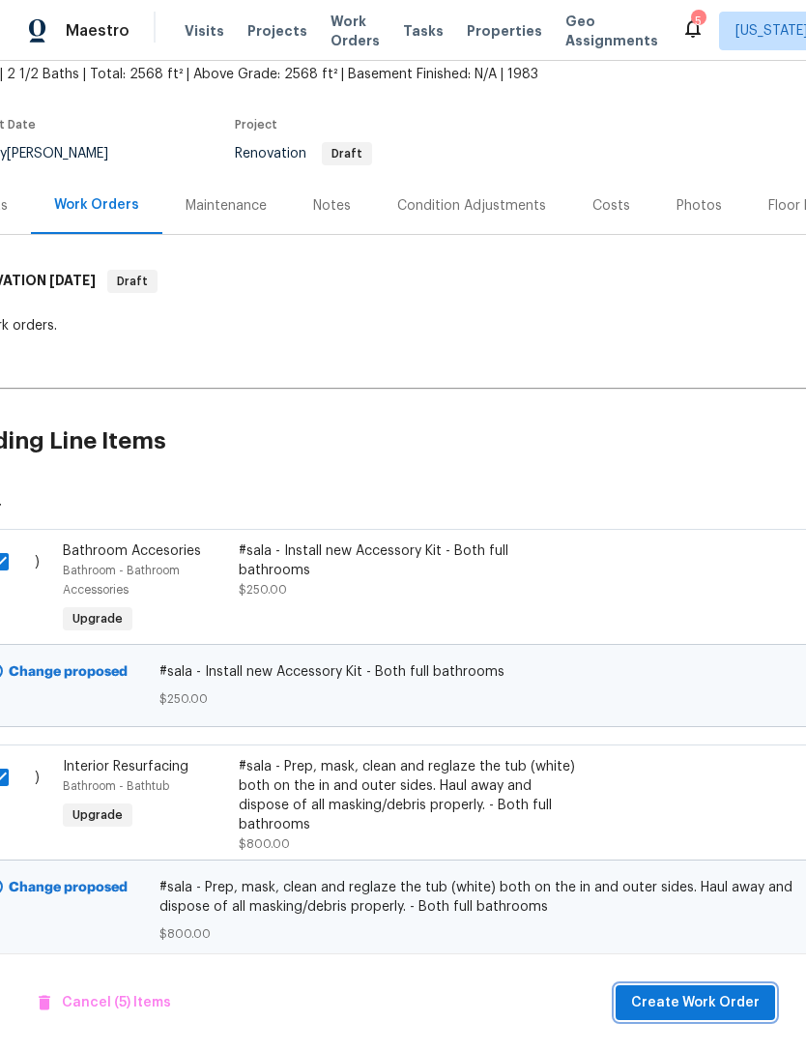
click at [706, 1000] on span "Create Work Order" at bounding box center [695, 1003] width 129 height 24
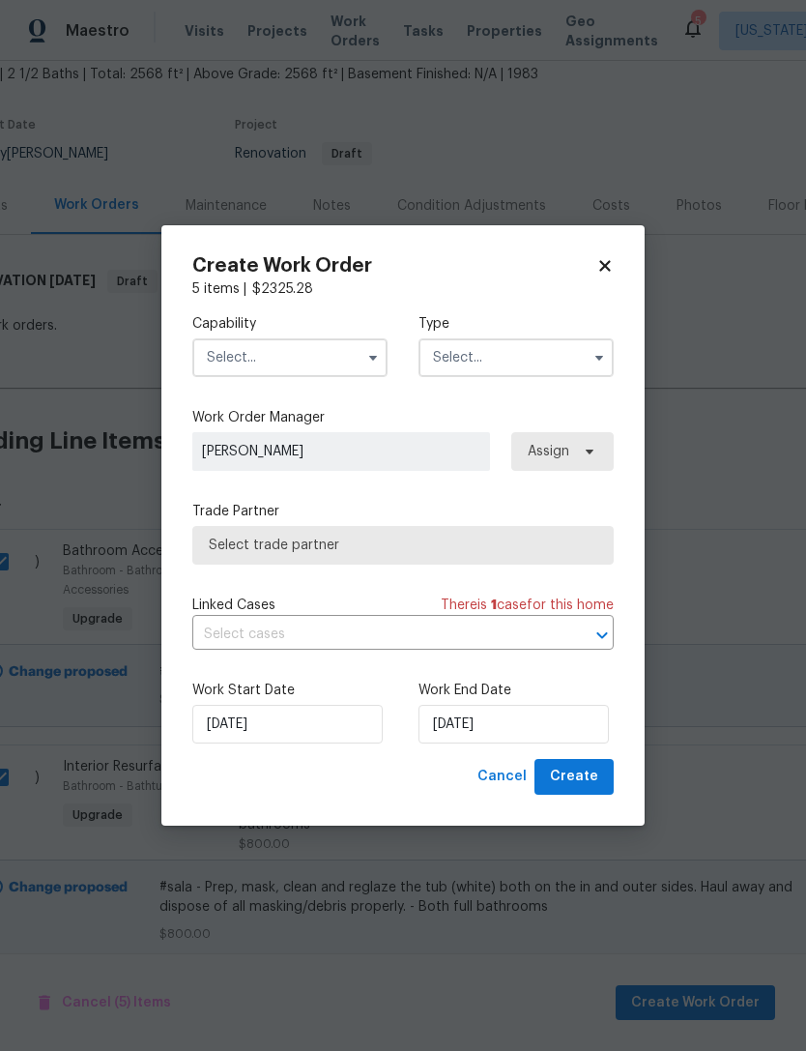
click at [313, 359] on input "text" at bounding box center [289, 357] width 195 height 39
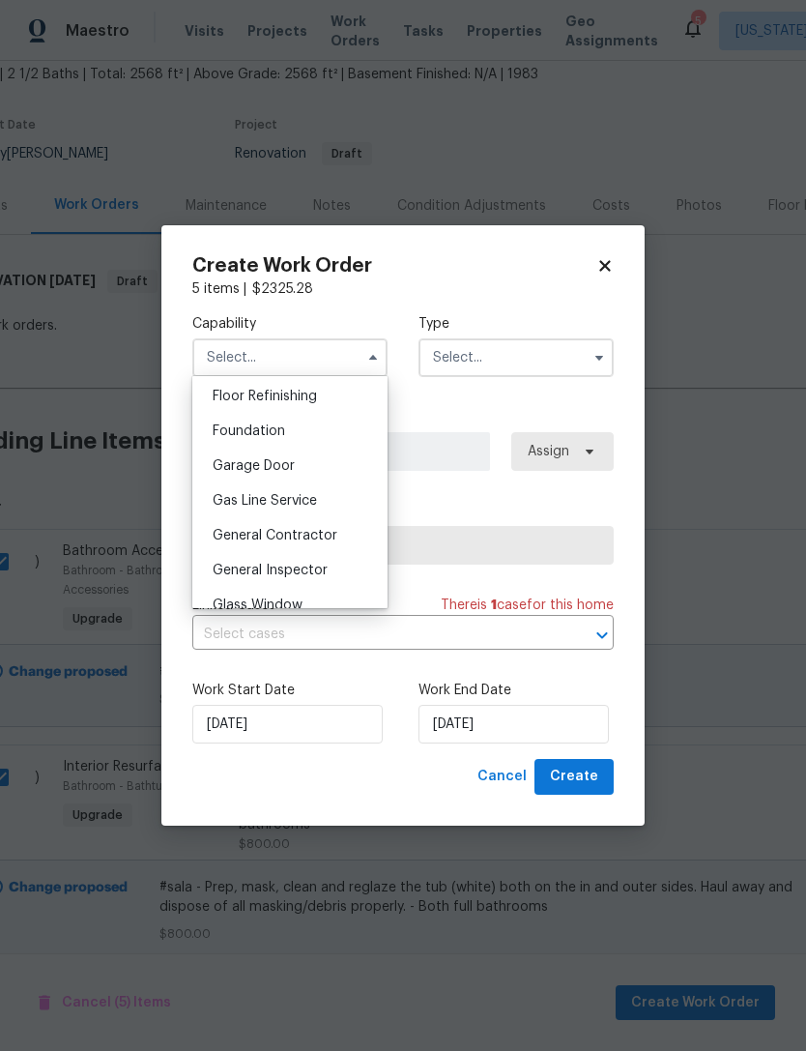
scroll to position [785, 0]
click at [337, 538] on div "General Contractor" at bounding box center [290, 537] width 186 height 35
type input "General Contractor"
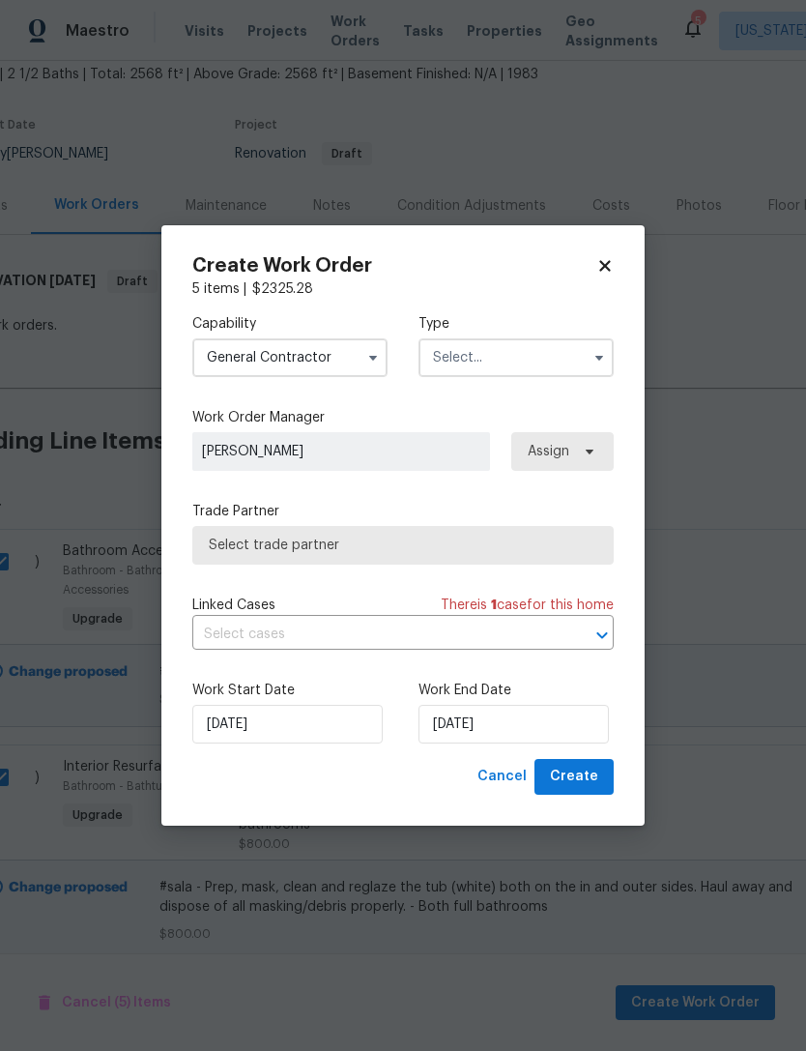
click at [528, 338] on input "text" at bounding box center [516, 357] width 195 height 39
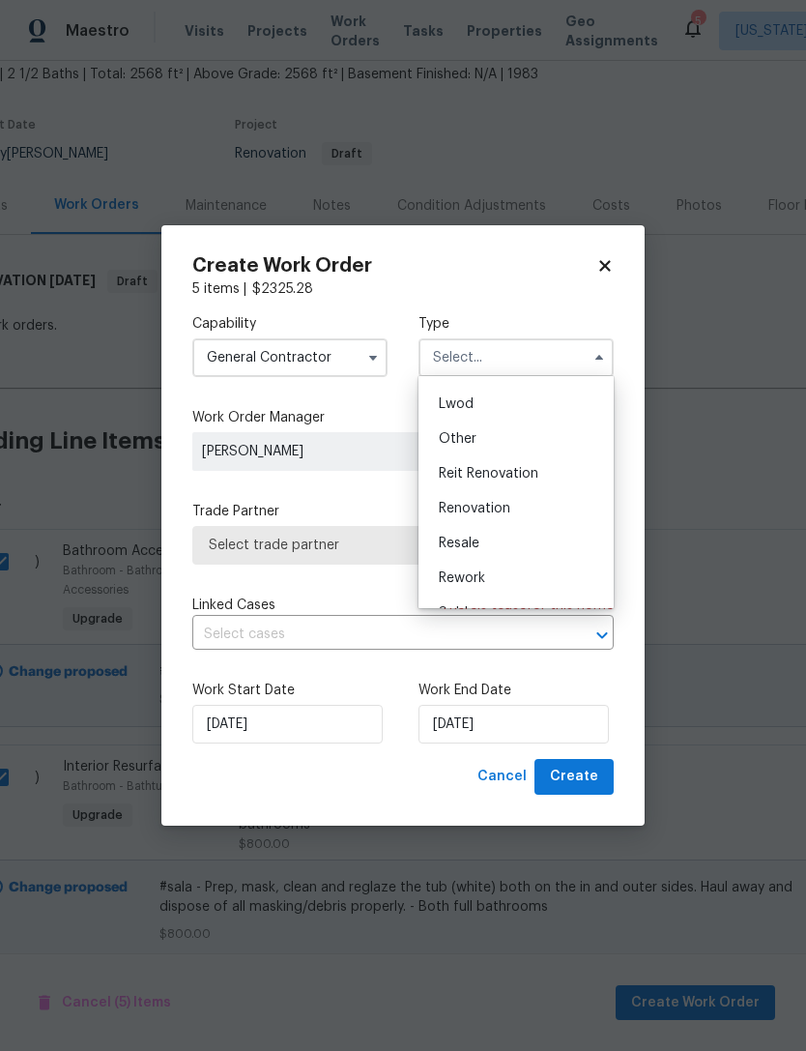
scroll to position [216, 0]
click at [551, 494] on div "Renovation" at bounding box center [517, 496] width 186 height 35
type input "Renovation"
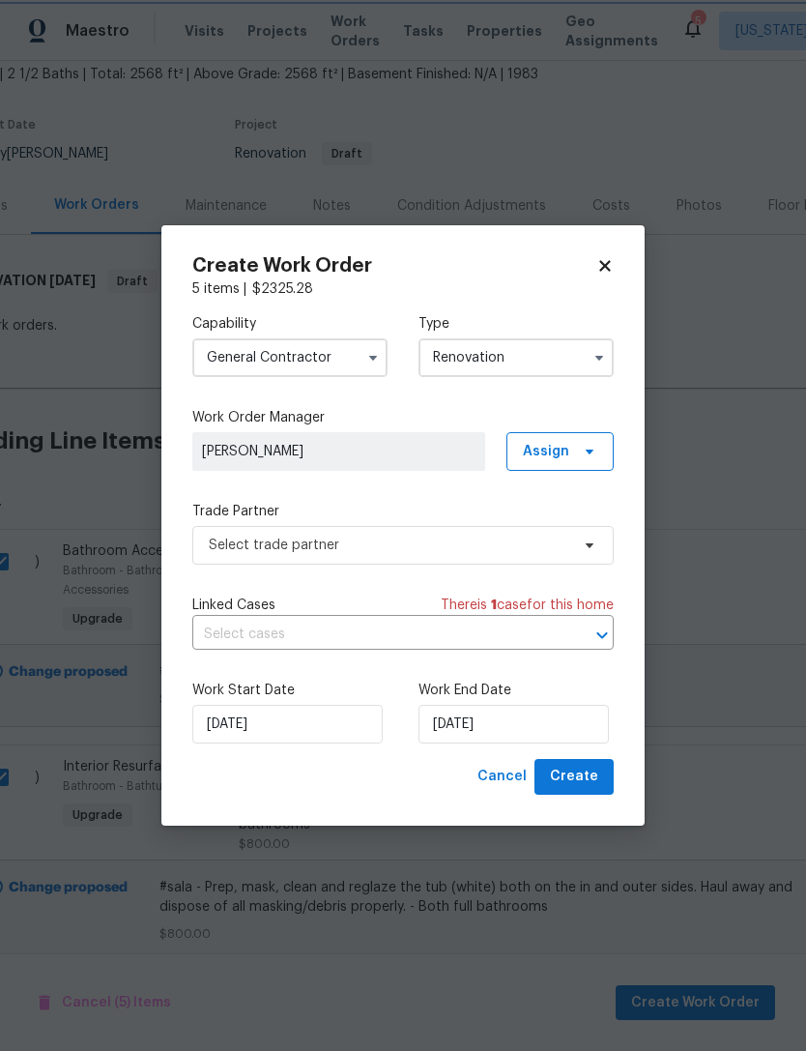
scroll to position [0, 0]
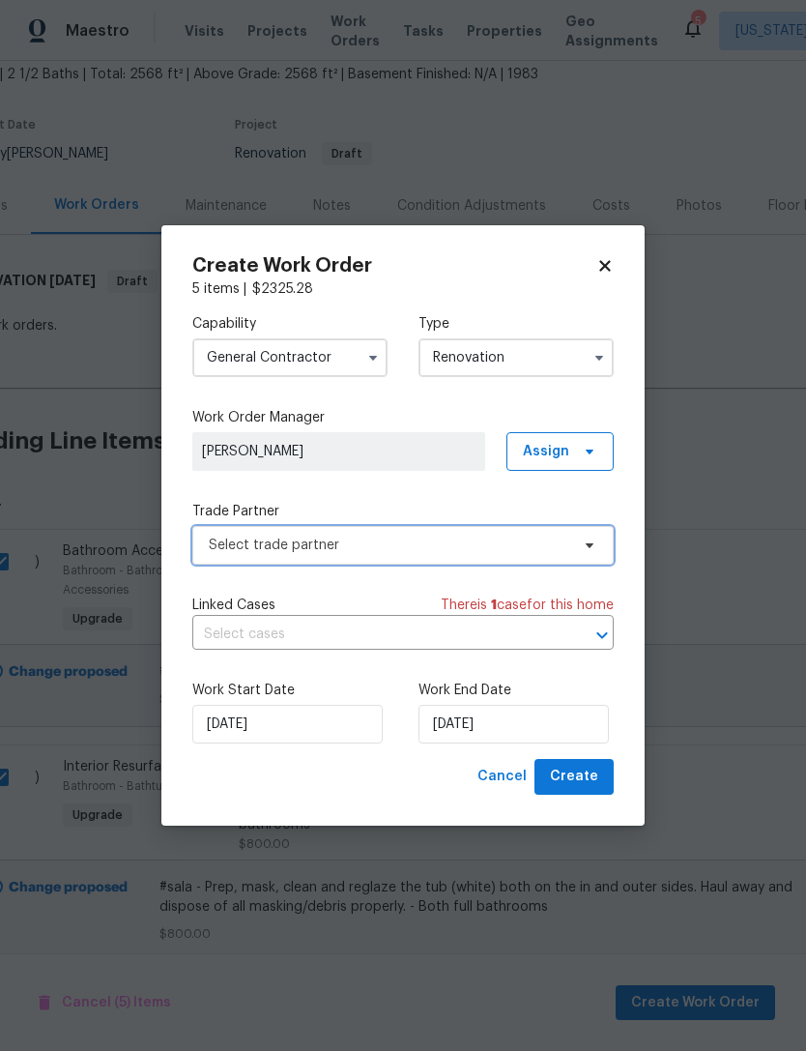
click at [493, 542] on span "Select trade partner" at bounding box center [389, 545] width 361 height 19
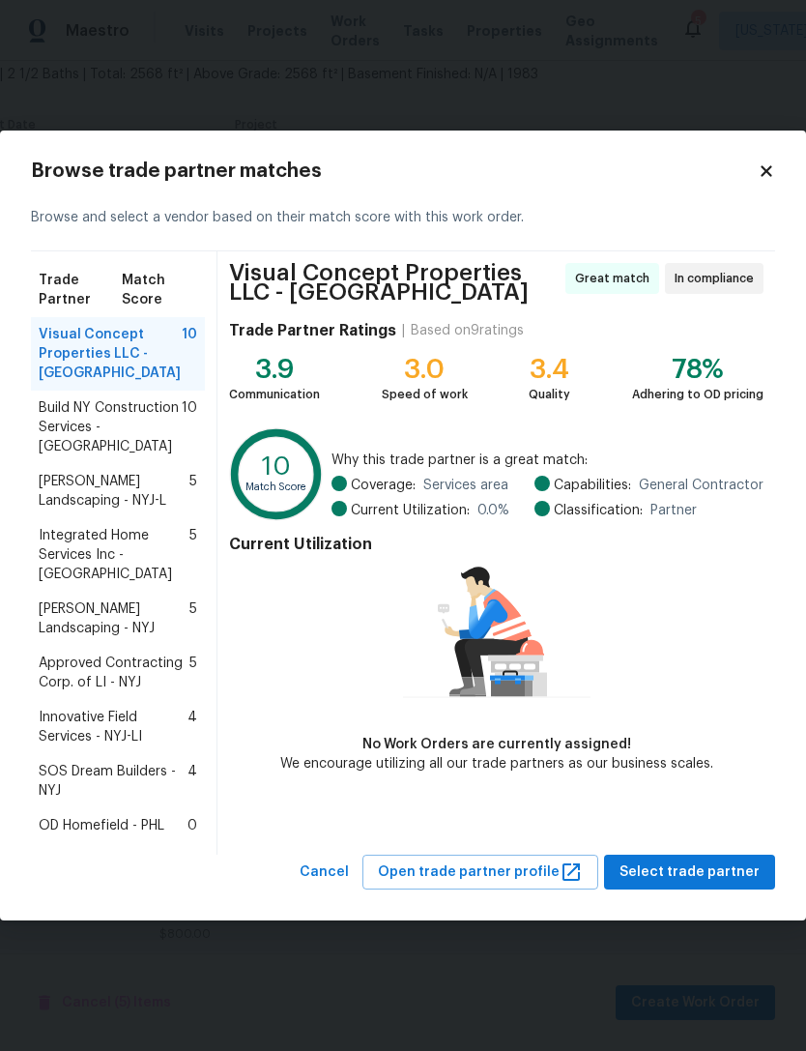
click at [159, 425] on span "Build NY Construction Services - [GEOGRAPHIC_DATA]" at bounding box center [110, 427] width 143 height 58
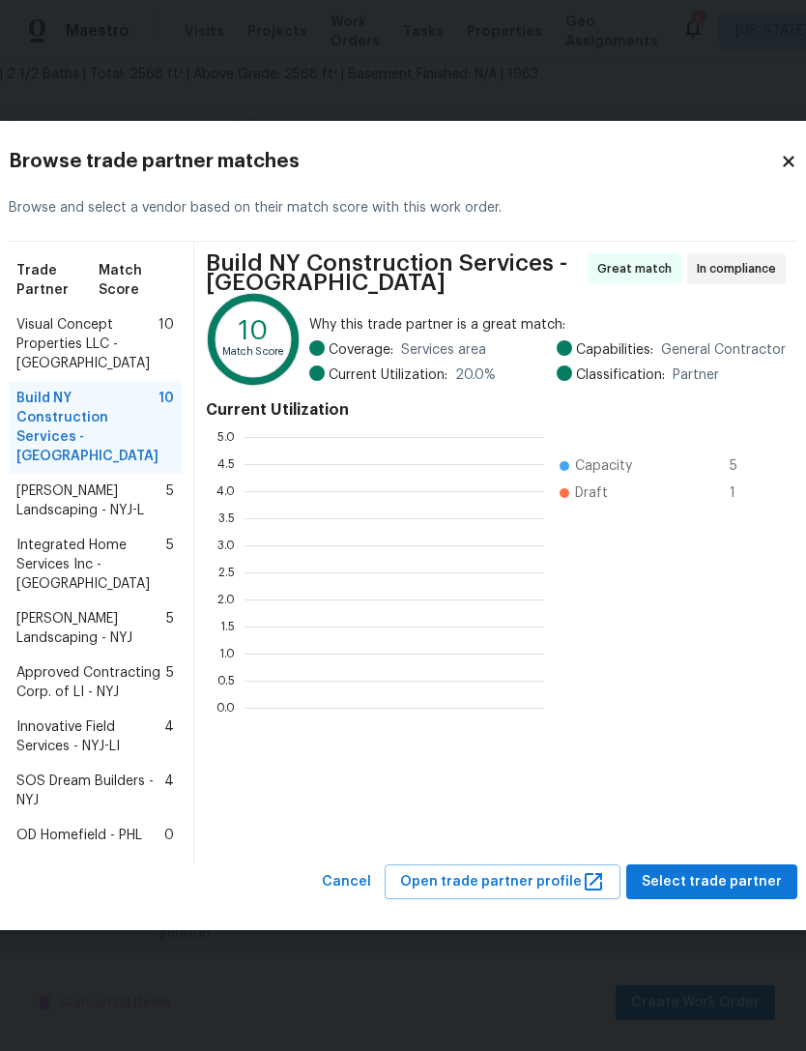
scroll to position [271, 300]
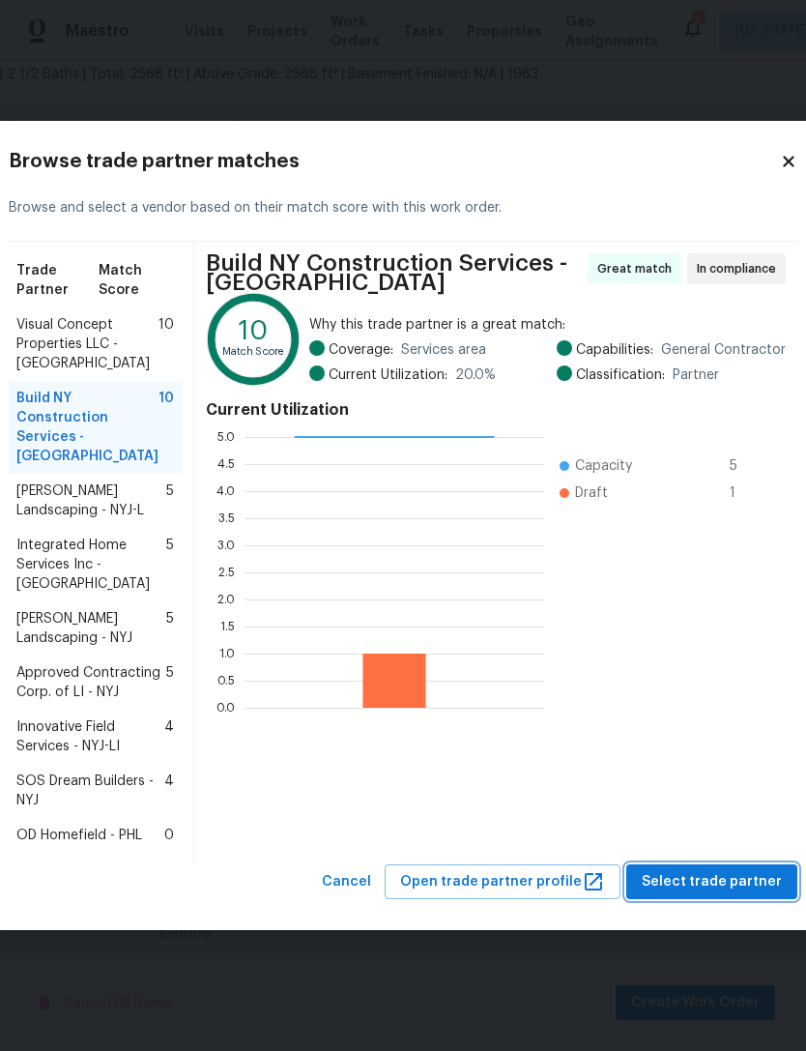
click at [706, 894] on span "Select trade partner" at bounding box center [712, 882] width 140 height 24
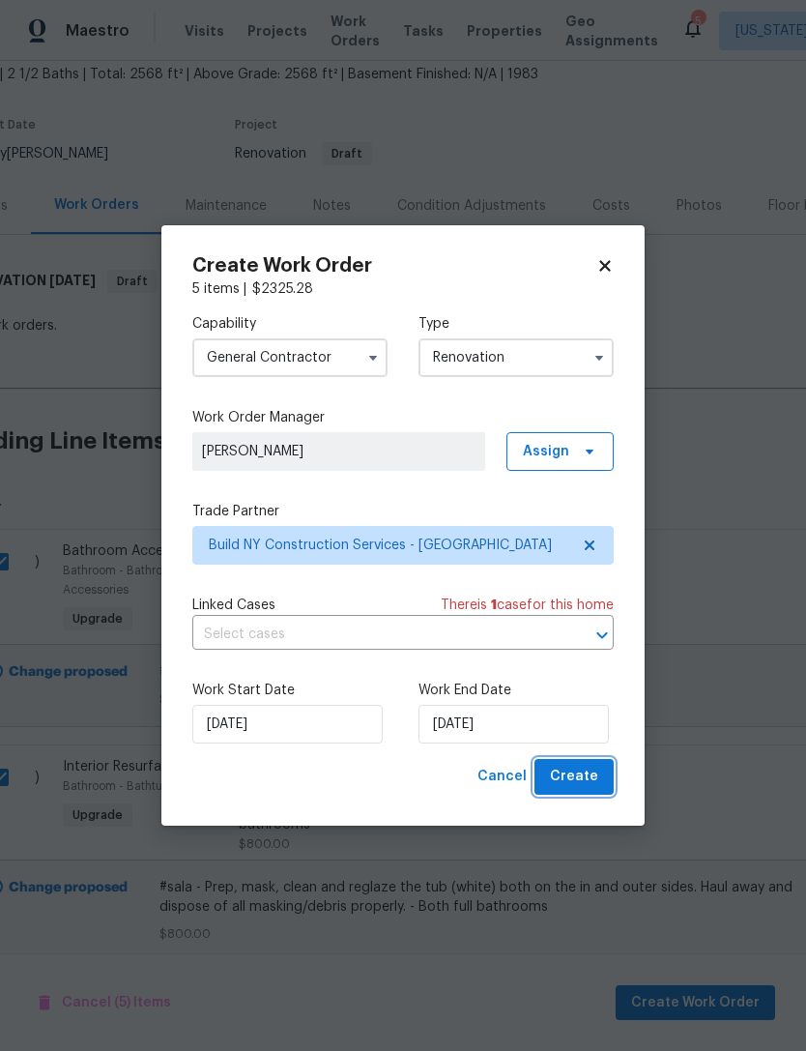
click at [594, 775] on span "Create" at bounding box center [574, 777] width 48 height 24
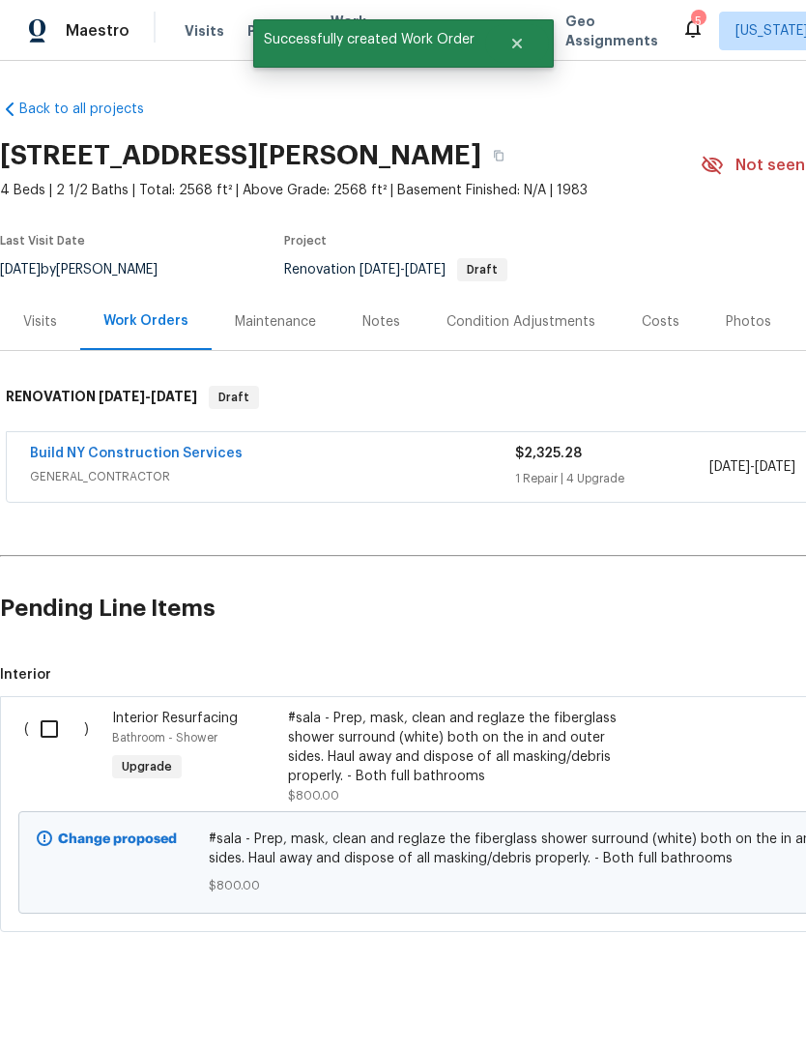
scroll to position [0, 0]
click at [51, 336] on div "Visits" at bounding box center [40, 321] width 80 height 57
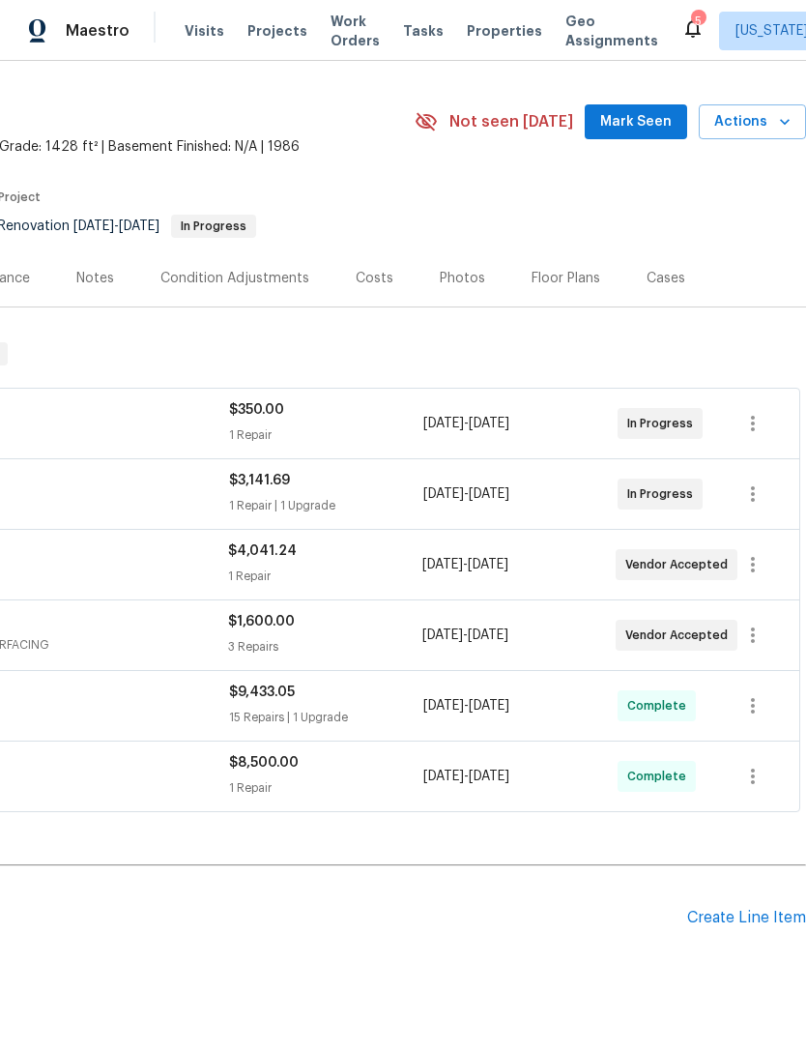
scroll to position [44, 286]
click at [734, 909] on div "Create Line Item" at bounding box center [747, 918] width 119 height 18
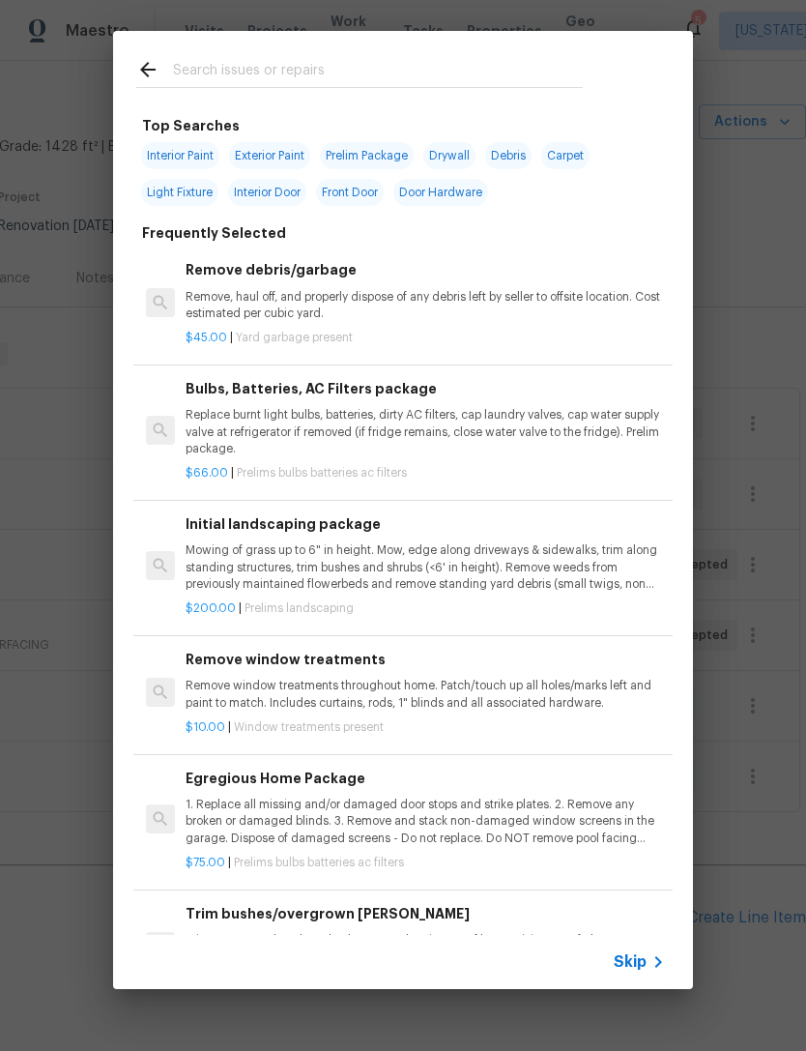
click at [439, 66] on input "text" at bounding box center [378, 72] width 410 height 29
type input "Vanity"
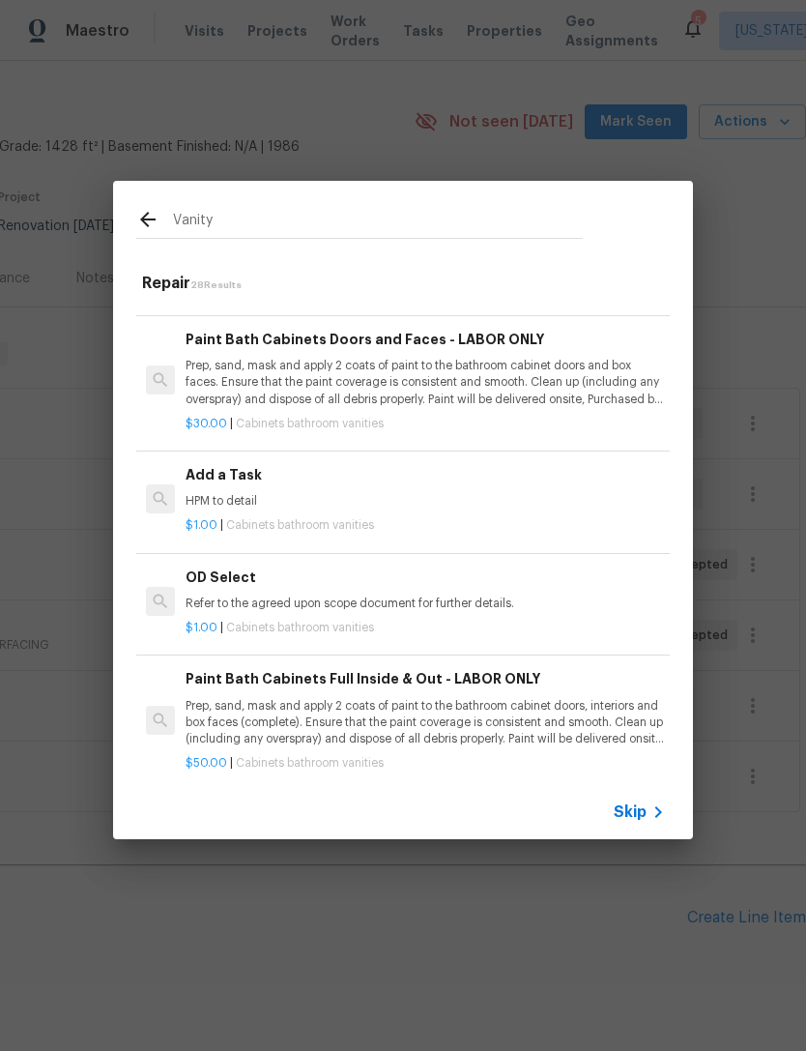
scroll to position [2385, 0]
click at [570, 493] on p "HPM to detail" at bounding box center [426, 501] width 480 height 16
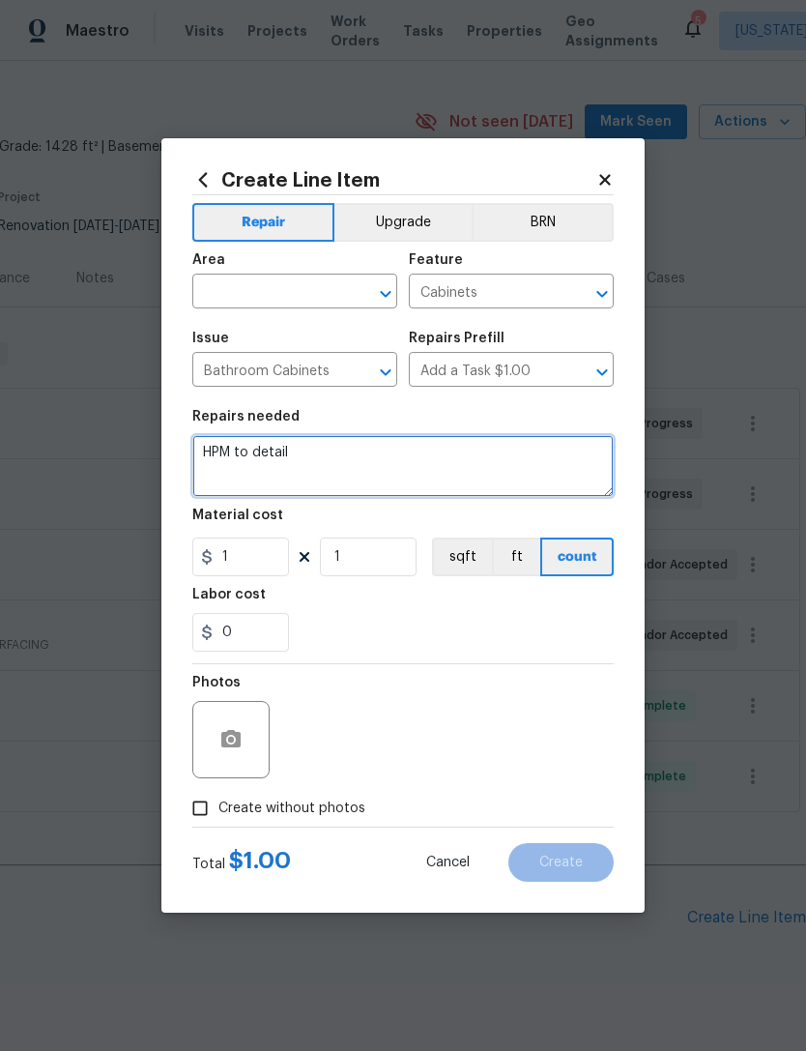
click at [548, 484] on textarea "HPM to detail" at bounding box center [403, 466] width 422 height 62
click at [267, 450] on textarea "HPM to detail" at bounding box center [403, 466] width 422 height 62
click at [273, 461] on textarea "HPM to detail" at bounding box center [403, 466] width 422 height 62
type textarea "Replace master bedroom 72” vanity"
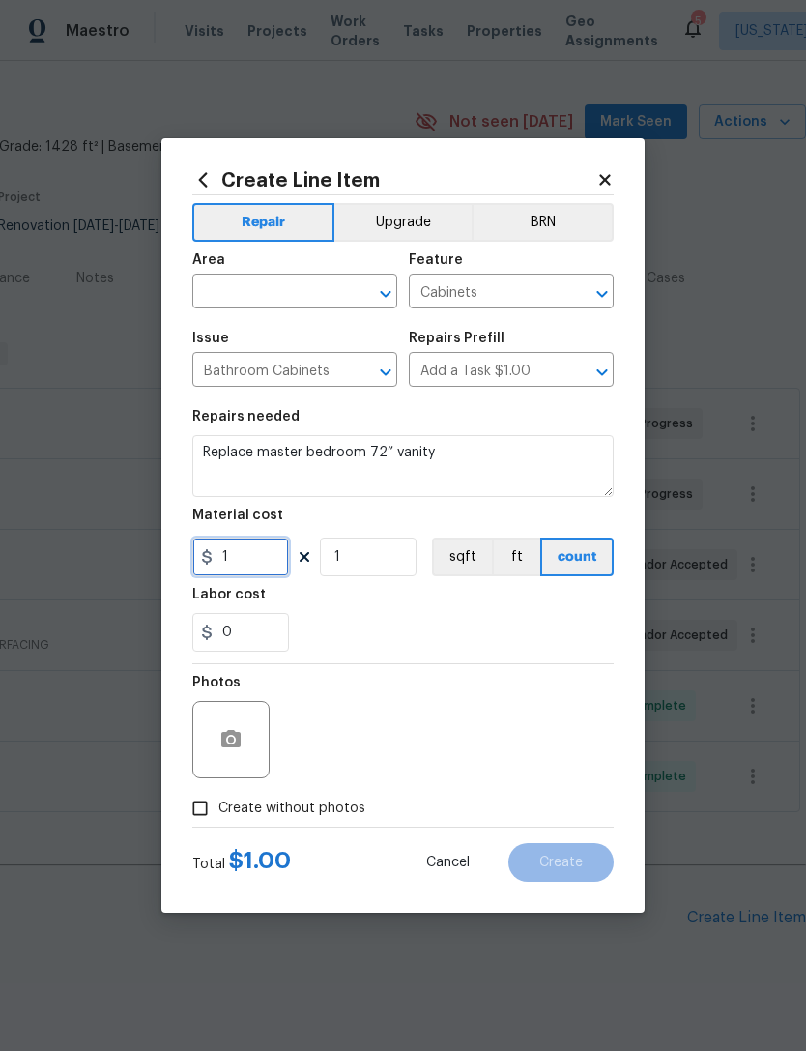
click at [256, 574] on input "1" at bounding box center [240, 557] width 97 height 39
type input "675"
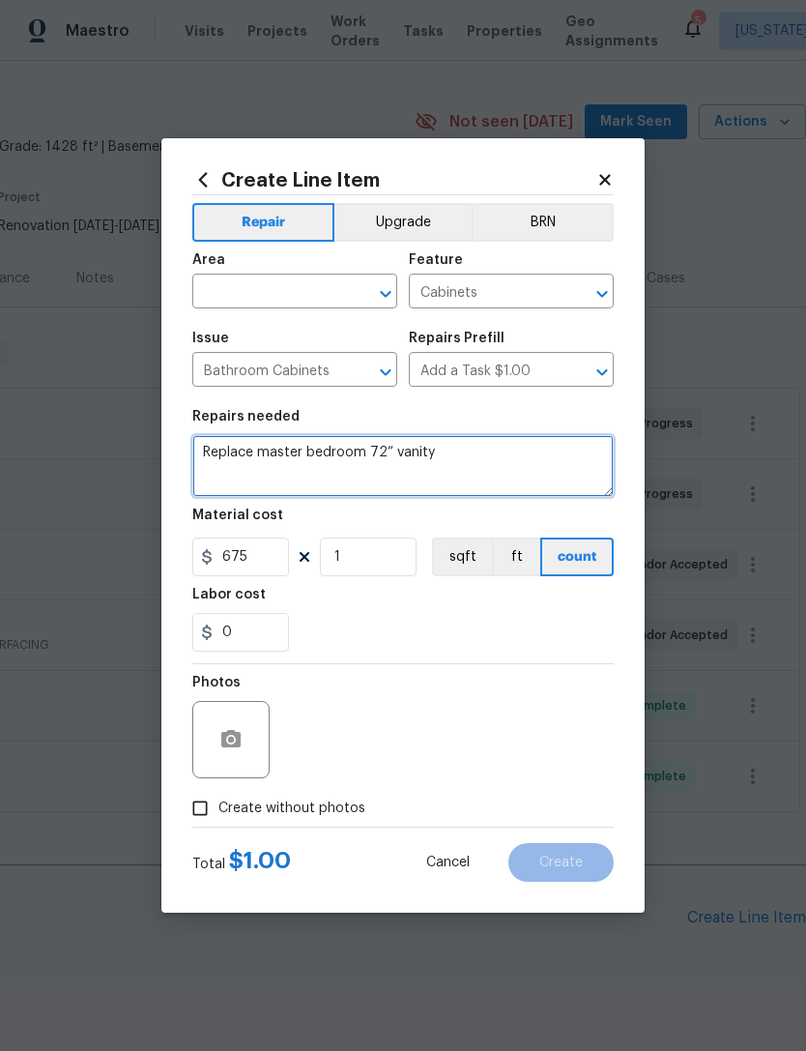
click at [545, 463] on textarea "Replace master bedroom 72” vanity" at bounding box center [403, 466] width 422 height 62
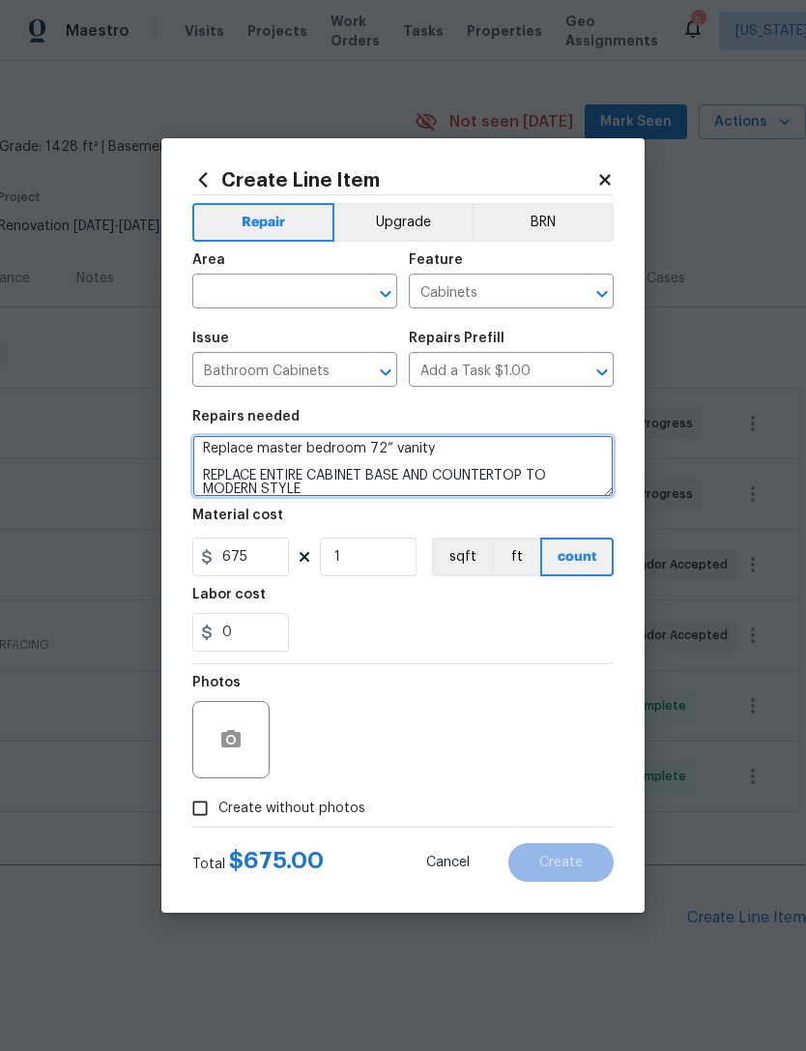
type textarea "Replace master bedroom 72” vanity REPLACE ENTIRE CABINET BASE AND COUNTERTOP TO…"
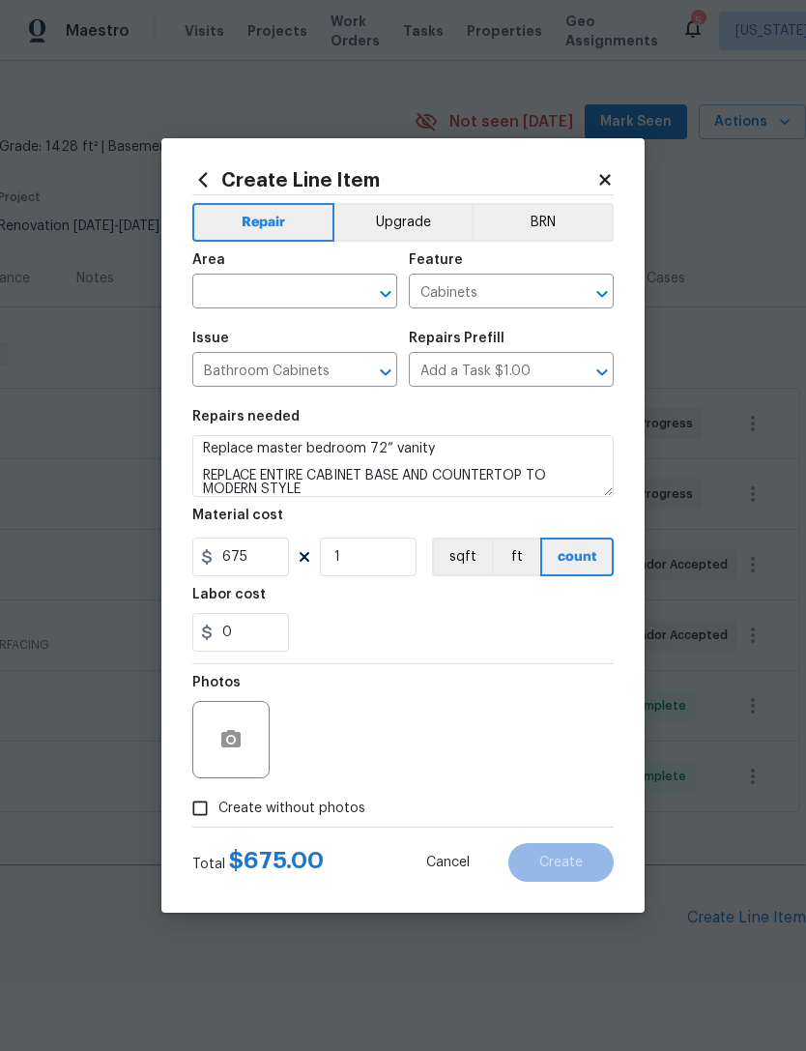
click at [283, 301] on input "text" at bounding box center [267, 293] width 151 height 30
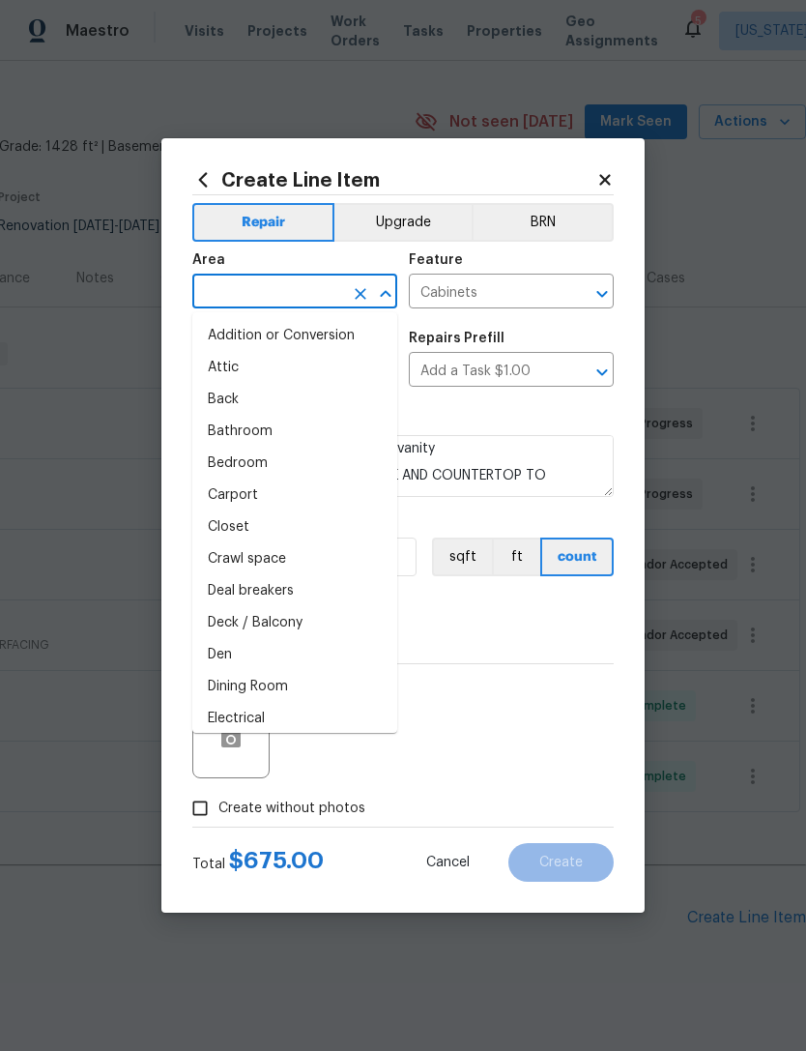
type input "b"
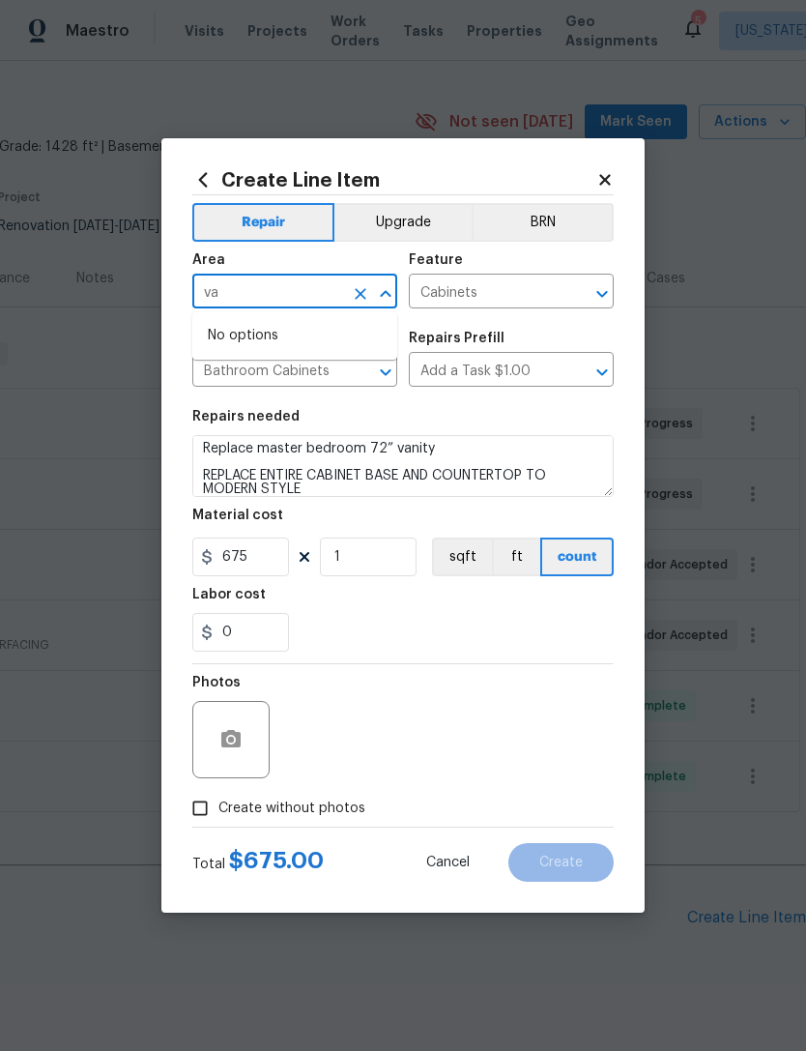
type input "v"
click at [335, 379] on li "Main Bedroom" at bounding box center [294, 368] width 205 height 32
type input "Main Bedroom"
click at [461, 622] on div "0" at bounding box center [403, 632] width 422 height 39
click at [331, 811] on span "Create without photos" at bounding box center [292, 809] width 147 height 20
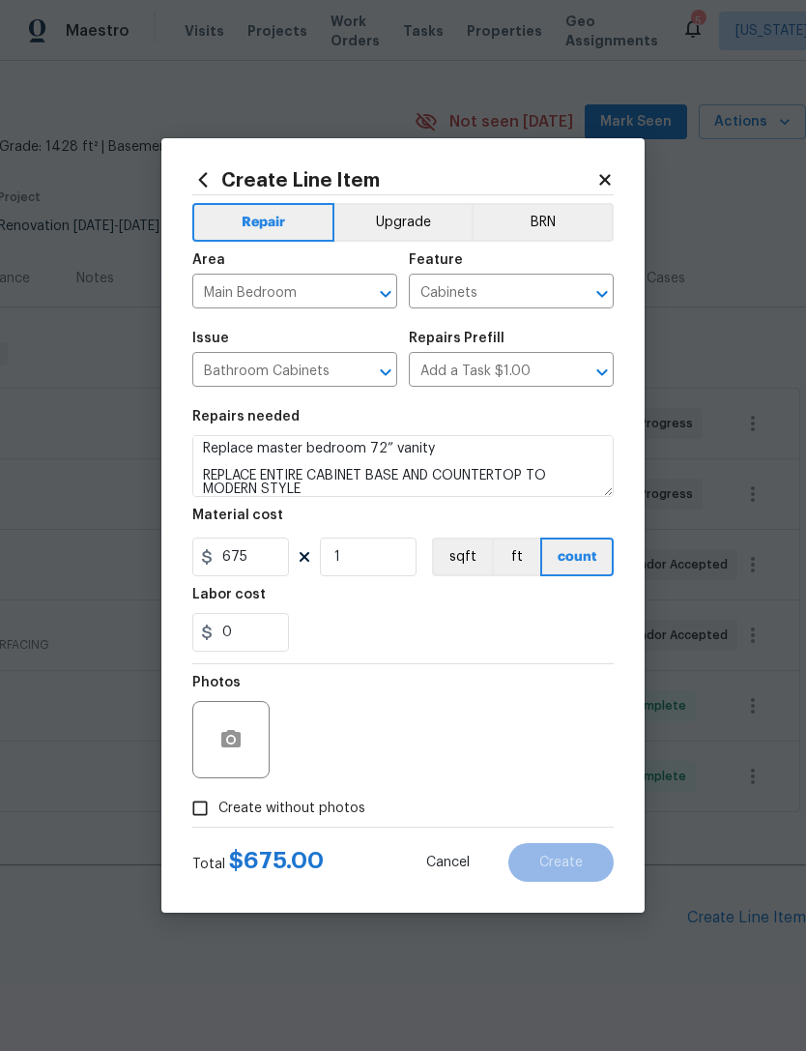
click at [219, 811] on input "Create without photos" at bounding box center [200, 808] width 37 height 37
checkbox input "true"
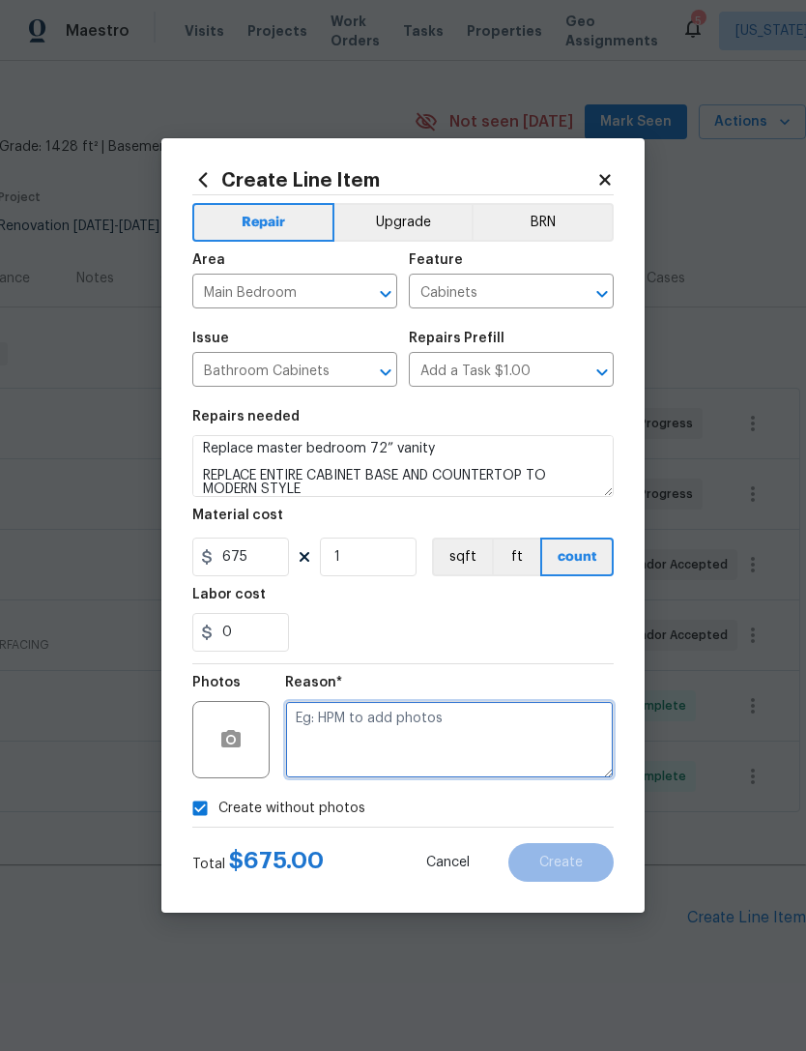
click at [425, 741] on textarea at bounding box center [449, 739] width 329 height 77
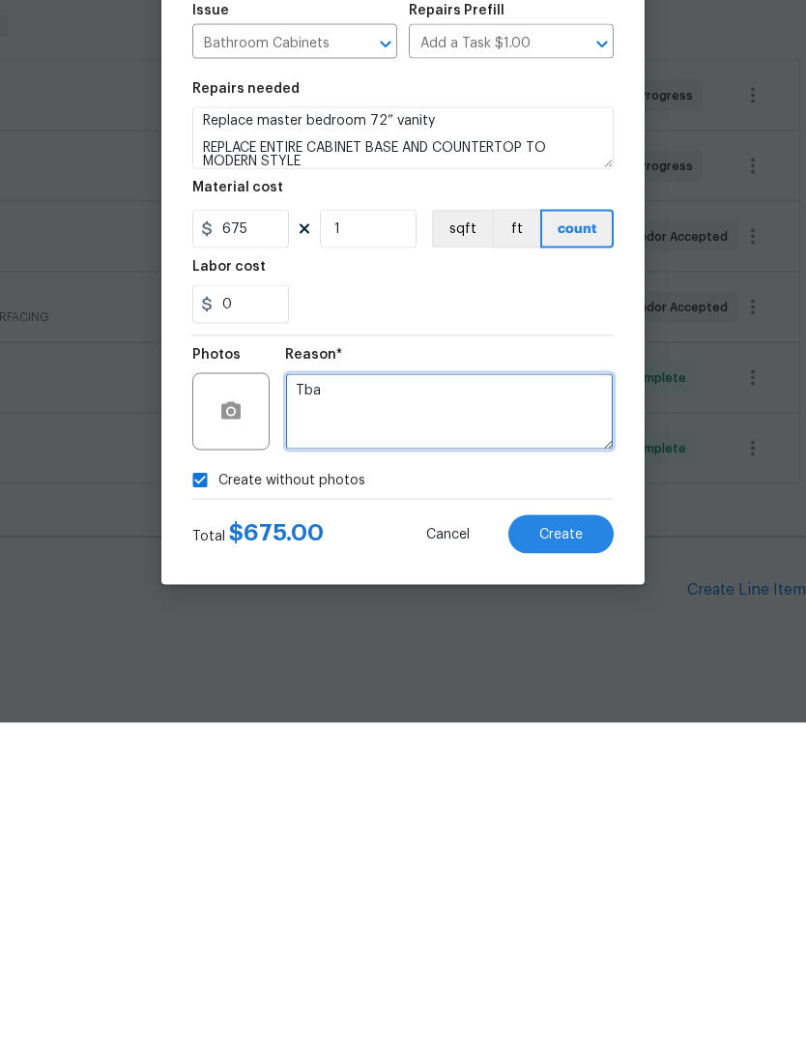
type textarea "Tba"
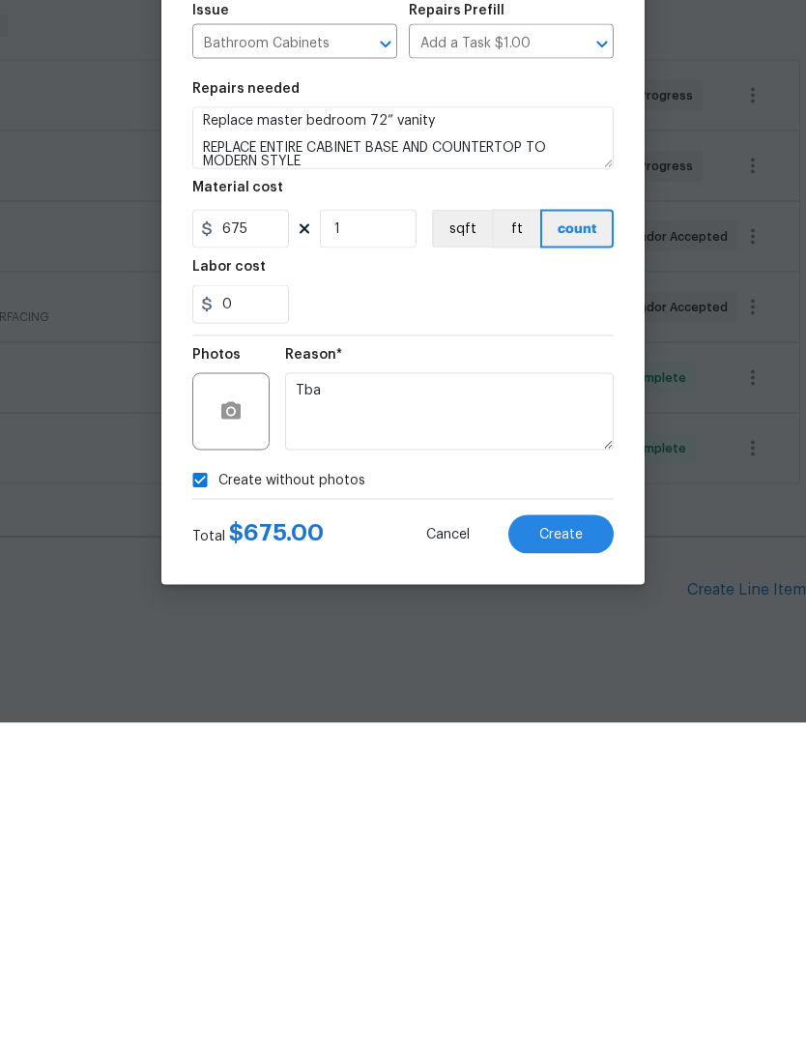
click at [588, 843] on button "Create" at bounding box center [561, 862] width 105 height 39
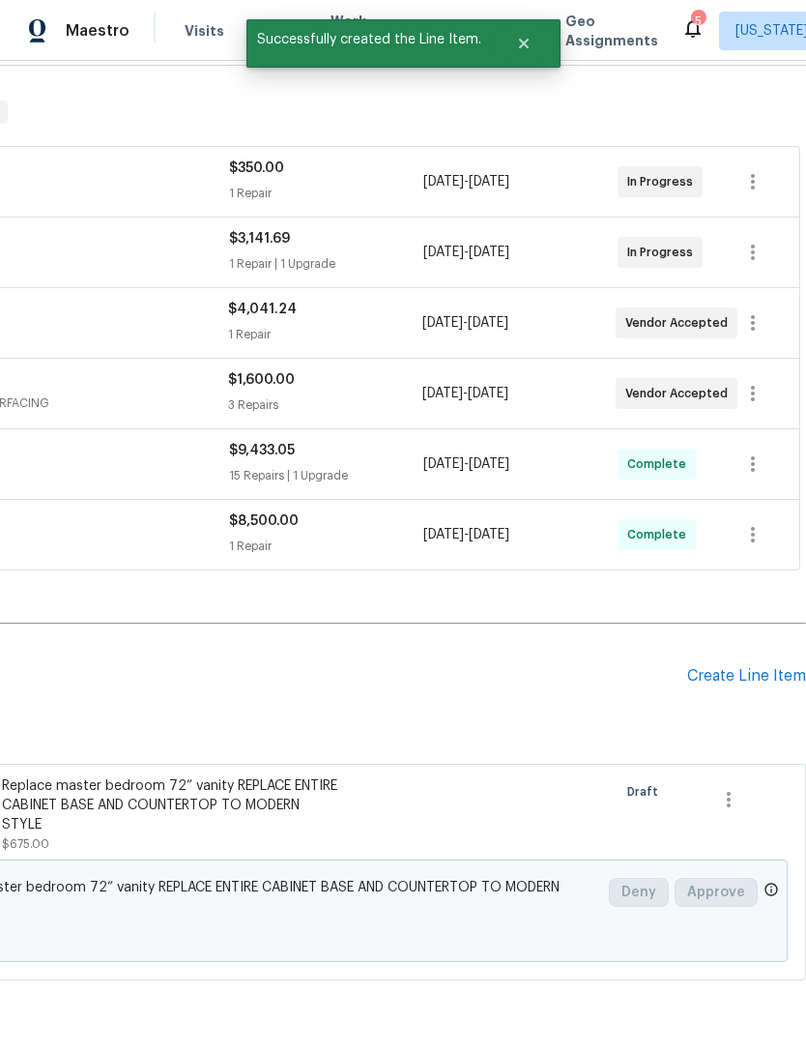
scroll to position [284, 286]
click at [730, 668] on div "Create Line Item" at bounding box center [747, 677] width 119 height 18
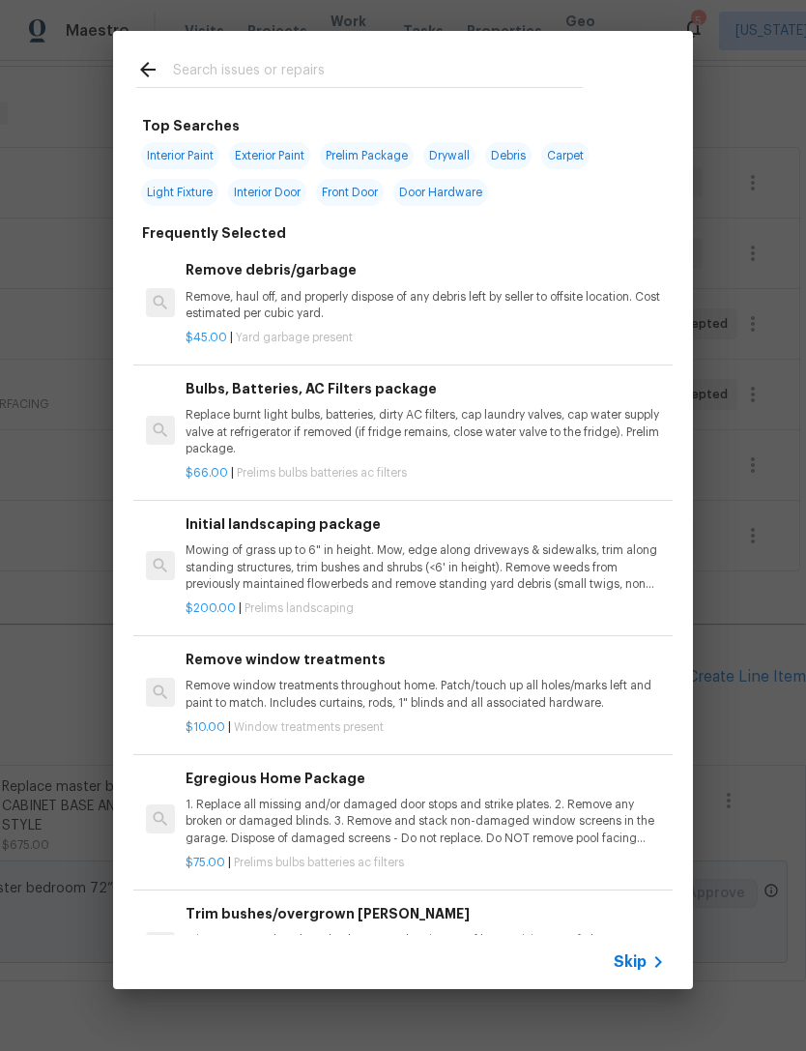
click at [467, 75] on input "text" at bounding box center [378, 72] width 410 height 29
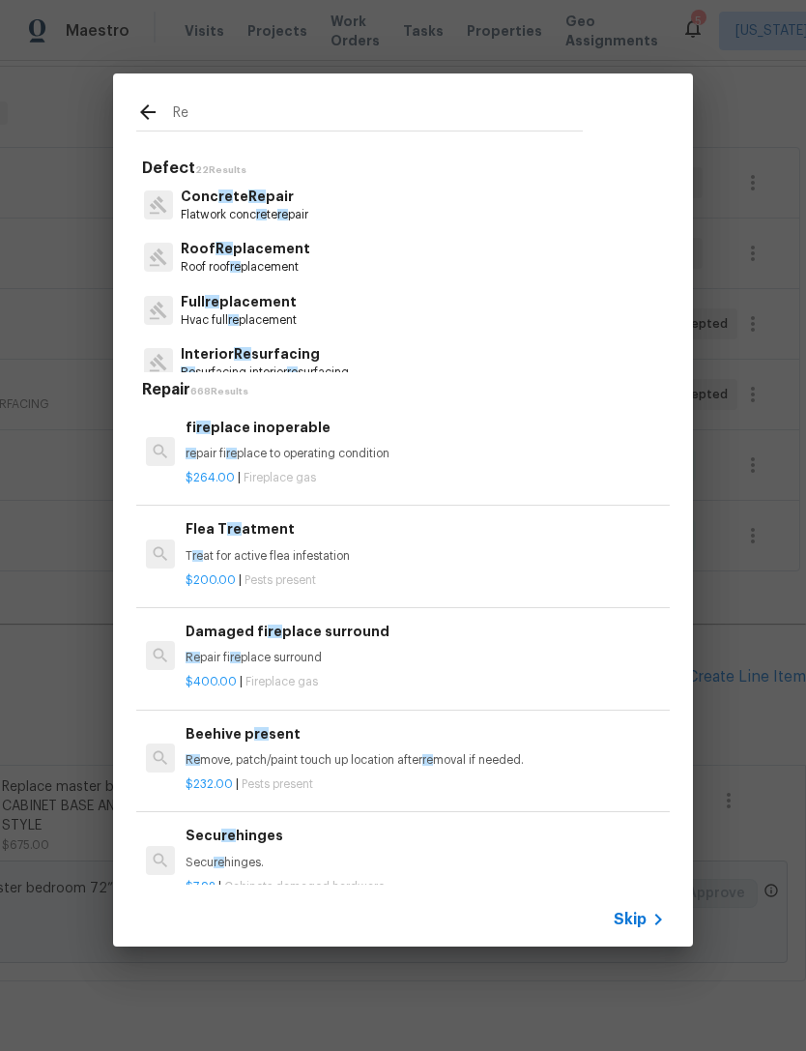
type input "R"
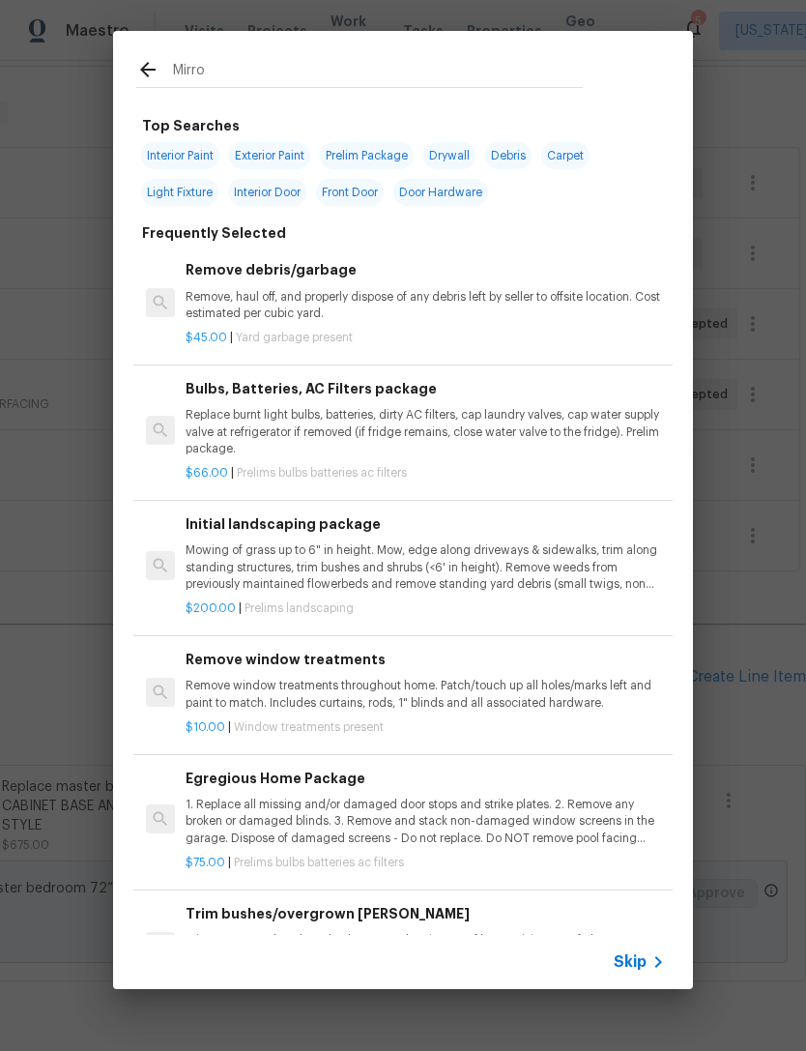
type input "Mirror"
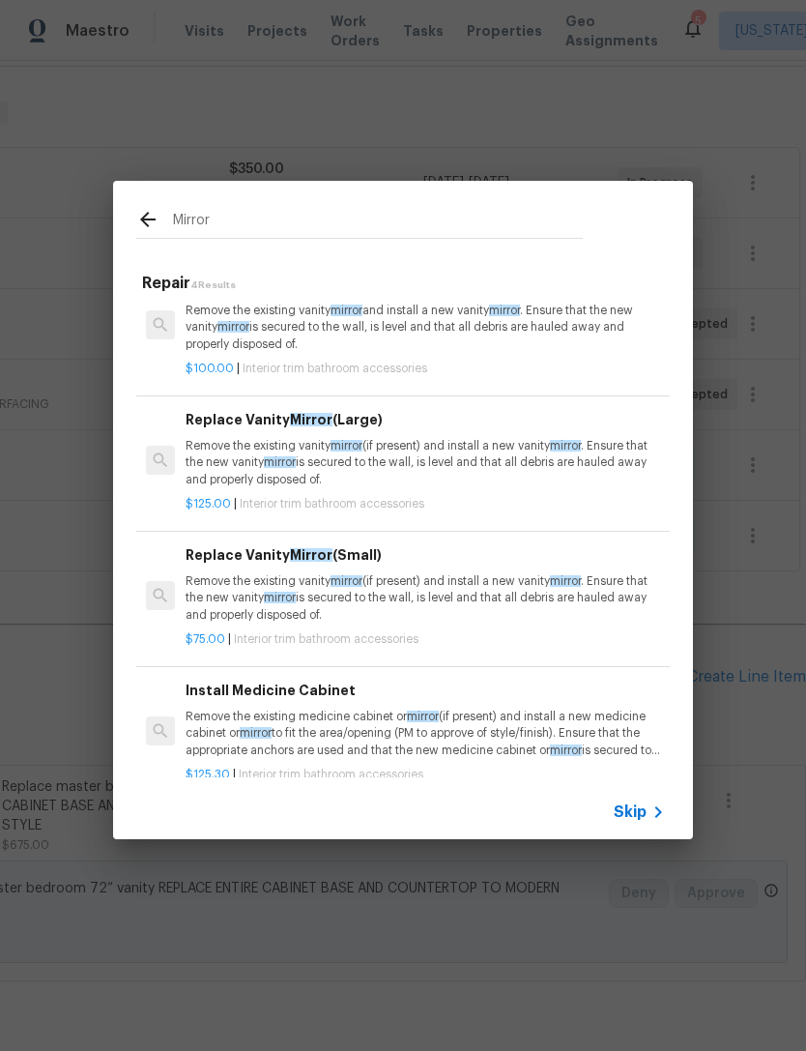
scroll to position [40, 0]
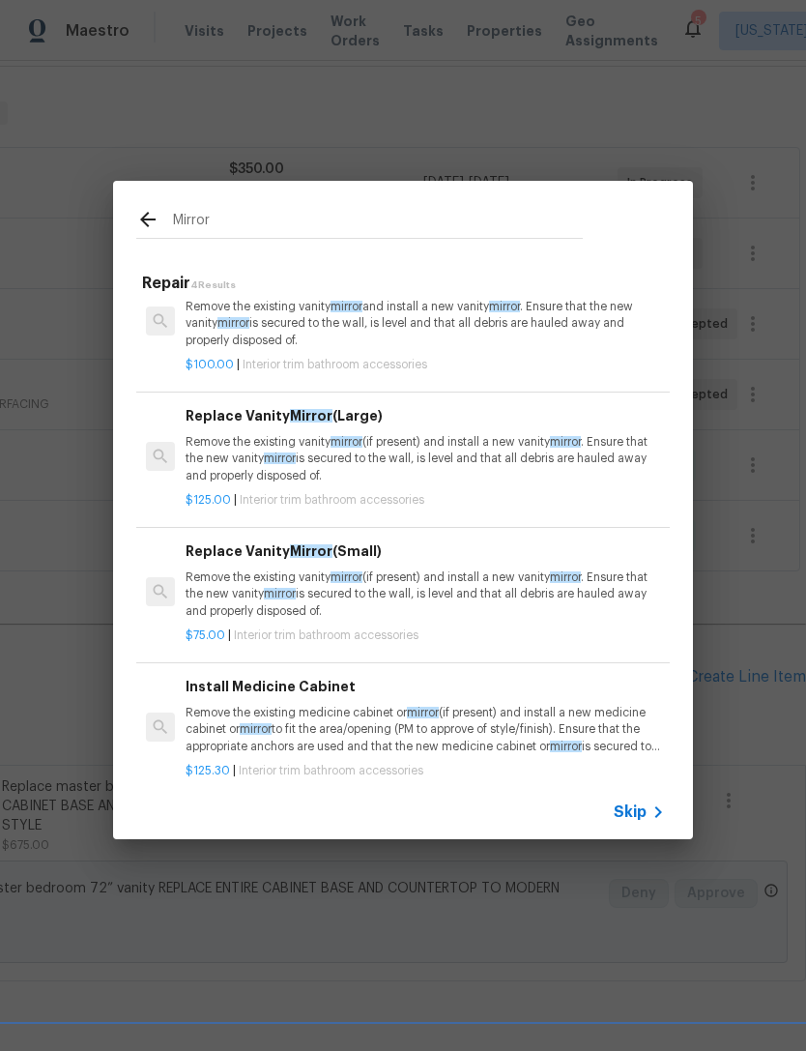
click at [500, 463] on p "Remove the existing vanity mirror (if present) and install a new vanity mirror …" at bounding box center [426, 458] width 480 height 49
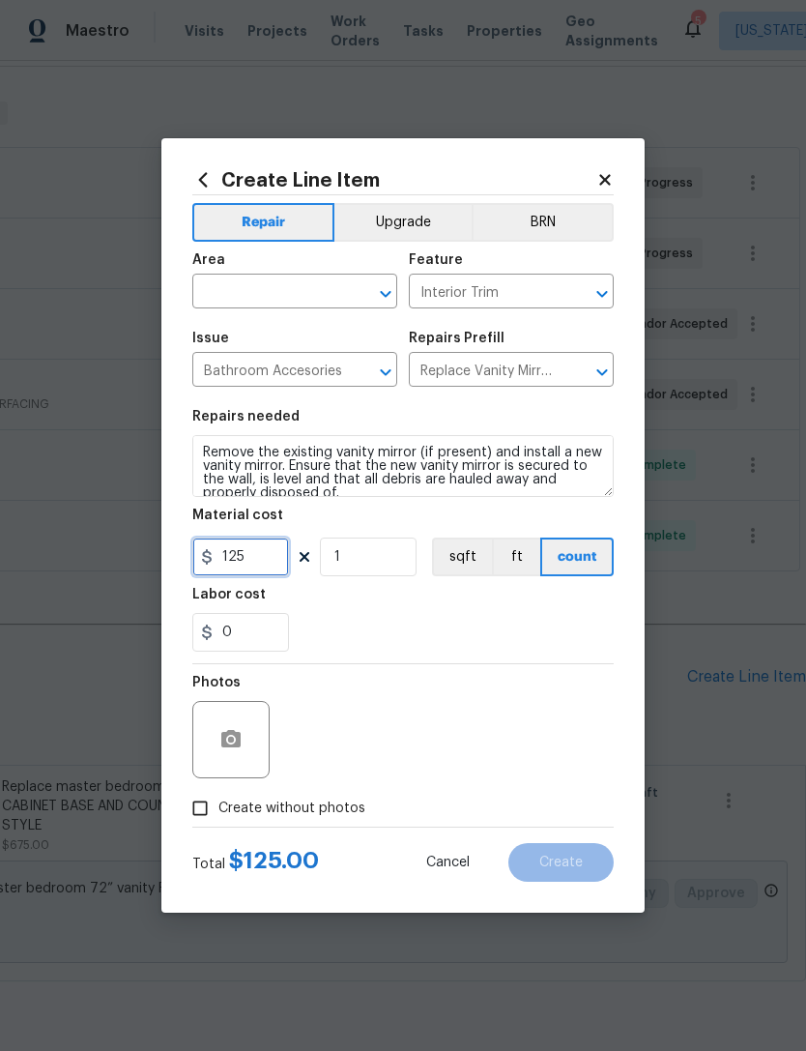
click at [284, 576] on input "125" at bounding box center [240, 557] width 97 height 39
click at [291, 583] on section "Repairs needed Remove the existing vanity mirror (if present) and install a new…" at bounding box center [403, 530] width 422 height 265
click at [277, 568] on input "125" at bounding box center [240, 557] width 97 height 39
click at [234, 576] on input "125" at bounding box center [240, 557] width 97 height 39
click at [236, 579] on section "Repairs needed Remove the existing vanity mirror (if present) and install a new…" at bounding box center [403, 530] width 422 height 265
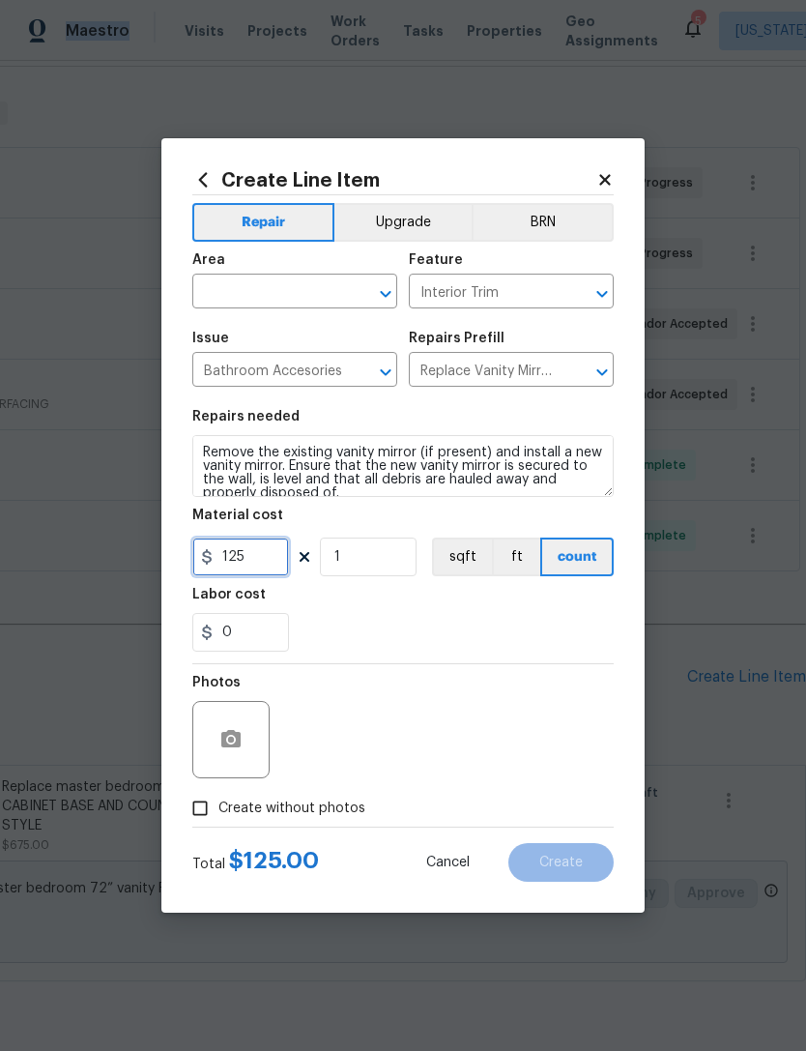
click at [245, 568] on input "125" at bounding box center [240, 557] width 97 height 39
click at [223, 559] on input "125" at bounding box center [240, 557] width 97 height 39
click at [223, 558] on input "125" at bounding box center [240, 557] width 97 height 39
type input "295"
click at [423, 631] on div "0" at bounding box center [403, 632] width 422 height 39
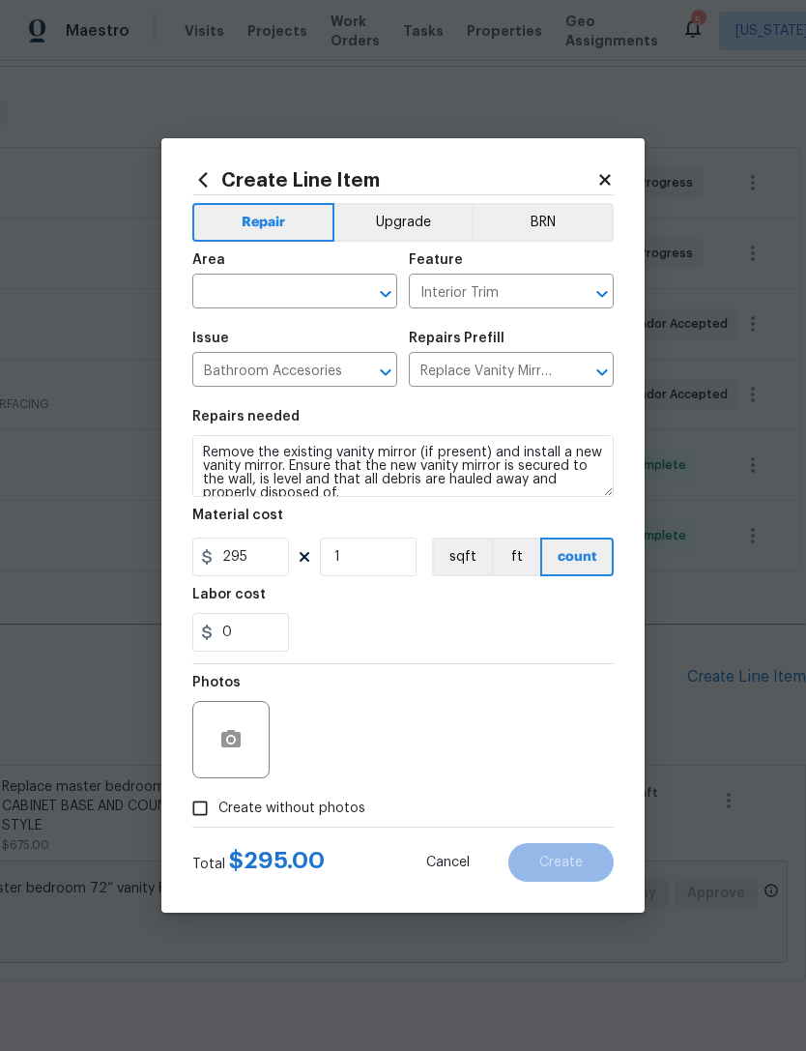
click at [307, 299] on input "text" at bounding box center [267, 293] width 151 height 30
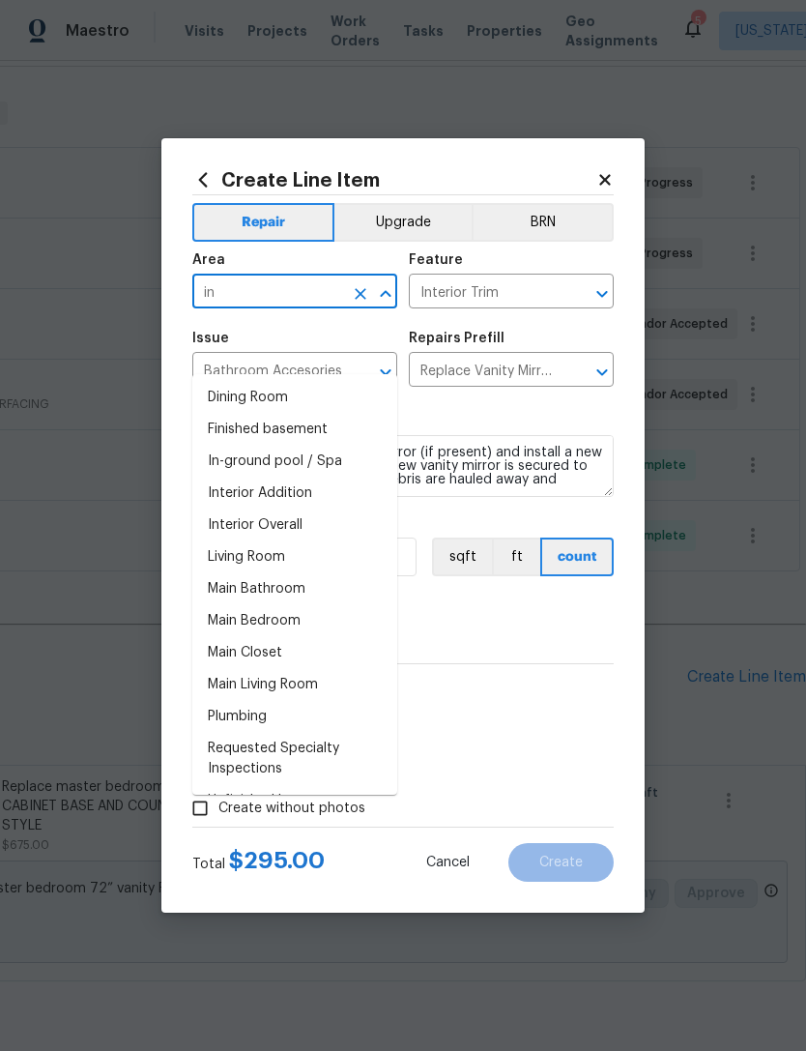
type input "i"
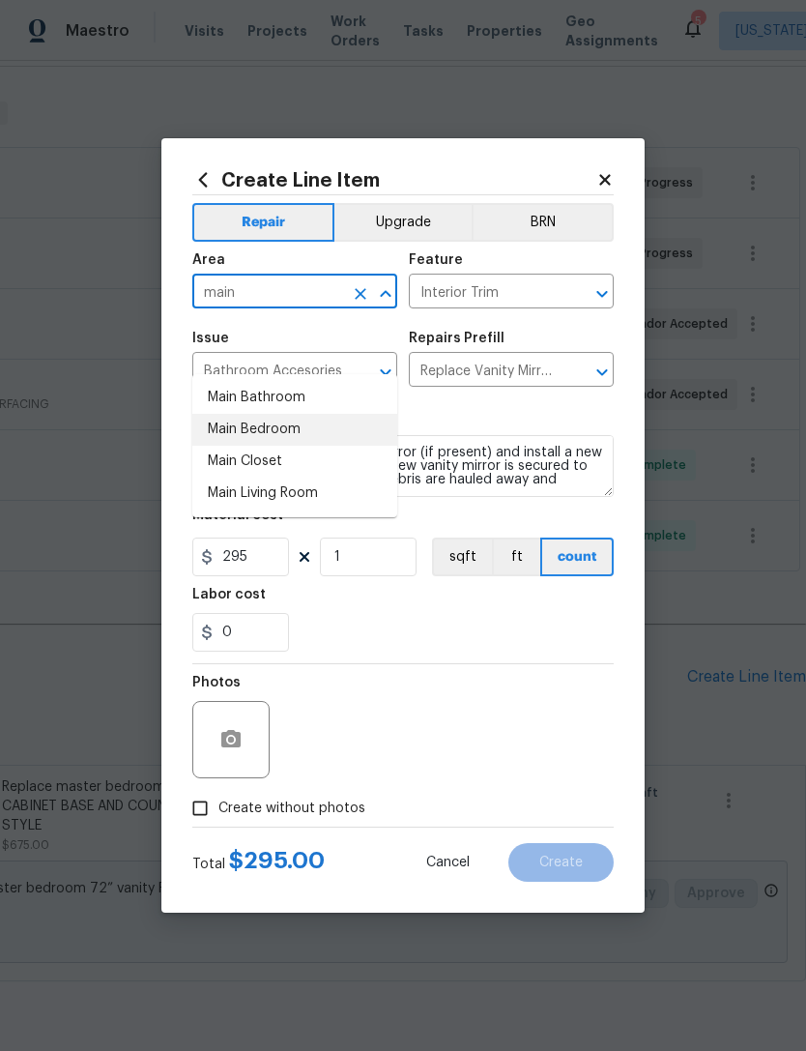
click at [350, 414] on li "Main Bedroom" at bounding box center [294, 430] width 205 height 32
type input "Main Bedroom"
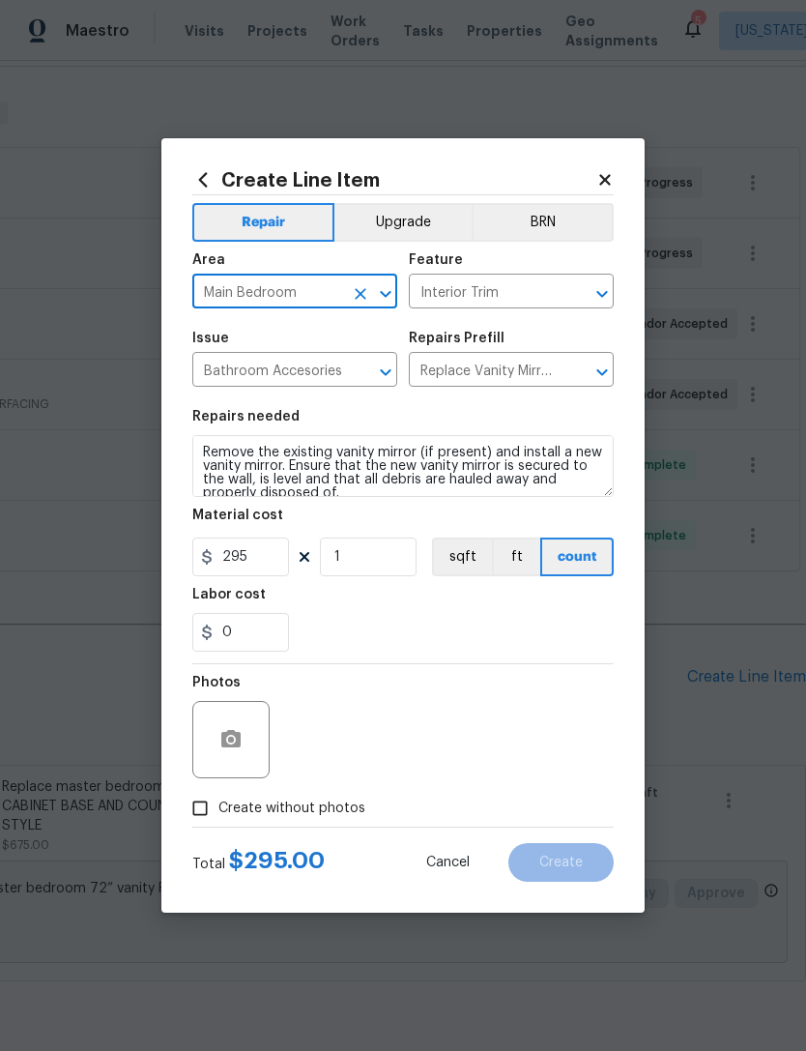
click at [436, 632] on div "0" at bounding box center [403, 632] width 422 height 39
click at [330, 821] on label "Create without photos" at bounding box center [274, 808] width 184 height 37
click at [219, 821] on input "Create without photos" at bounding box center [200, 808] width 37 height 37
checkbox input "true"
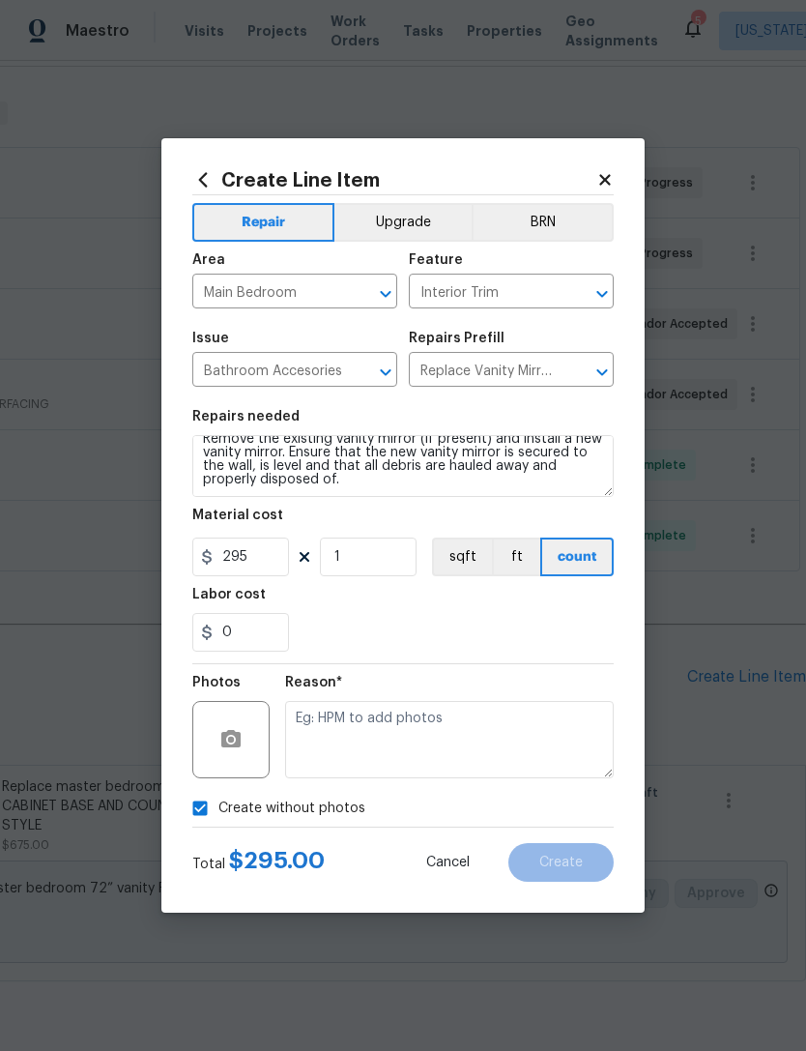
scroll to position [14, 0]
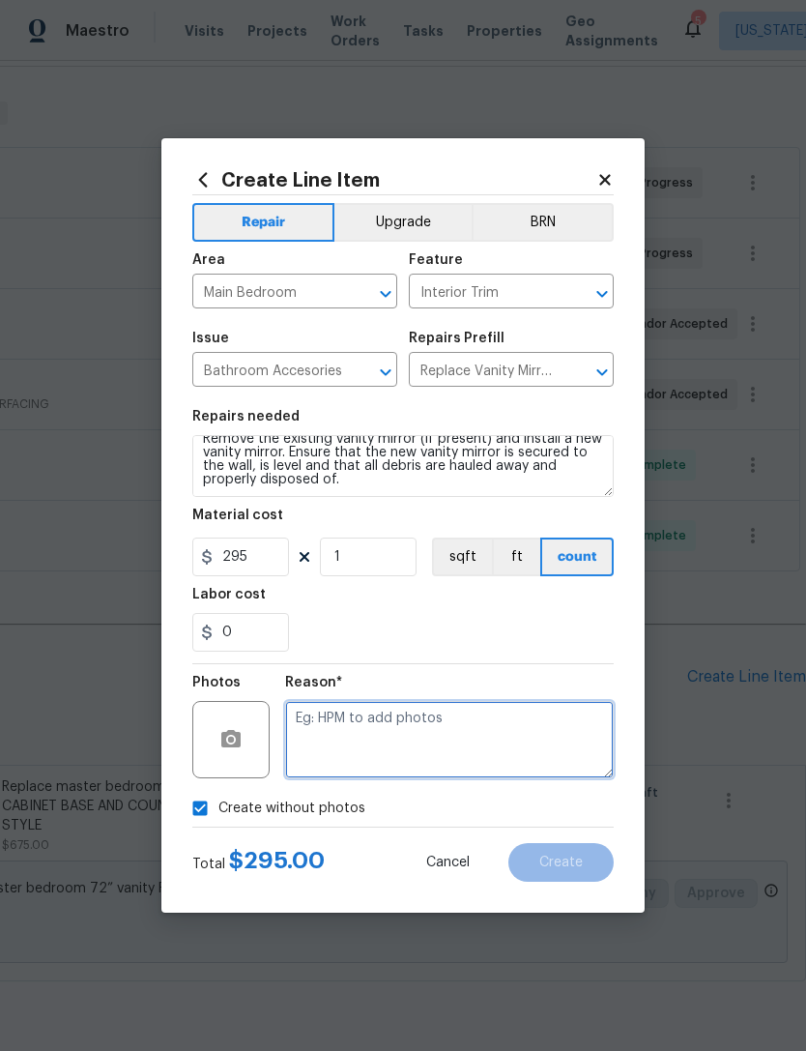
click at [442, 747] on textarea at bounding box center [449, 739] width 329 height 77
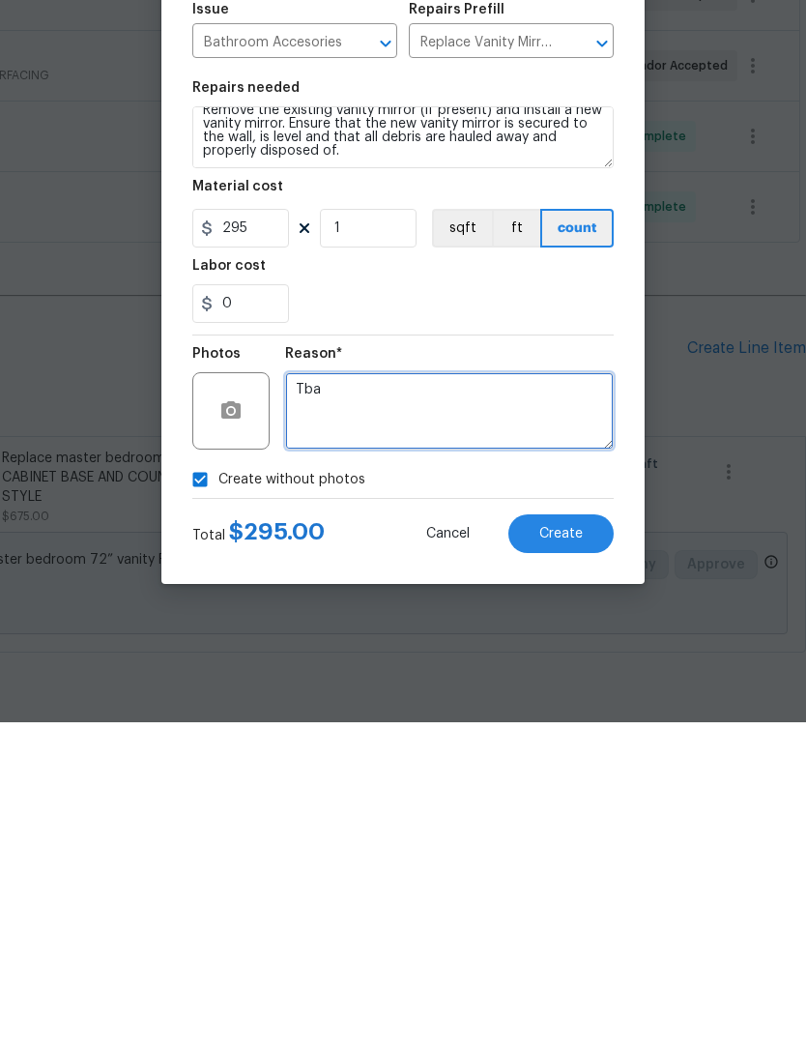
type textarea "Tba"
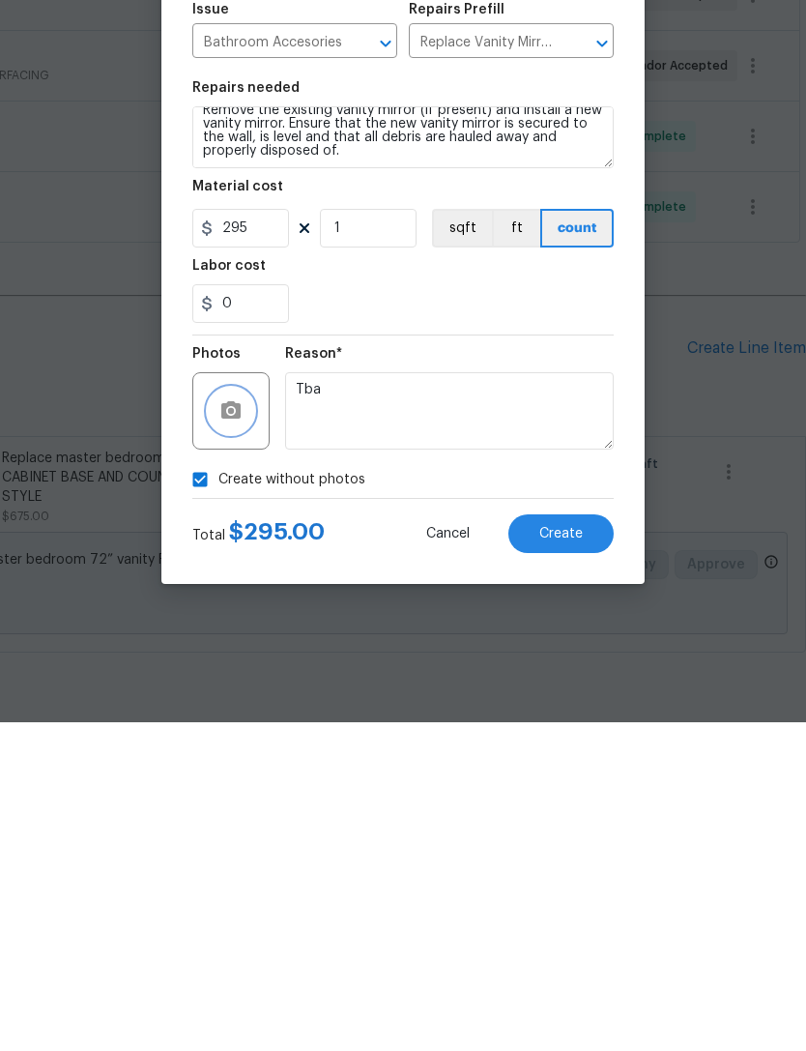
click at [236, 730] on icon "button" at bounding box center [230, 738] width 19 height 17
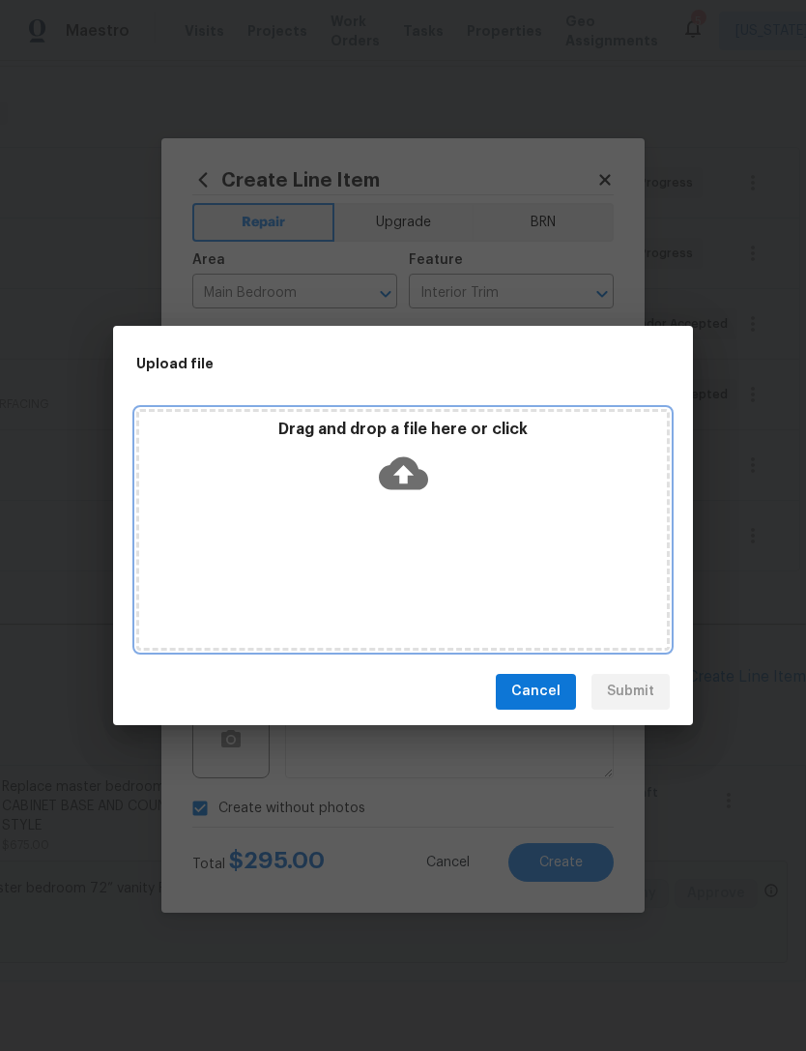
click at [427, 470] on icon at bounding box center [403, 473] width 49 height 49
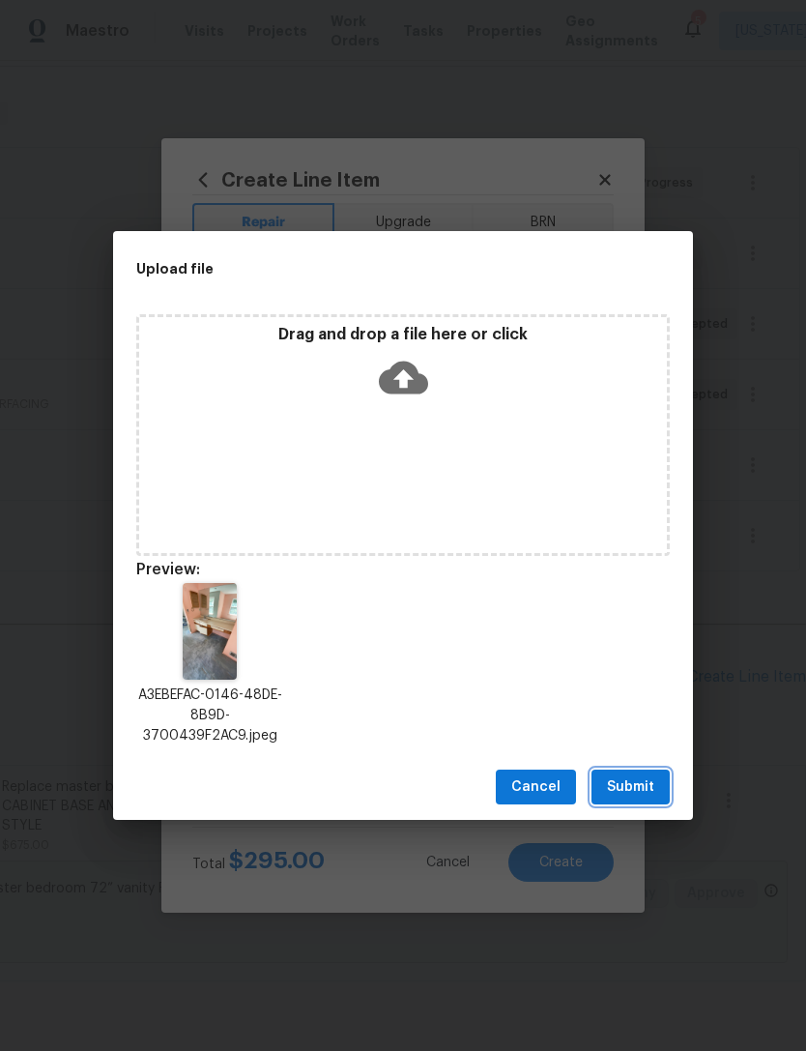
click at [660, 777] on button "Submit" at bounding box center [631, 788] width 78 height 36
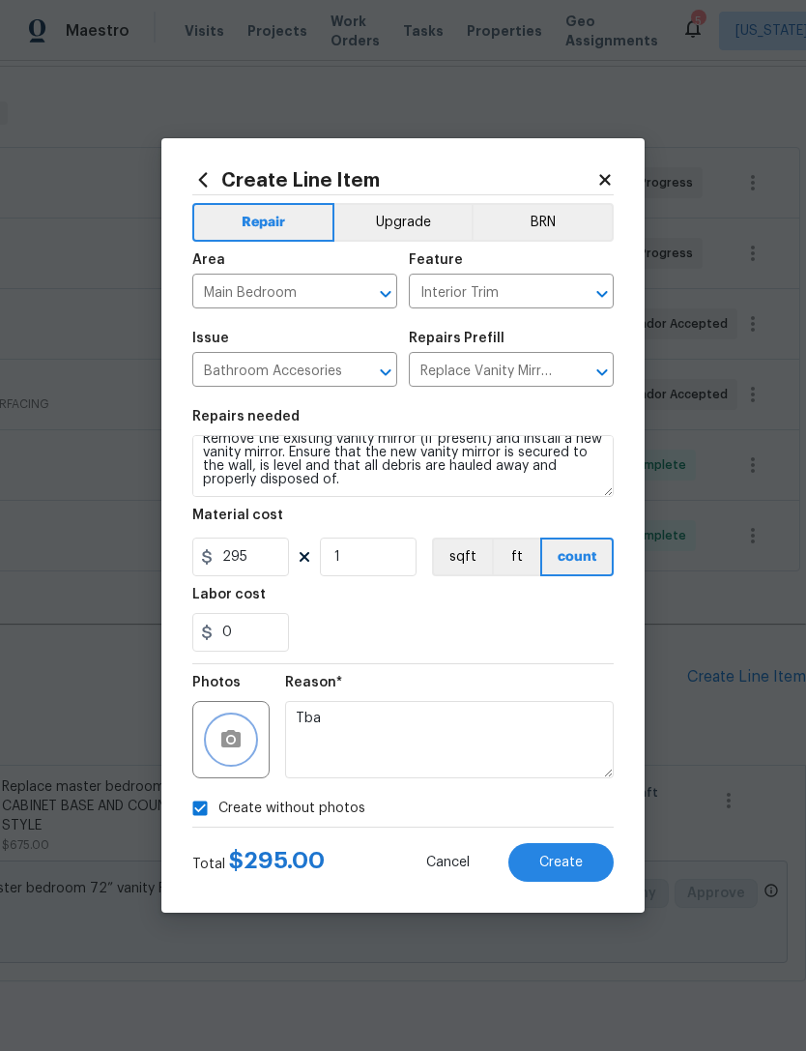
checkbox input "false"
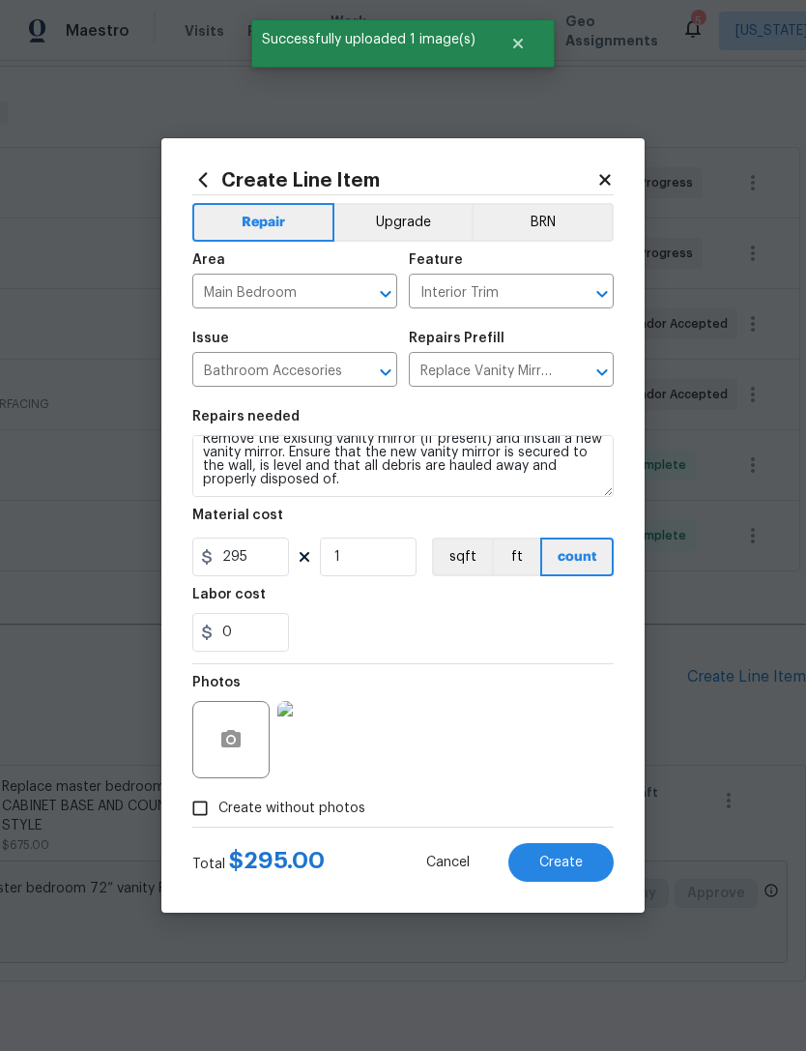
click at [578, 868] on span "Create" at bounding box center [562, 863] width 44 height 15
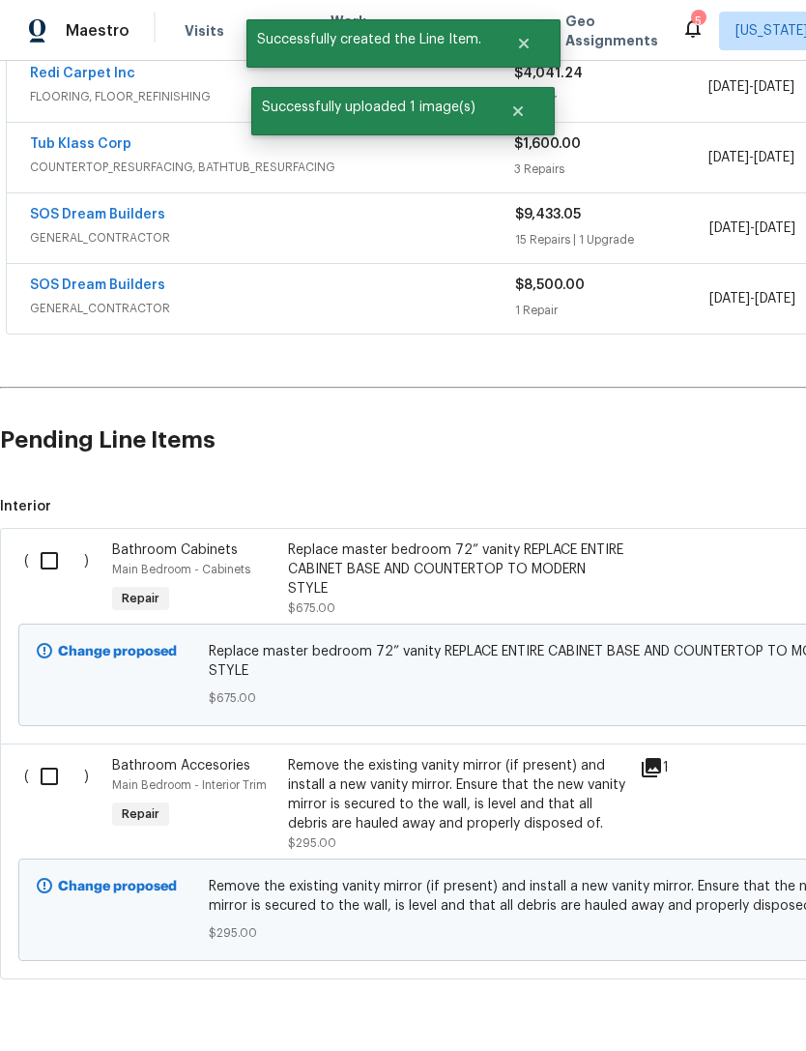
scroll to position [520, 0]
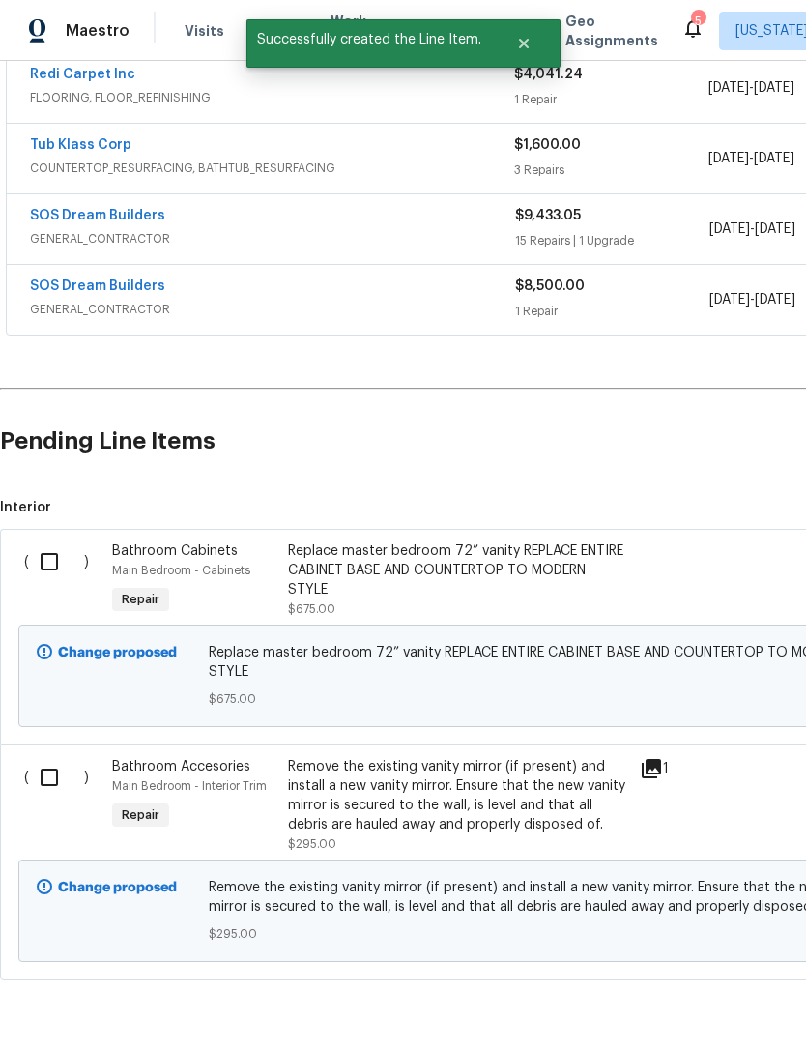
click at [423, 542] on div "Replace master bedroom 72” vanity REPLACE ENTIRE CABINET BASE AND COUNTERTOP TO…" at bounding box center [458, 571] width 340 height 58
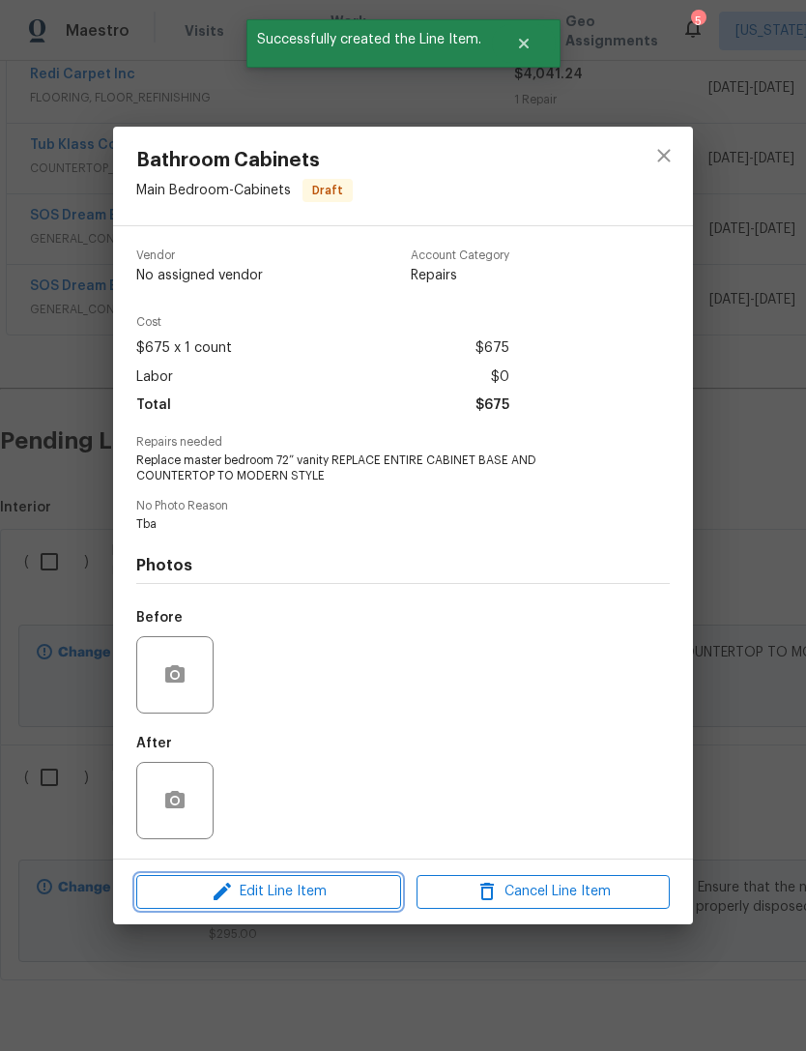
click at [319, 898] on span "Edit Line Item" at bounding box center [268, 892] width 253 height 24
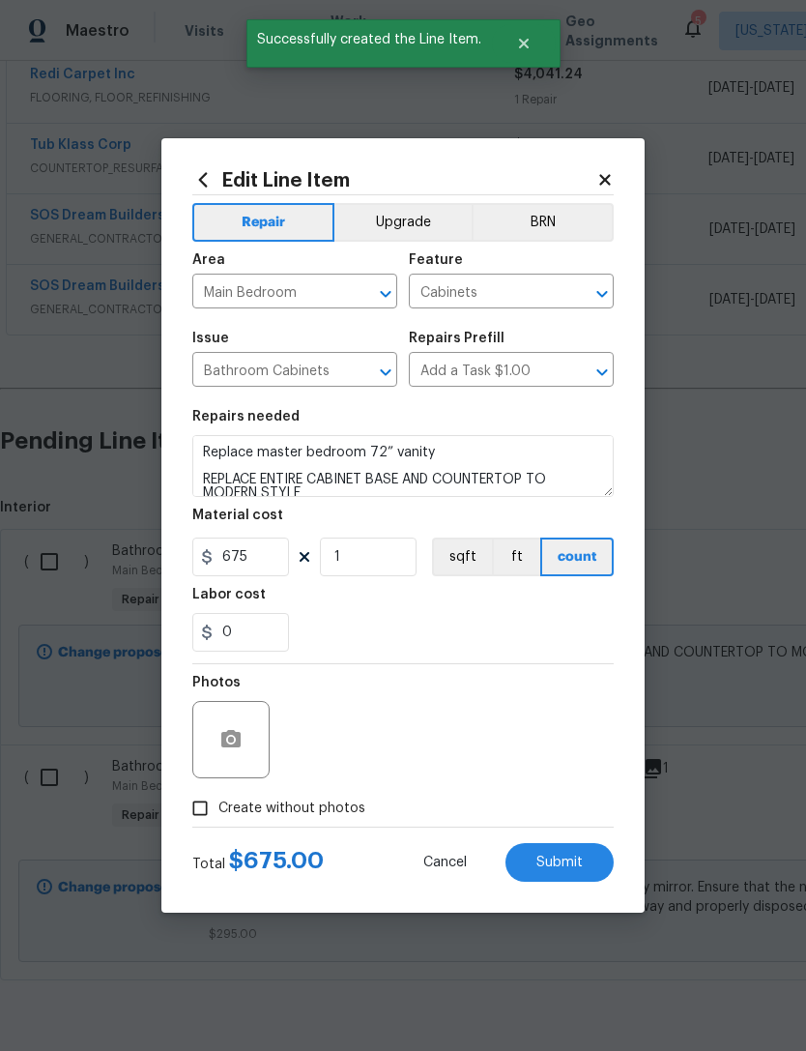
click at [253, 982] on body "Maestro Visits Projects Work Orders Tasks Properties Geo Assignments 5 New York…" at bounding box center [403, 525] width 806 height 1051
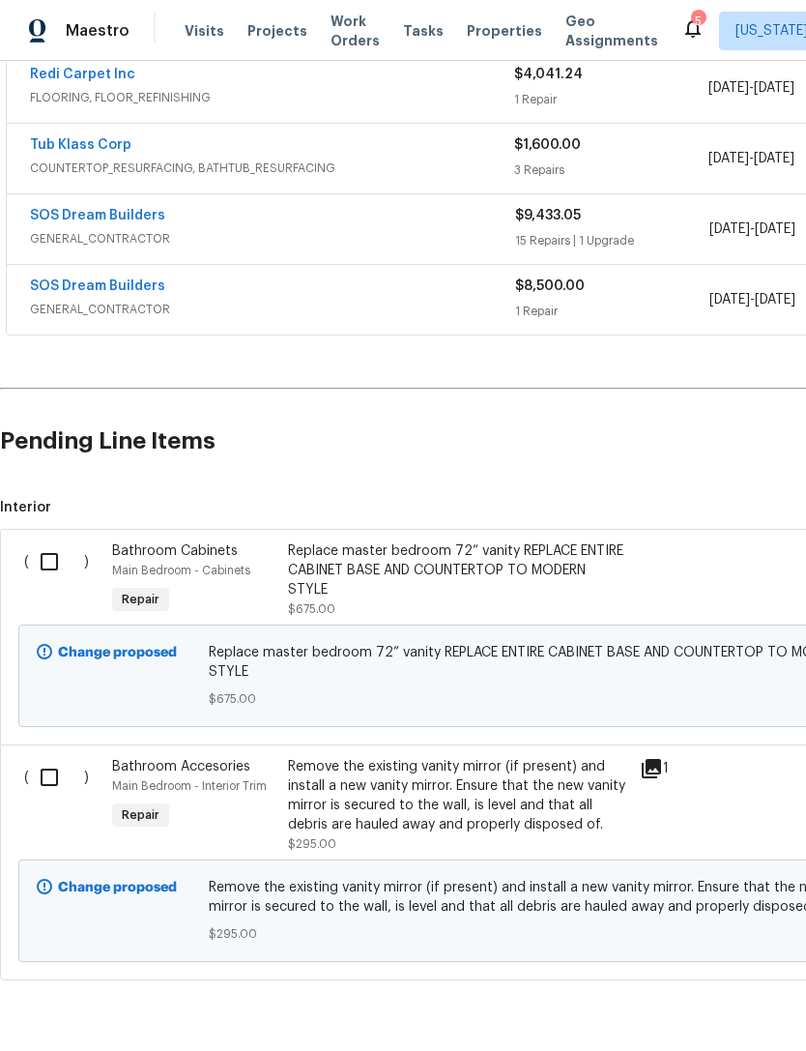
click at [421, 542] on div "Replace master bedroom 72” vanity REPLACE ENTIRE CABINET BASE AND COUNTERTOP TO…" at bounding box center [458, 571] width 340 height 58
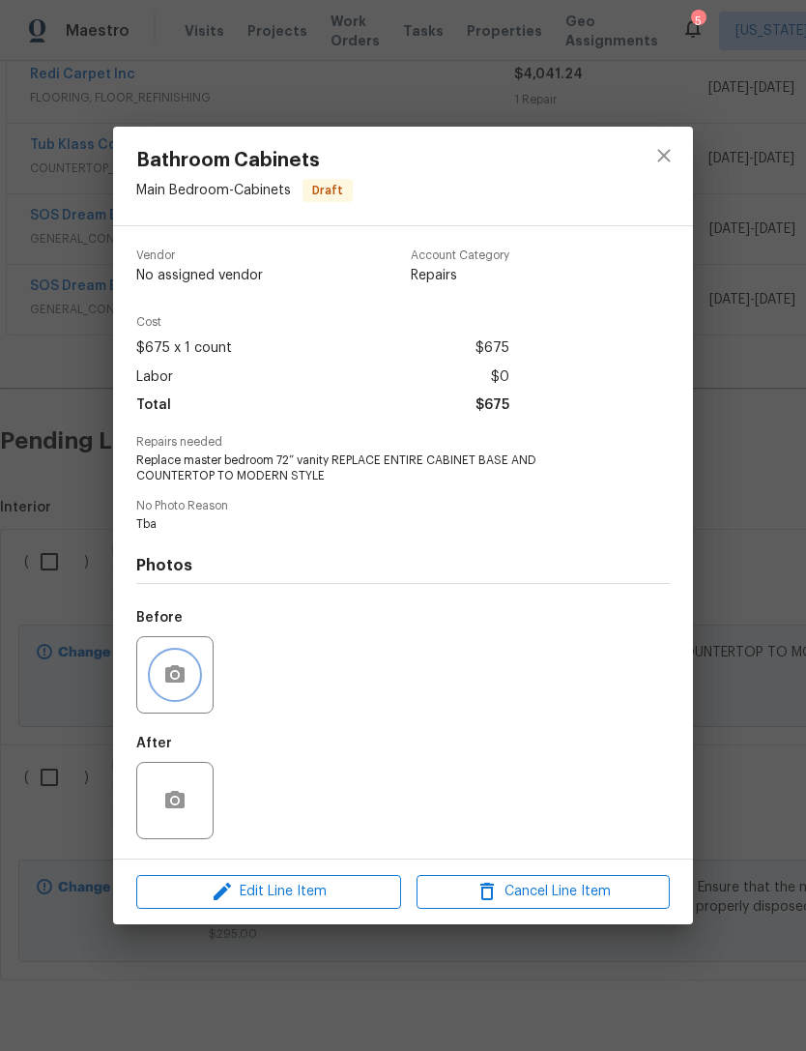
click at [191, 682] on button "button" at bounding box center [175, 675] width 46 height 46
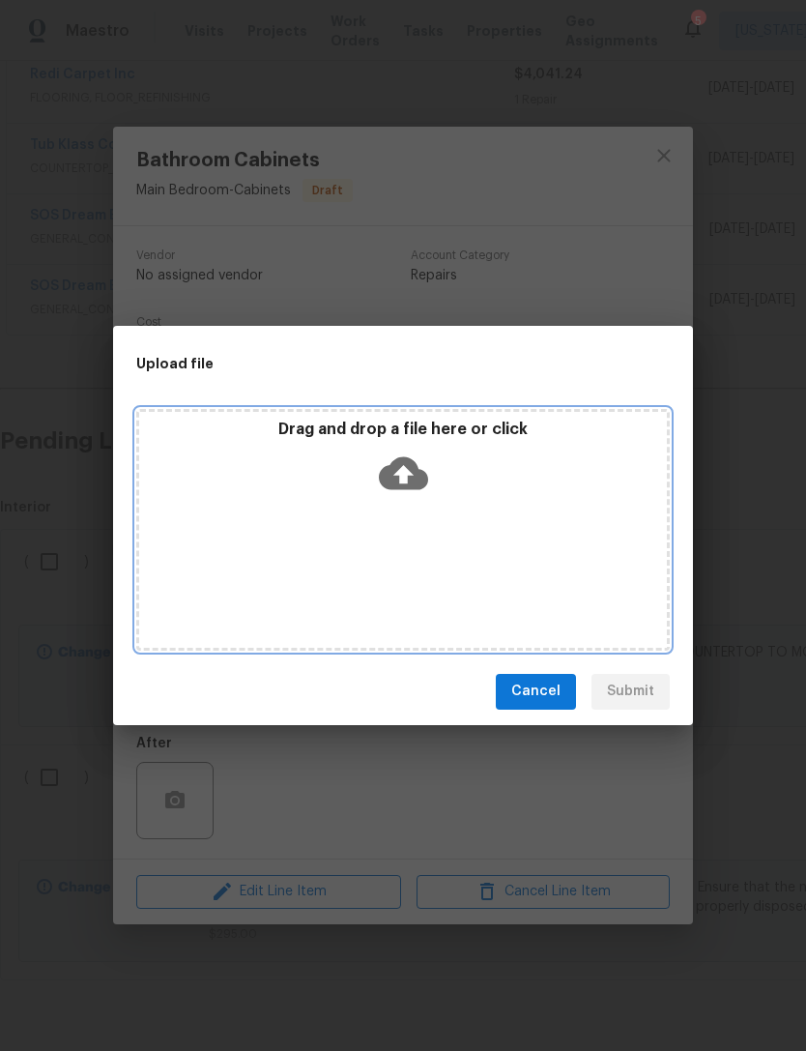
click at [419, 477] on icon at bounding box center [403, 472] width 49 height 33
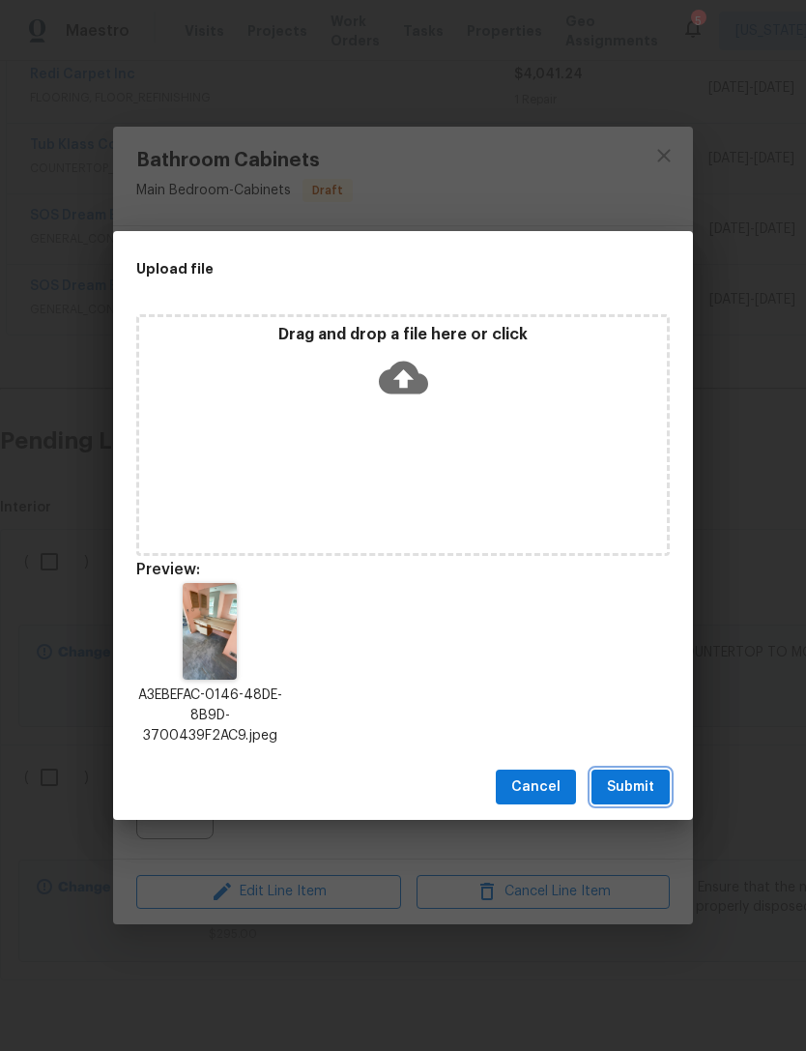
click at [649, 782] on span "Submit" at bounding box center [630, 788] width 47 height 24
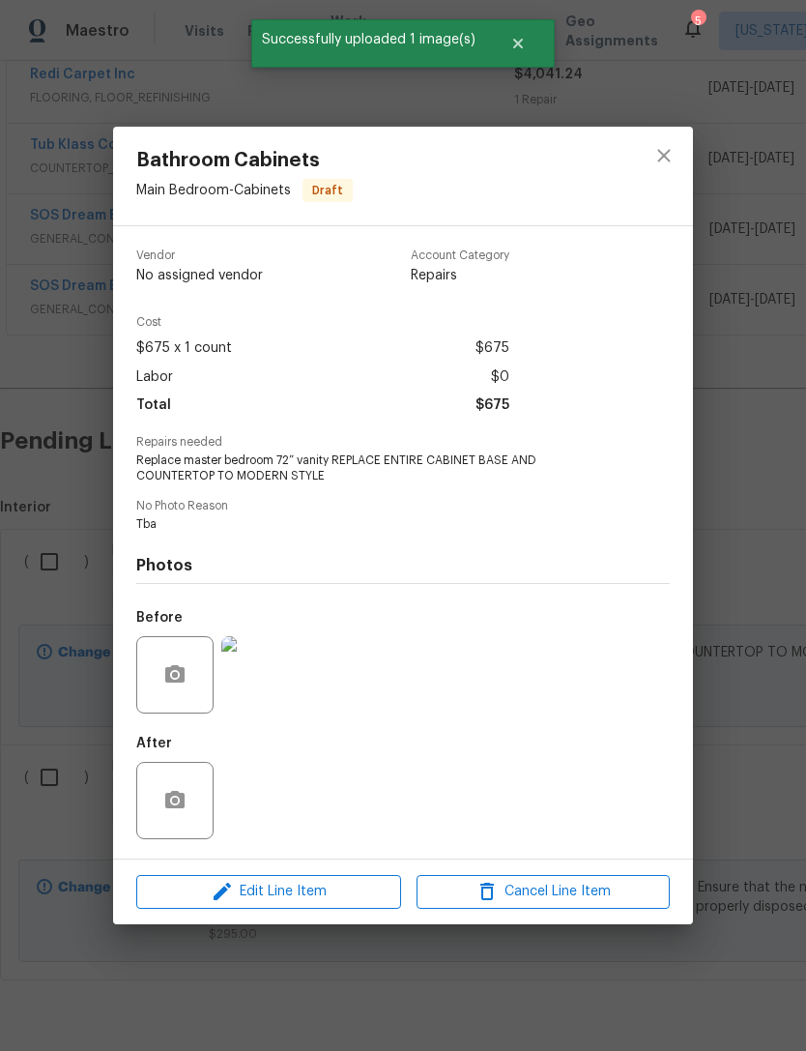
click at [754, 680] on div "Bathroom Cabinets Main Bedroom - Cabinets Draft Vendor No assigned vendor Accou…" at bounding box center [403, 525] width 806 height 1051
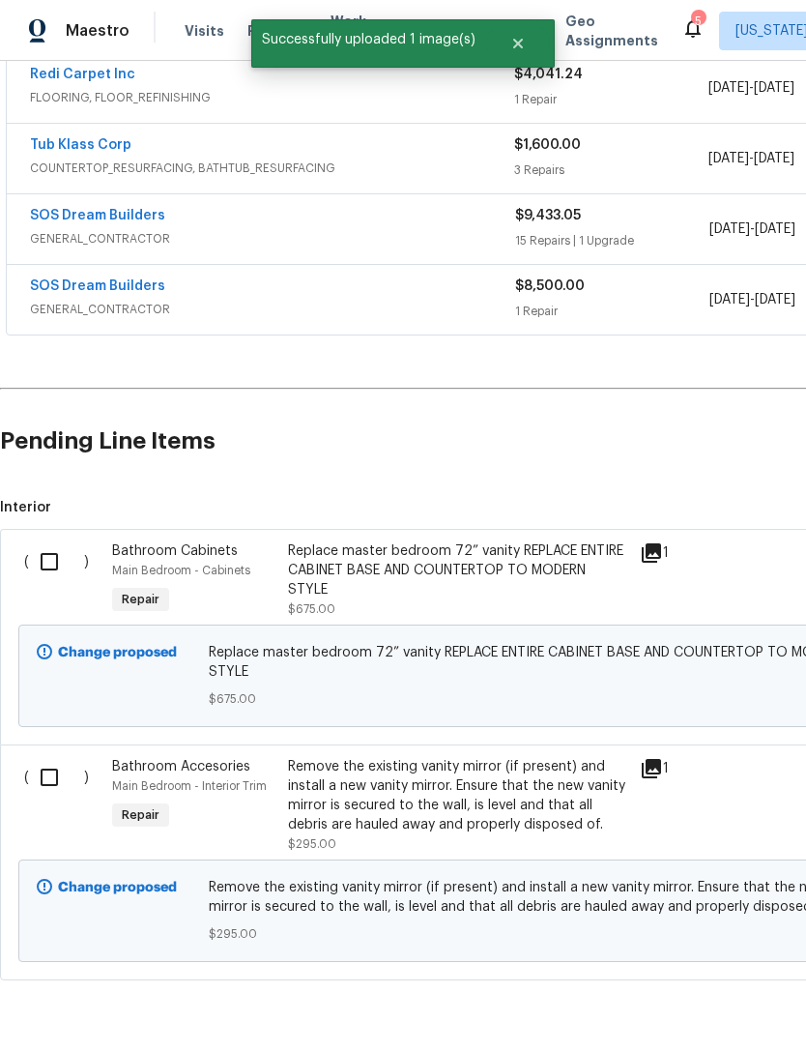
click at [43, 542] on input "checkbox" at bounding box center [56, 562] width 55 height 41
checkbox input "true"
click at [57, 757] on input "checkbox" at bounding box center [56, 777] width 55 height 41
checkbox input "true"
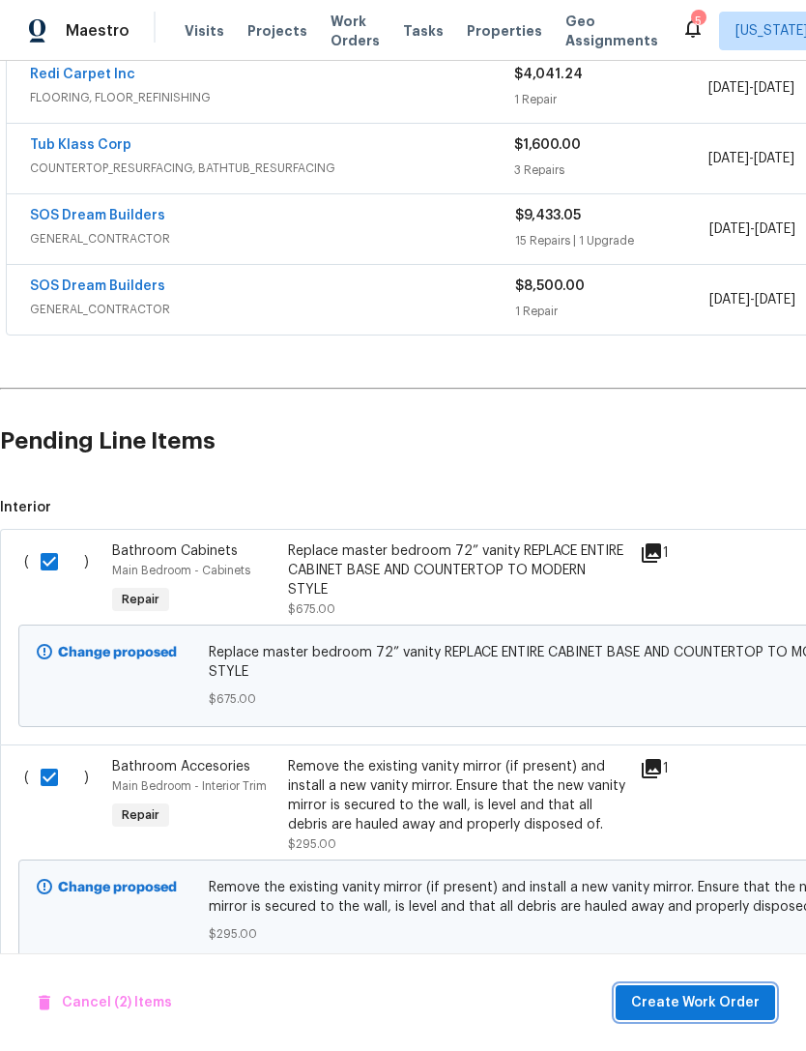
click at [743, 998] on span "Create Work Order" at bounding box center [695, 1003] width 129 height 24
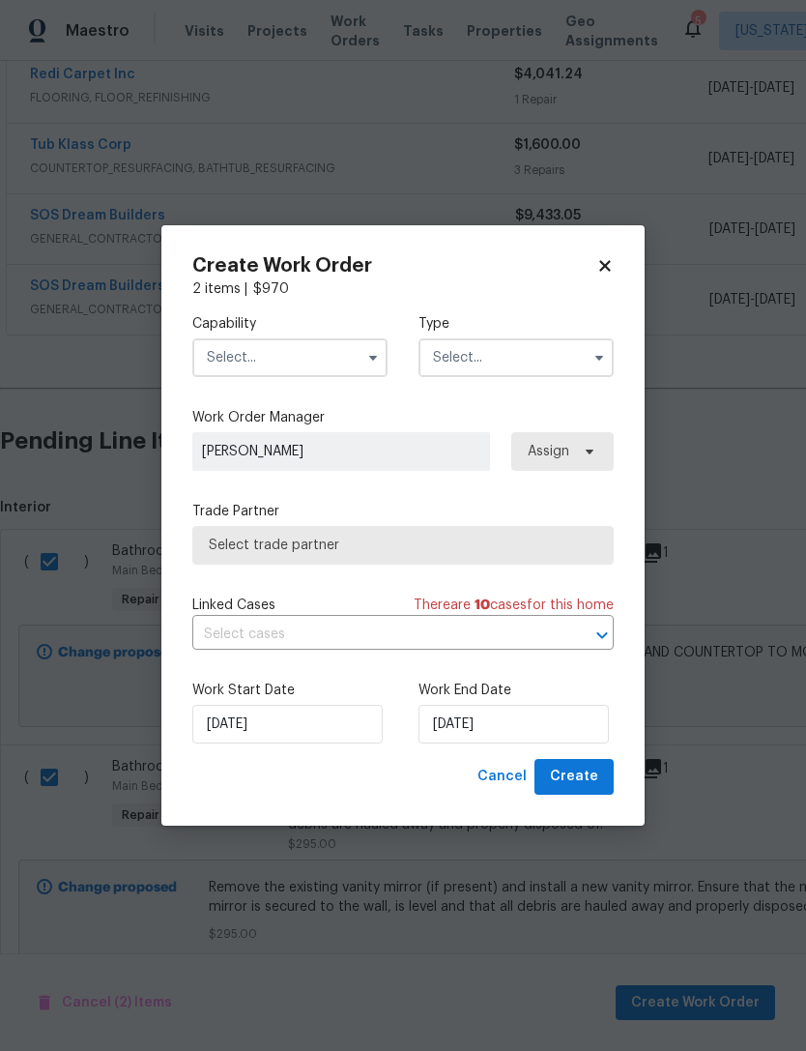
click at [340, 372] on input "text" at bounding box center [289, 357] width 195 height 39
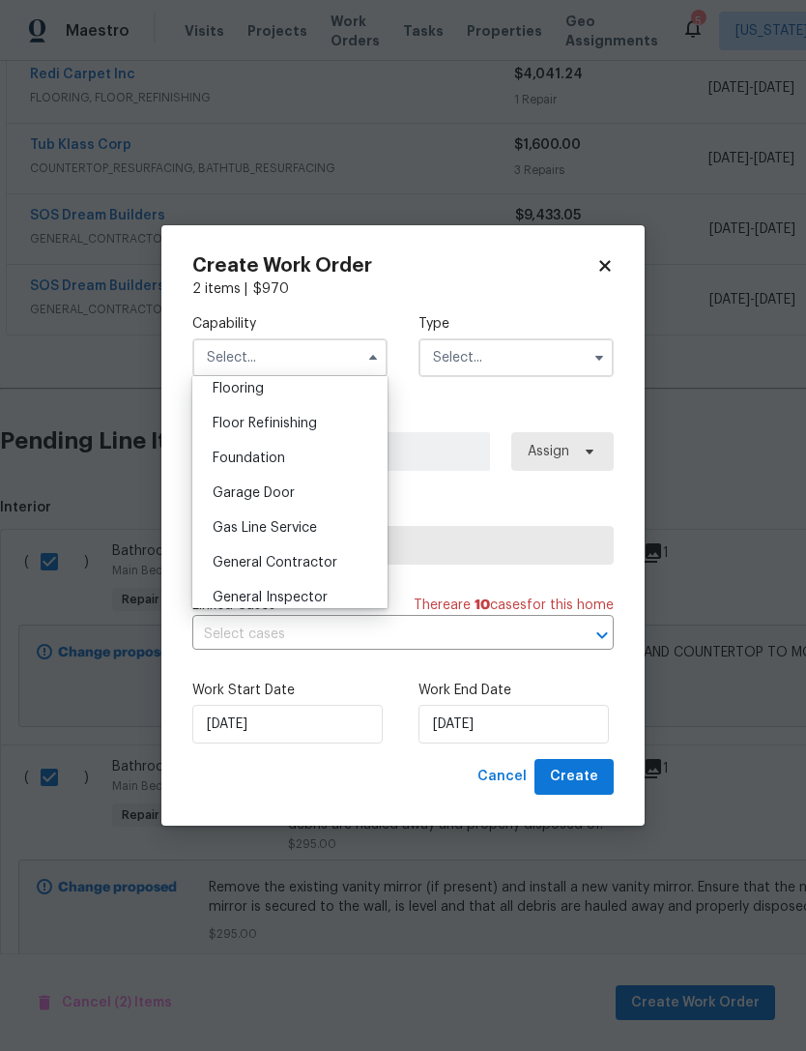
scroll to position [775, 0]
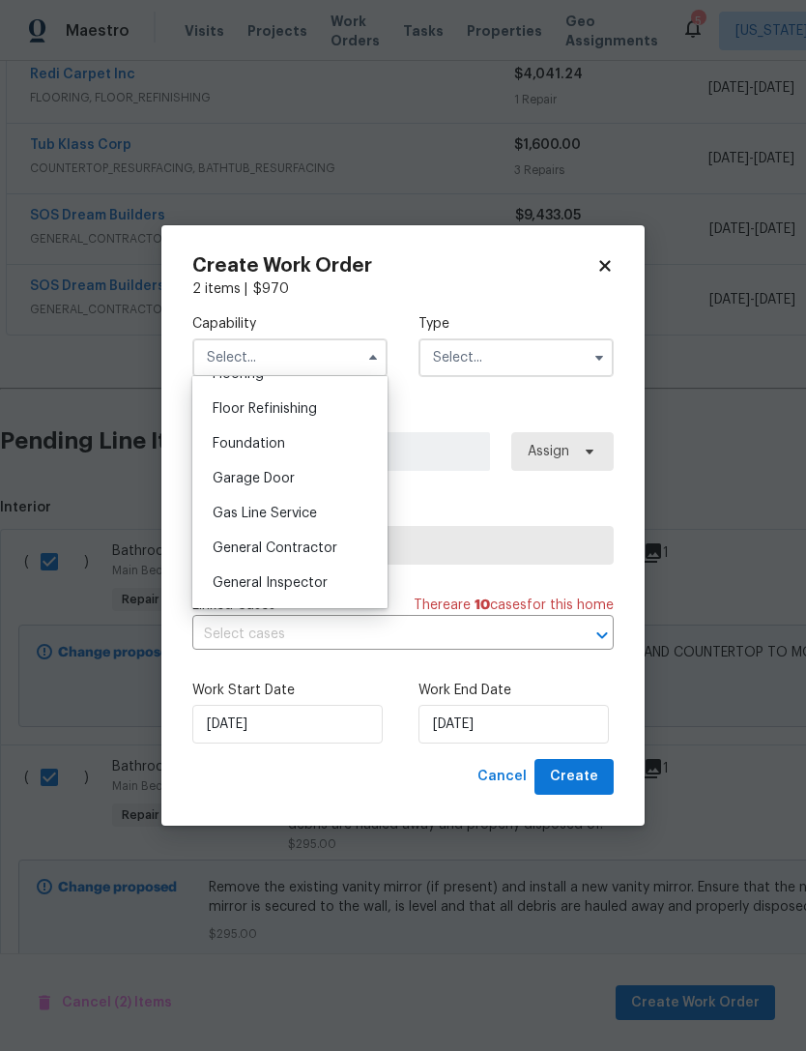
click at [324, 547] on span "General Contractor" at bounding box center [275, 549] width 125 height 14
type input "General Contractor"
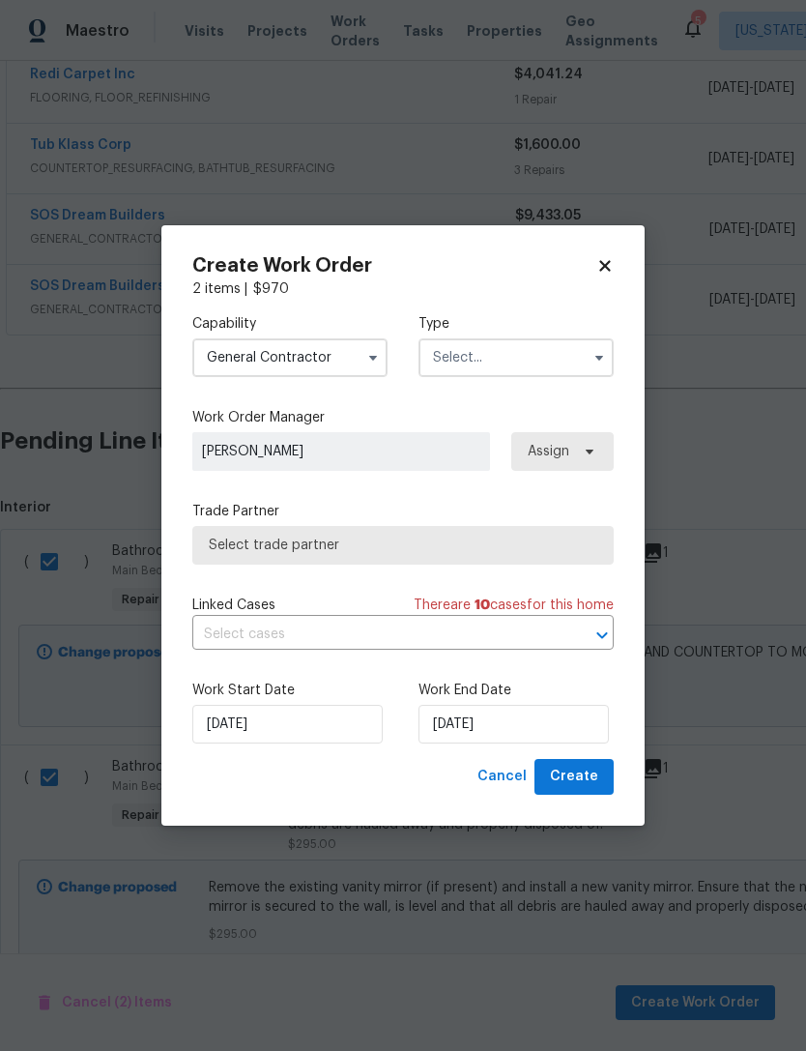
click at [571, 345] on input "text" at bounding box center [516, 357] width 195 height 39
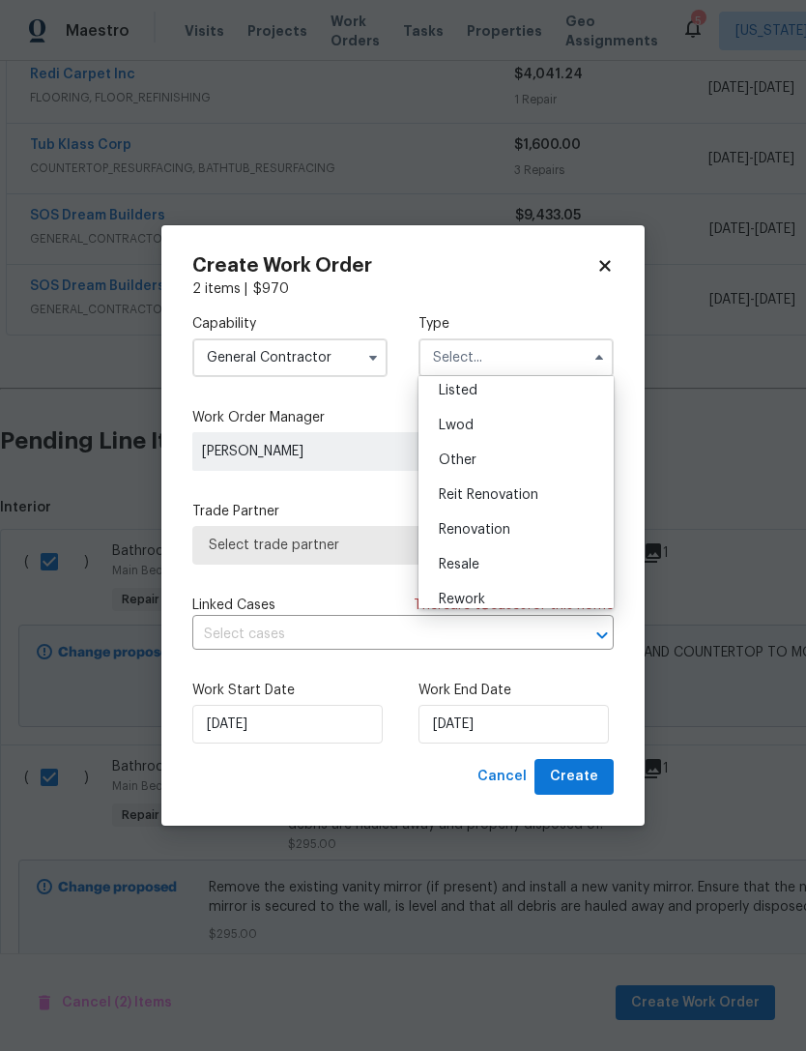
scroll to position [195, 0]
click at [559, 517] on div "Renovation" at bounding box center [517, 516] width 186 height 35
type input "Renovation"
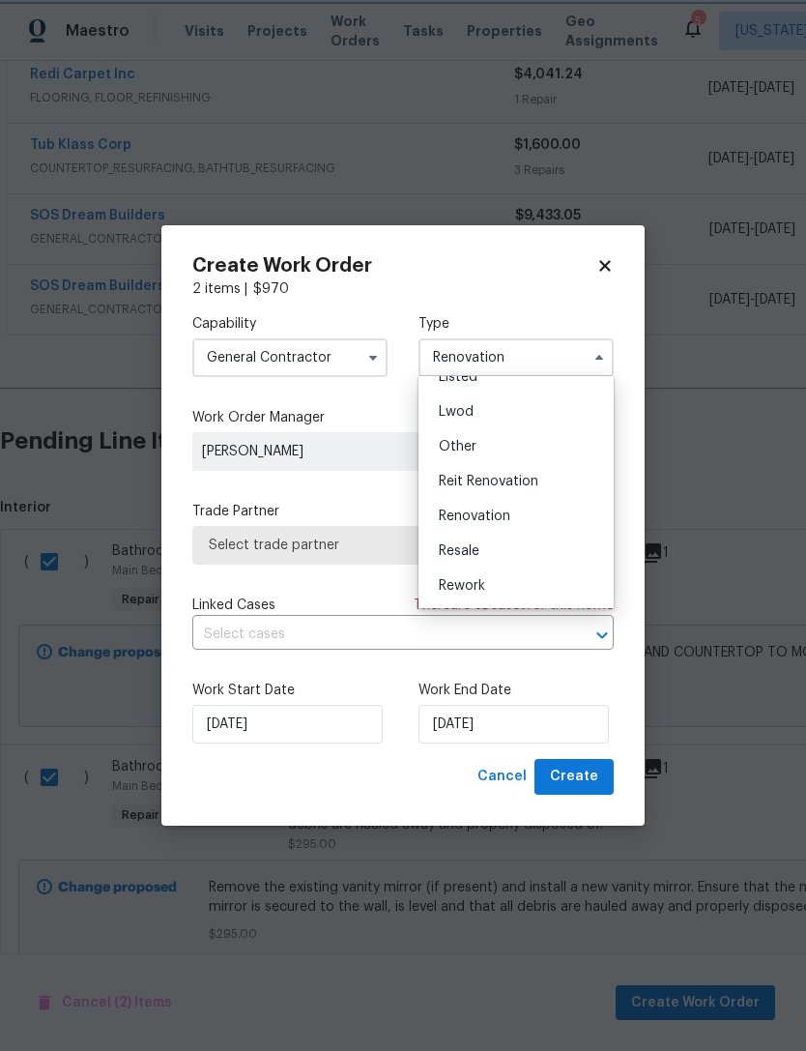
scroll to position [0, 0]
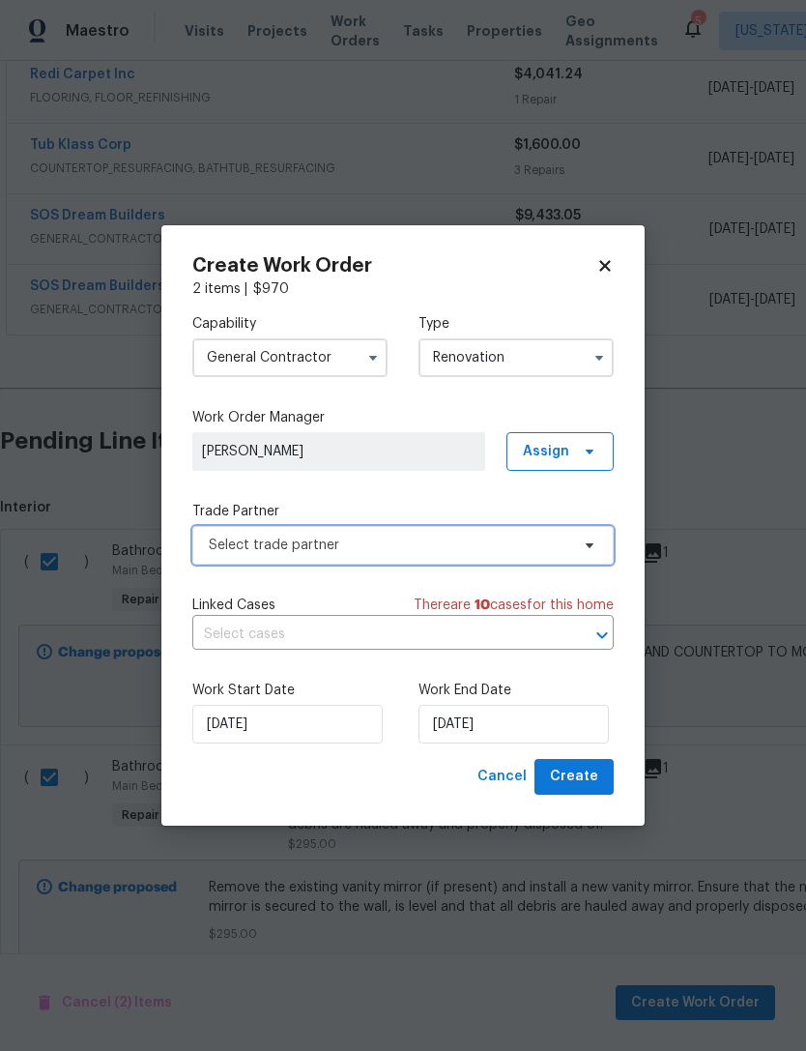
click at [488, 540] on span "Select trade partner" at bounding box center [389, 545] width 361 height 19
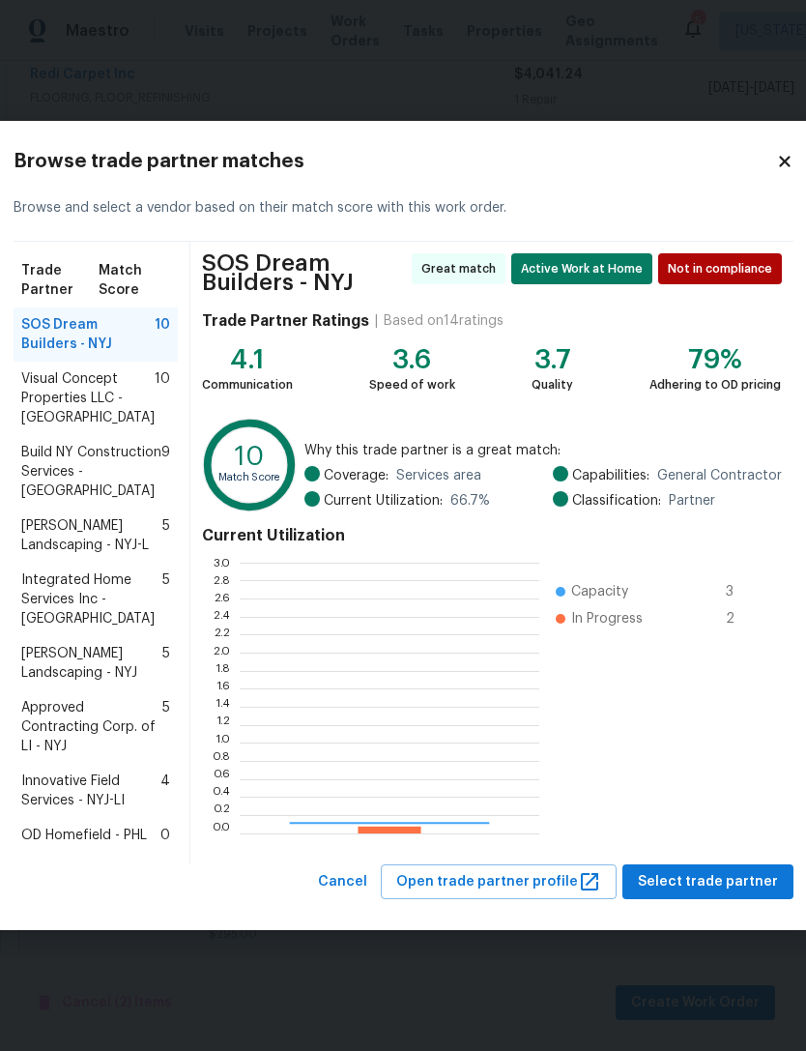
scroll to position [271, 300]
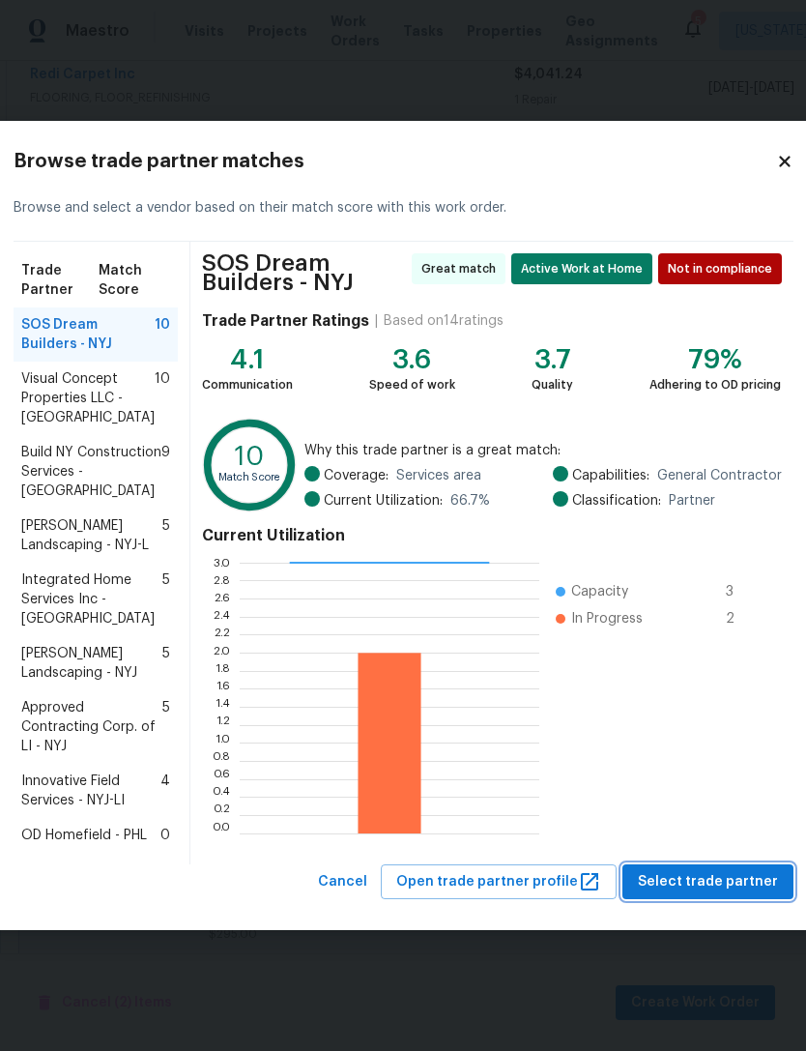
click at [725, 894] on span "Select trade partner" at bounding box center [708, 882] width 140 height 24
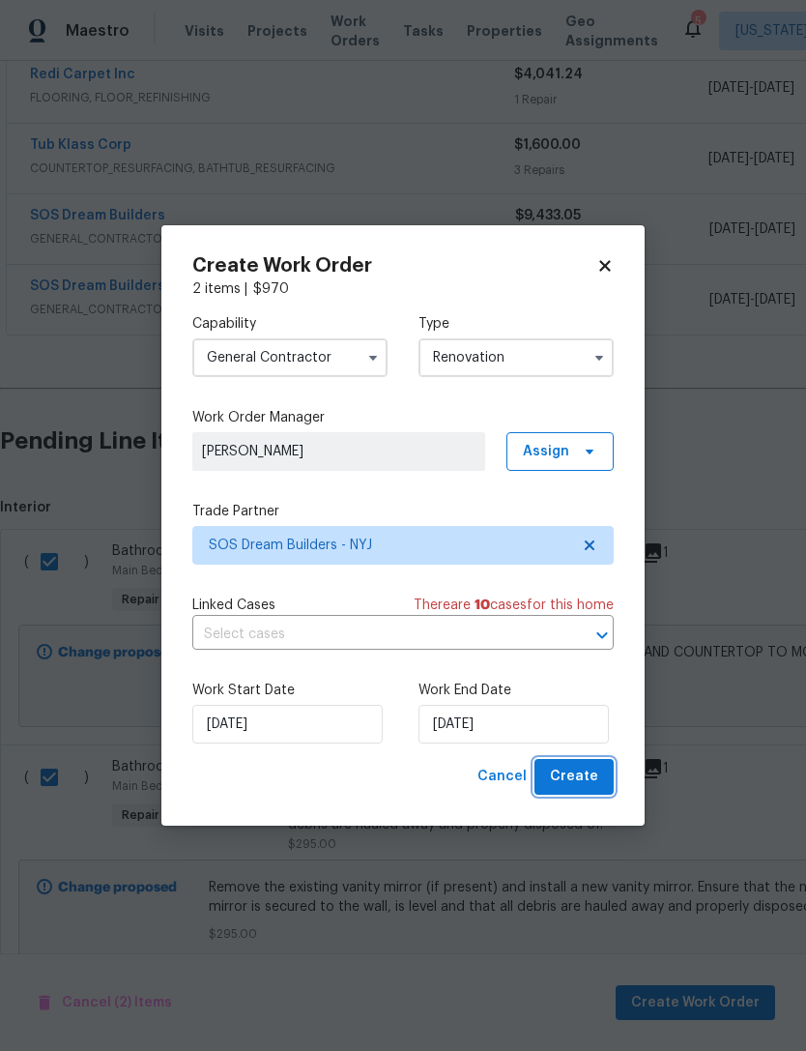
click at [587, 784] on span "Create" at bounding box center [574, 777] width 48 height 24
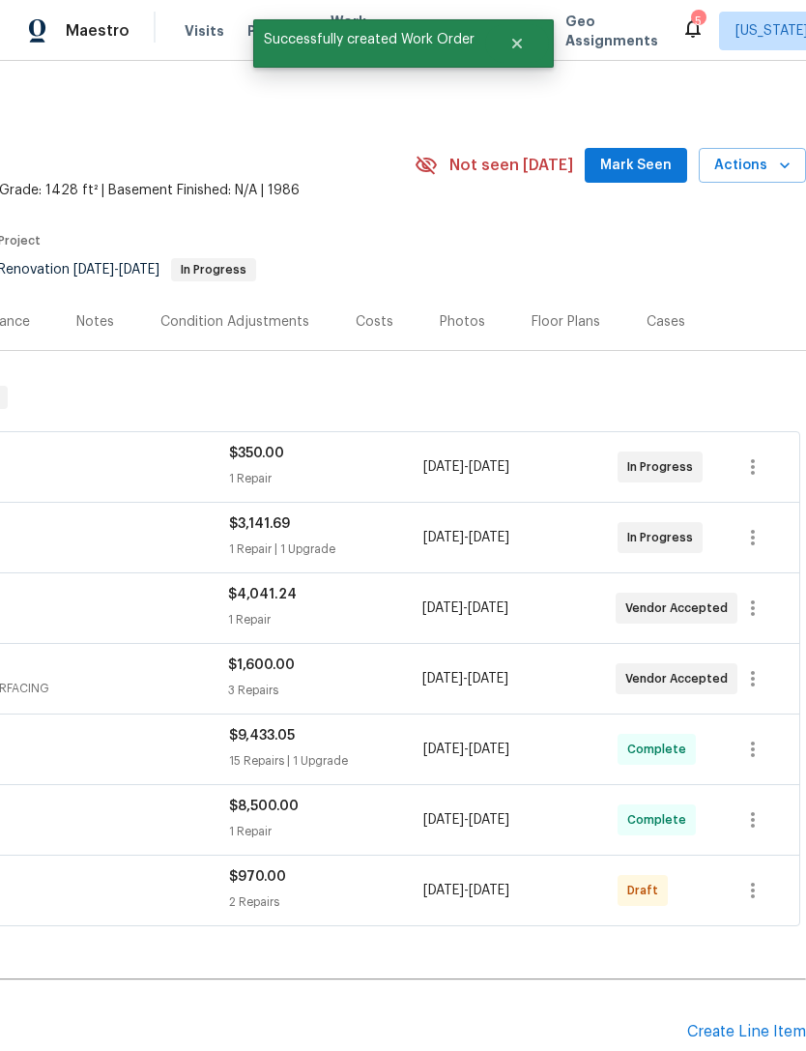
scroll to position [0, 286]
click at [766, 867] on button "button" at bounding box center [753, 890] width 46 height 46
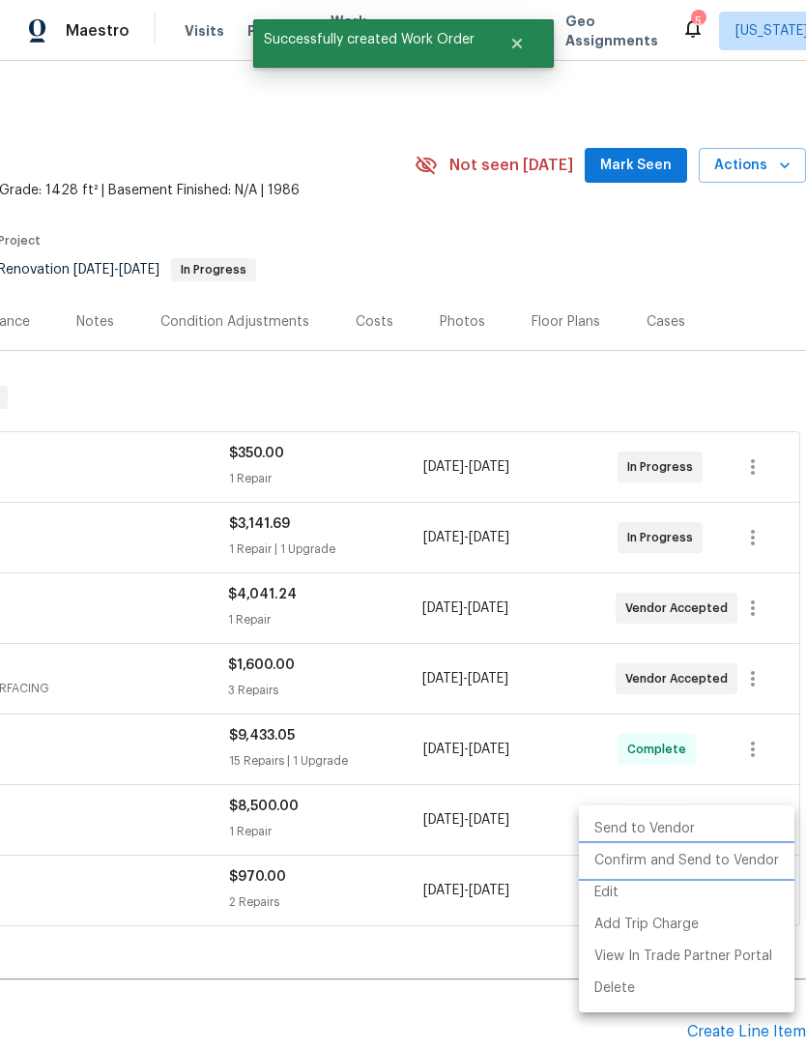
click at [751, 857] on li "Confirm and Send to Vendor" at bounding box center [687, 861] width 216 height 32
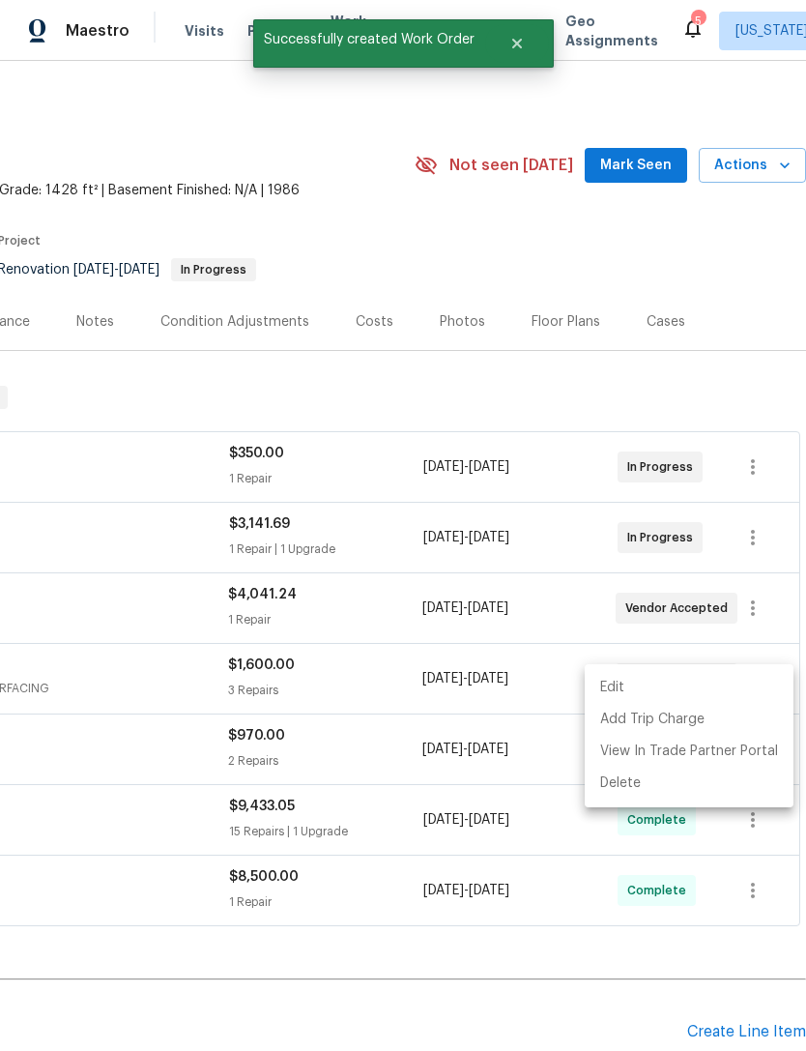
click at [521, 894] on div at bounding box center [403, 525] width 806 height 1051
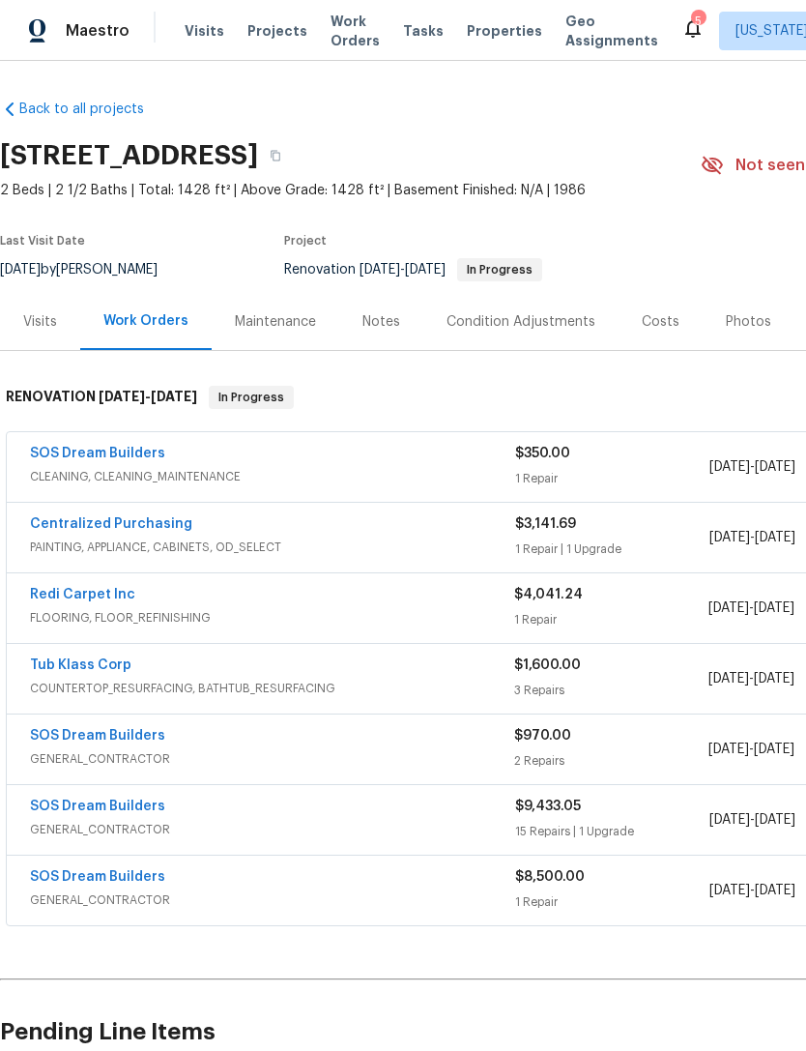
scroll to position [0, 0]
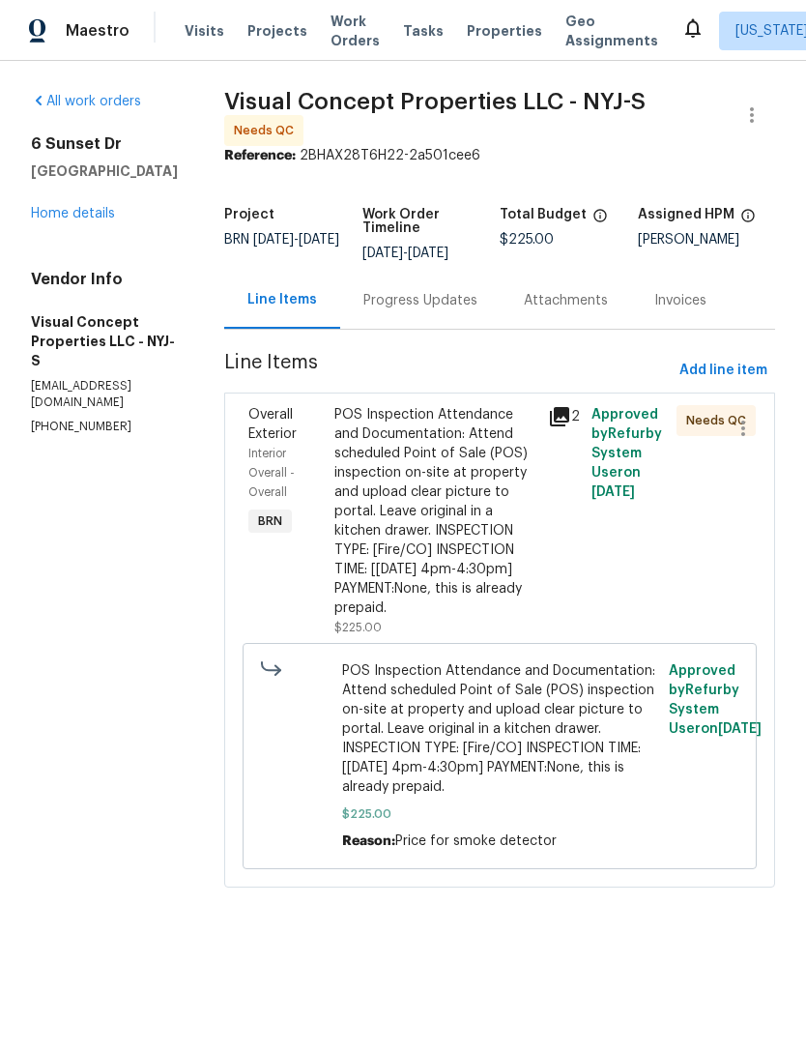
click at [512, 519] on div "POS Inspection Attendance and Documentation: Attend scheduled Point of Sale (PO…" at bounding box center [436, 511] width 203 height 213
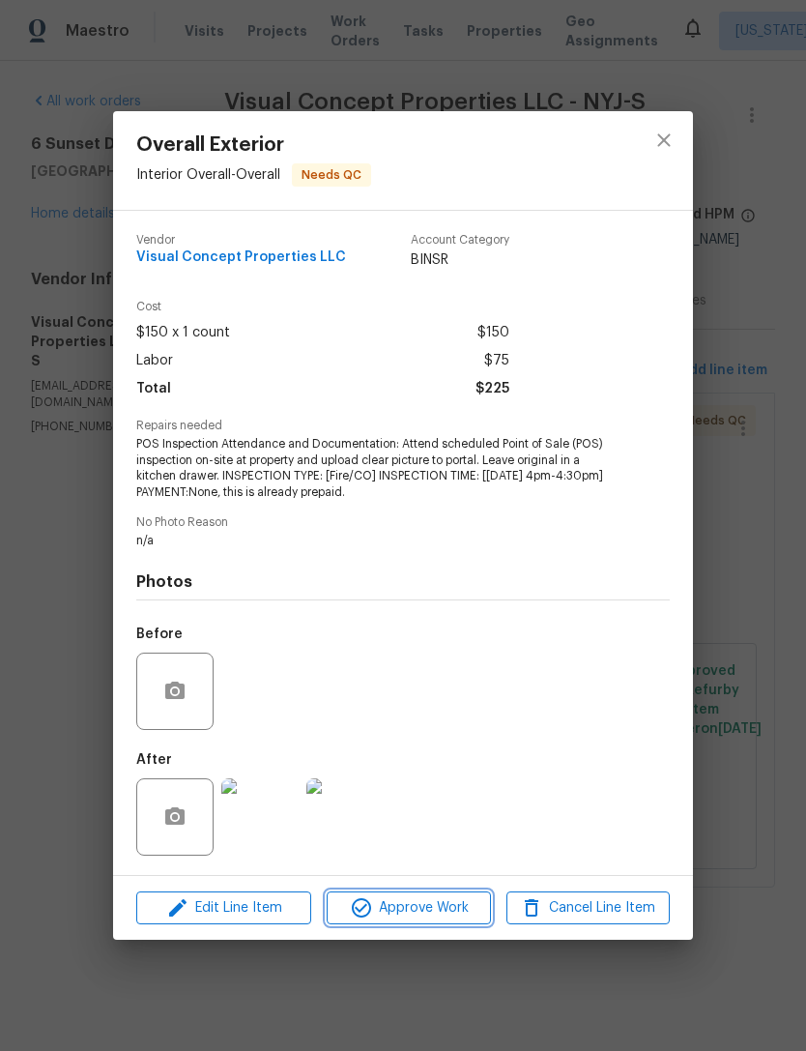
click at [466, 911] on span "Approve Work" at bounding box center [409, 908] width 152 height 24
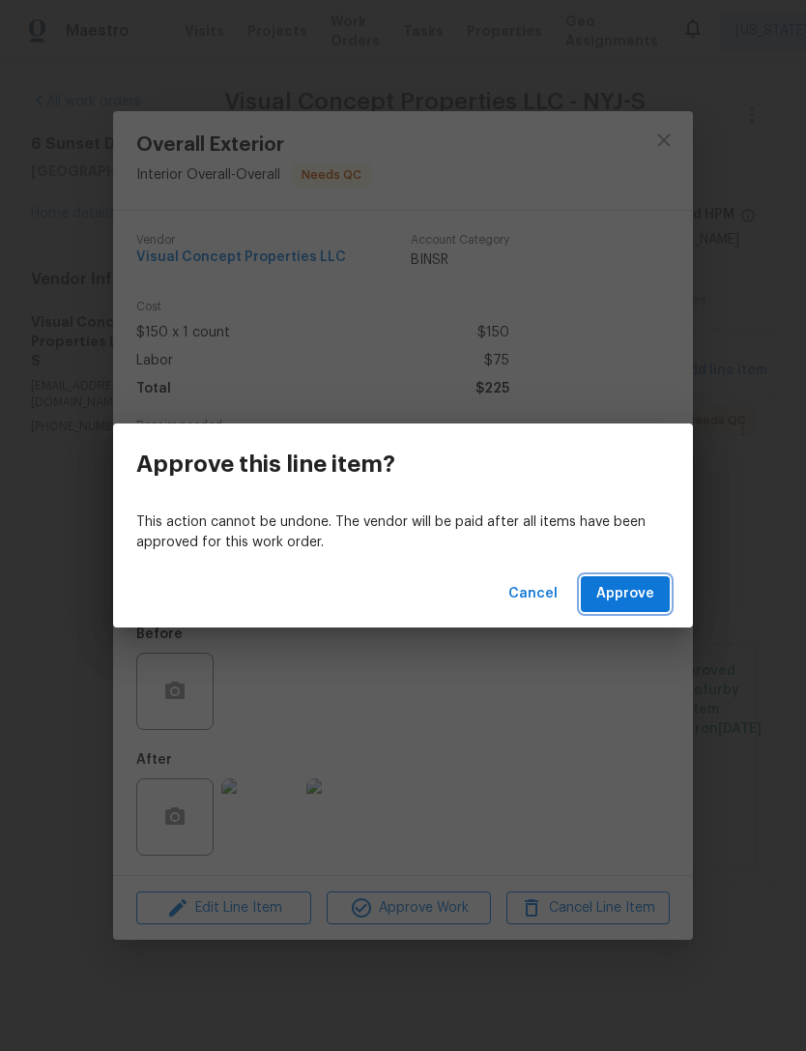
click at [662, 592] on button "Approve" at bounding box center [625, 594] width 89 height 36
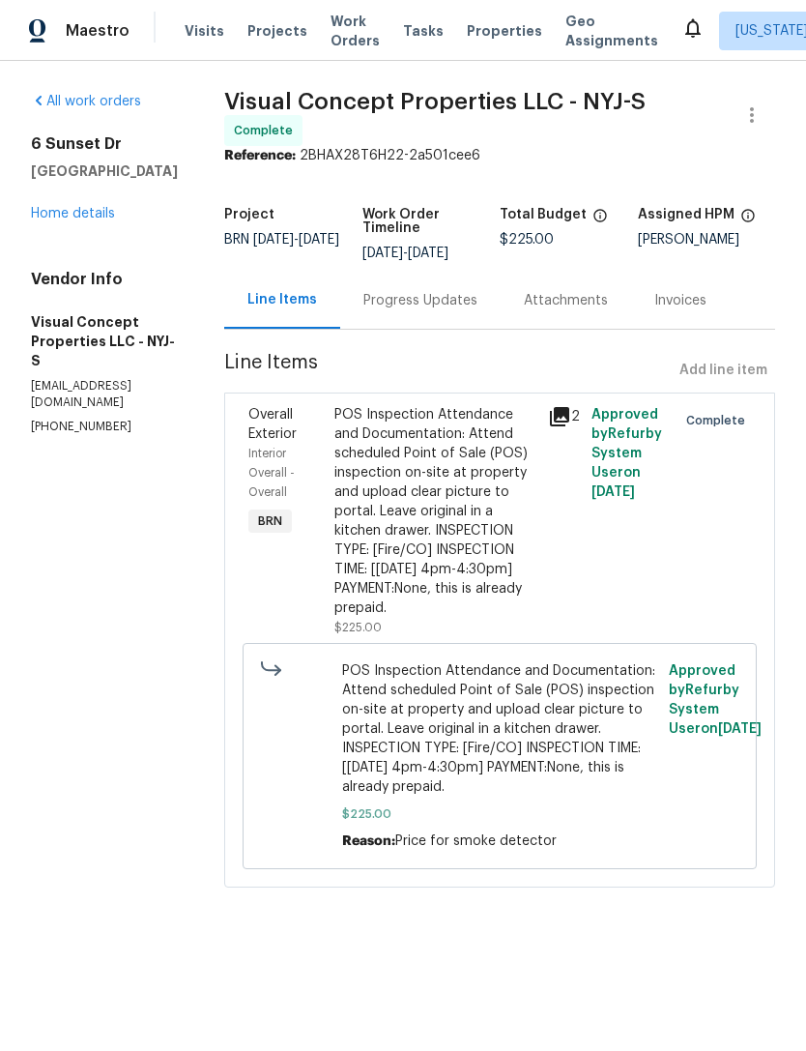
click at [345, 44] on span "Work Orders" at bounding box center [355, 31] width 49 height 39
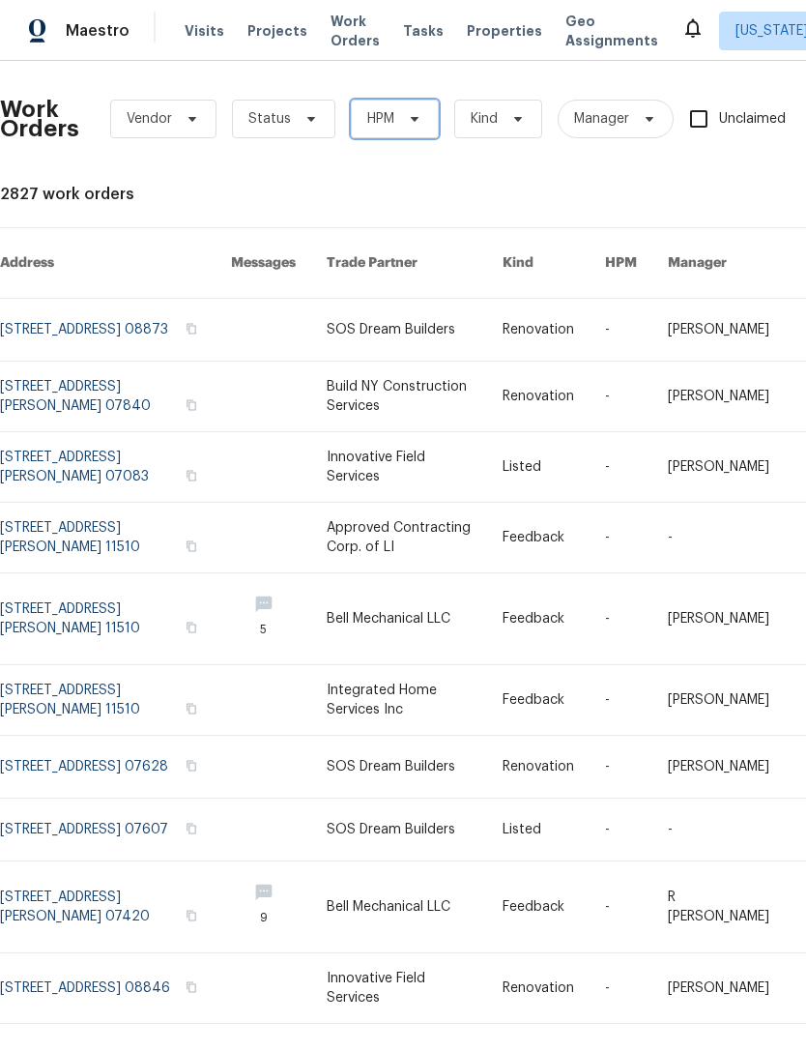
click at [419, 125] on icon at bounding box center [414, 118] width 15 height 15
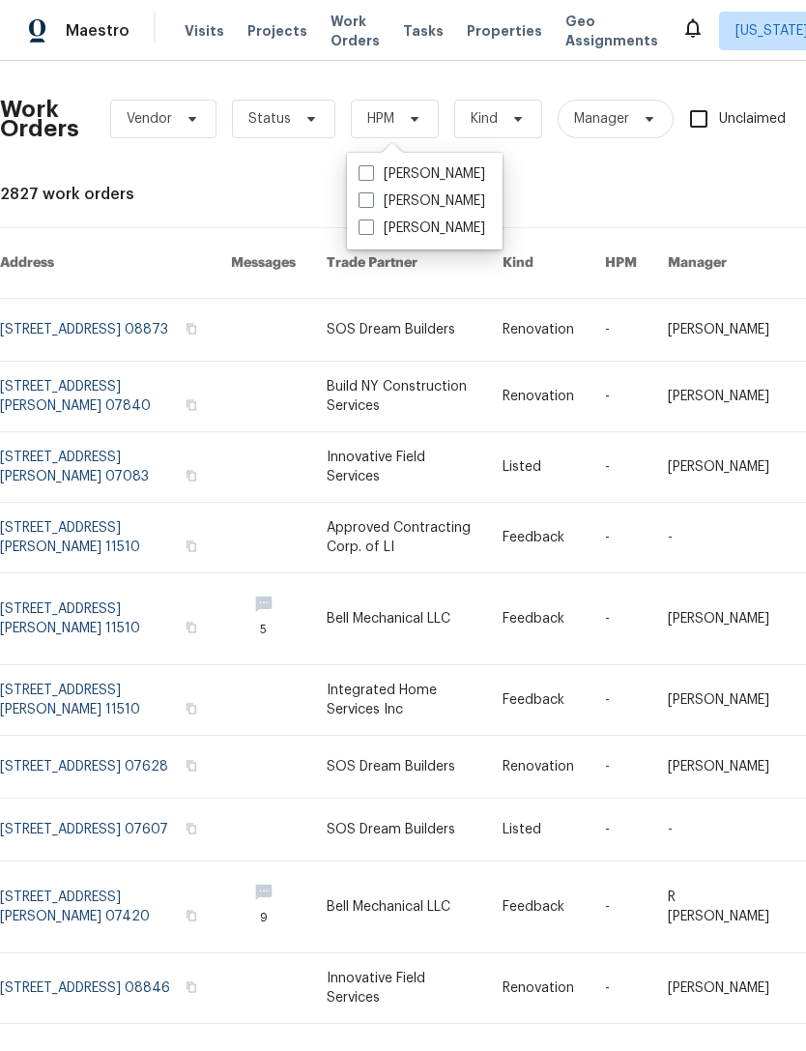
click at [434, 198] on label "[PERSON_NAME]" at bounding box center [422, 200] width 127 height 19
click at [371, 198] on input "[PERSON_NAME]" at bounding box center [365, 197] width 13 height 13
checkbox input "true"
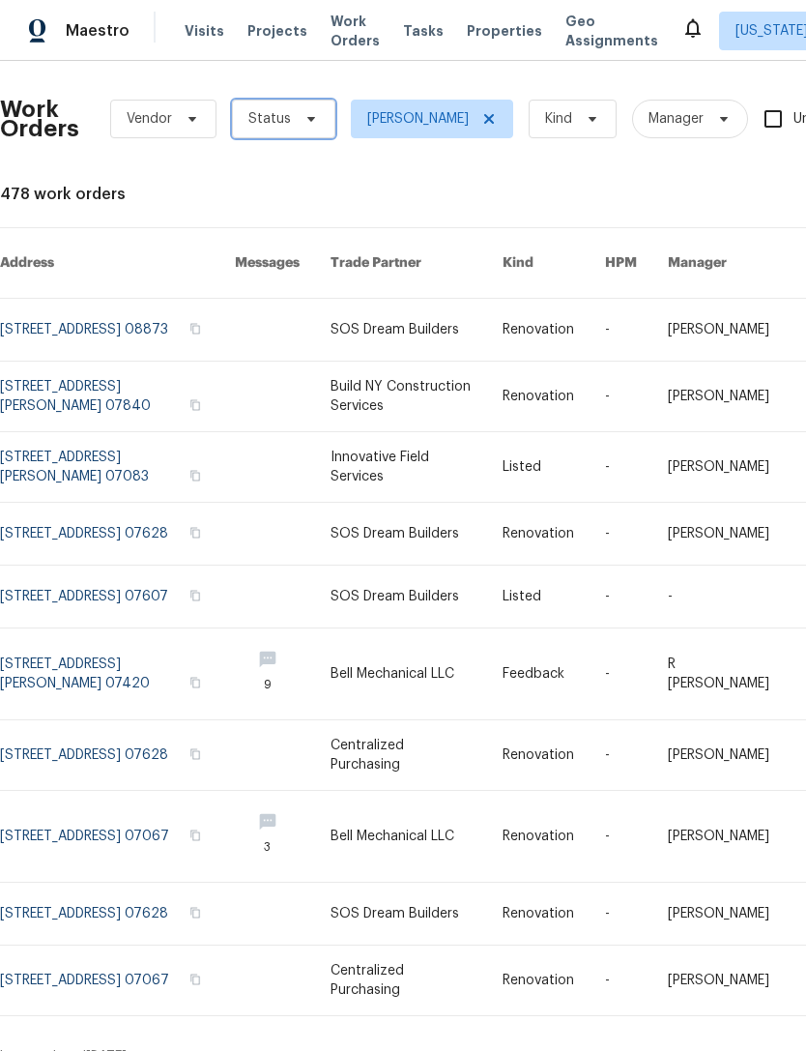
click at [309, 112] on icon at bounding box center [311, 118] width 15 height 15
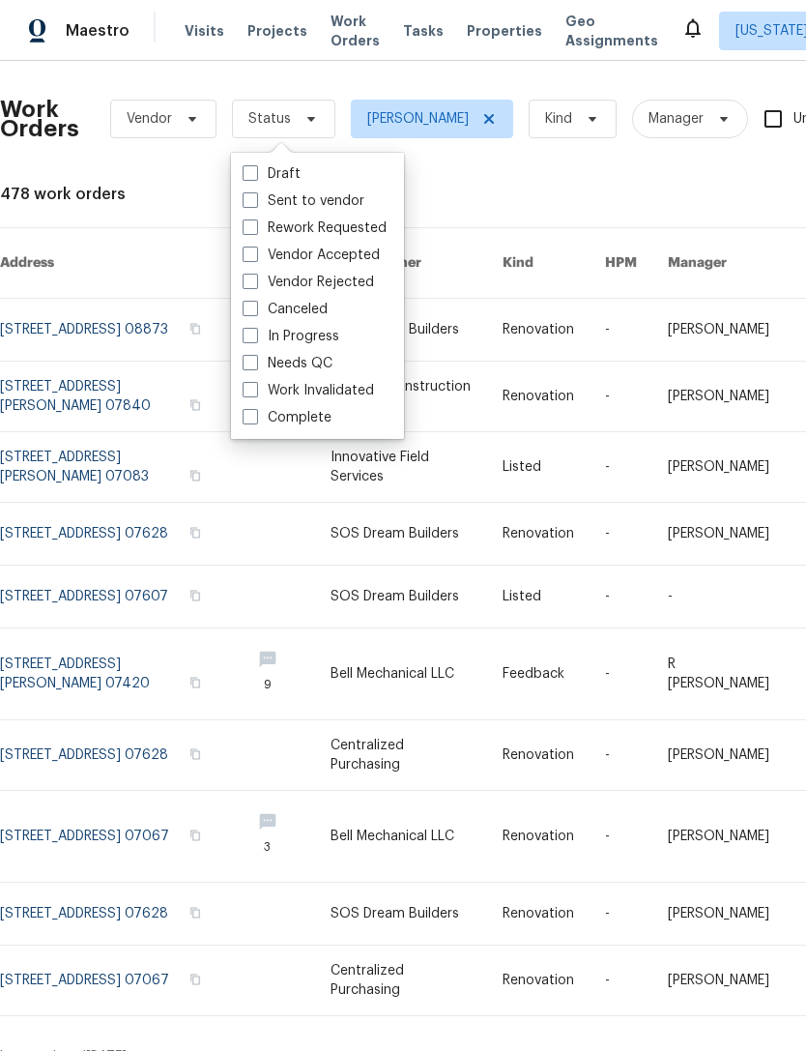
click at [341, 362] on div "Needs QC" at bounding box center [317, 363] width 161 height 27
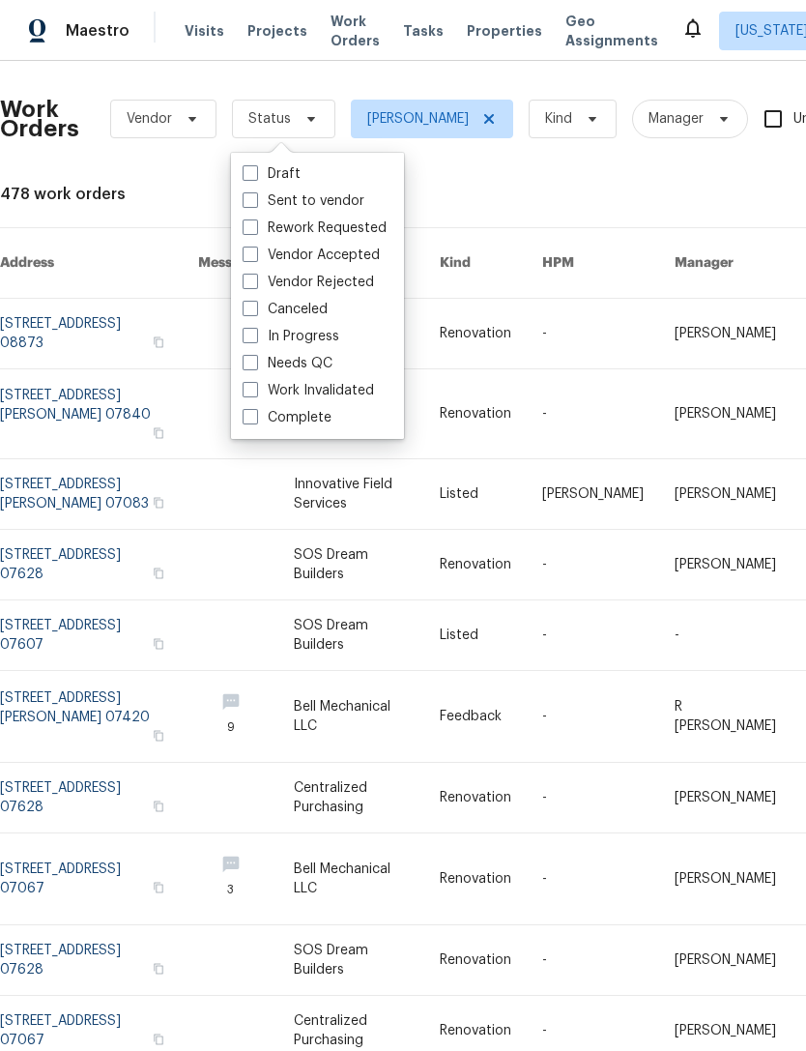
click at [260, 366] on label "Needs QC" at bounding box center [288, 363] width 90 height 19
click at [255, 366] on input "Needs QC" at bounding box center [249, 360] width 13 height 13
checkbox input "true"
